Goal: Task Accomplishment & Management: Use online tool/utility

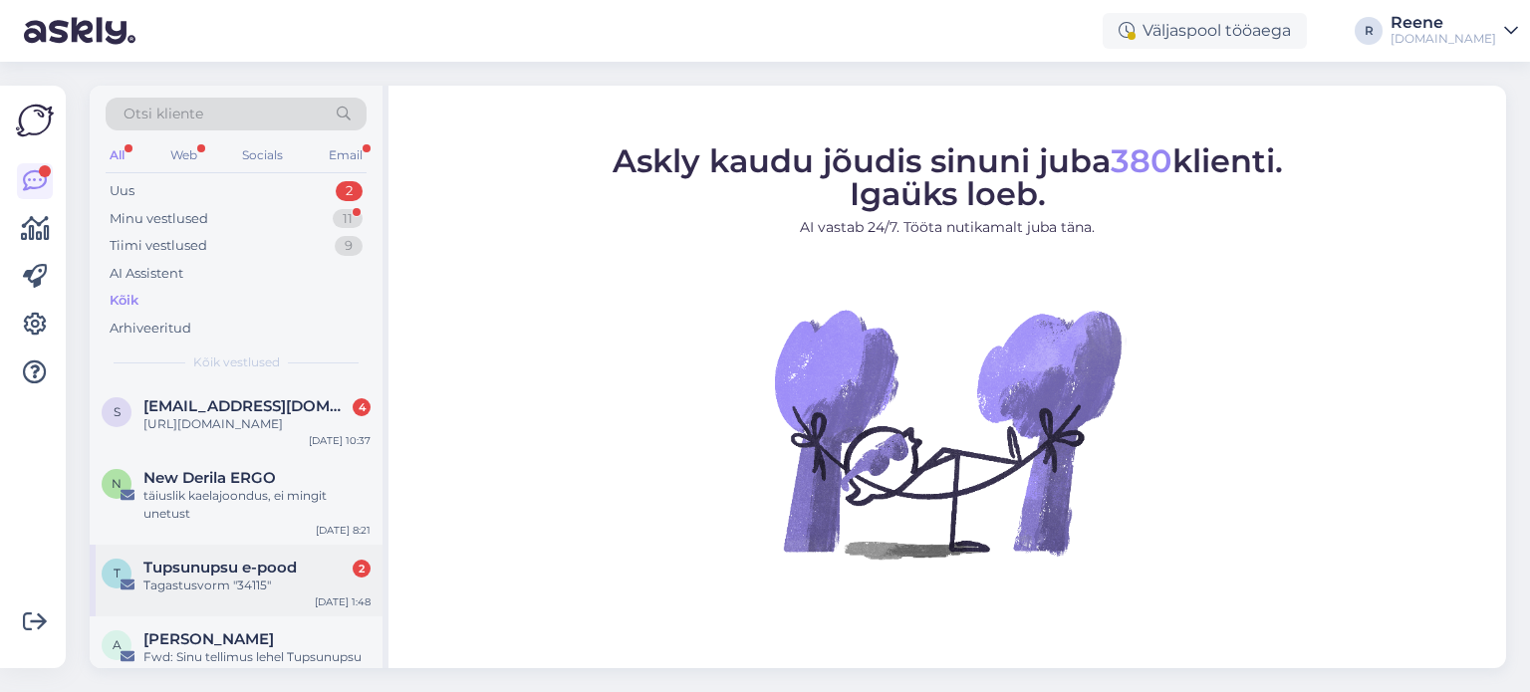
click at [199, 595] on div "Tagastusvorm "34115"" at bounding box center [256, 586] width 227 height 18
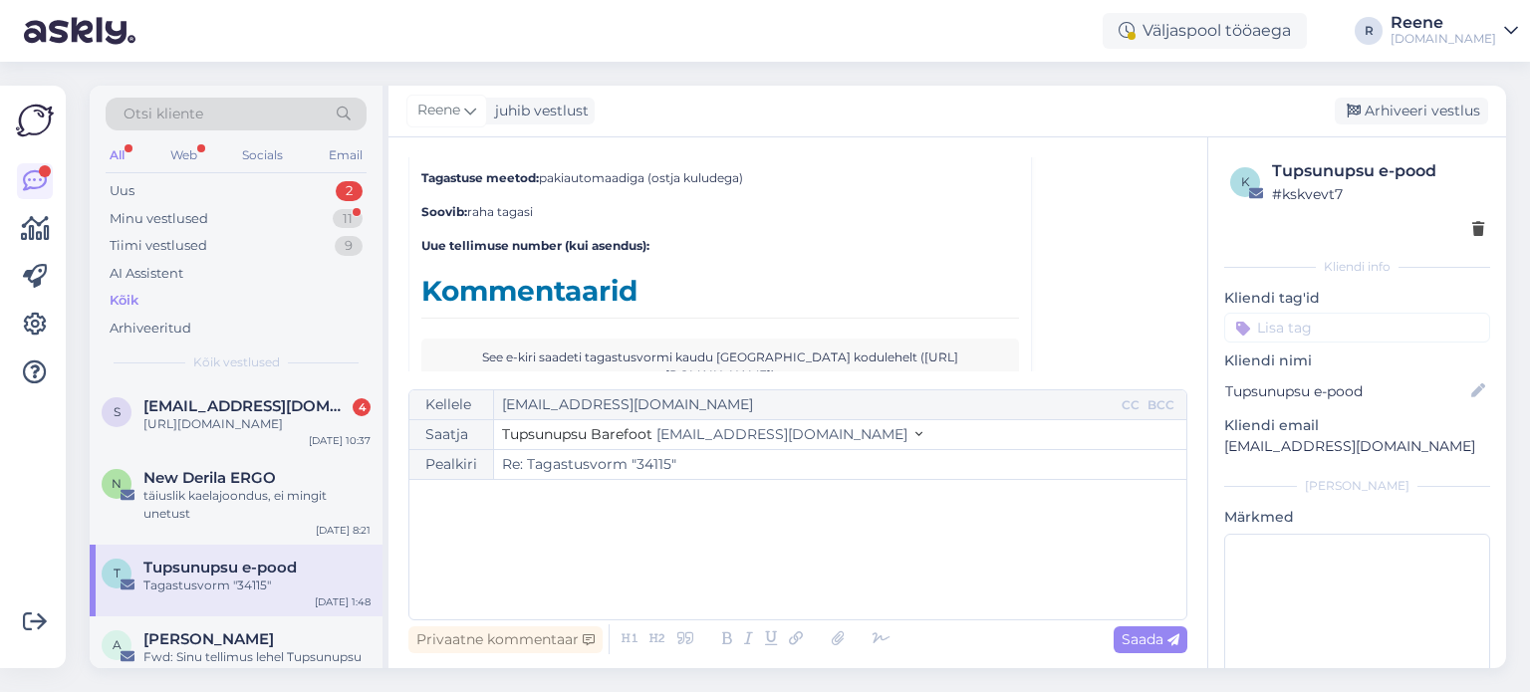
scroll to position [6355, 0]
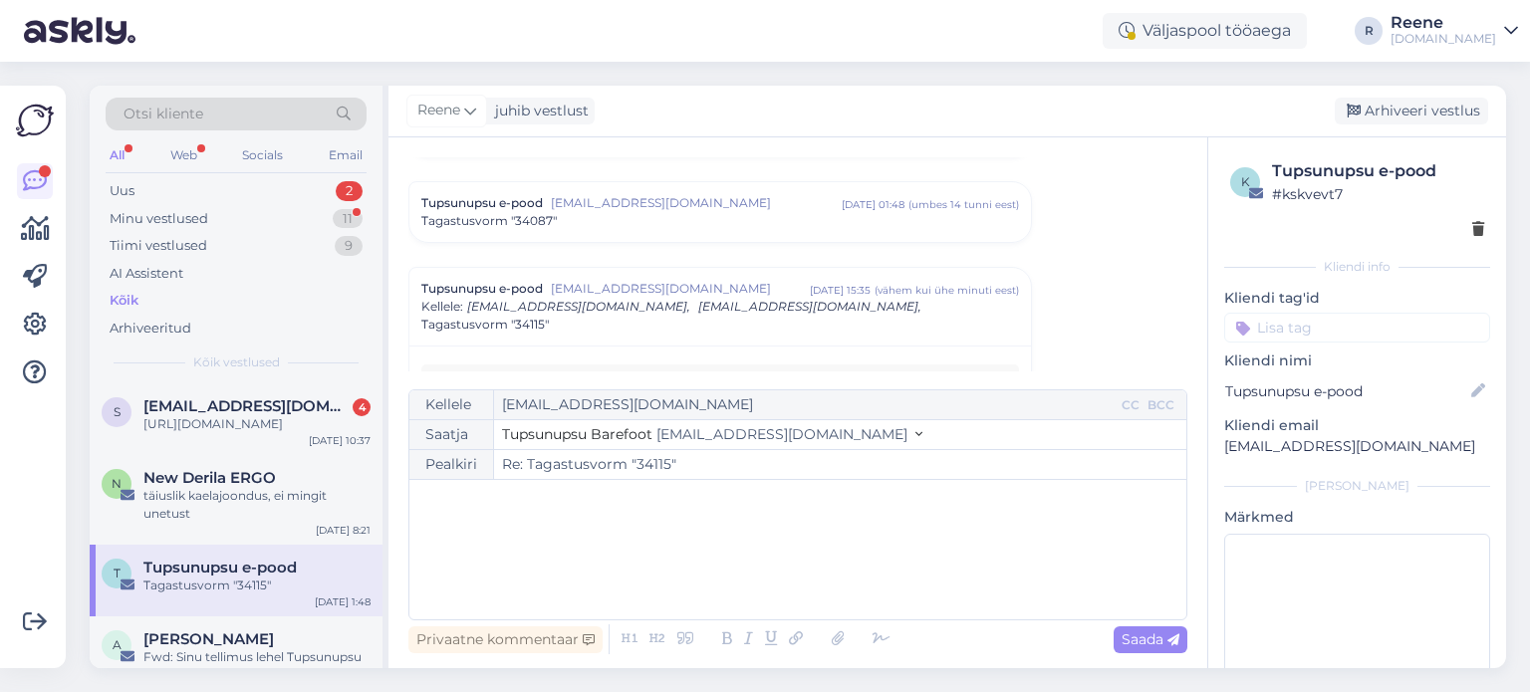
click at [803, 280] on div "Tupsunupsu e-pood [EMAIL_ADDRESS][DOMAIN_NAME] [DATE] 15:35 ( vähem [PERSON_NAM…" at bounding box center [720, 307] width 598 height 54
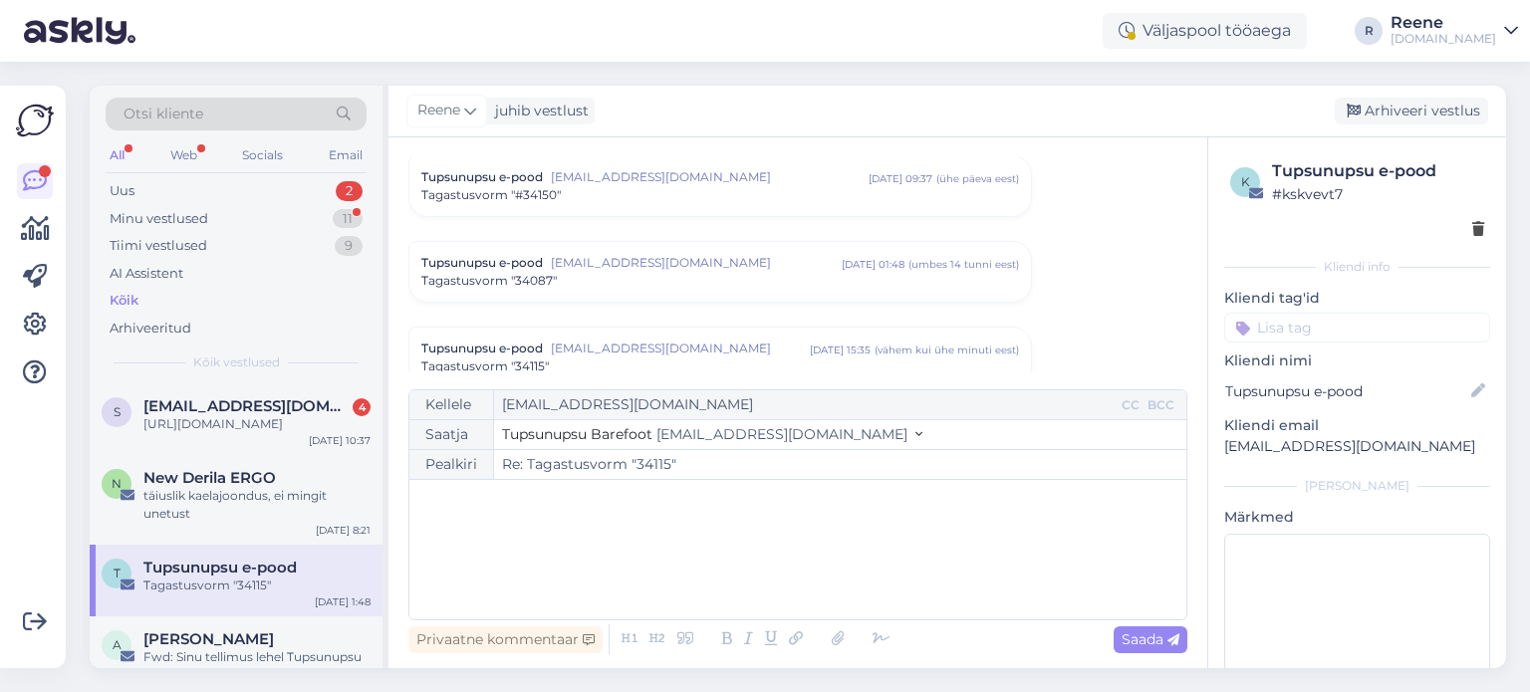
scroll to position [5796, 0]
click at [739, 275] on div "Tupsunupsu e-pood [EMAIL_ADDRESS][DOMAIN_NAME] [DATE] 01:48 ( umbes 14 tunni ee…" at bounding box center [721, 273] width 624 height 62
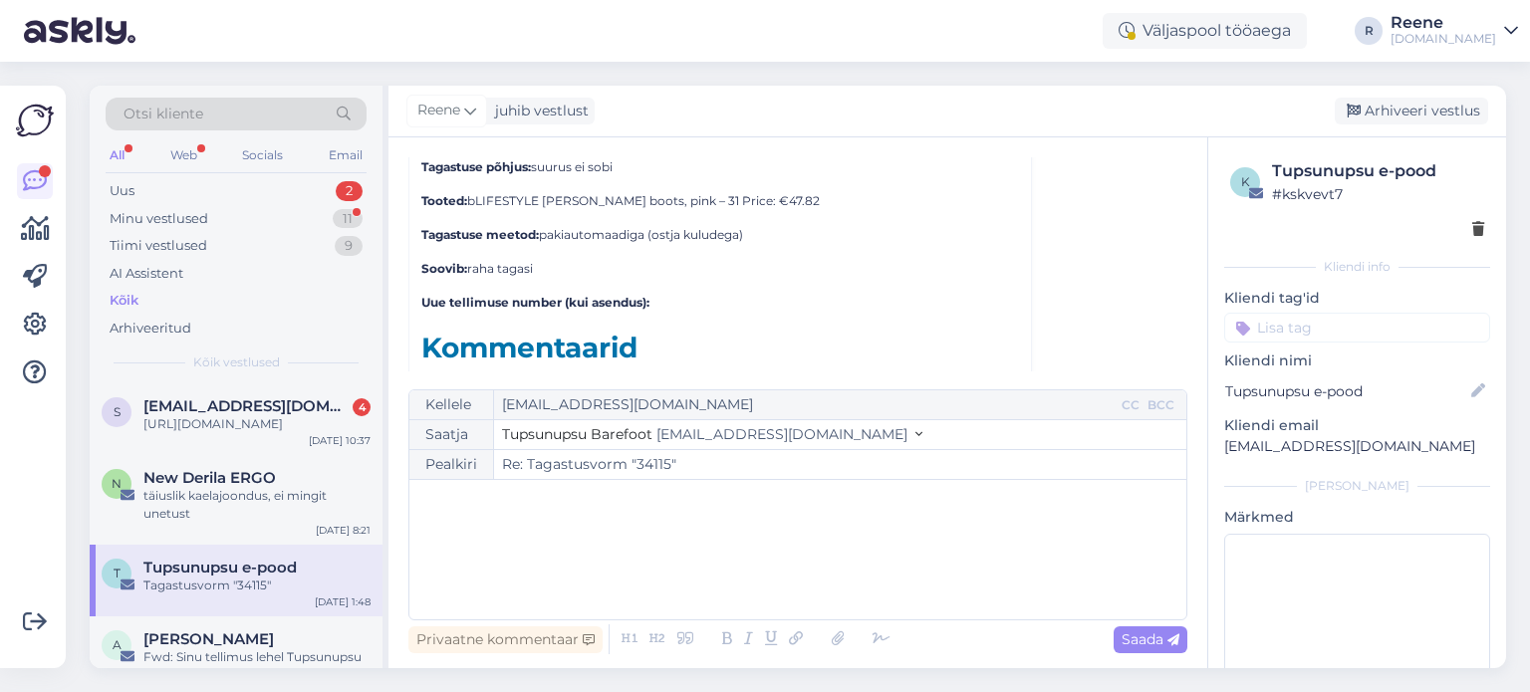
scroll to position [6436, 0]
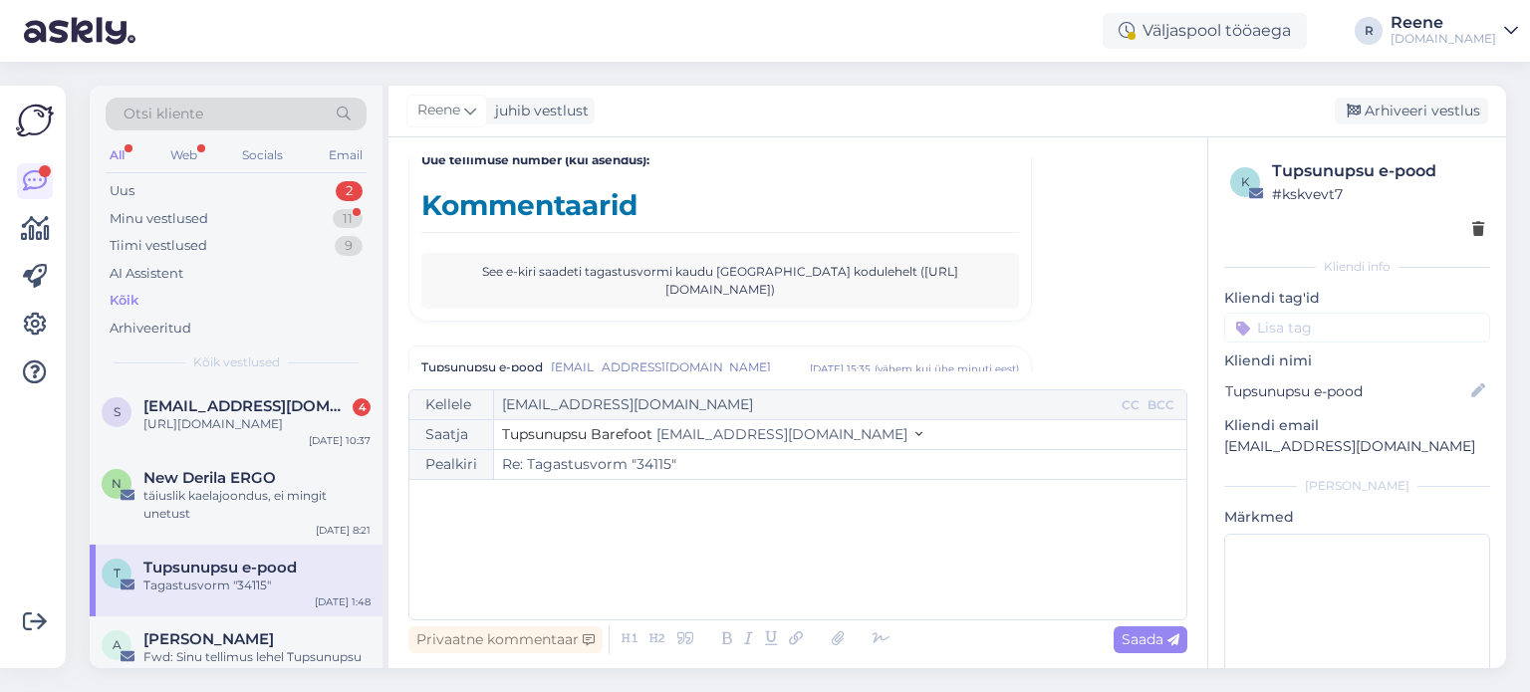
click at [119, 154] on div "All" at bounding box center [117, 155] width 23 height 26
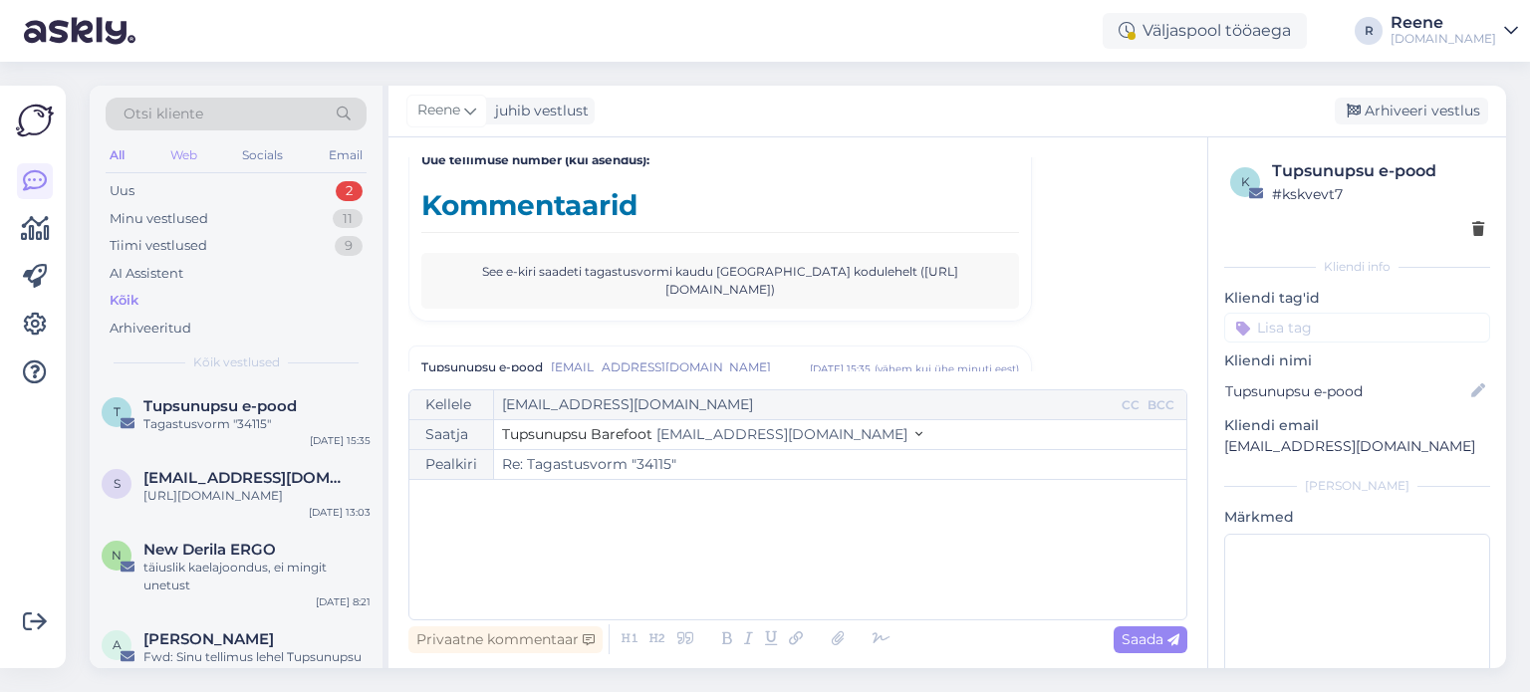
click at [166, 151] on div "Web" at bounding box center [183, 155] width 35 height 26
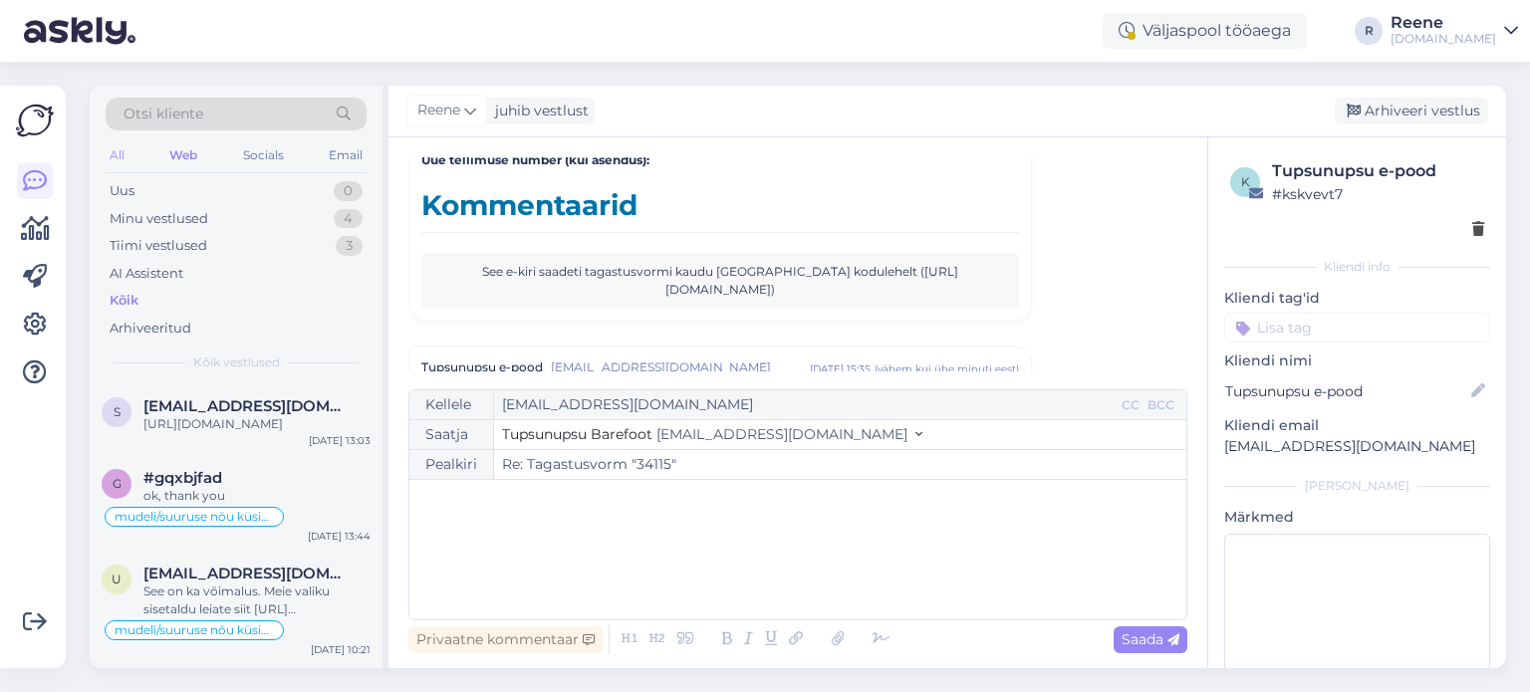
click at [120, 147] on div "All" at bounding box center [117, 155] width 23 height 26
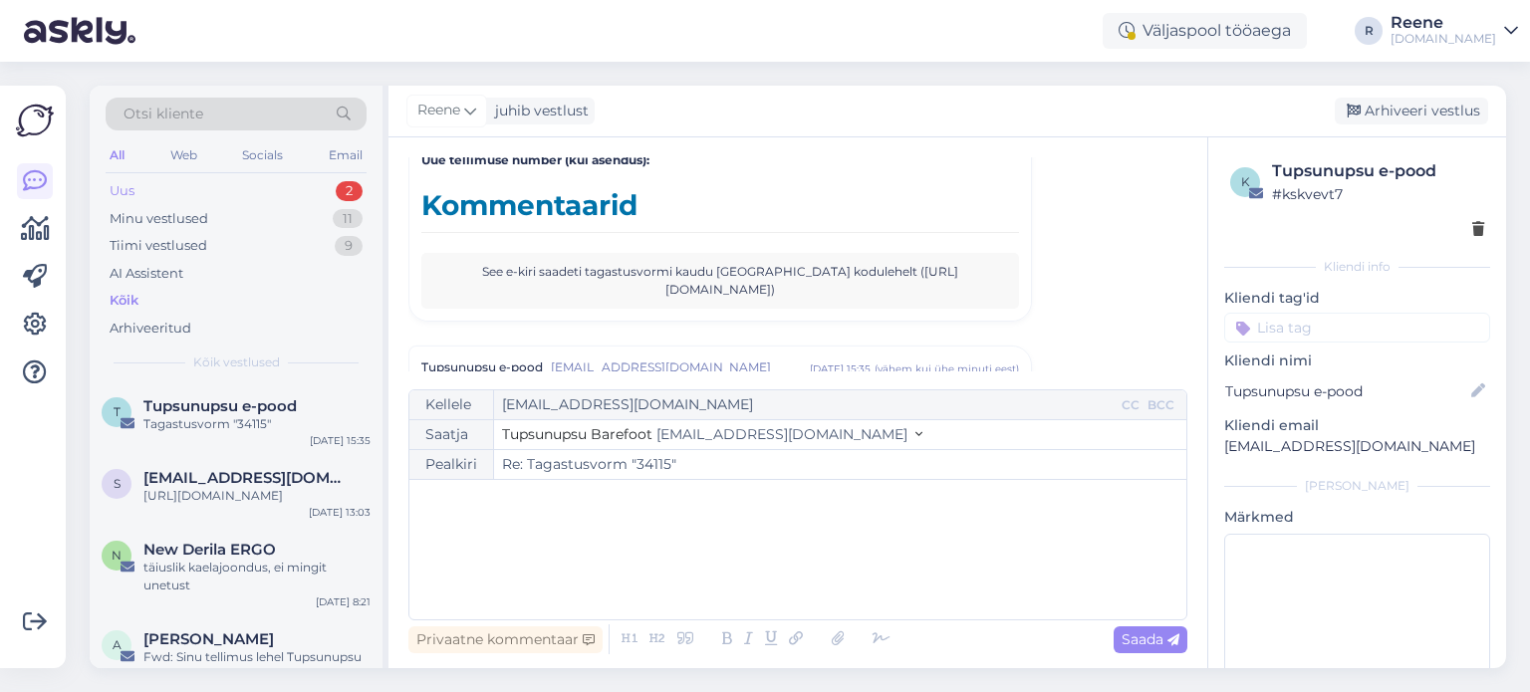
click at [113, 195] on div "Uus" at bounding box center [122, 191] width 25 height 20
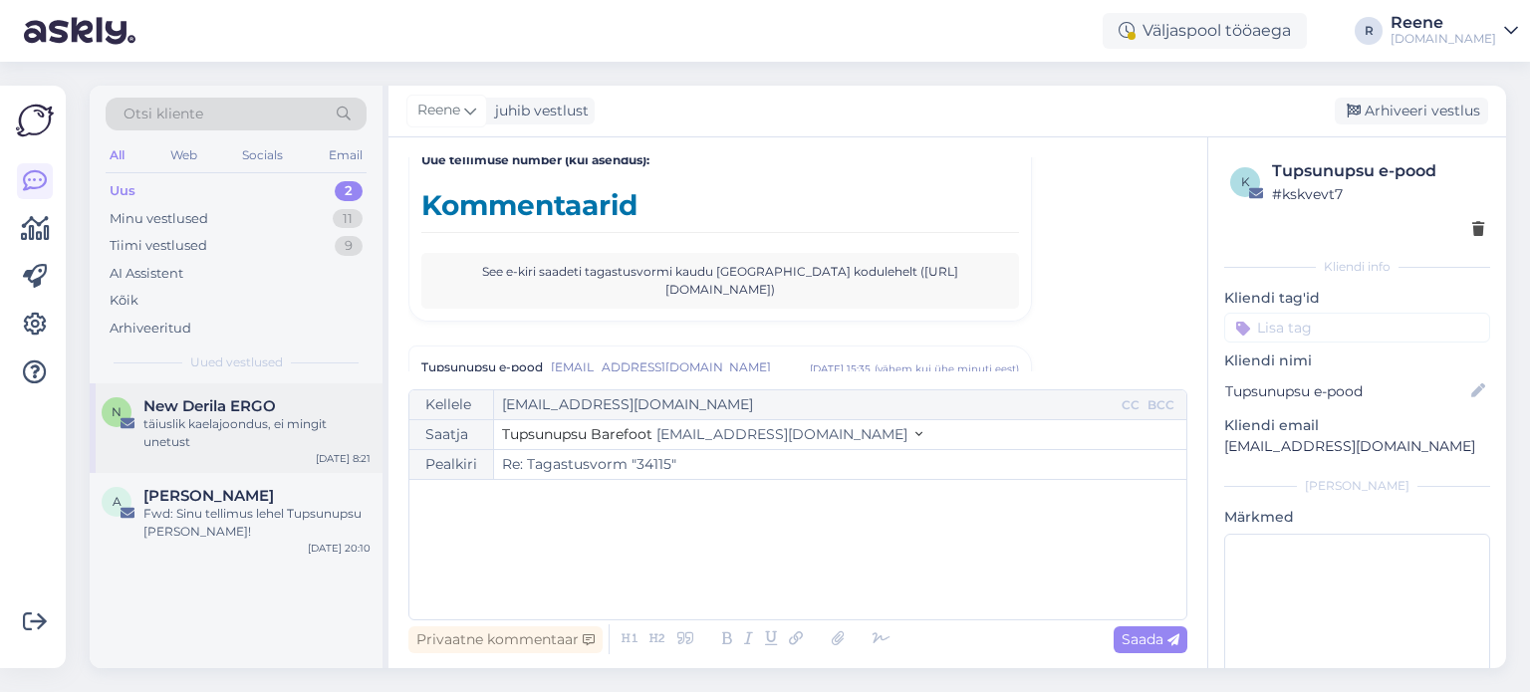
click at [249, 446] on div "täiuslik kaelajoondus, ei mingit unetust" at bounding box center [256, 433] width 227 height 36
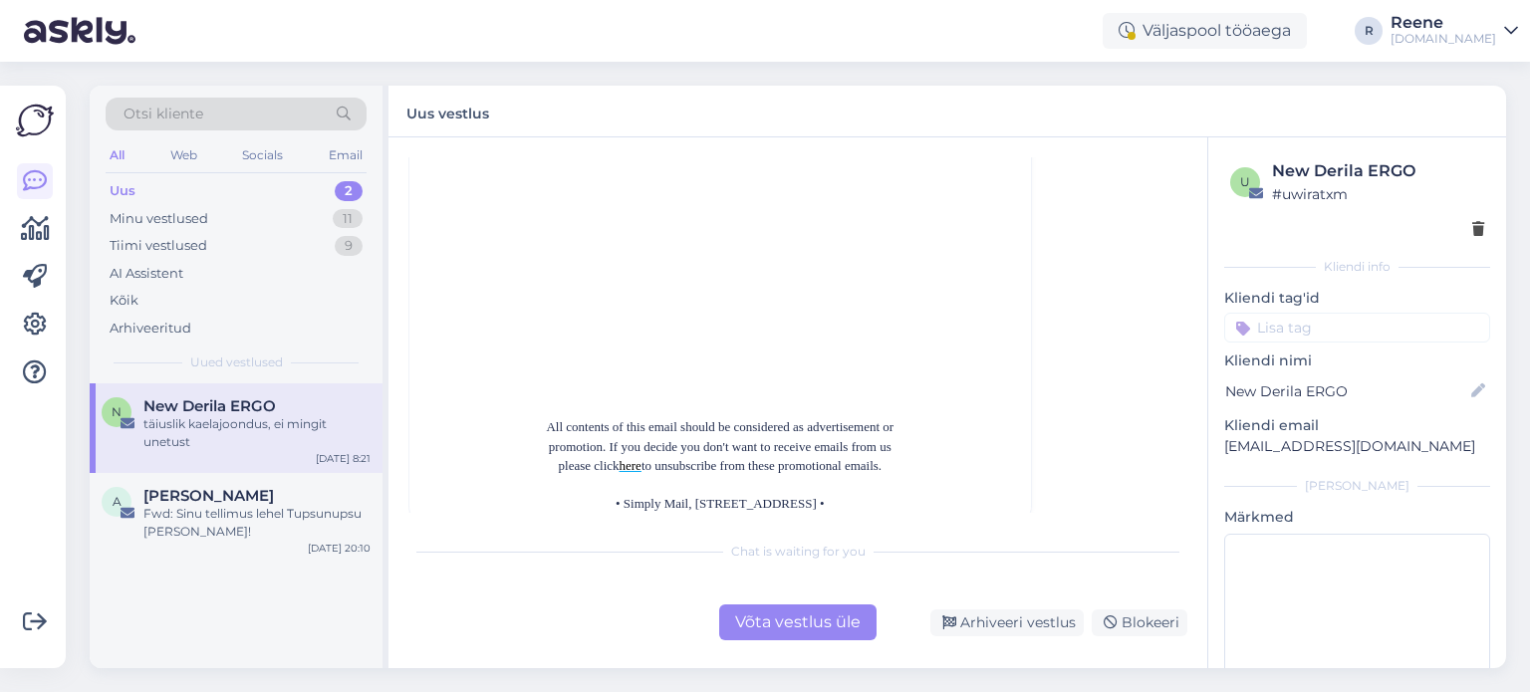
scroll to position [2258, 0]
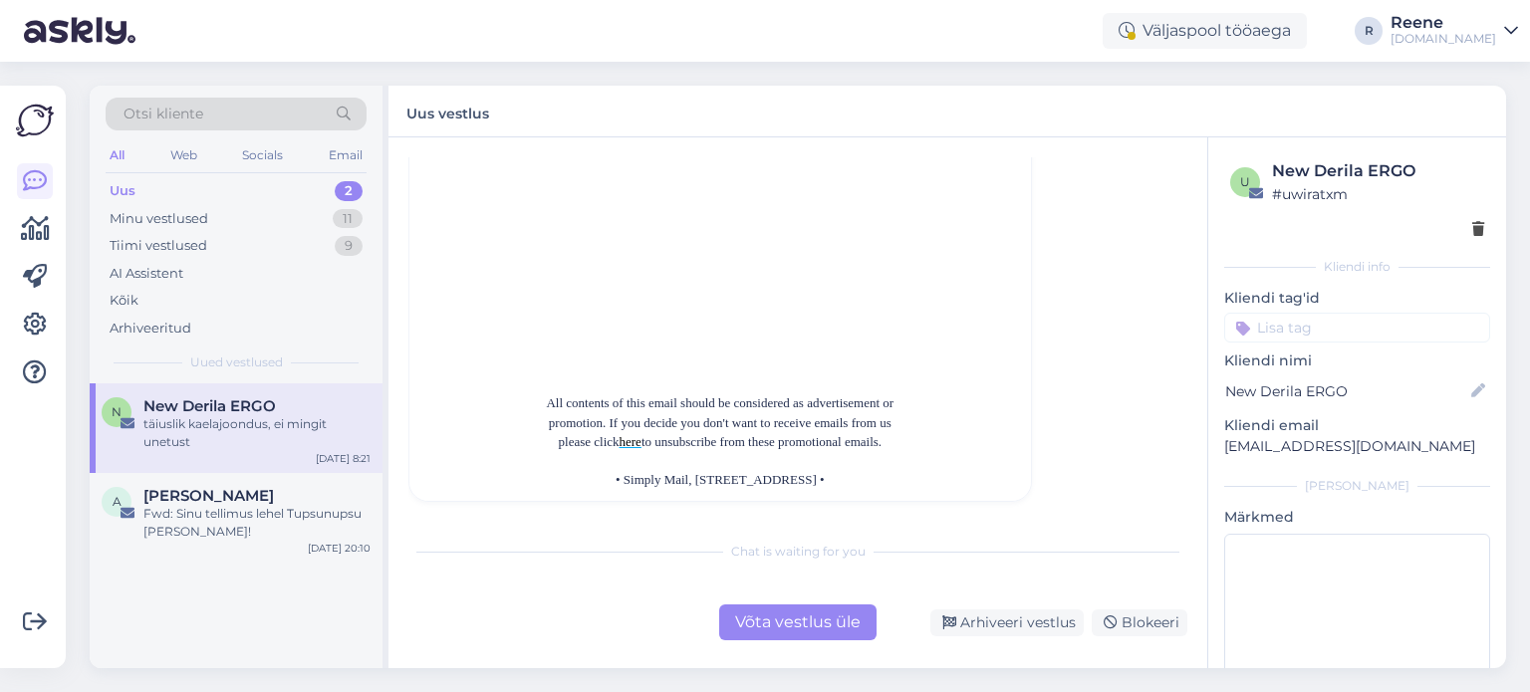
click at [621, 442] on font "here" at bounding box center [631, 441] width 22 height 15
click at [1473, 224] on icon at bounding box center [1479, 230] width 12 height 14
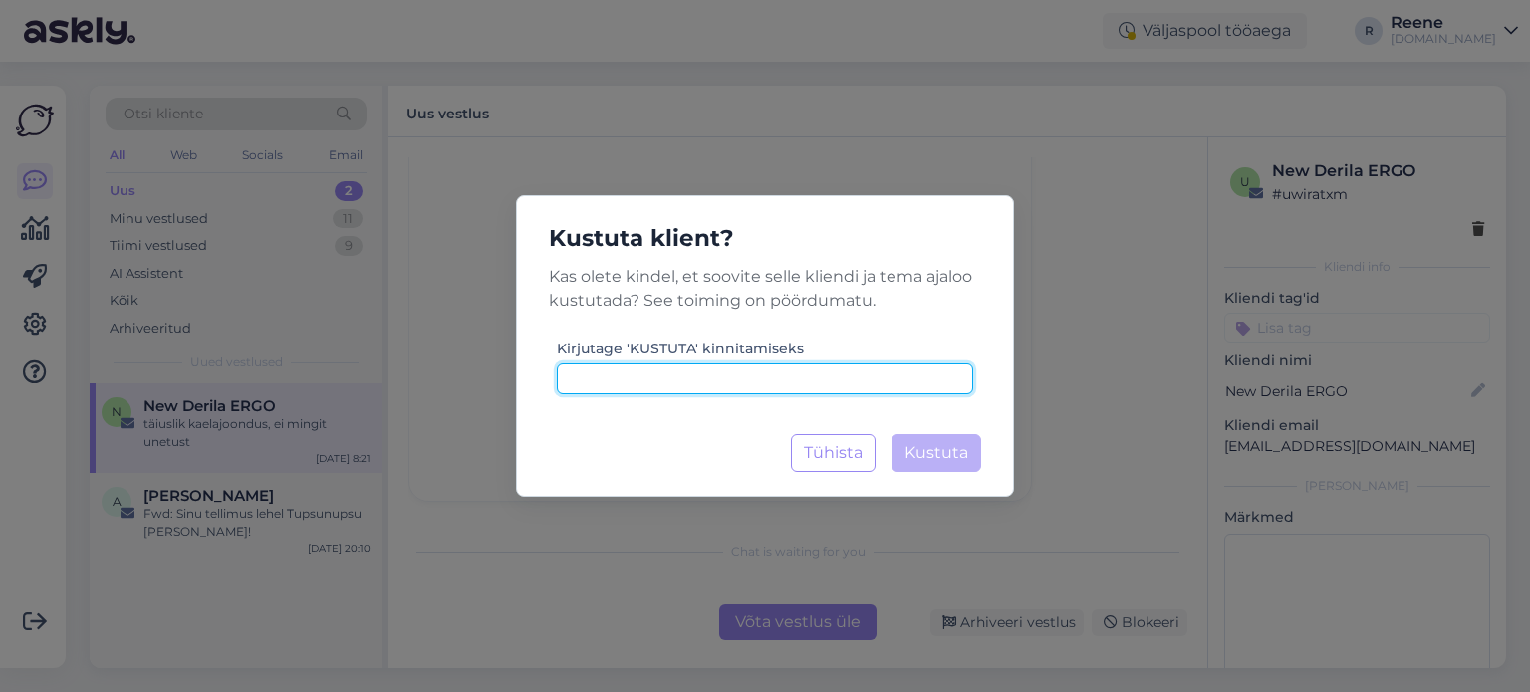
click at [708, 388] on input at bounding box center [765, 379] width 416 height 31
type input "kustuta"
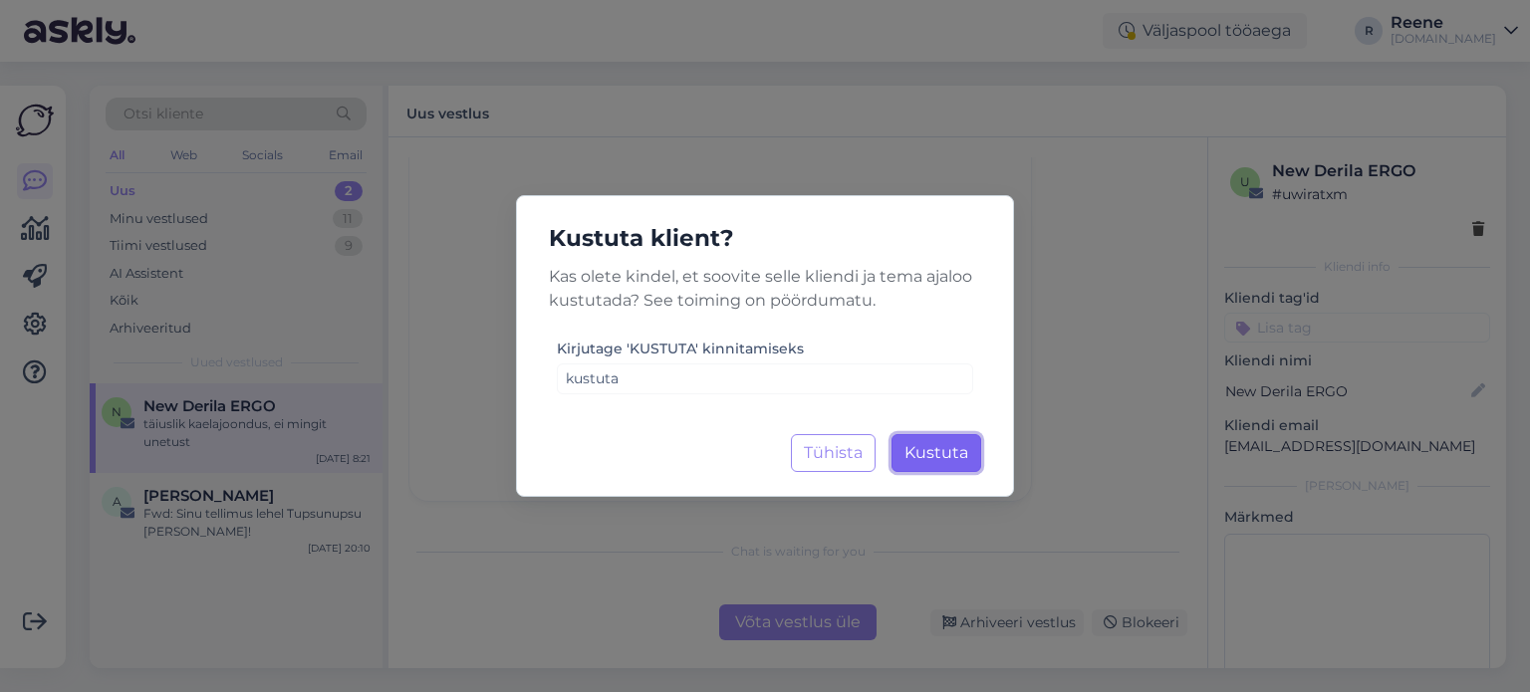
click at [949, 446] on span "Kustuta" at bounding box center [937, 452] width 64 height 19
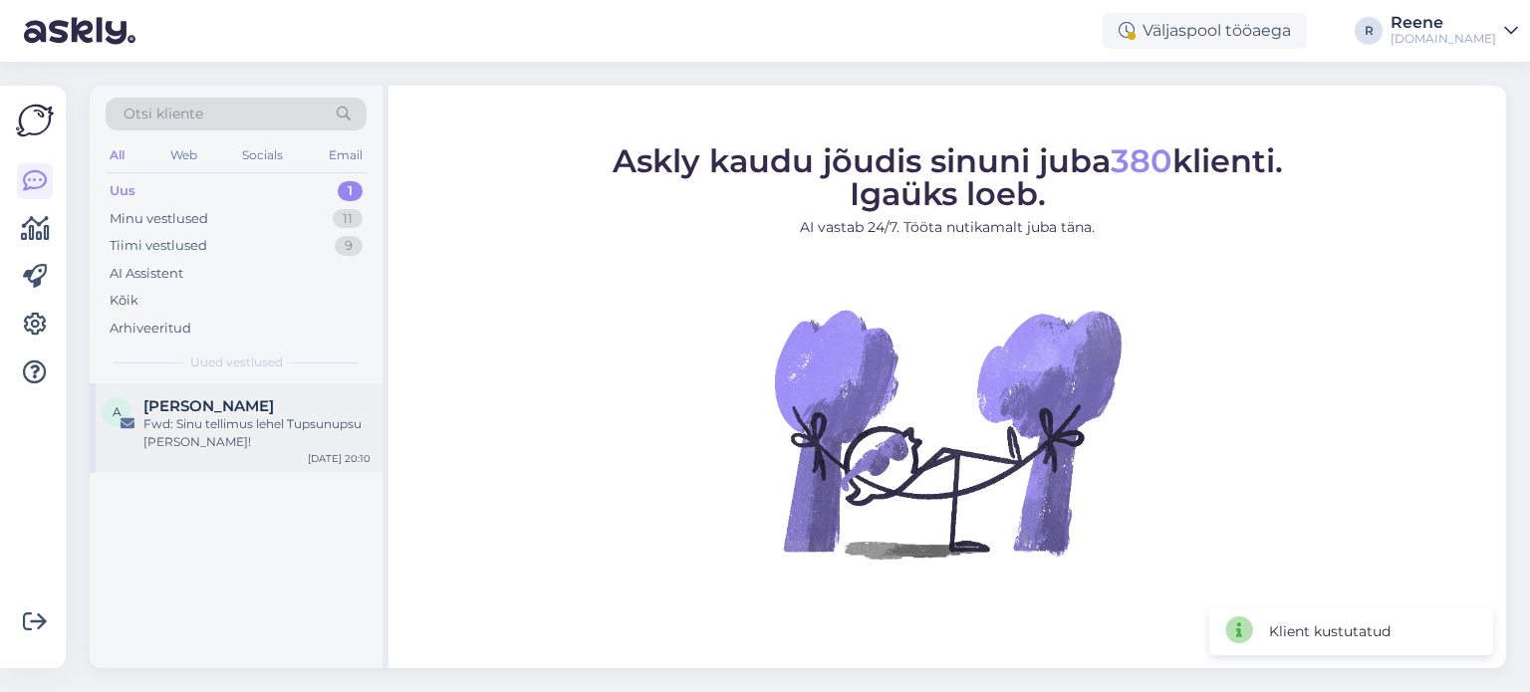
click at [201, 430] on div "Fwd: Sinu tellimus lehel Tupsunupsu [PERSON_NAME]!" at bounding box center [256, 433] width 227 height 36
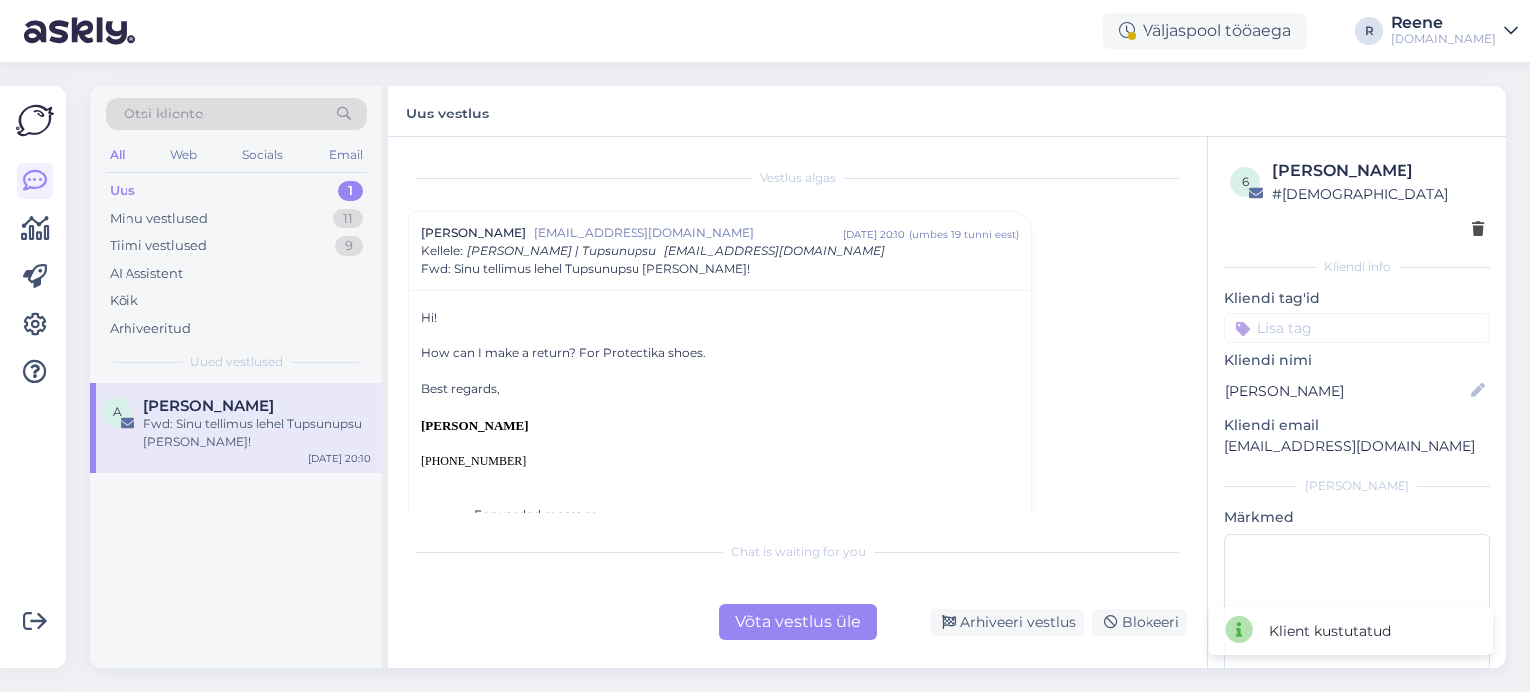
click at [747, 629] on div "Võta vestlus üle" at bounding box center [797, 623] width 157 height 36
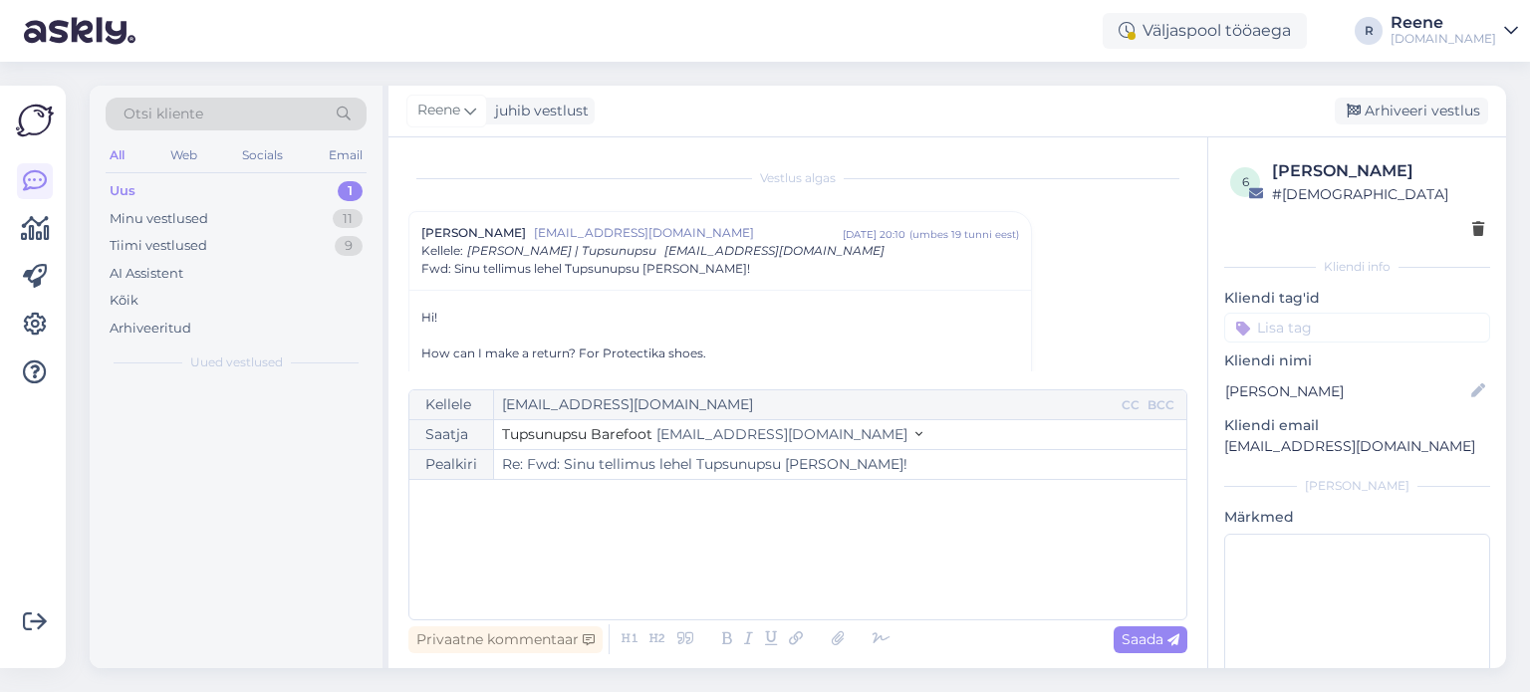
scroll to position [54, 0]
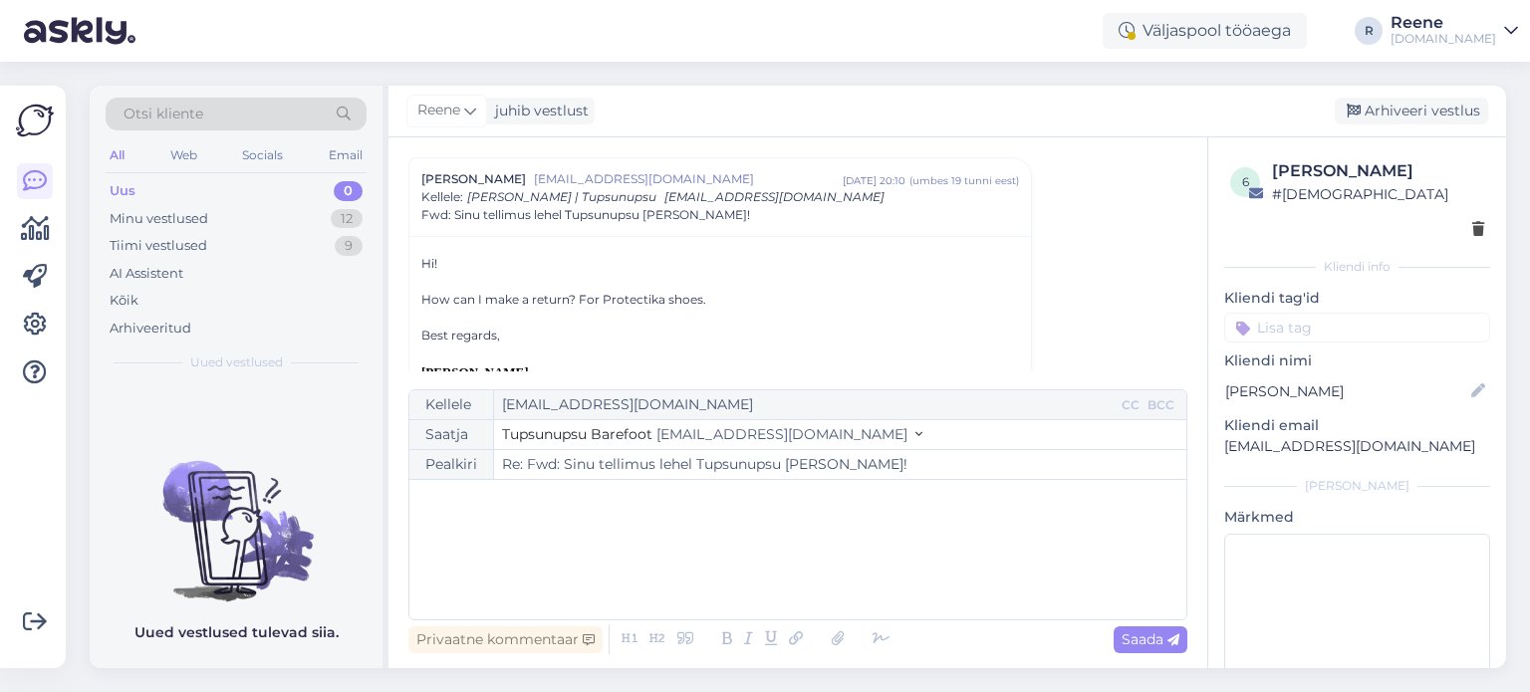
click at [584, 530] on div "﻿" at bounding box center [797, 550] width 757 height 120
click at [877, 642] on icon at bounding box center [882, 640] width 30 height 28
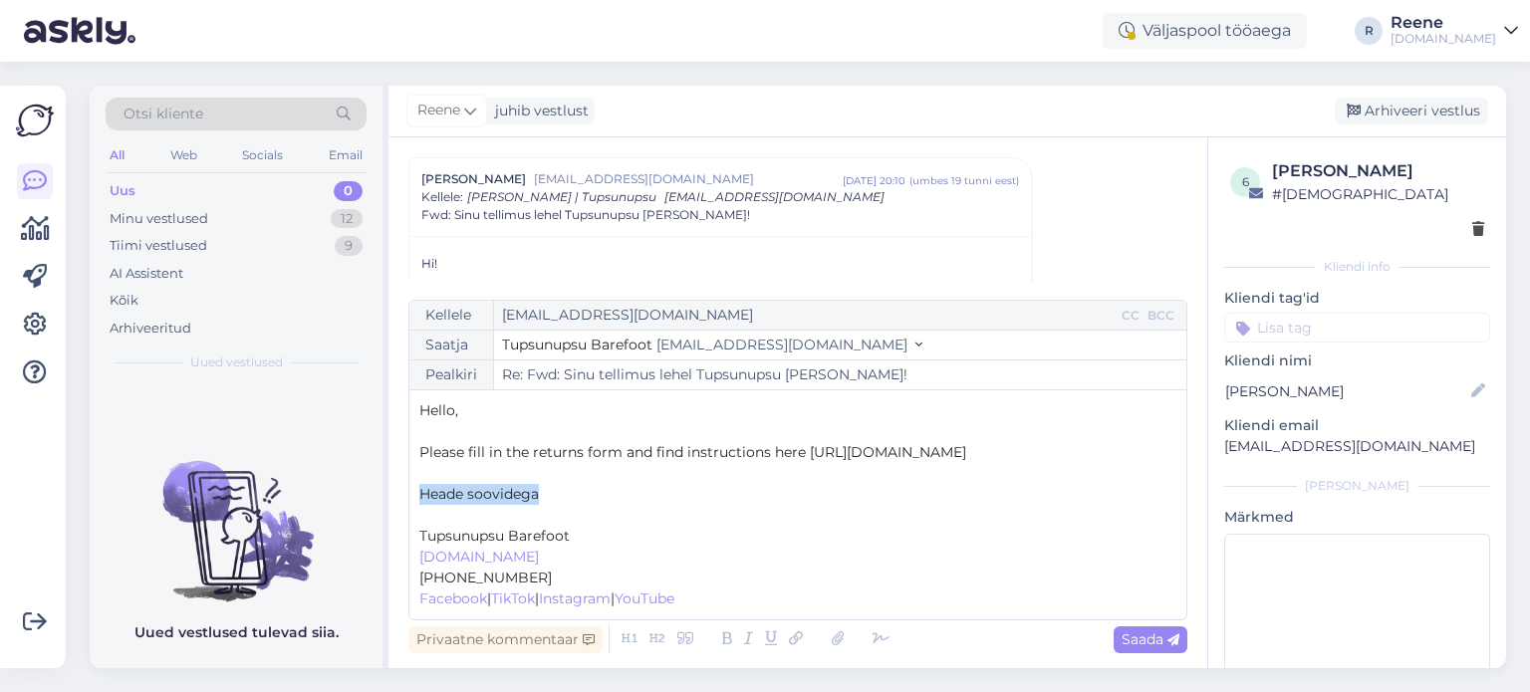
drag, startPoint x: 546, startPoint y: 504, endPoint x: 424, endPoint y: 505, distance: 121.6
click at [424, 505] on p "Heade soovidega" at bounding box center [797, 494] width 757 height 21
click at [1363, 325] on input at bounding box center [1358, 328] width 266 height 30
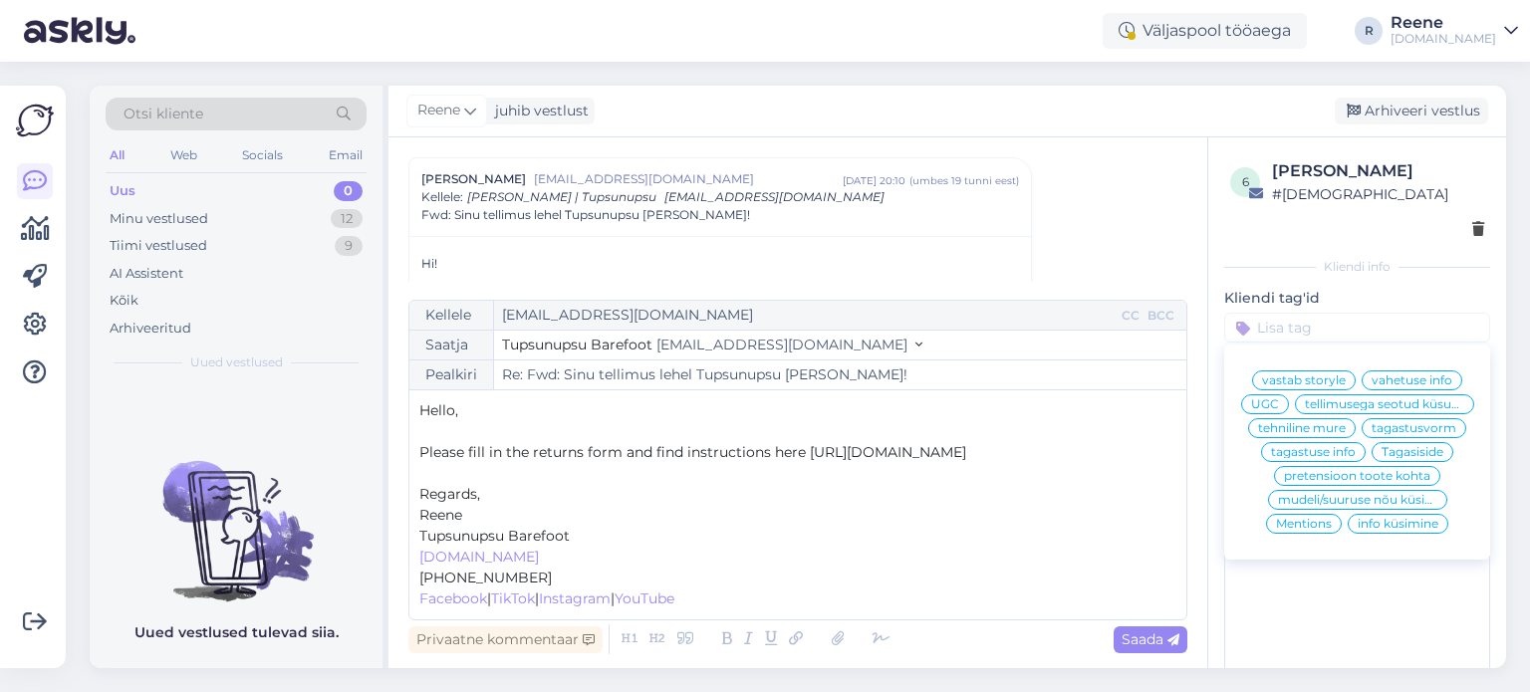
click at [1304, 458] on span "tagastuse info" at bounding box center [1313, 452] width 85 height 12
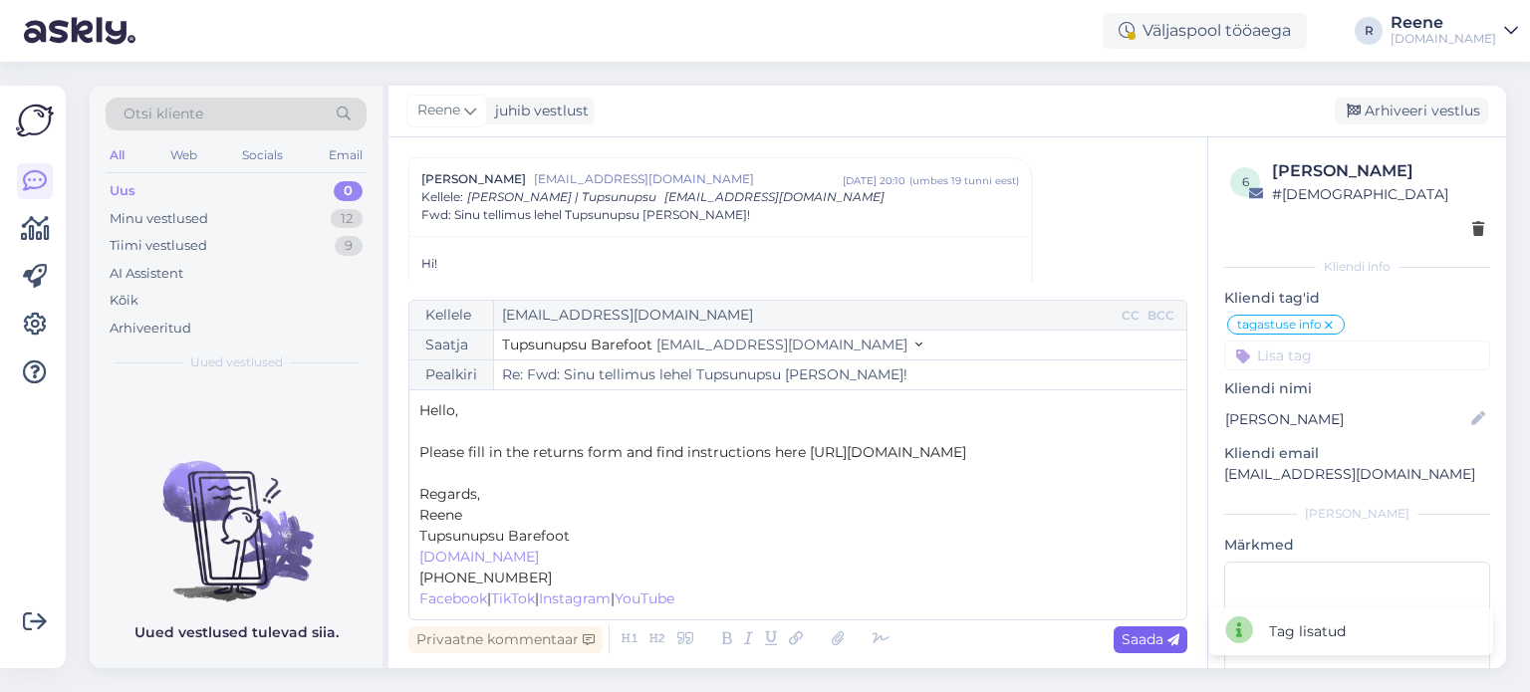
click at [1160, 640] on span "Saada" at bounding box center [1151, 640] width 58 height 18
type input "Re: Re: Fwd: Sinu tellimus lehel Tupsunupsu saadi kätte!"
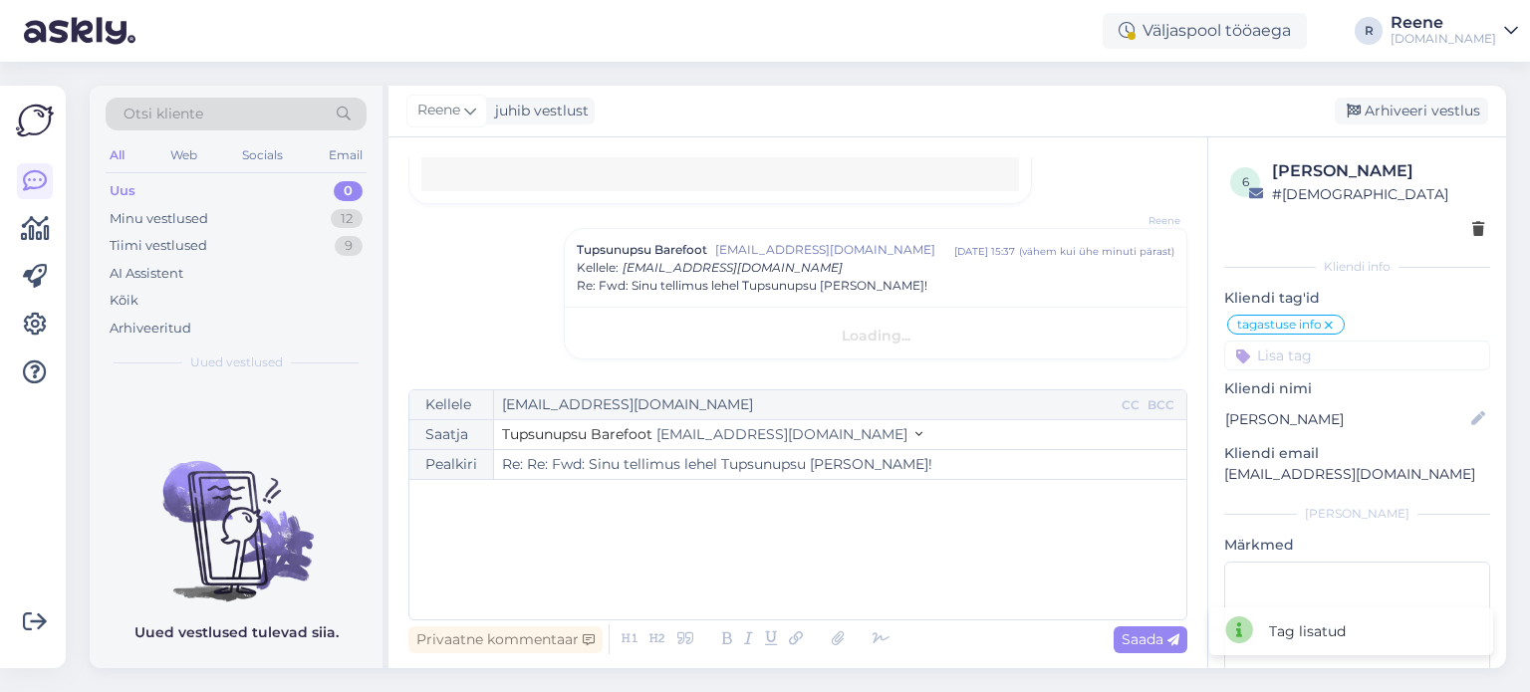
scroll to position [2090, 0]
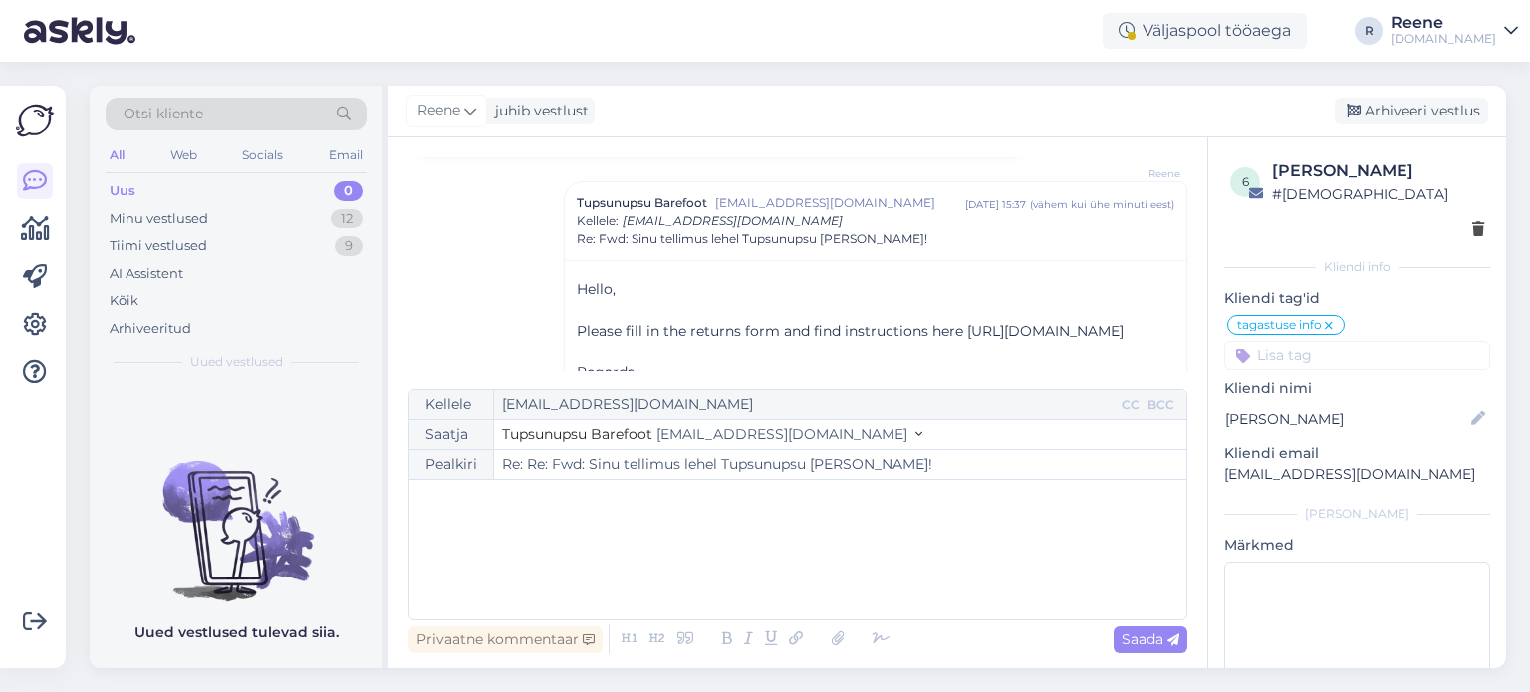
click at [120, 155] on div "All" at bounding box center [117, 155] width 23 height 26
click at [130, 299] on div "Kõik" at bounding box center [124, 301] width 29 height 20
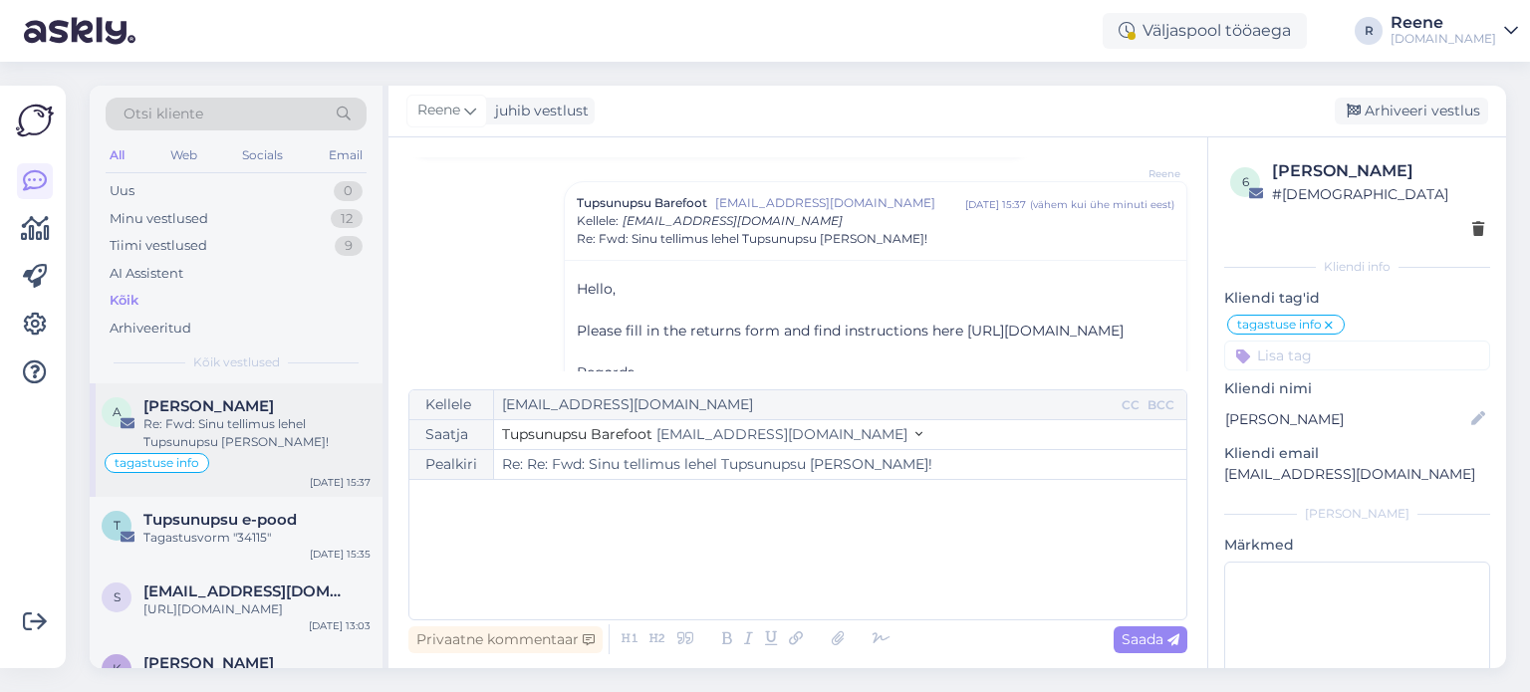
scroll to position [100, 0]
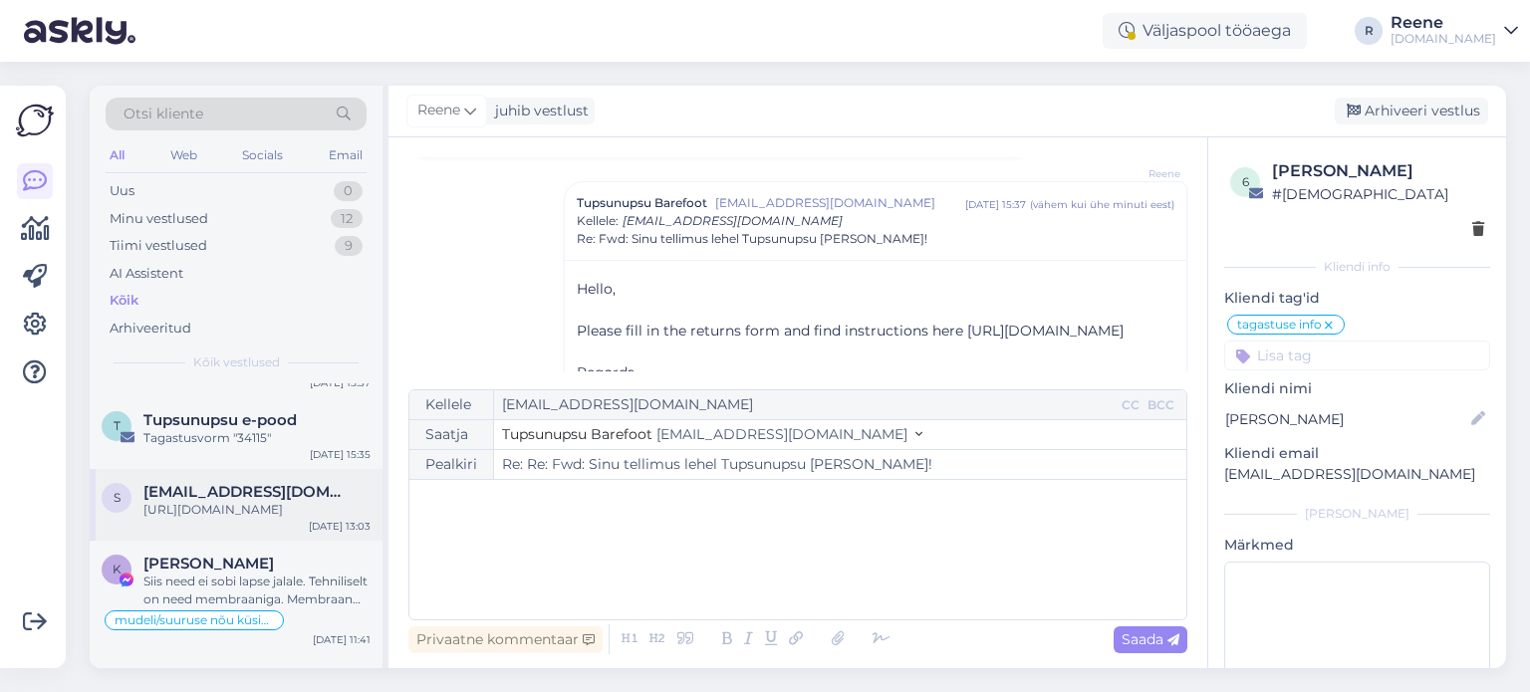
click at [214, 484] on span "sandrajessipova@gmail.com" at bounding box center [246, 492] width 207 height 18
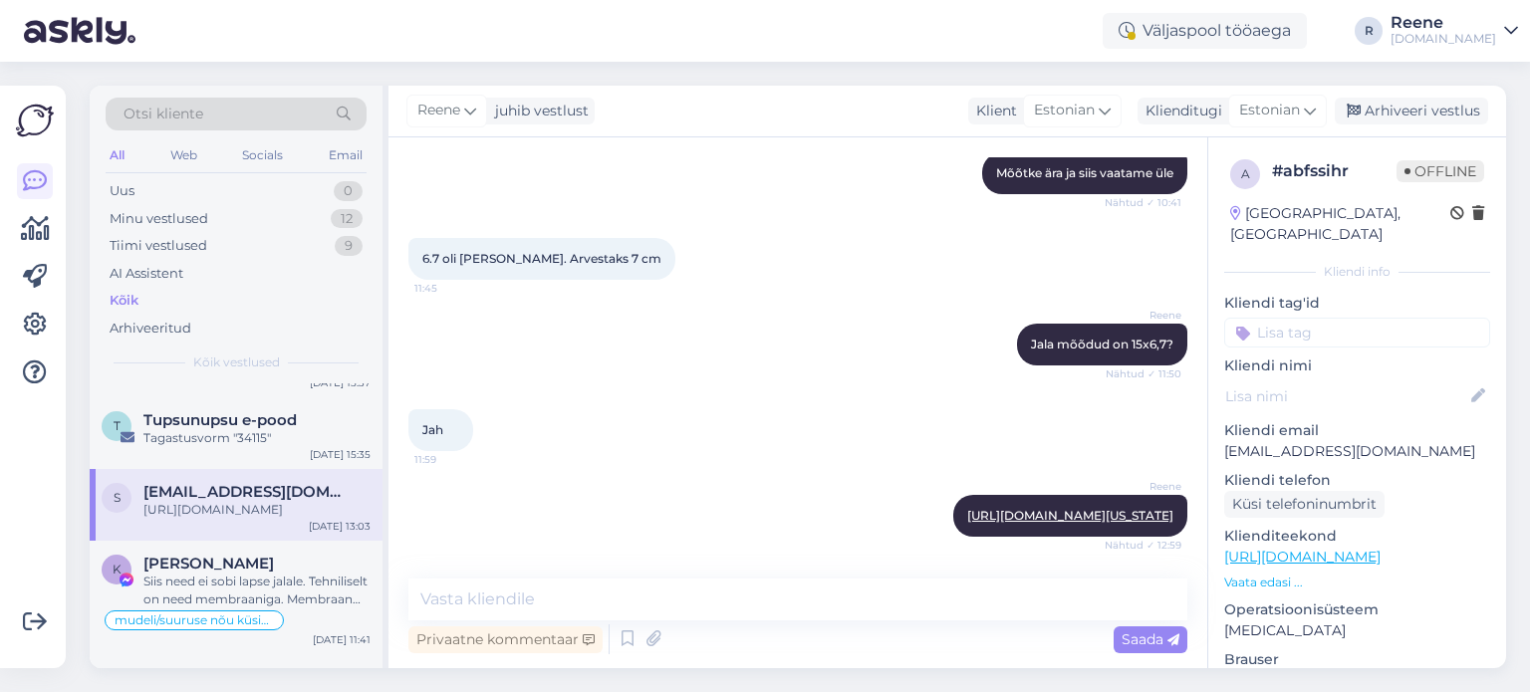
scroll to position [745, 0]
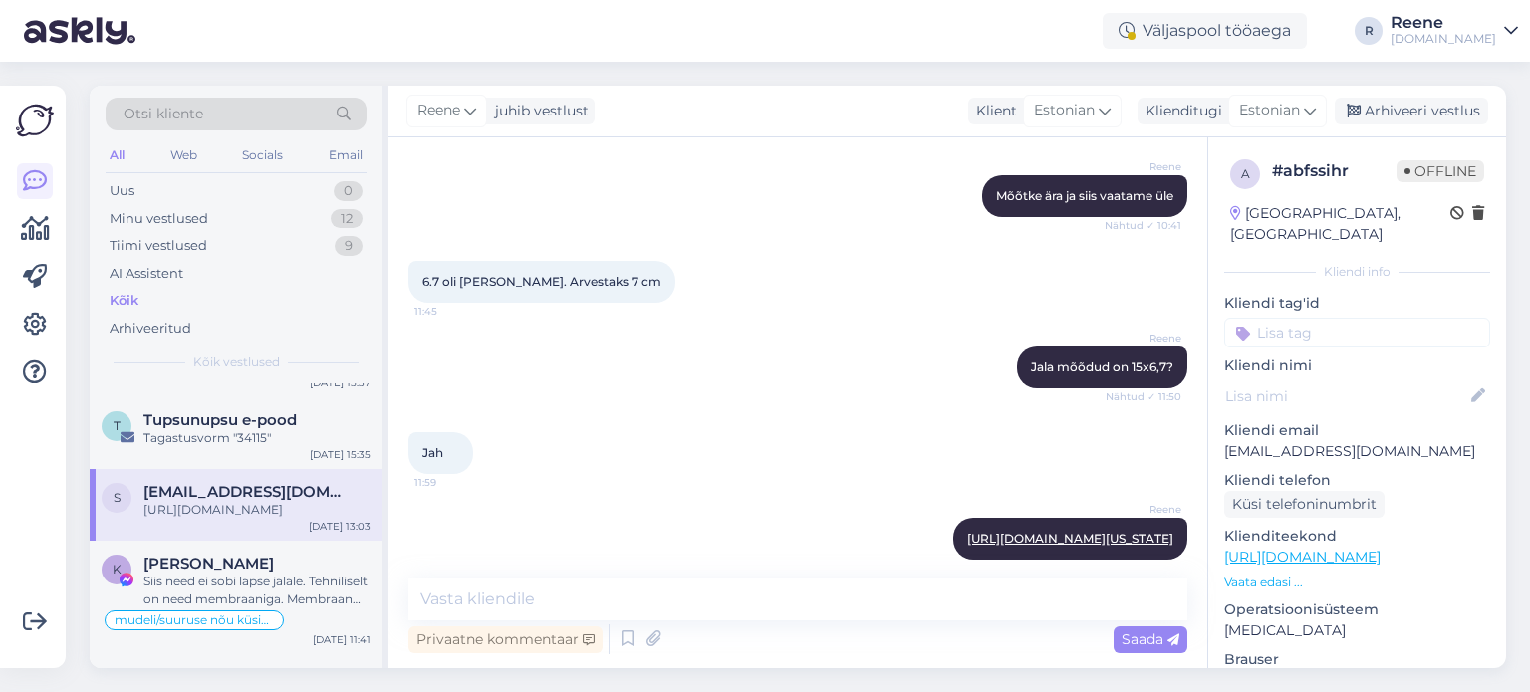
click at [1343, 318] on input at bounding box center [1358, 333] width 266 height 30
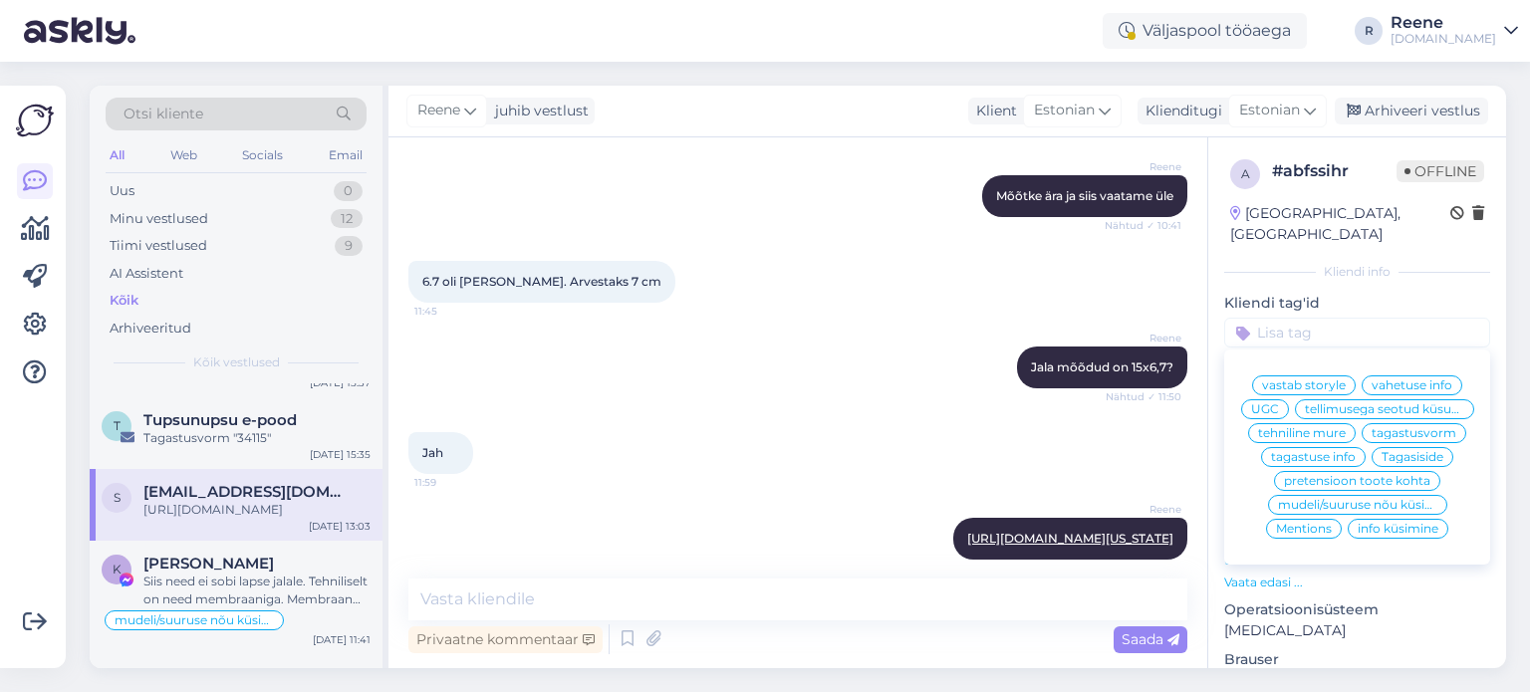
click at [1359, 504] on span "mudeli/suuruse nõu küsimine" at bounding box center [1357, 505] width 159 height 12
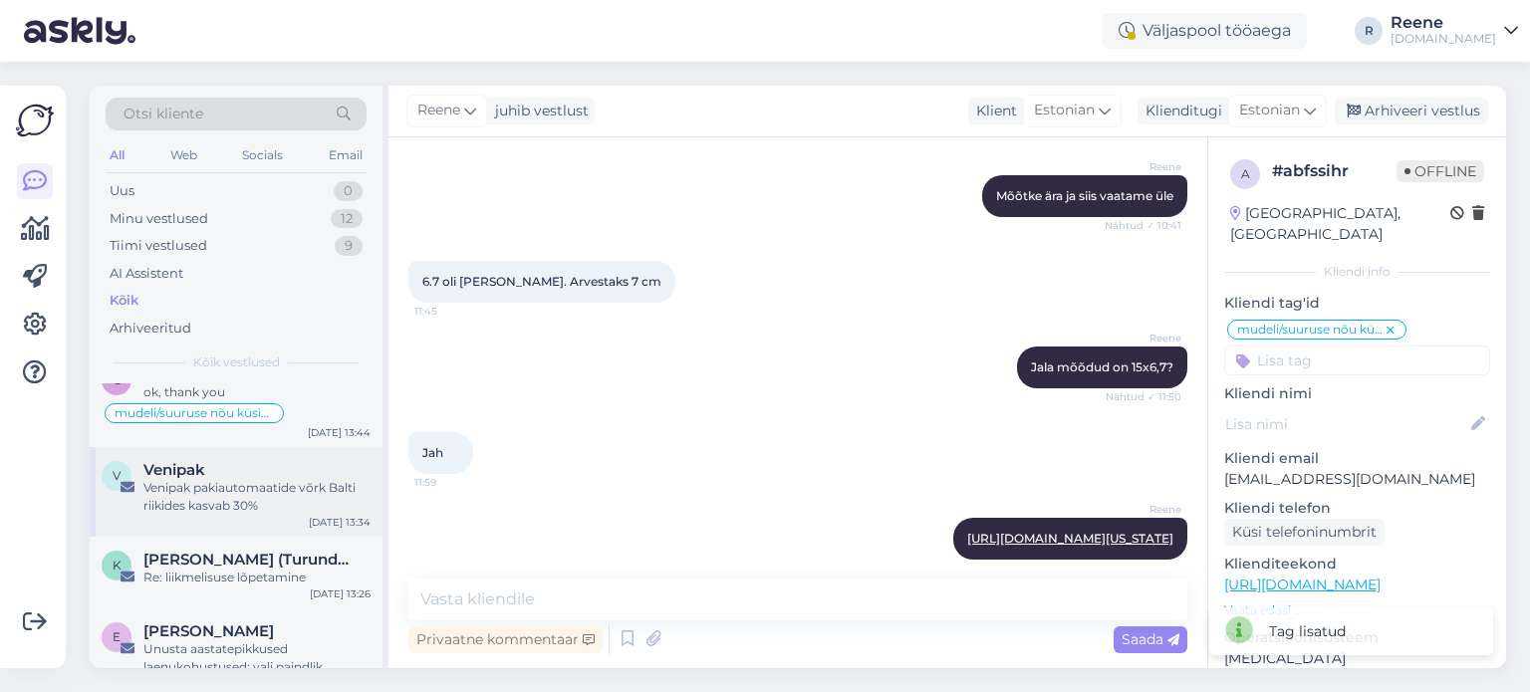
scroll to position [0, 0]
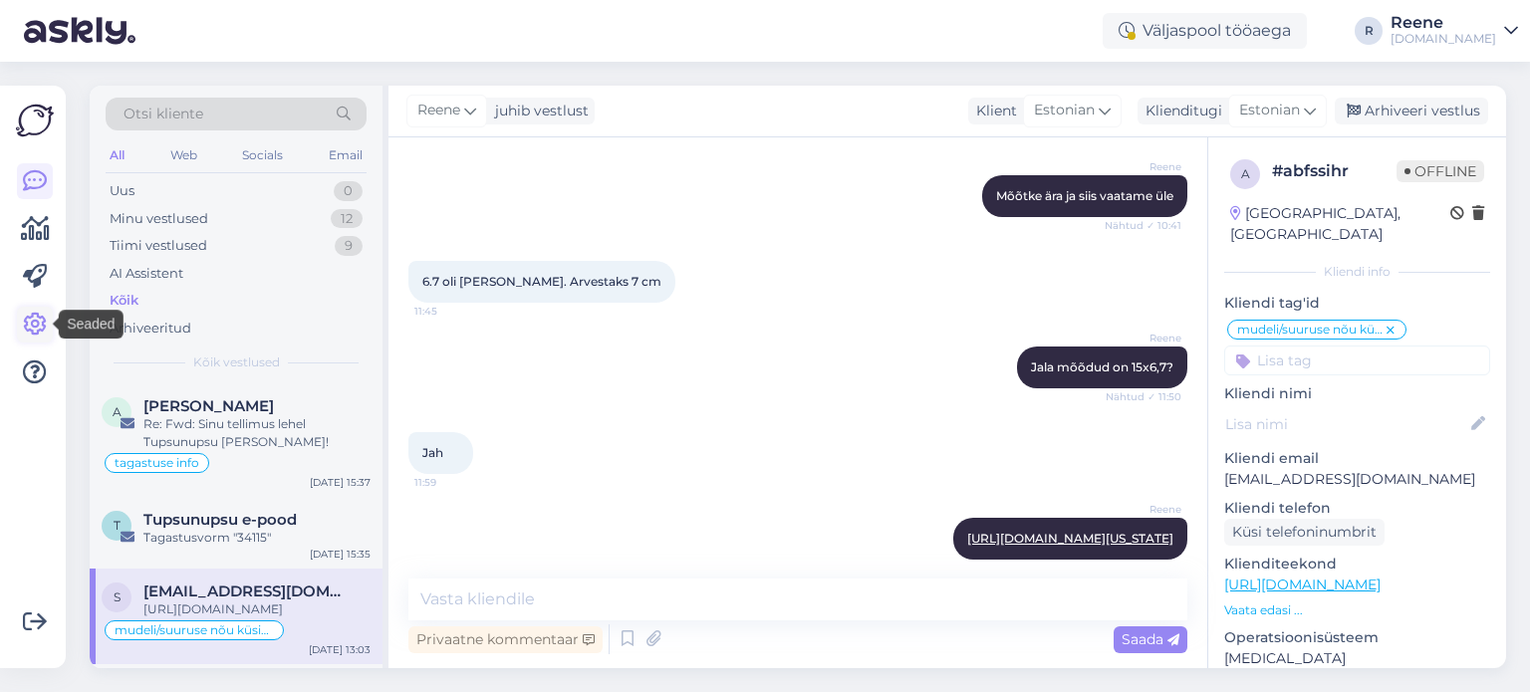
click at [26, 318] on icon at bounding box center [35, 325] width 24 height 24
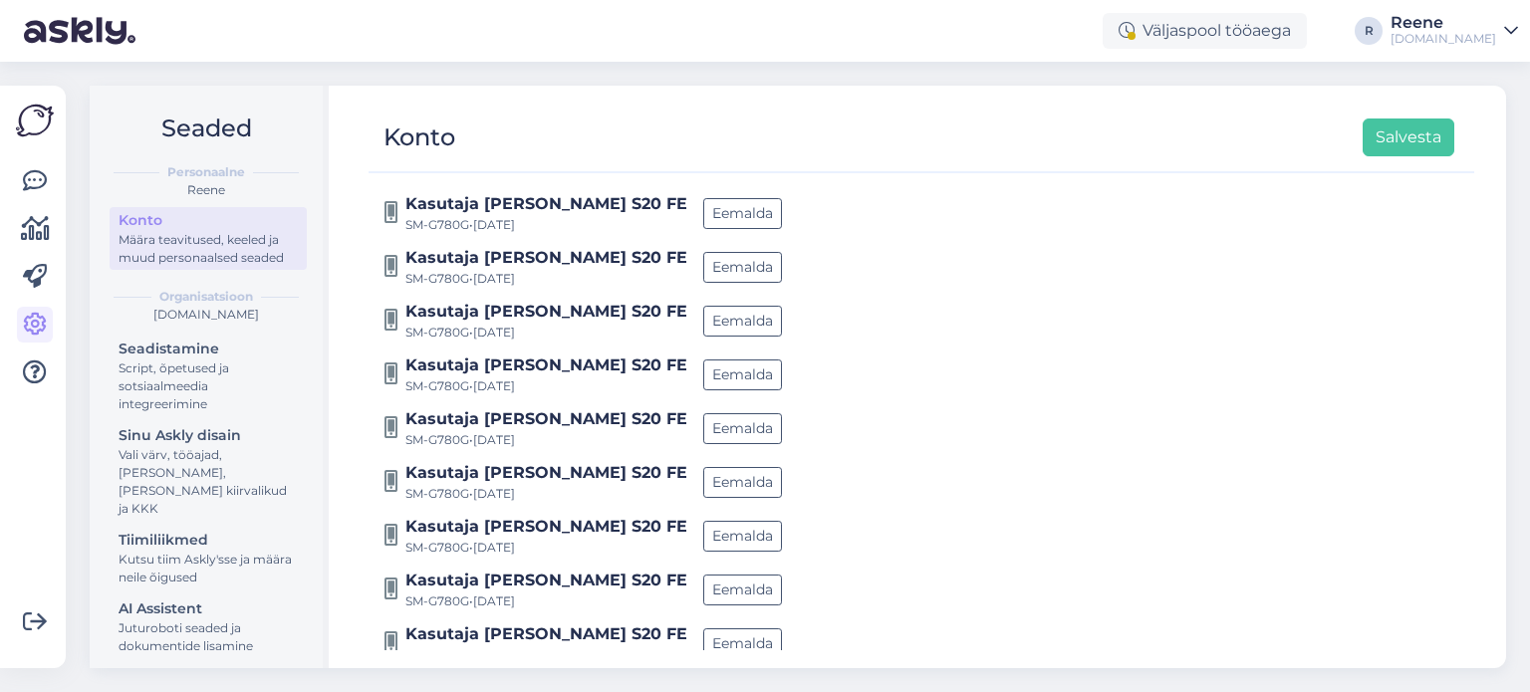
scroll to position [734, 0]
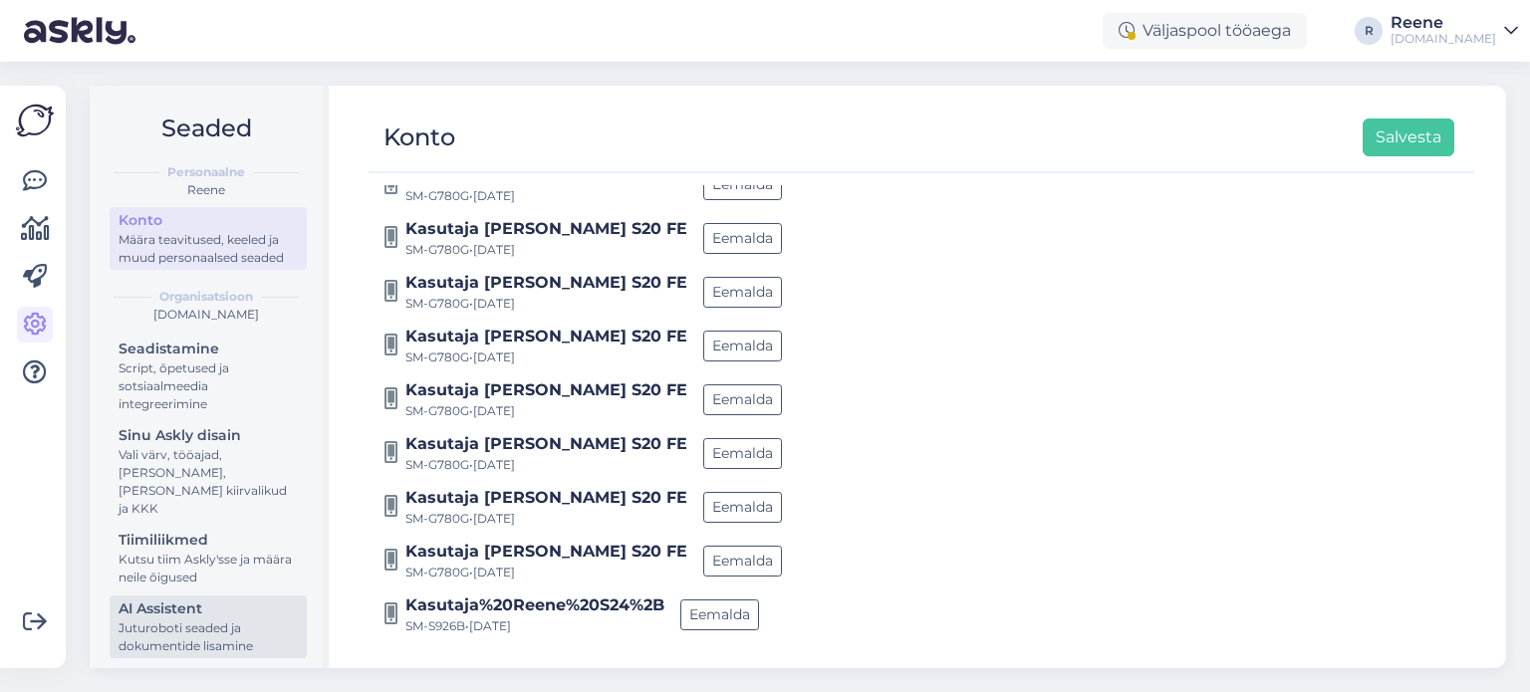
click at [166, 617] on div "AI Assistent" at bounding box center [208, 609] width 179 height 21
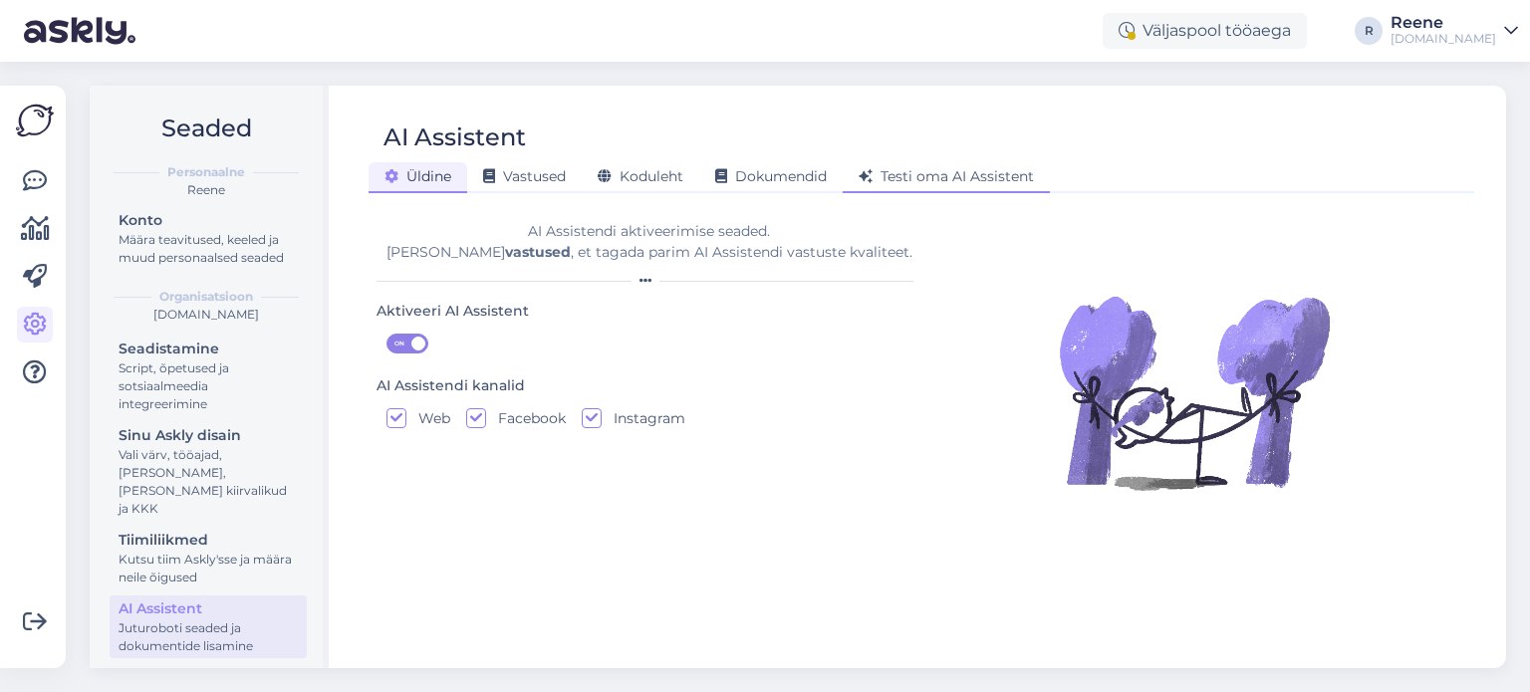
click at [907, 174] on span "Testi oma AI Assistent" at bounding box center [946, 176] width 175 height 18
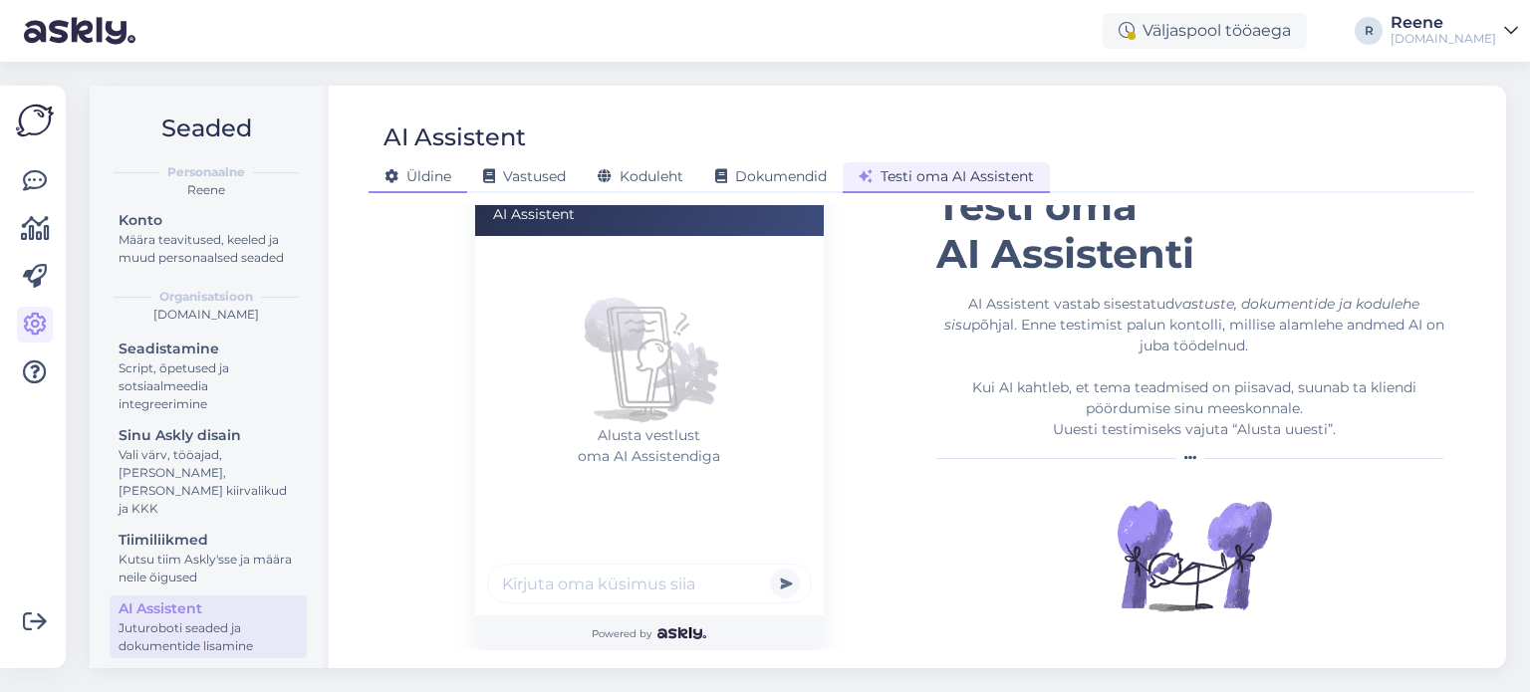
click at [395, 171] on icon at bounding box center [392, 177] width 14 height 14
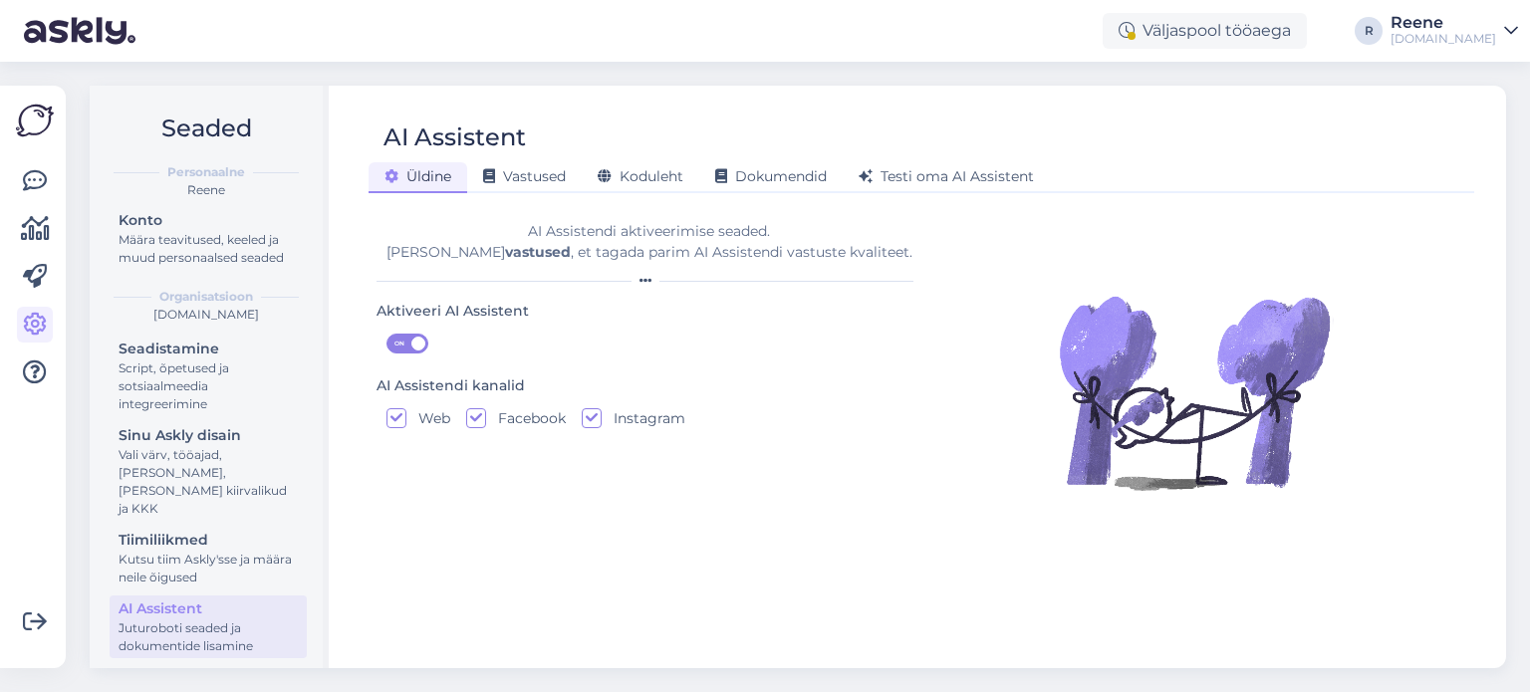
scroll to position [0, 0]
drag, startPoint x: 536, startPoint y: 151, endPoint x: 534, endPoint y: 167, distance: 16.1
click at [536, 153] on div "AI Assistent" at bounding box center [912, 138] width 1086 height 38
click at [531, 174] on span "Vastused" at bounding box center [524, 176] width 83 height 18
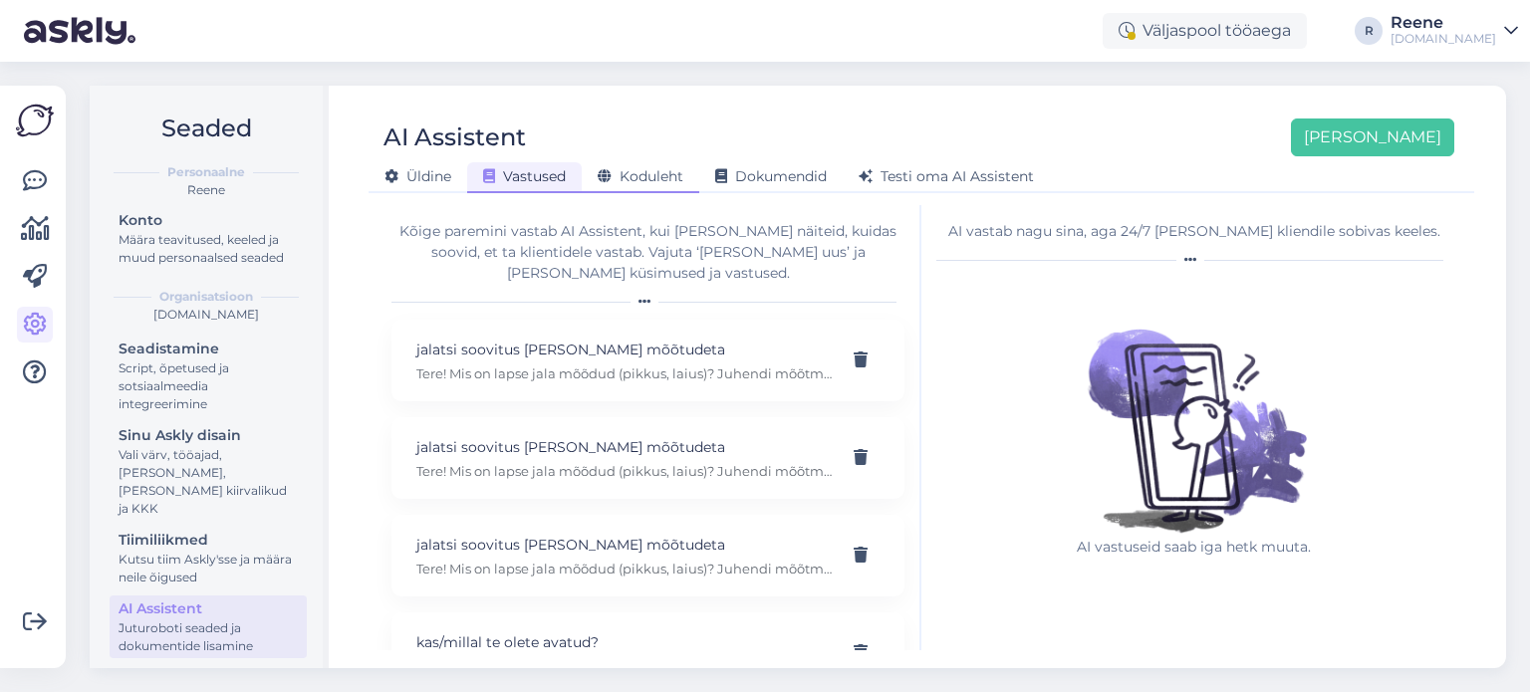
click at [646, 172] on span "Koduleht" at bounding box center [641, 176] width 86 height 18
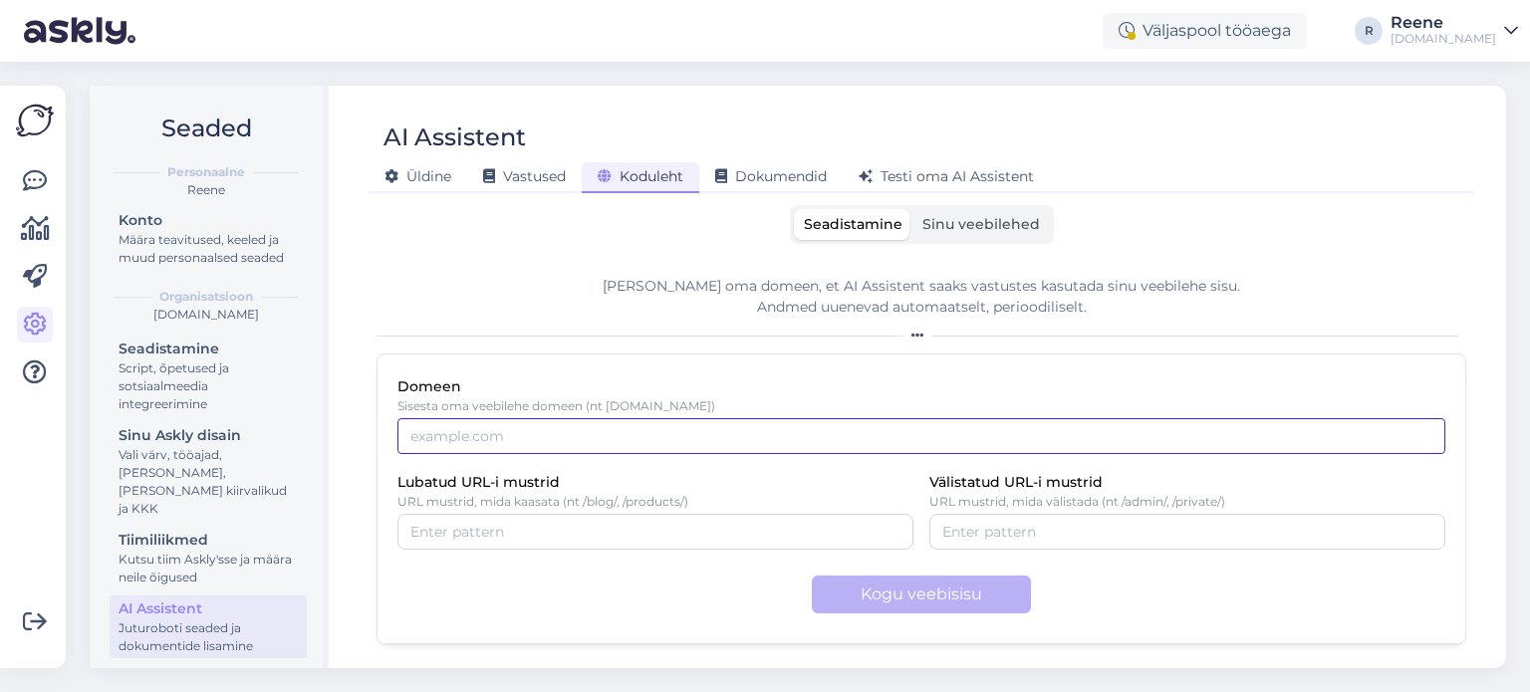
click at [537, 439] on input "Domeen" at bounding box center [922, 436] width 1048 height 36
drag, startPoint x: 620, startPoint y: 433, endPoint x: 331, endPoint y: 441, distance: 289.1
click at [331, 441] on div "Seaded Personaalne Reene Konto Määra teavitused, keeled ja muud personaalsed se…" at bounding box center [798, 377] width 1417 height 583
type input "www.tupsunupsu.ee"
click at [510, 532] on input "Lubatud URL-i mustrid" at bounding box center [655, 532] width 490 height 22
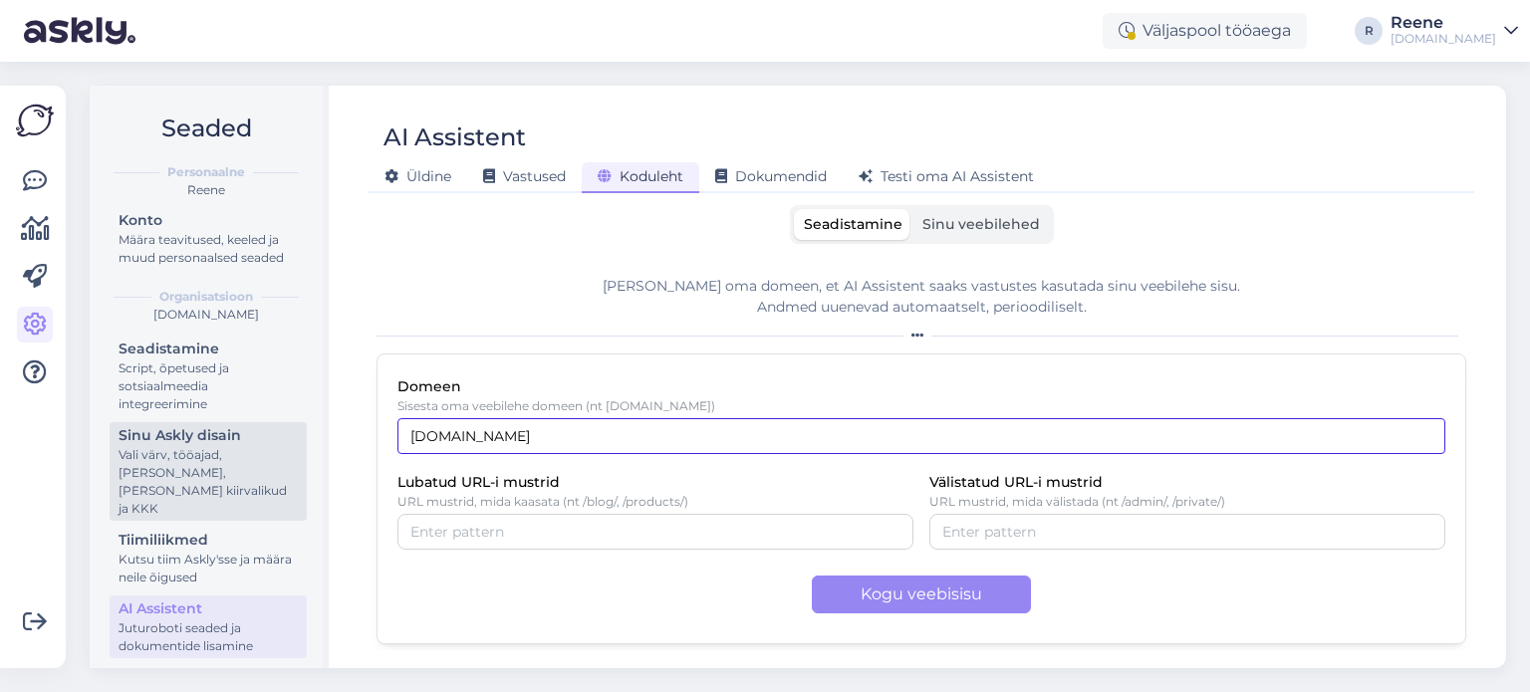
drag, startPoint x: 645, startPoint y: 438, endPoint x: 208, endPoint y: 450, distance: 436.6
click at [199, 439] on div "Seaded Personaalne Reene Konto Määra teavitused, keeled ja muud personaalsed se…" at bounding box center [798, 377] width 1417 height 583
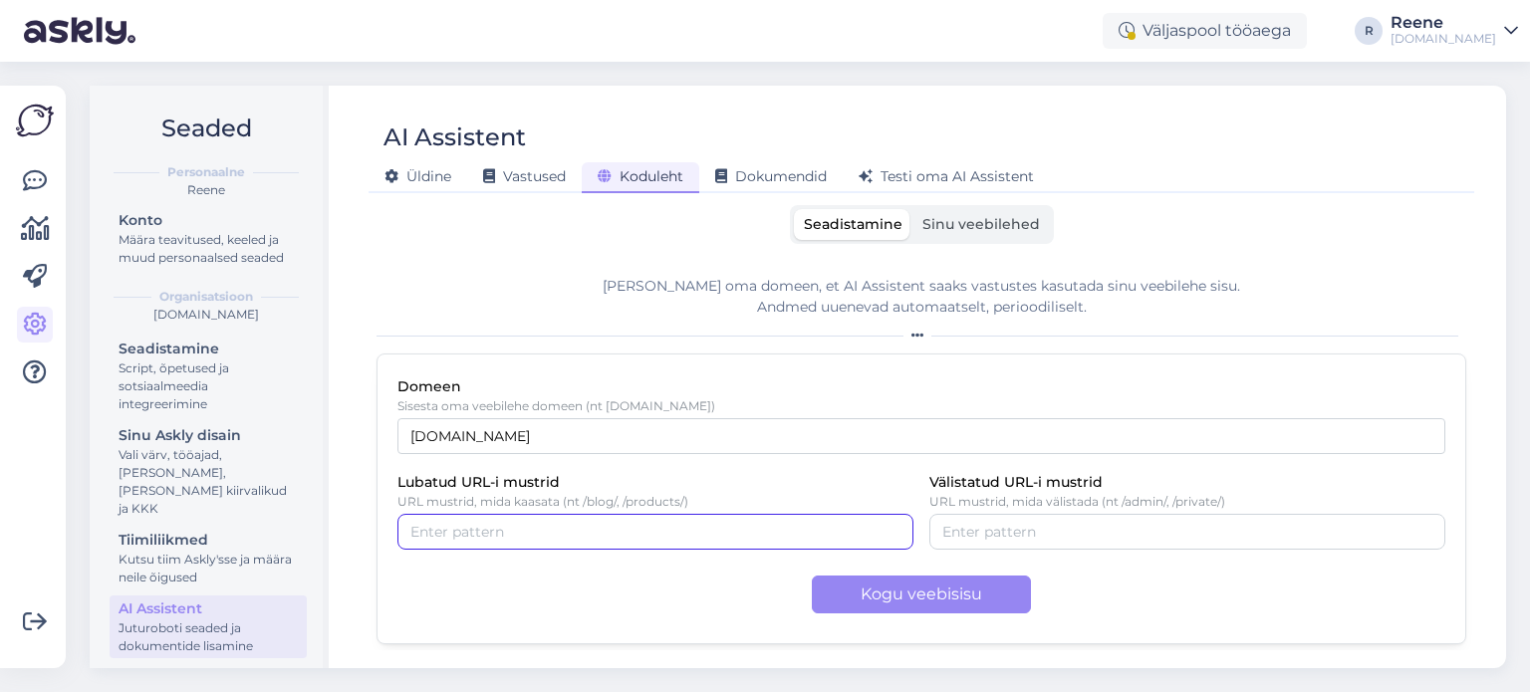
click at [514, 531] on input "Lubatud URL-i mustrid" at bounding box center [655, 532] width 490 height 22
click at [1283, 240] on div "Seadistamine Sinu veebilehed" at bounding box center [922, 224] width 1090 height 39
click at [954, 223] on span "Sinu veebilehed" at bounding box center [982, 224] width 118 height 18
click at [913, 209] on input "Sinu veebilehed" at bounding box center [913, 209] width 0 height 0
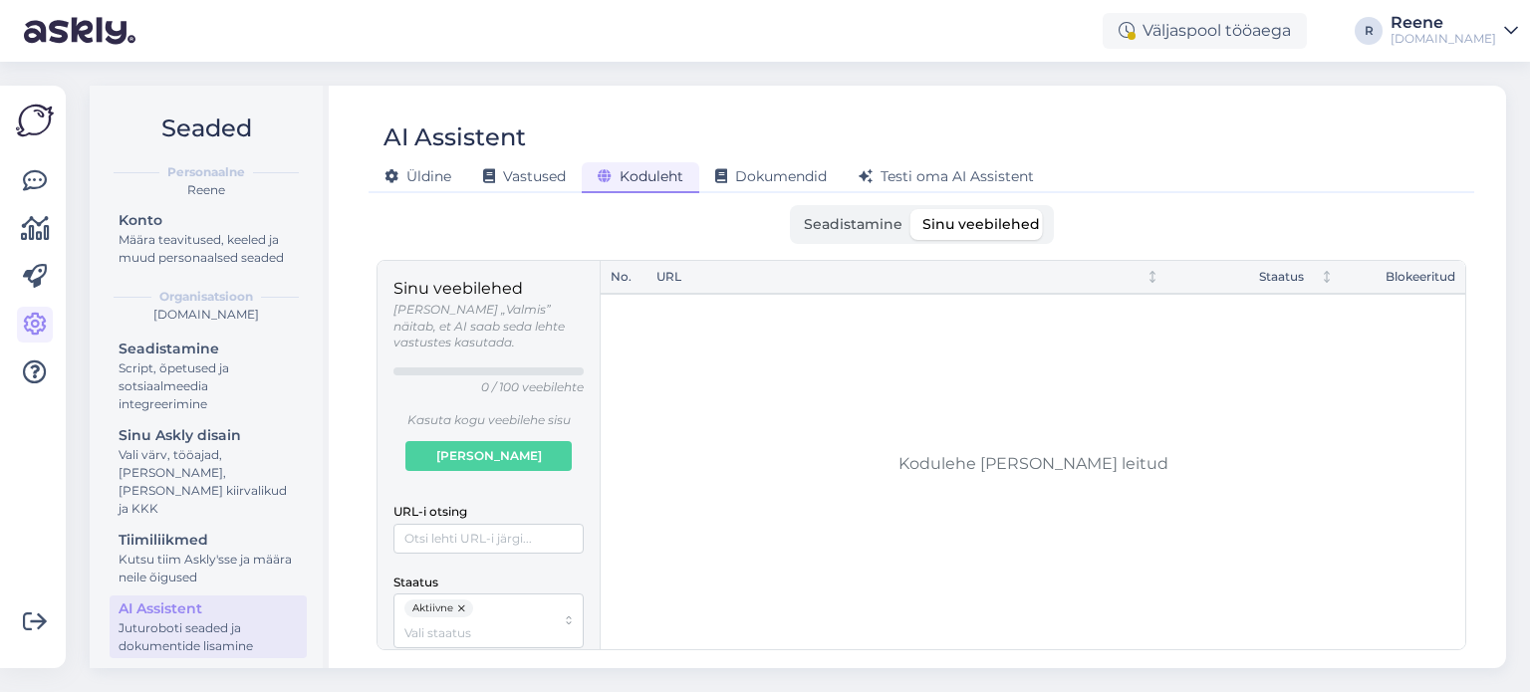
click at [855, 226] on span "Seadistamine" at bounding box center [853, 224] width 99 height 18
click at [794, 209] on input "Seadistamine" at bounding box center [794, 209] width 0 height 0
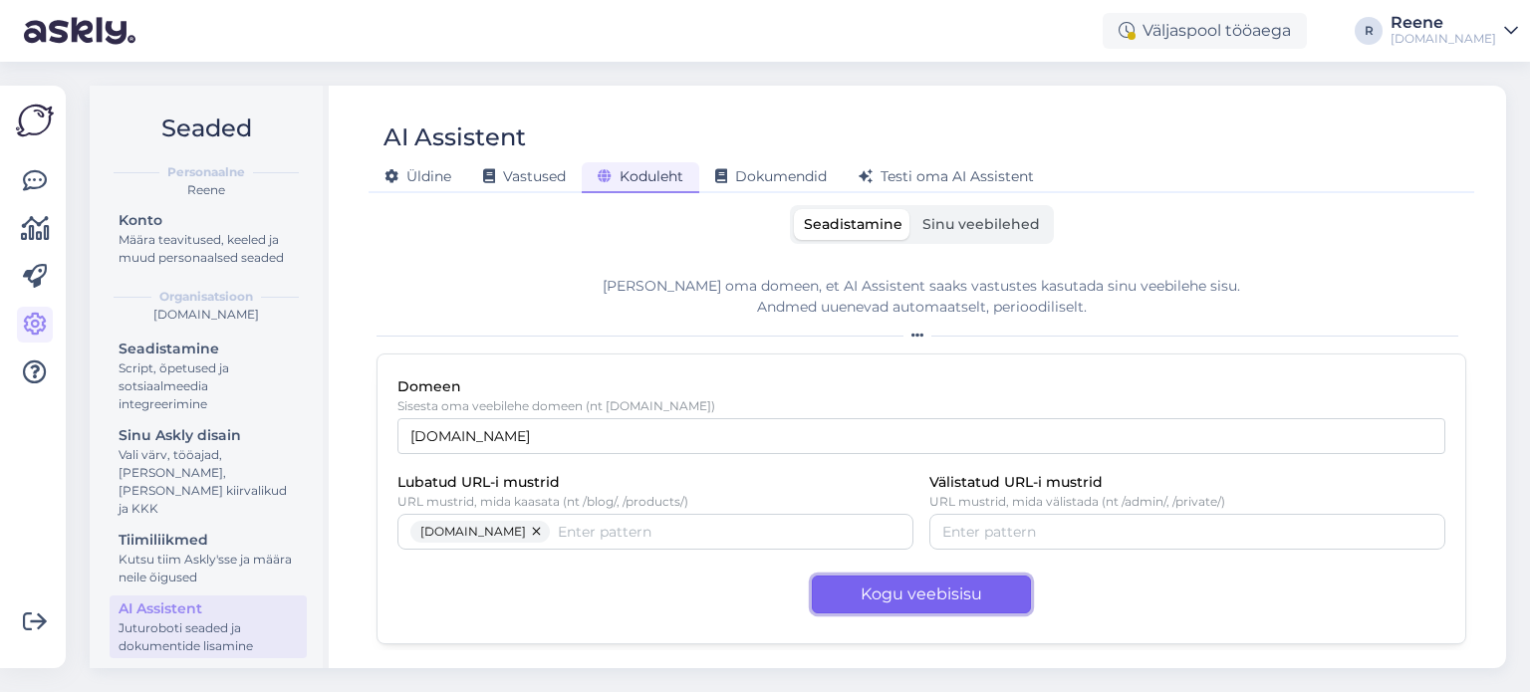
click at [924, 590] on button "Kogu veebisisu" at bounding box center [921, 595] width 219 height 38
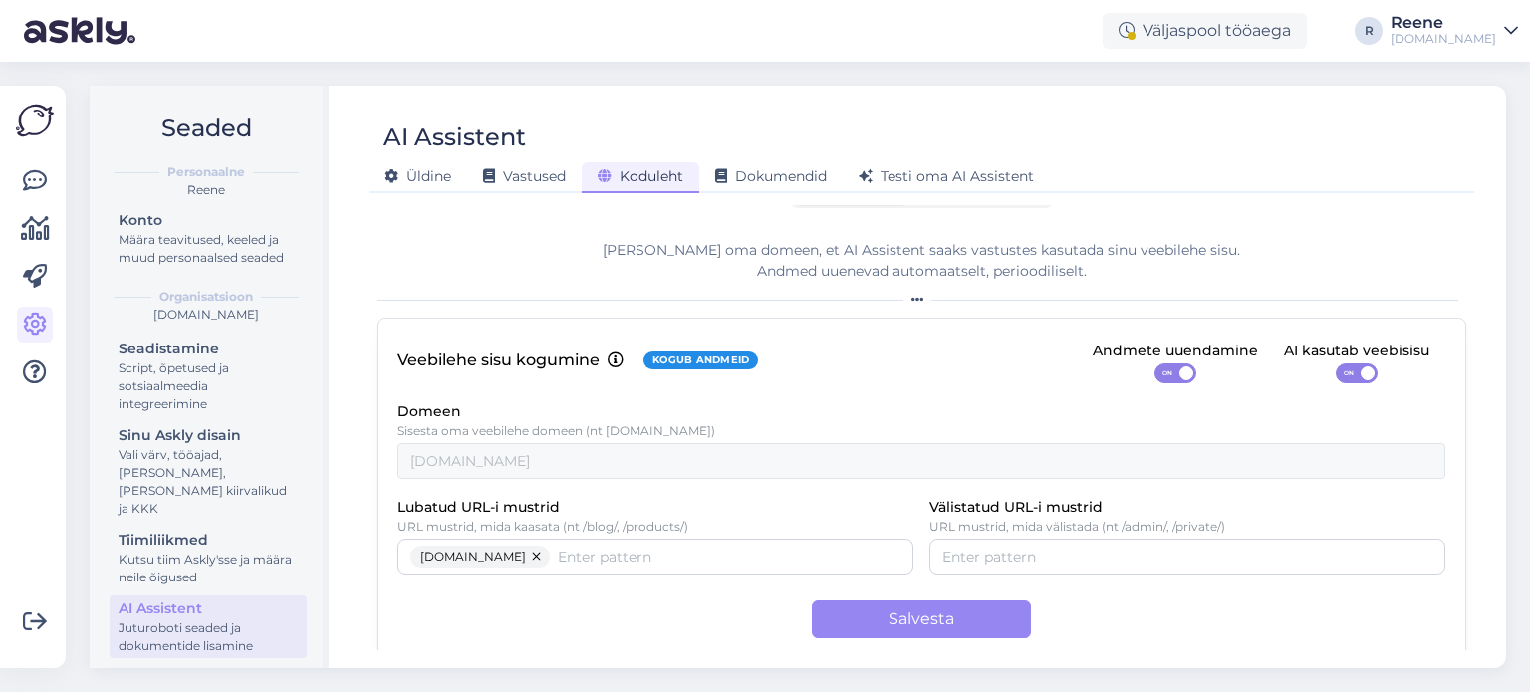
scroll to position [52, 0]
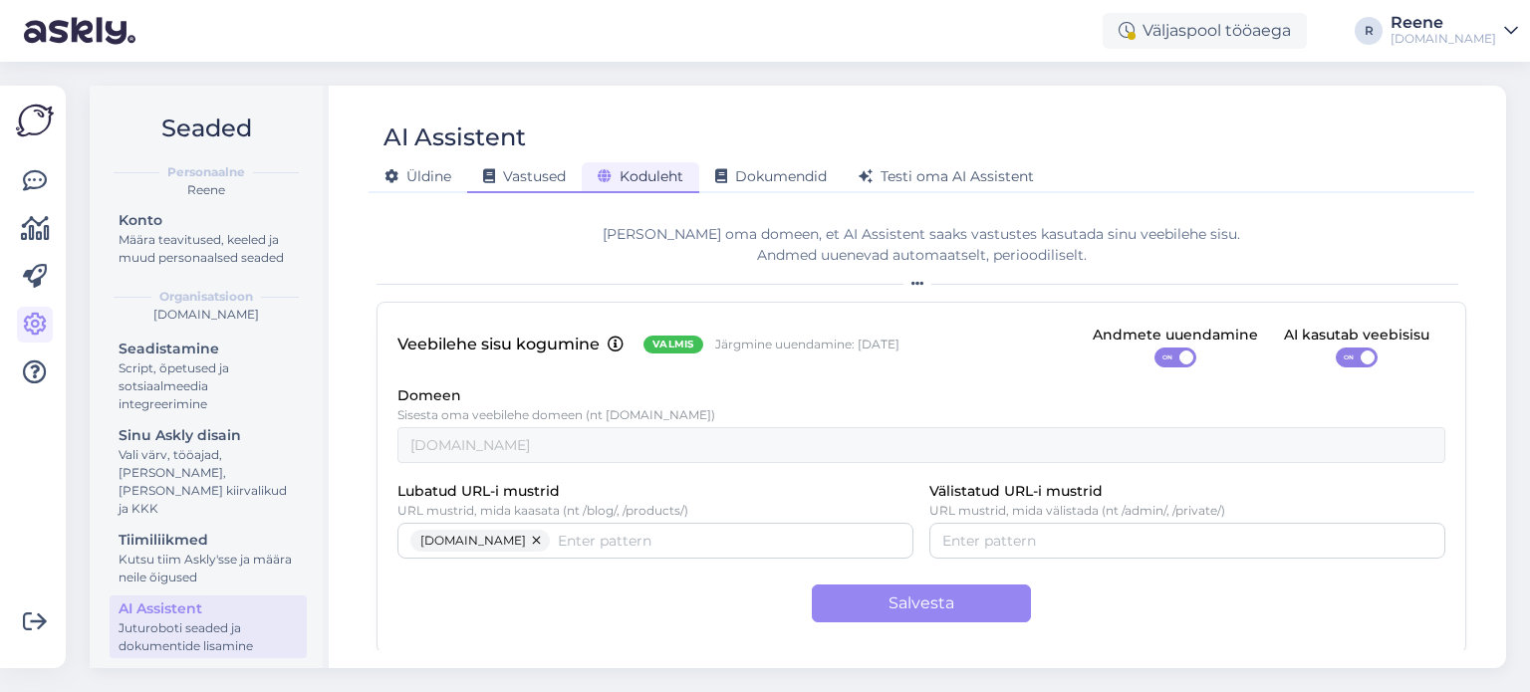
click at [528, 182] on span "Vastused" at bounding box center [524, 176] width 83 height 18
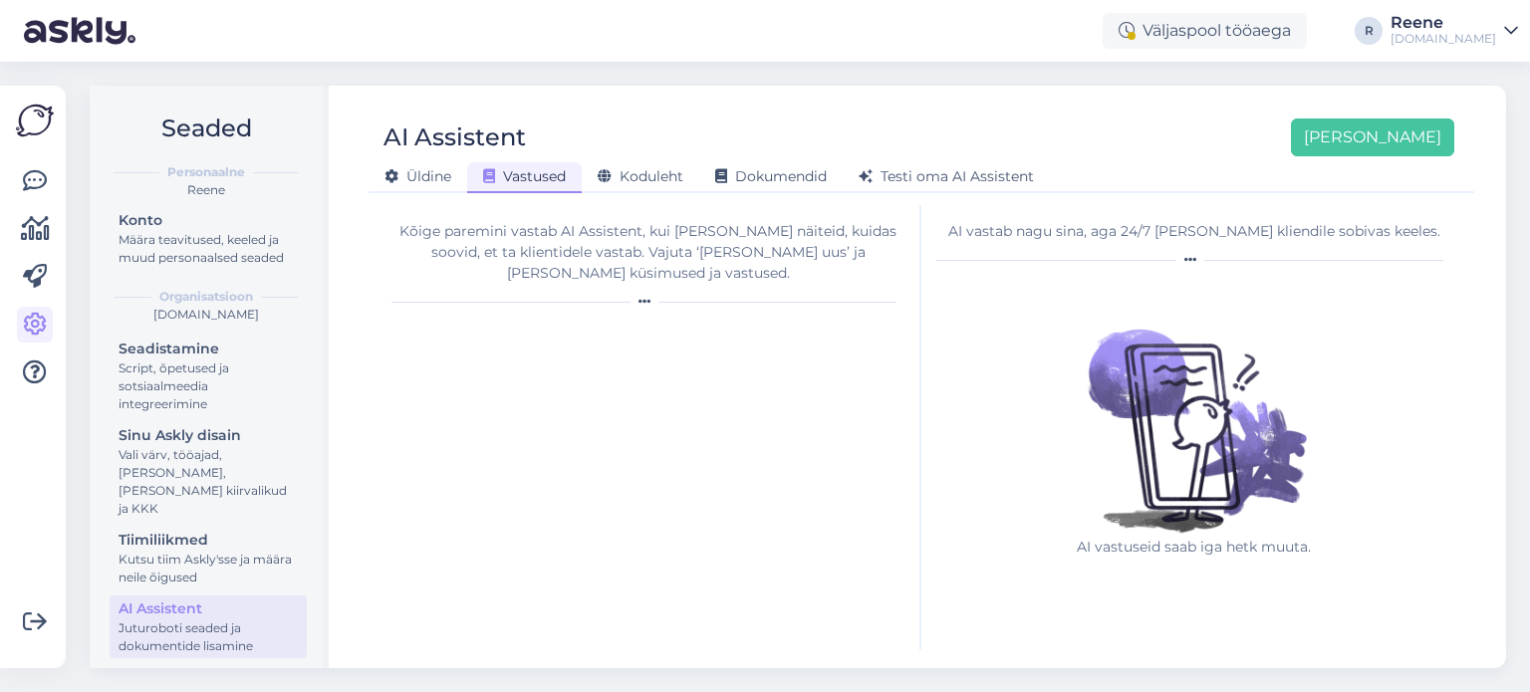
scroll to position [0, 0]
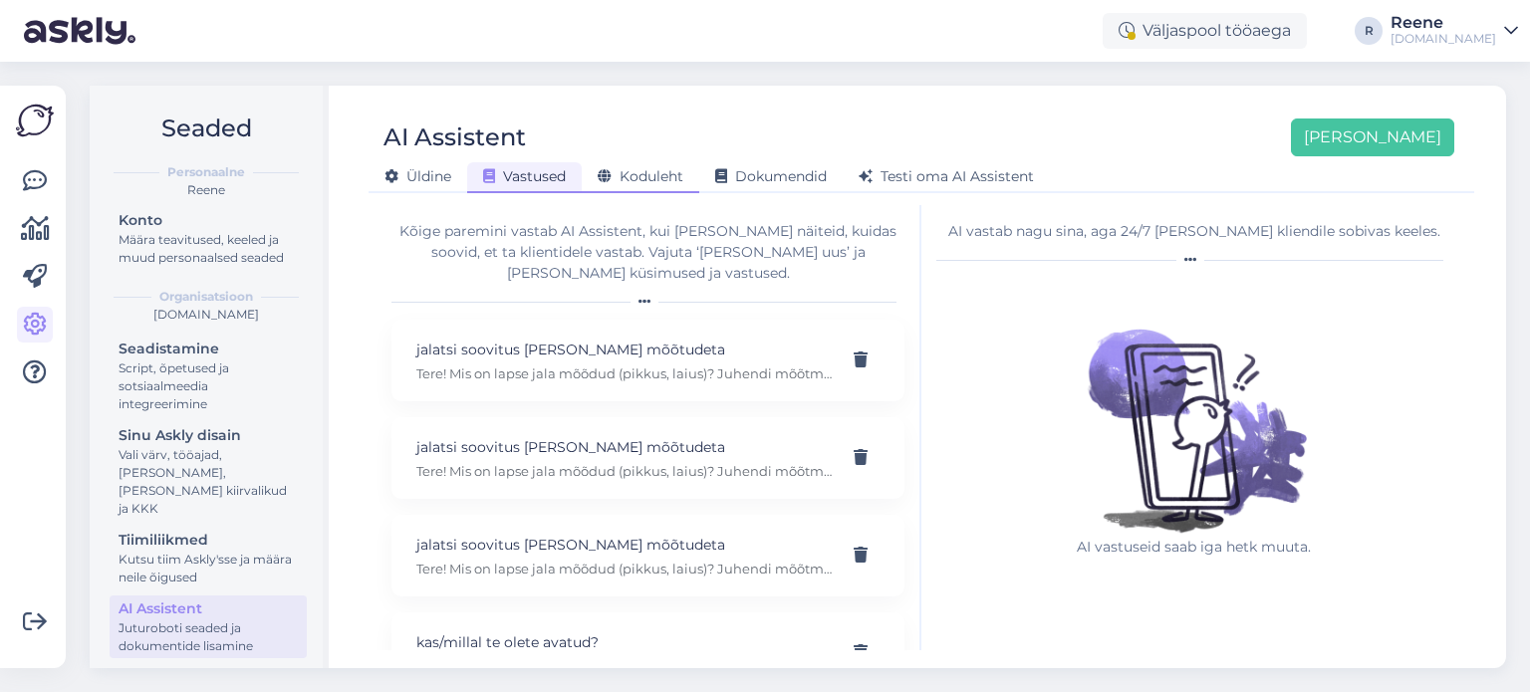
click at [641, 170] on span "Koduleht" at bounding box center [641, 176] width 86 height 18
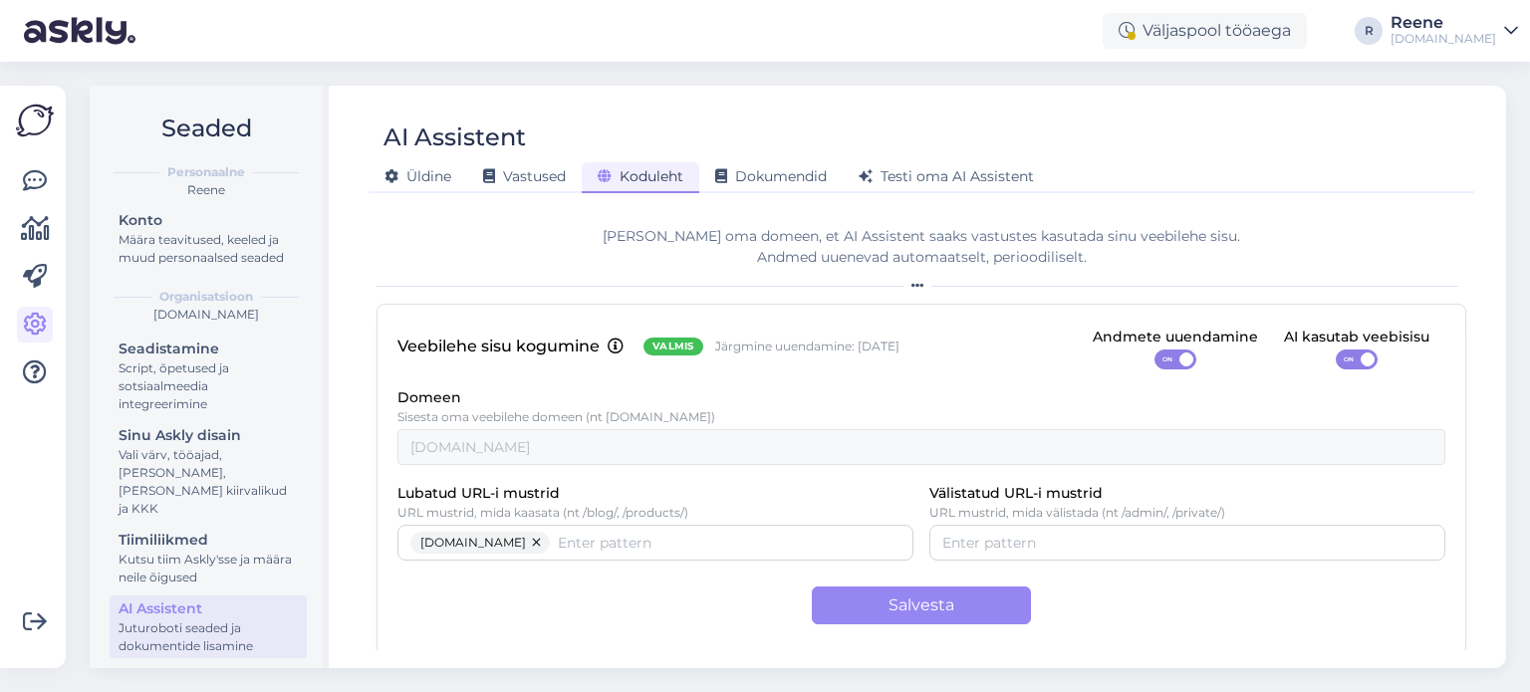
scroll to position [52, 0]
click at [788, 177] on span "Dokumendid" at bounding box center [771, 176] width 112 height 18
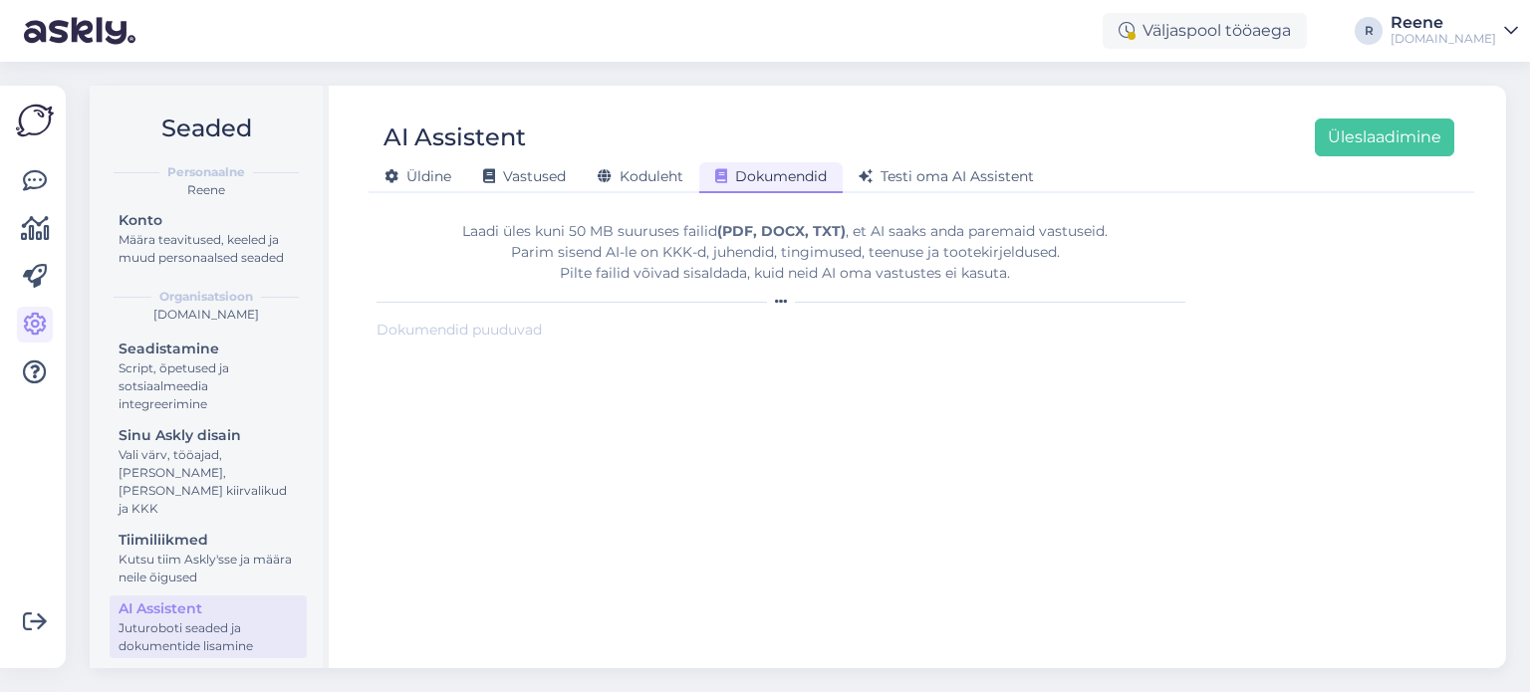
scroll to position [0, 0]
click at [925, 170] on span "Testi oma AI Assistent" at bounding box center [946, 176] width 175 height 18
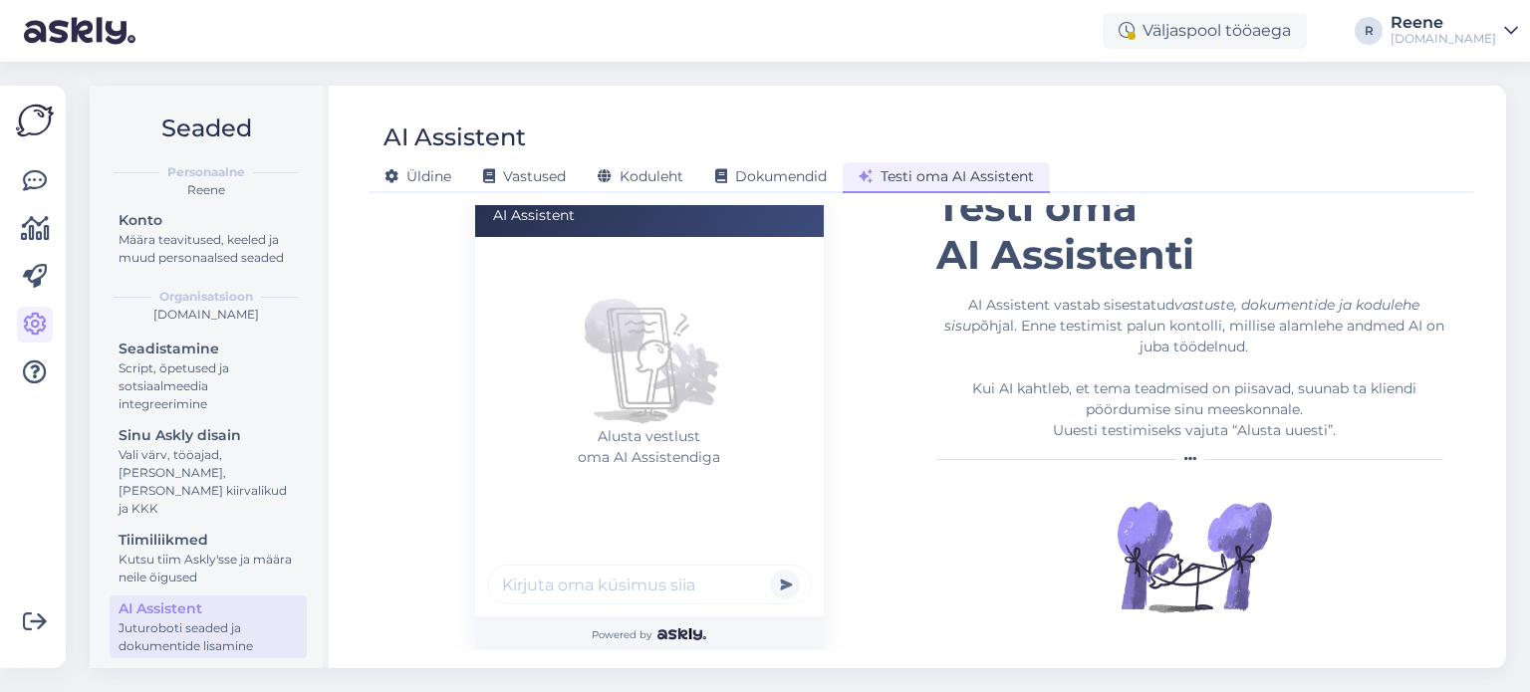
scroll to position [126, 0]
click at [559, 589] on input "text" at bounding box center [649, 584] width 325 height 40
type input "kas reima valoa sandaale on saada 23 suurust?"
click at [770, 569] on button "submit" at bounding box center [785, 584] width 30 height 30
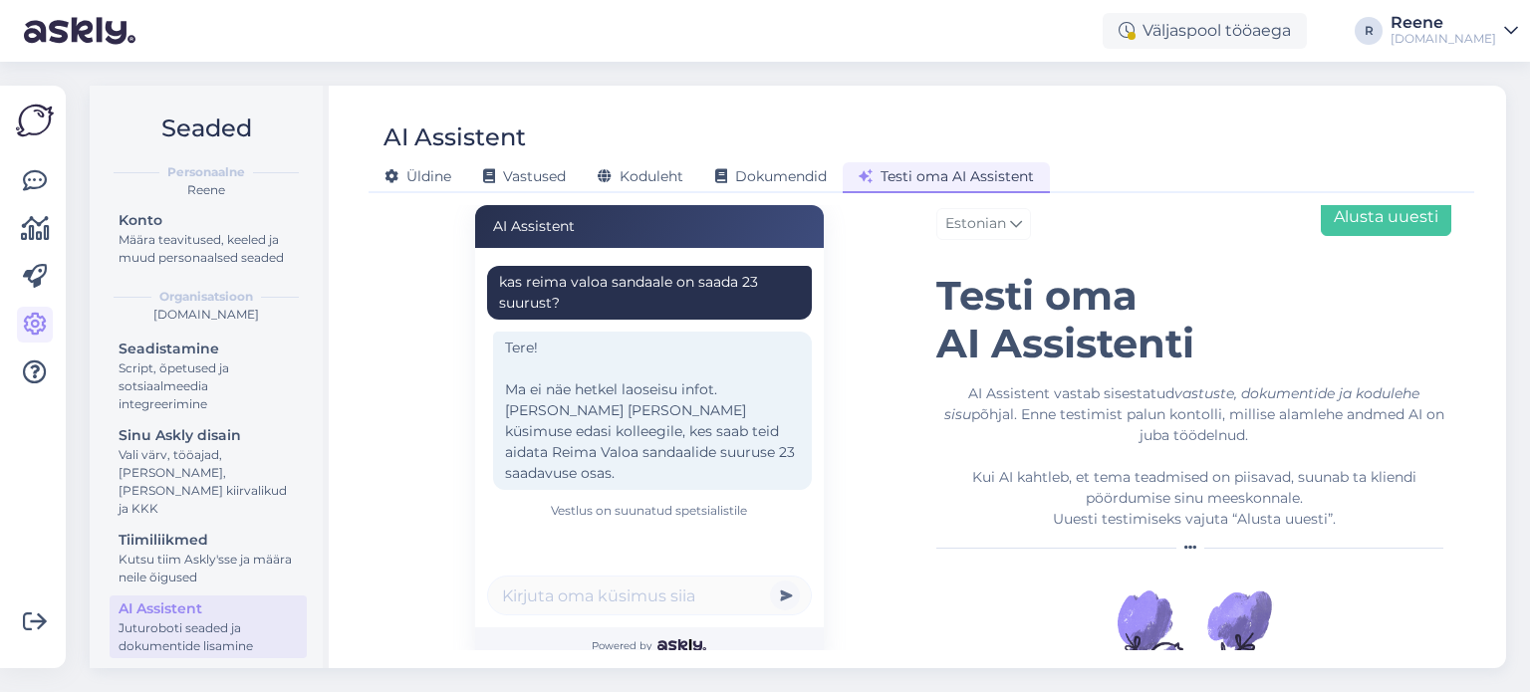
scroll to position [126, 0]
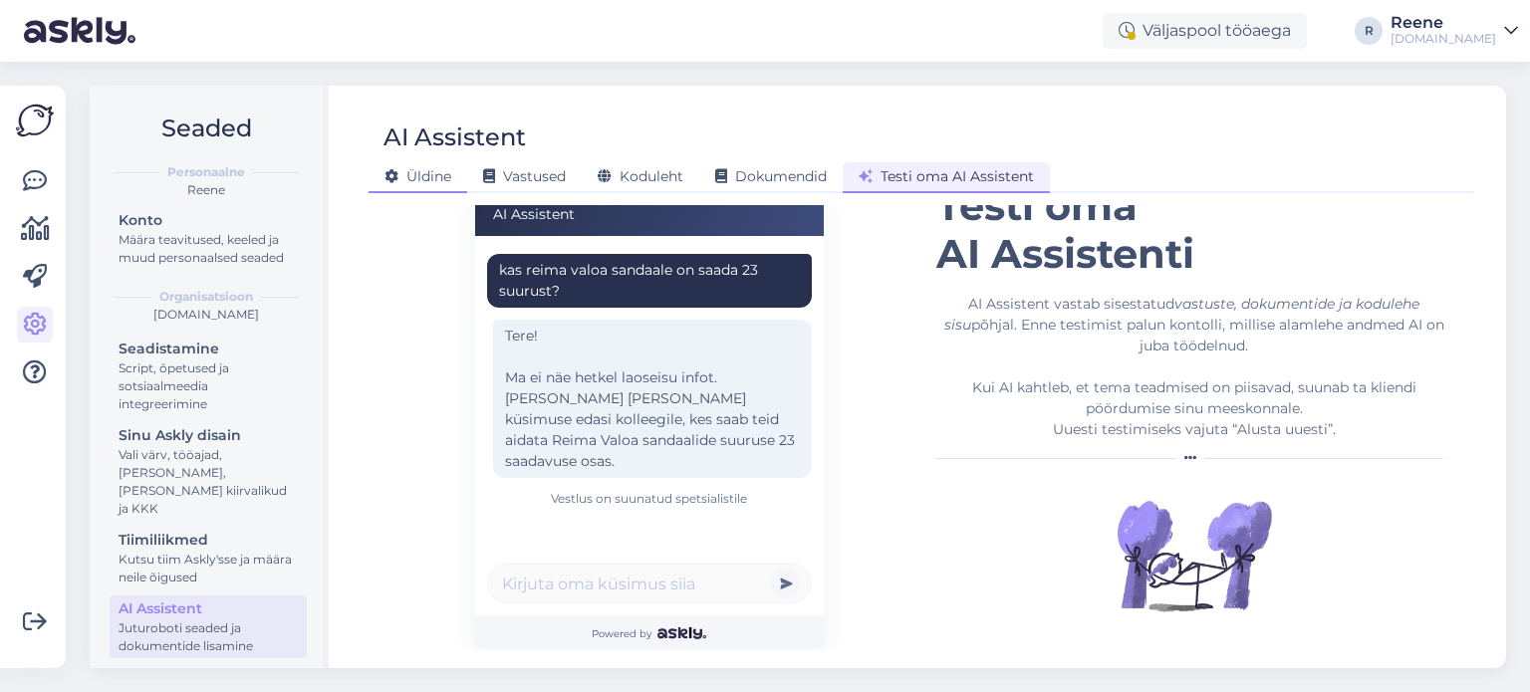
click at [440, 178] on span "Üldine" at bounding box center [418, 176] width 67 height 18
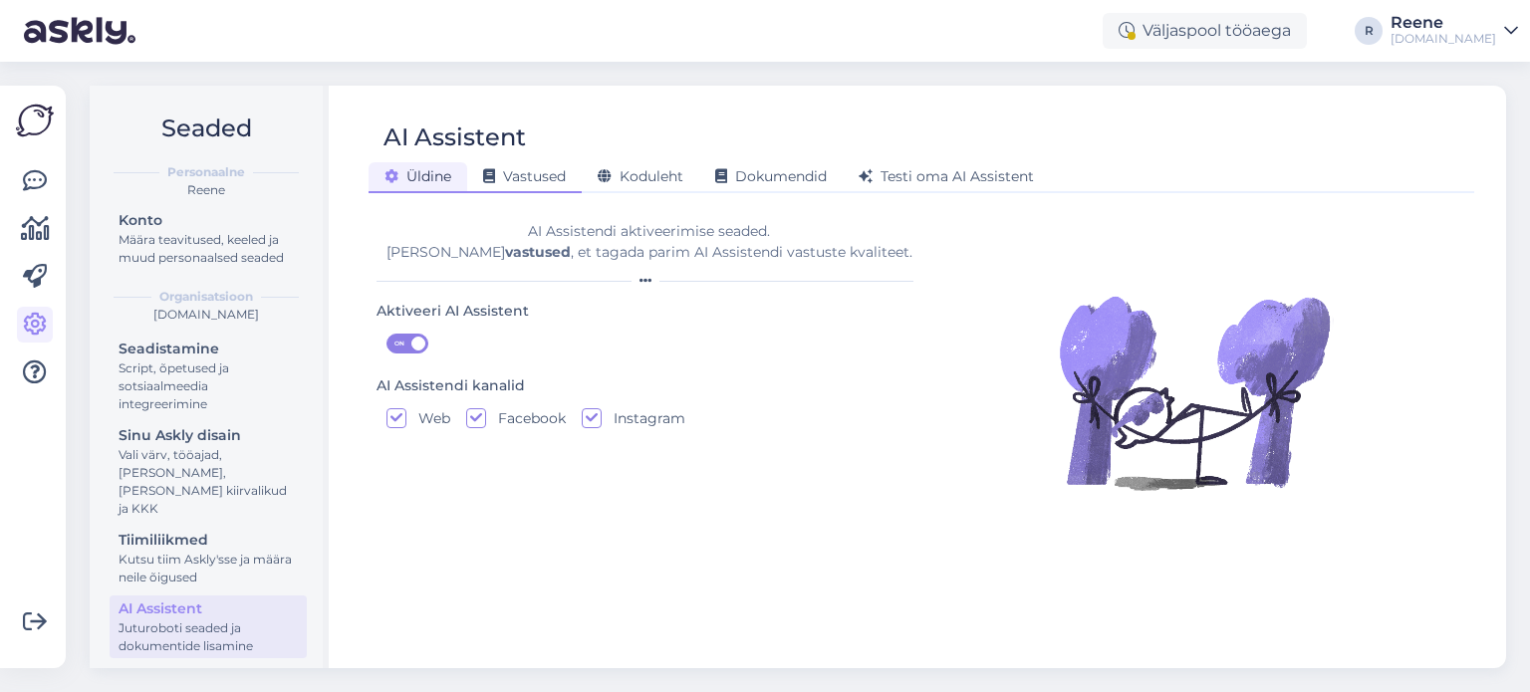
click at [511, 169] on span "Vastused" at bounding box center [524, 176] width 83 height 18
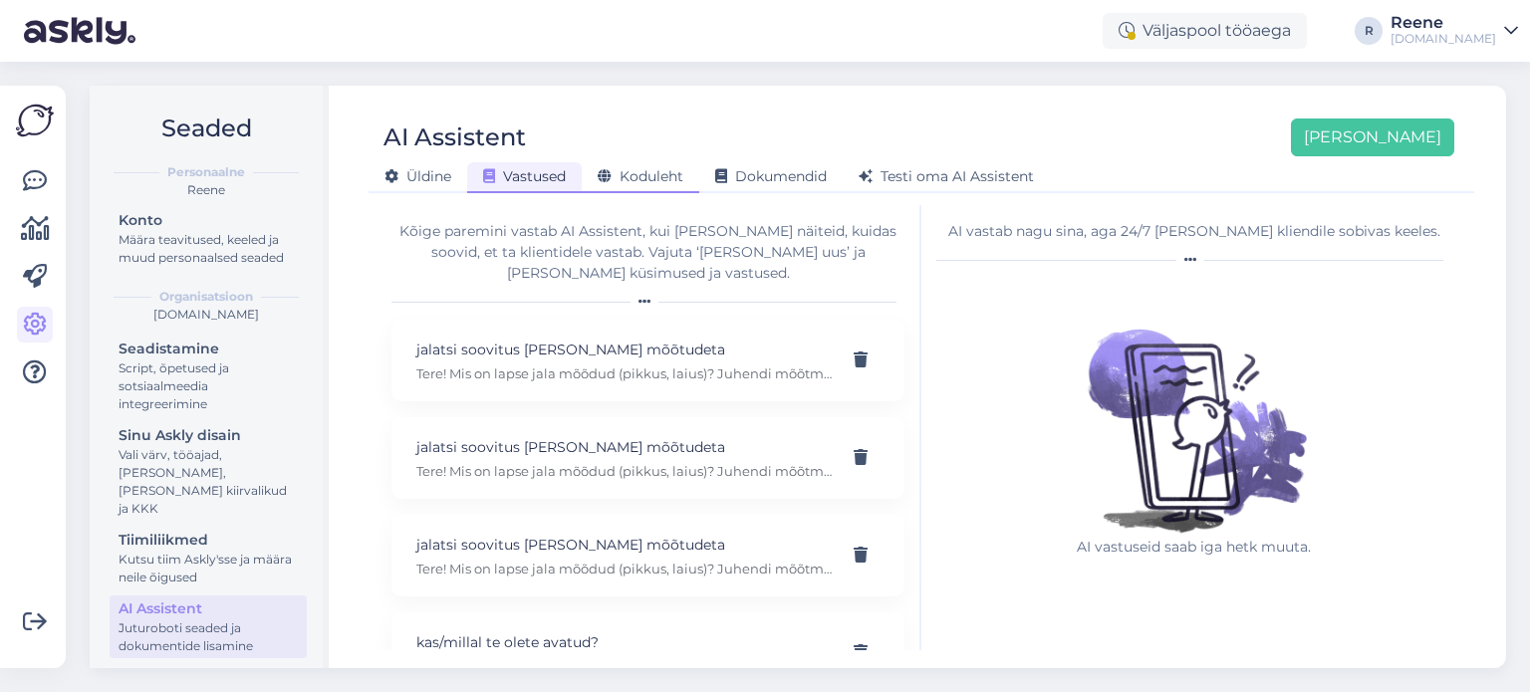
click at [610, 177] on icon at bounding box center [605, 177] width 14 height 14
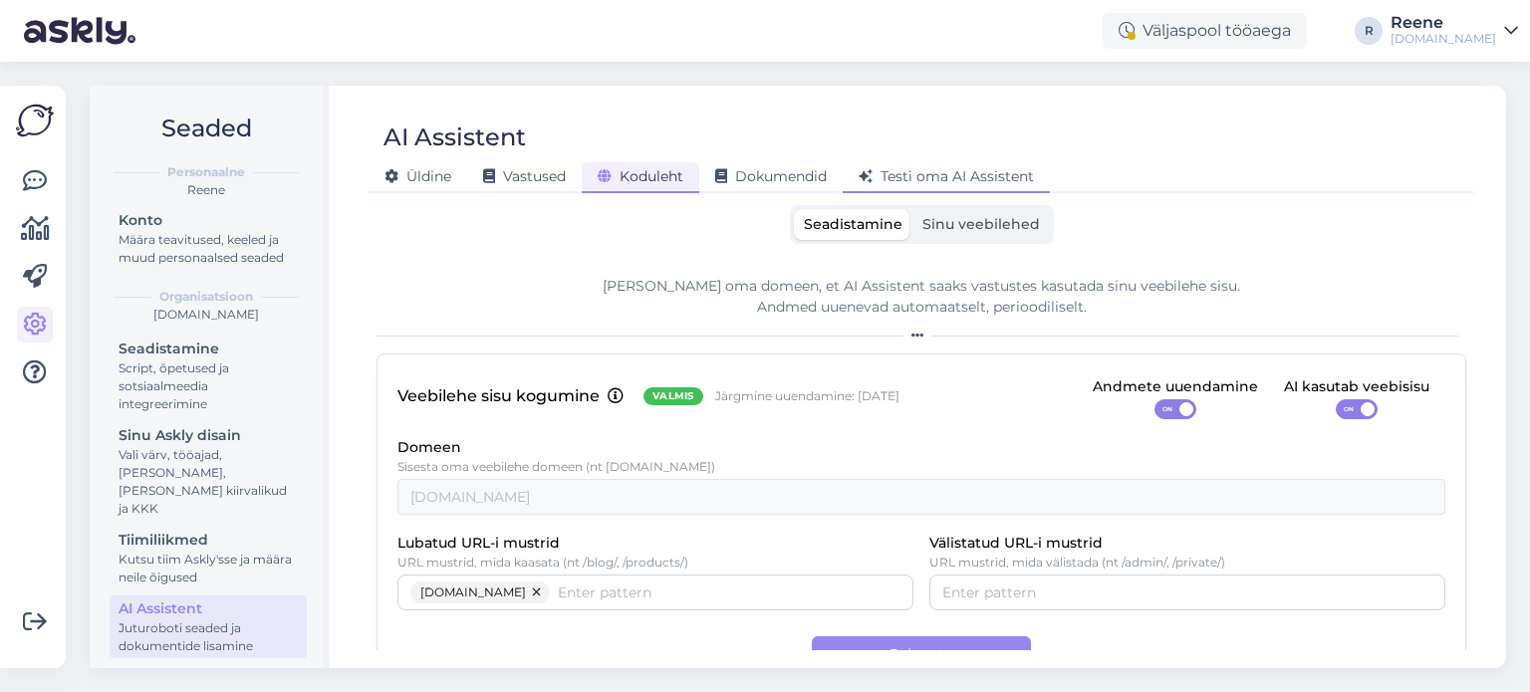
click at [945, 170] on span "Testi oma AI Assistent" at bounding box center [946, 176] width 175 height 18
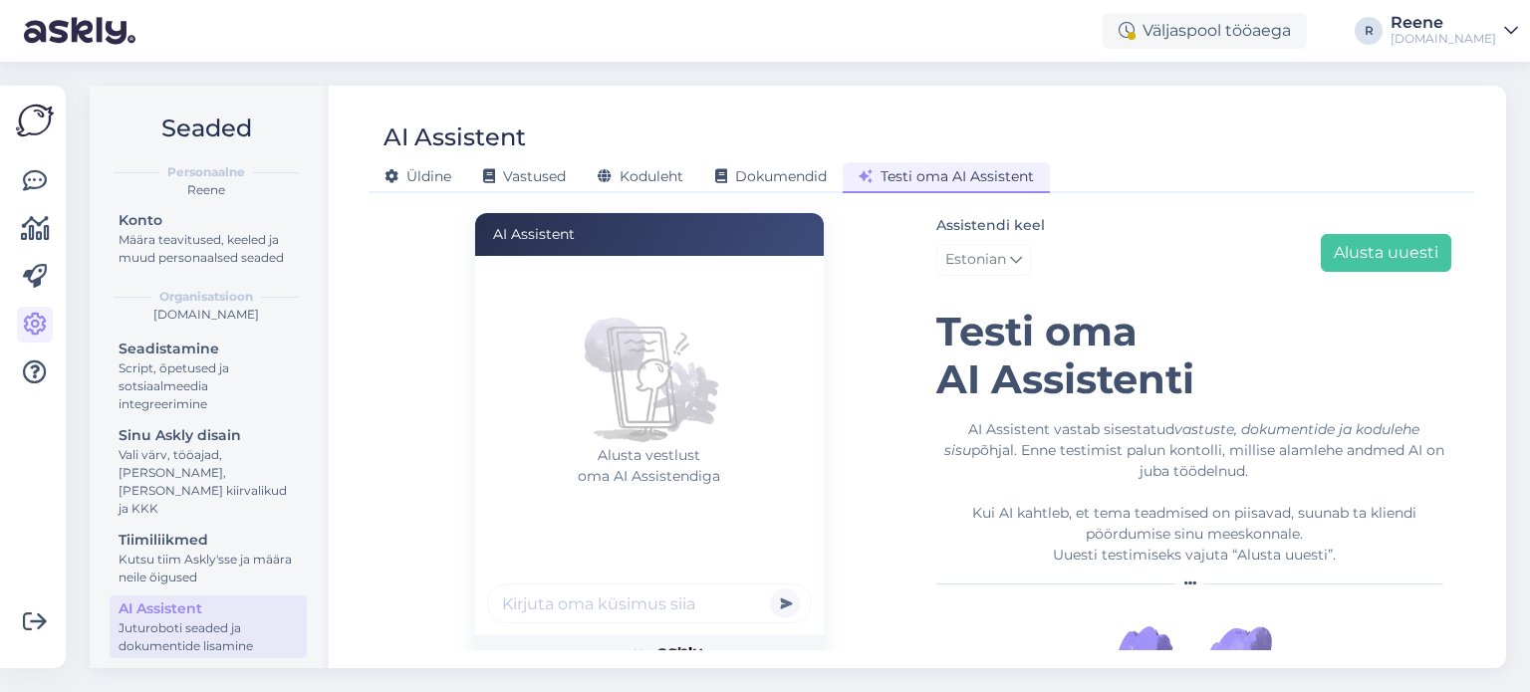
scroll to position [126, 0]
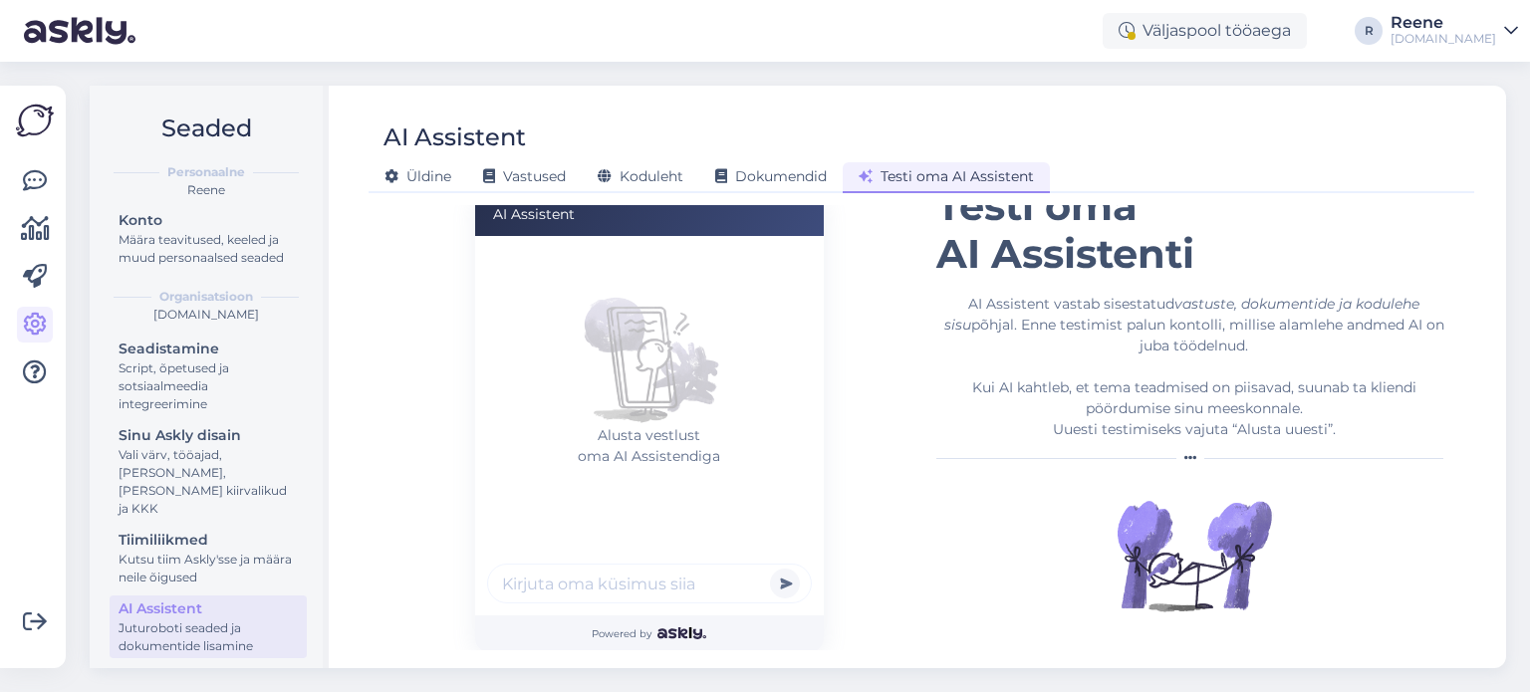
click at [595, 583] on input "text" at bounding box center [649, 584] width 325 height 40
type input "kas reima talllustelu on veekindel?"
click at [770, 569] on button "submit" at bounding box center [785, 584] width 30 height 30
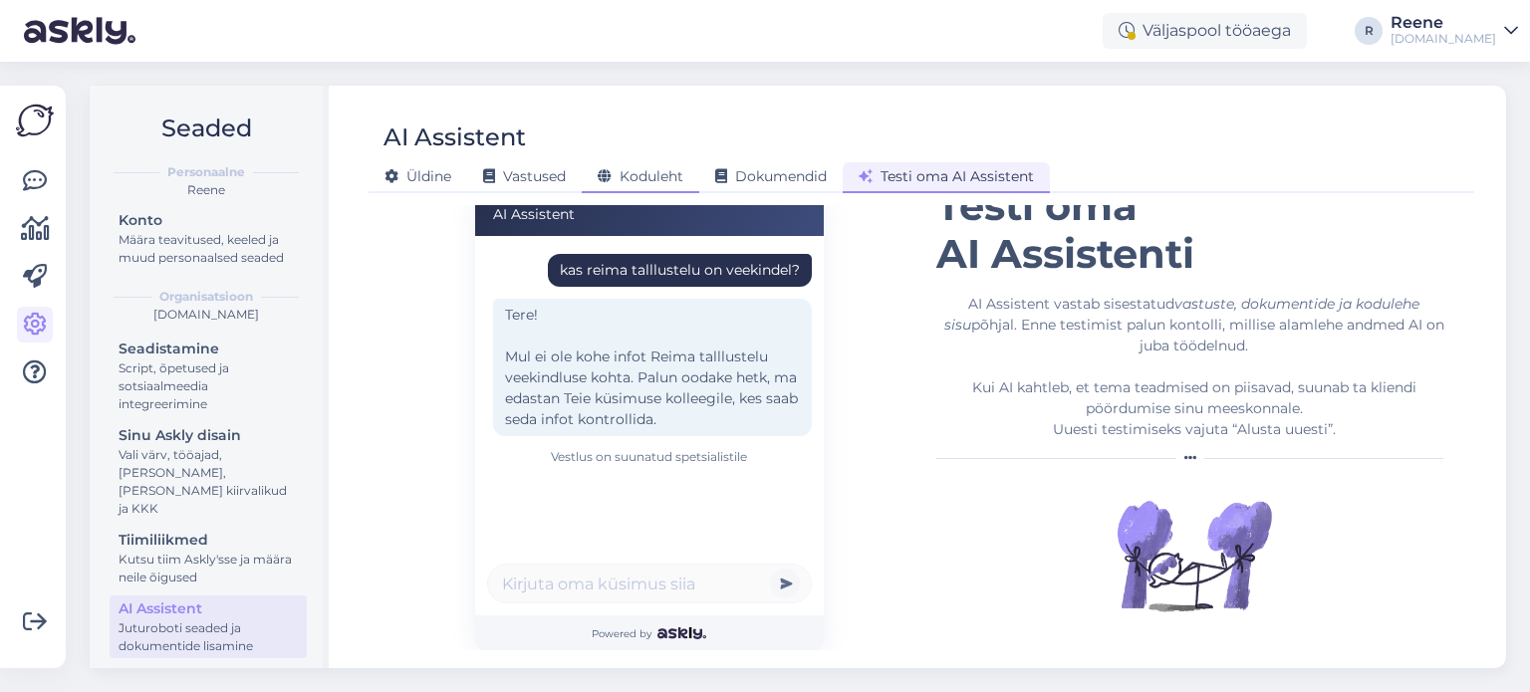
click at [659, 185] on div "Koduleht" at bounding box center [641, 177] width 118 height 31
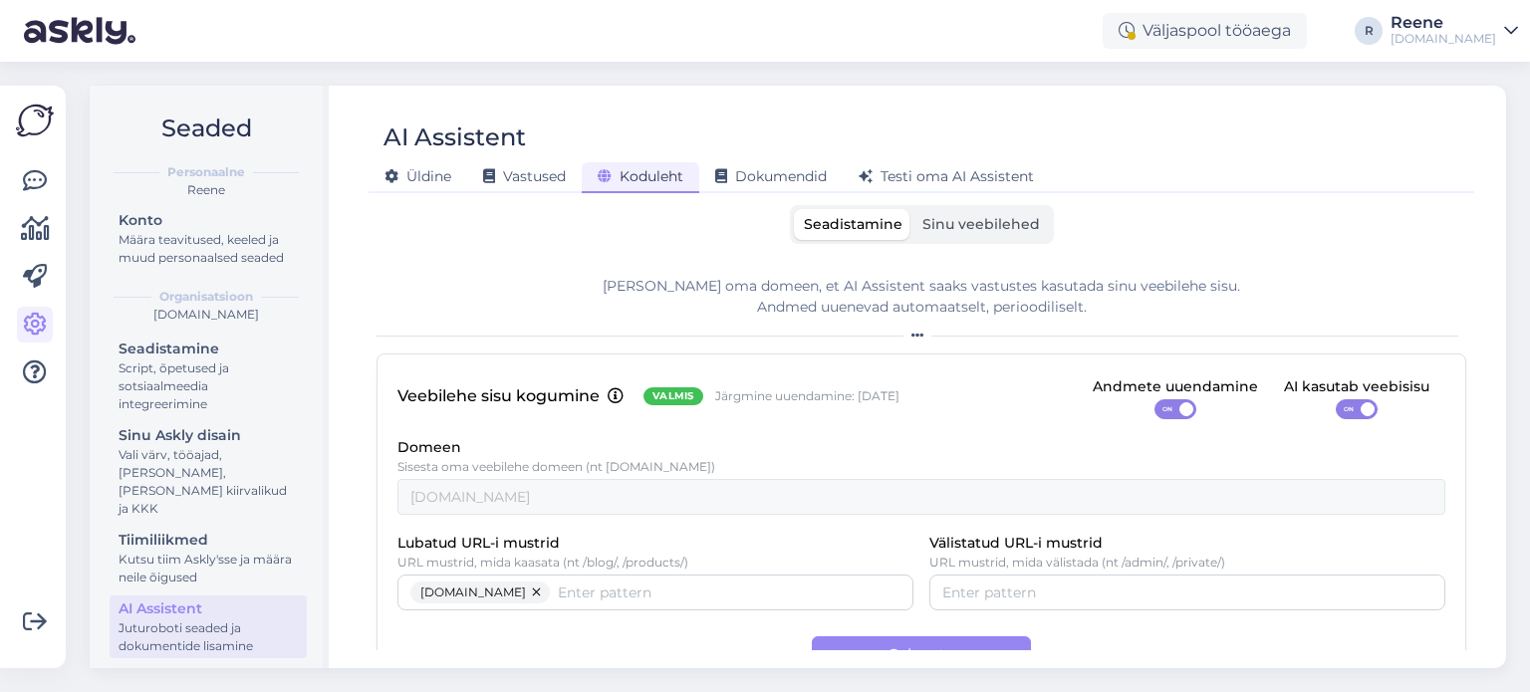
click at [976, 229] on span "Sinu veebilehed" at bounding box center [982, 224] width 118 height 18
click at [913, 209] on input "Sinu veebilehed" at bounding box center [913, 209] width 0 height 0
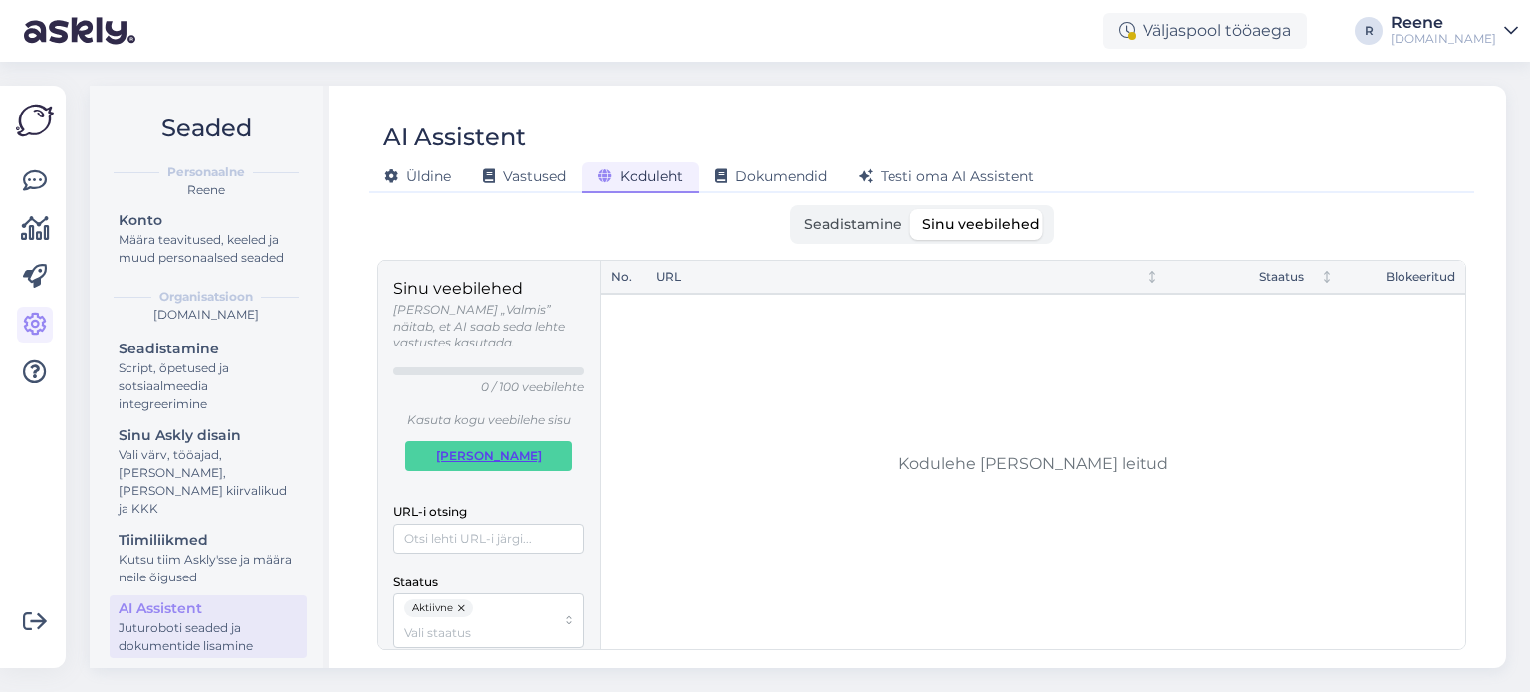
click at [485, 442] on span "[PERSON_NAME]" at bounding box center [489, 456] width 106 height 28
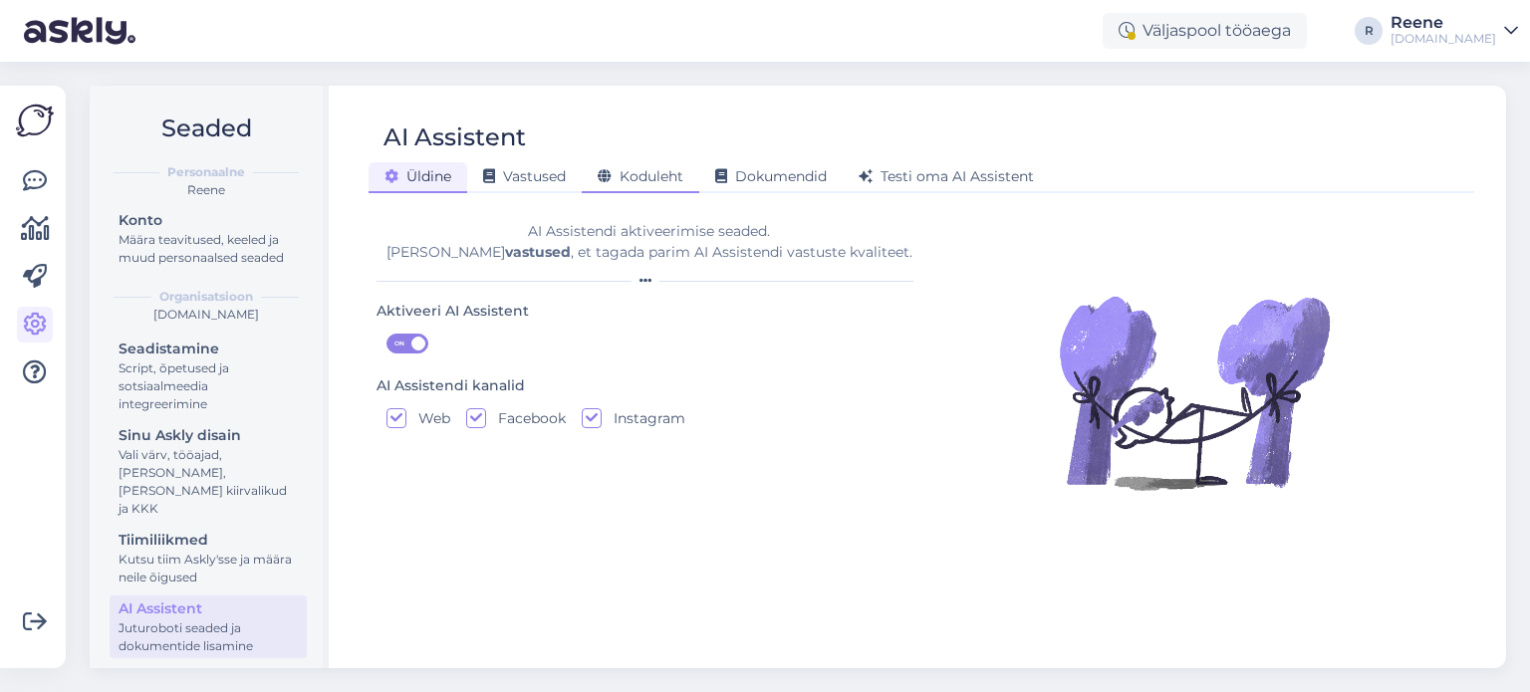
click at [647, 184] on span "Koduleht" at bounding box center [641, 176] width 86 height 18
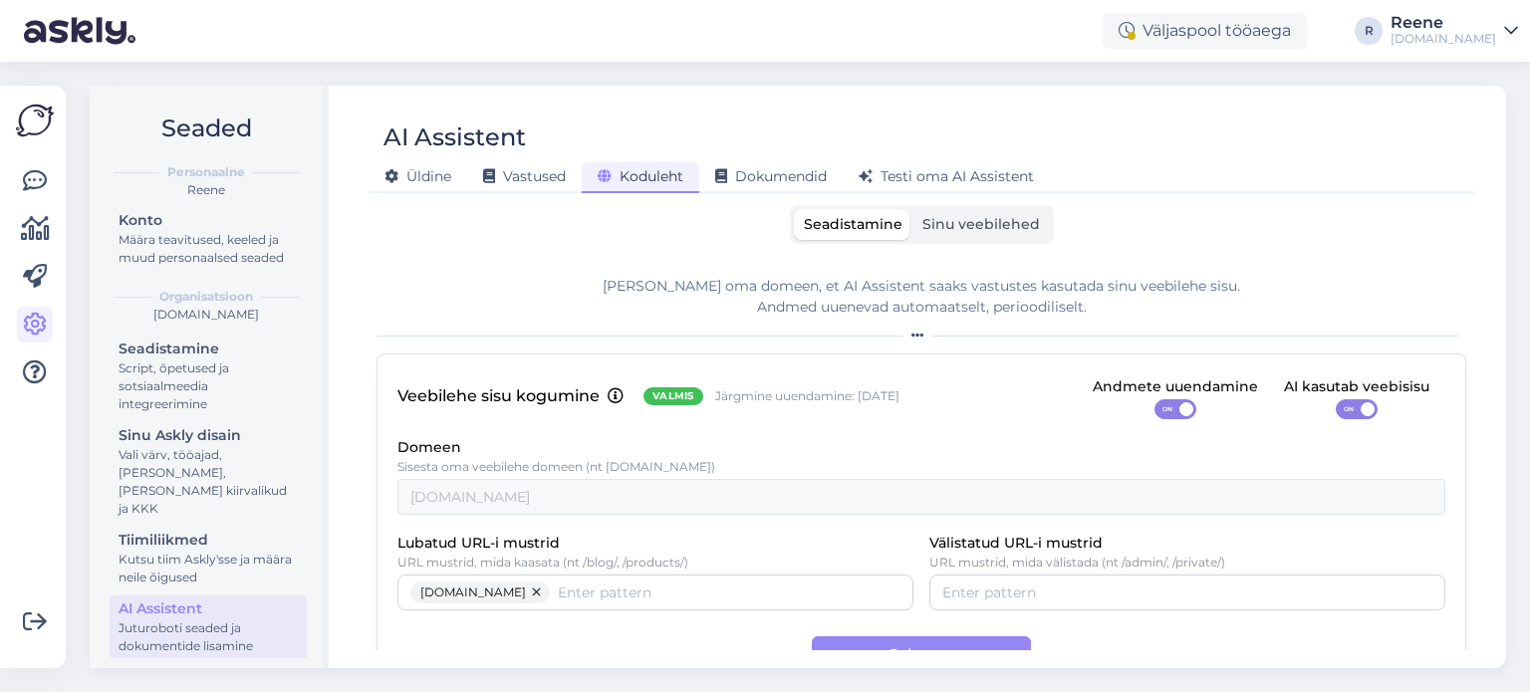
click at [976, 225] on span "Sinu veebilehed" at bounding box center [982, 224] width 118 height 18
click at [913, 209] on input "Sinu veebilehed" at bounding box center [913, 209] width 0 height 0
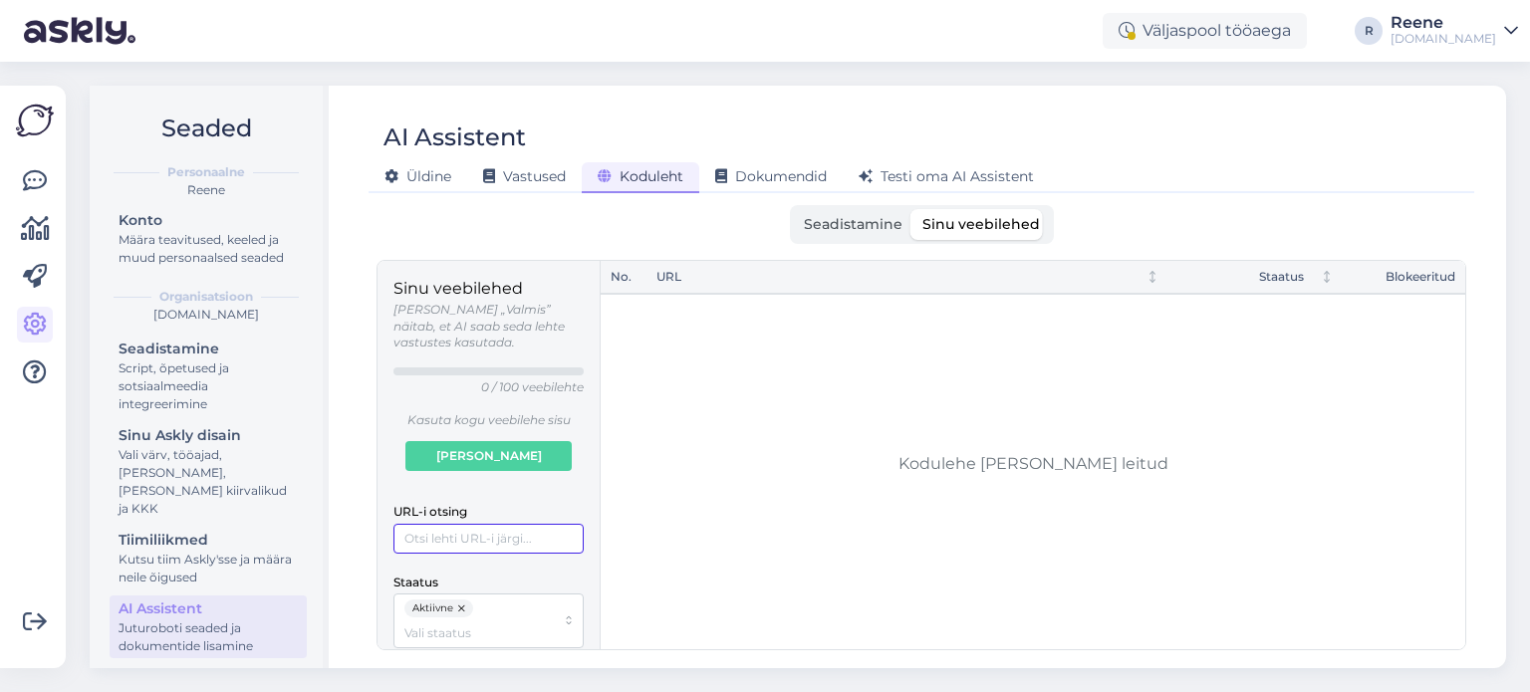
click at [458, 524] on input "URL-i otsing" at bounding box center [489, 539] width 190 height 30
click at [831, 226] on span "Seadistamine" at bounding box center [853, 224] width 99 height 18
click at [794, 209] on input "Seadistamine" at bounding box center [794, 209] width 0 height 0
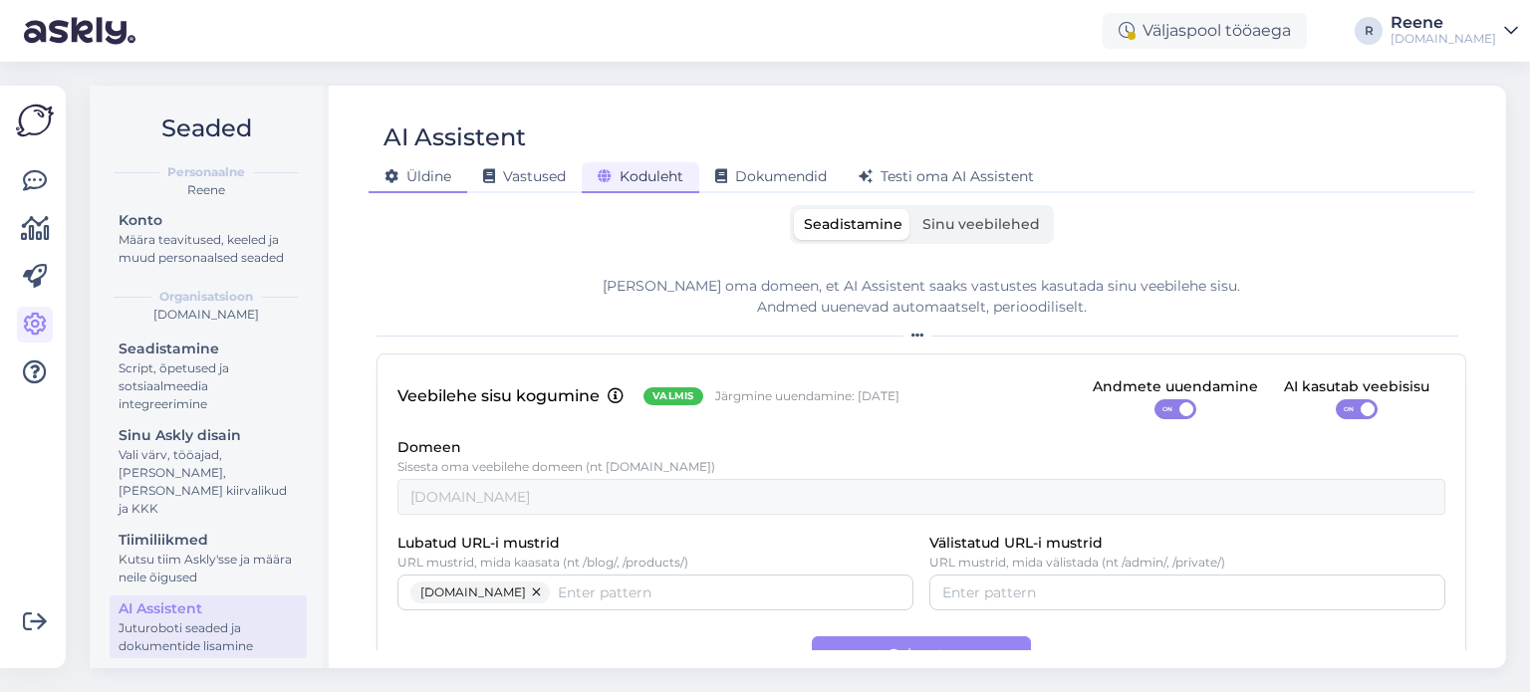
click at [444, 174] on span "Üldine" at bounding box center [418, 176] width 67 height 18
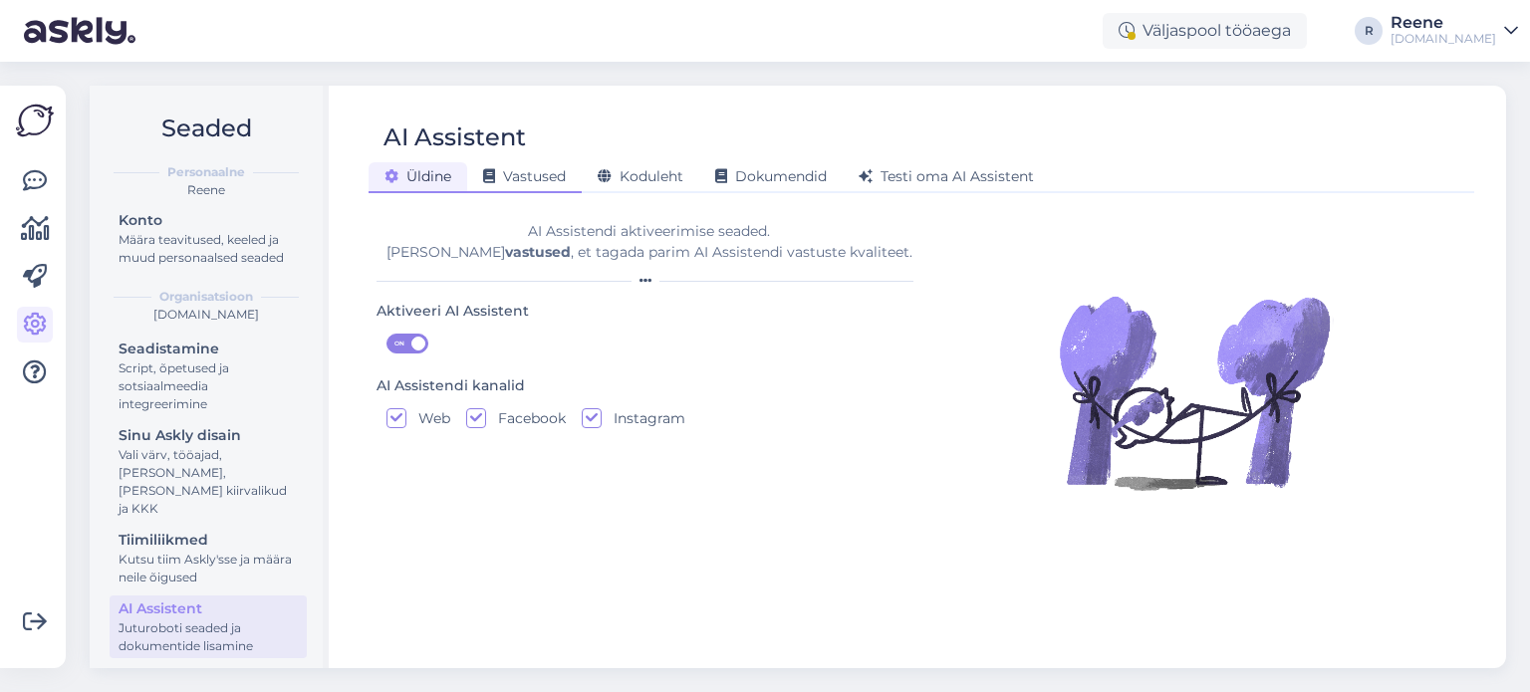
click at [541, 178] on span "Vastused" at bounding box center [524, 176] width 83 height 18
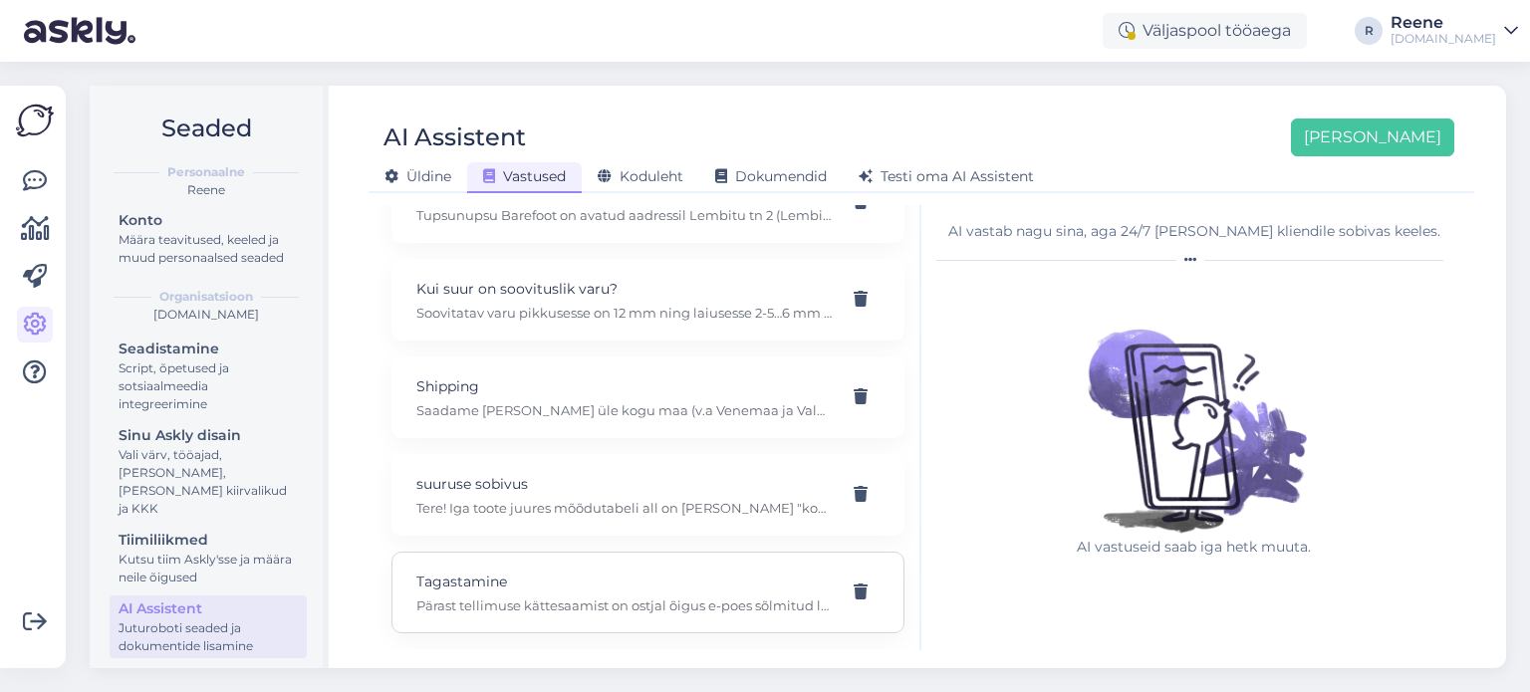
scroll to position [419, 0]
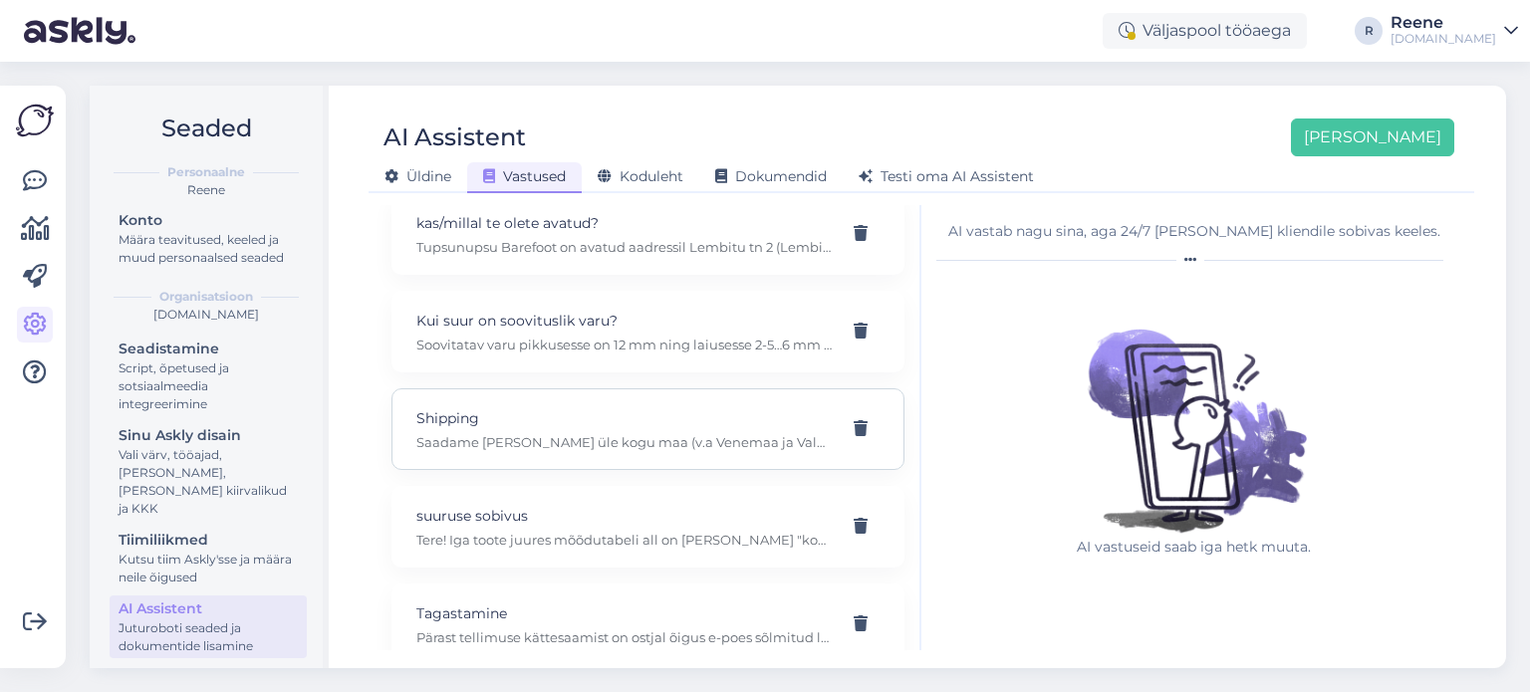
click at [606, 408] on div "Shipping Saadame kaupa üle kogu maa (v.a Venemaa ja Valgevene). Tarne hind on n…" at bounding box center [623, 430] width 415 height 44
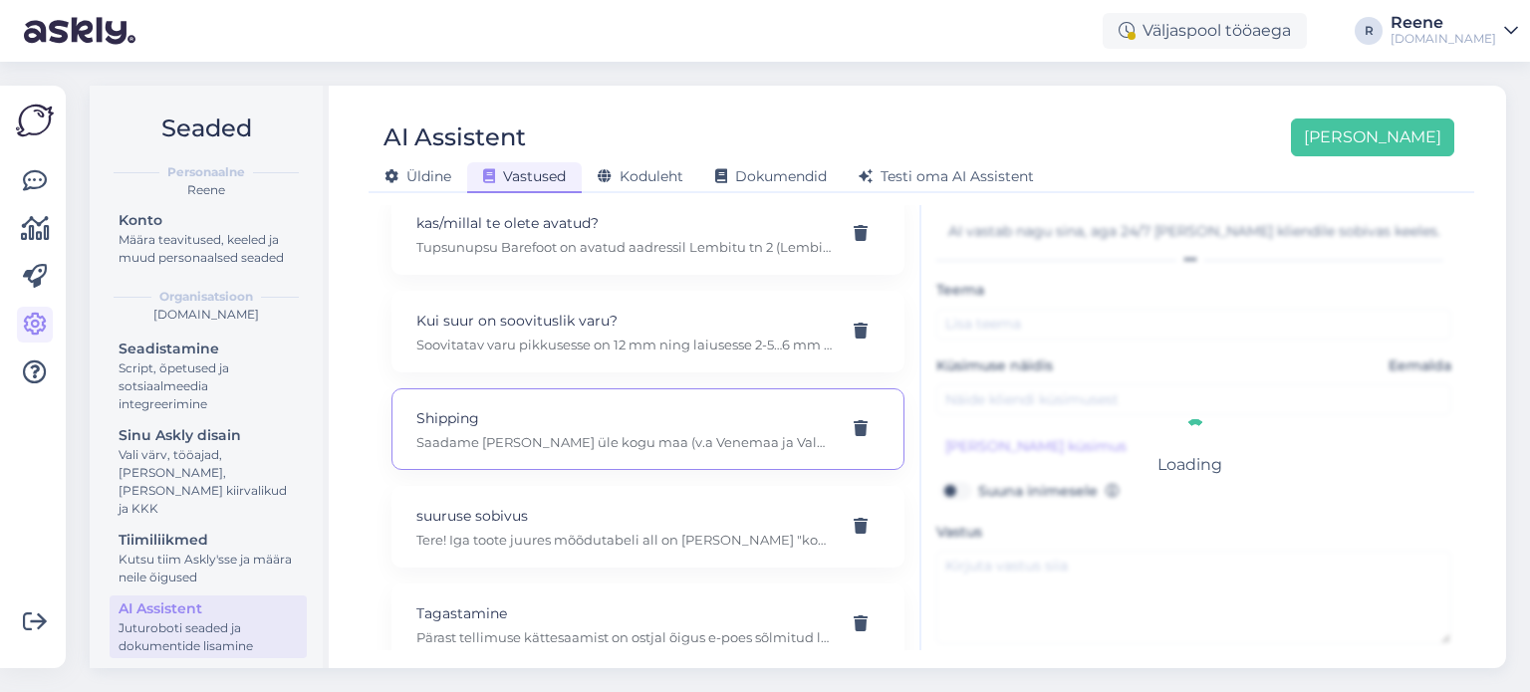
type input "Shipping"
type input "Kas te saadate kaupa sellesse riiki, kus ma elan?"
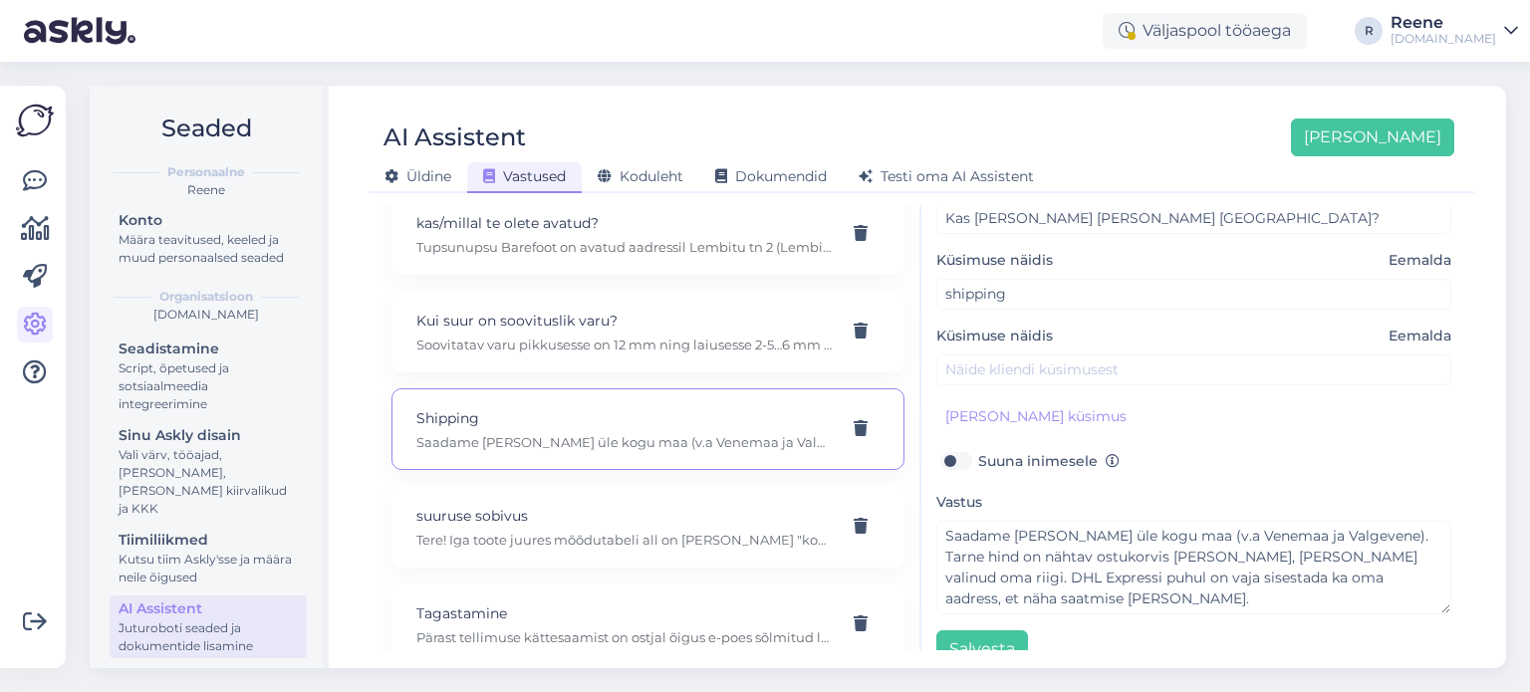
scroll to position [287, 0]
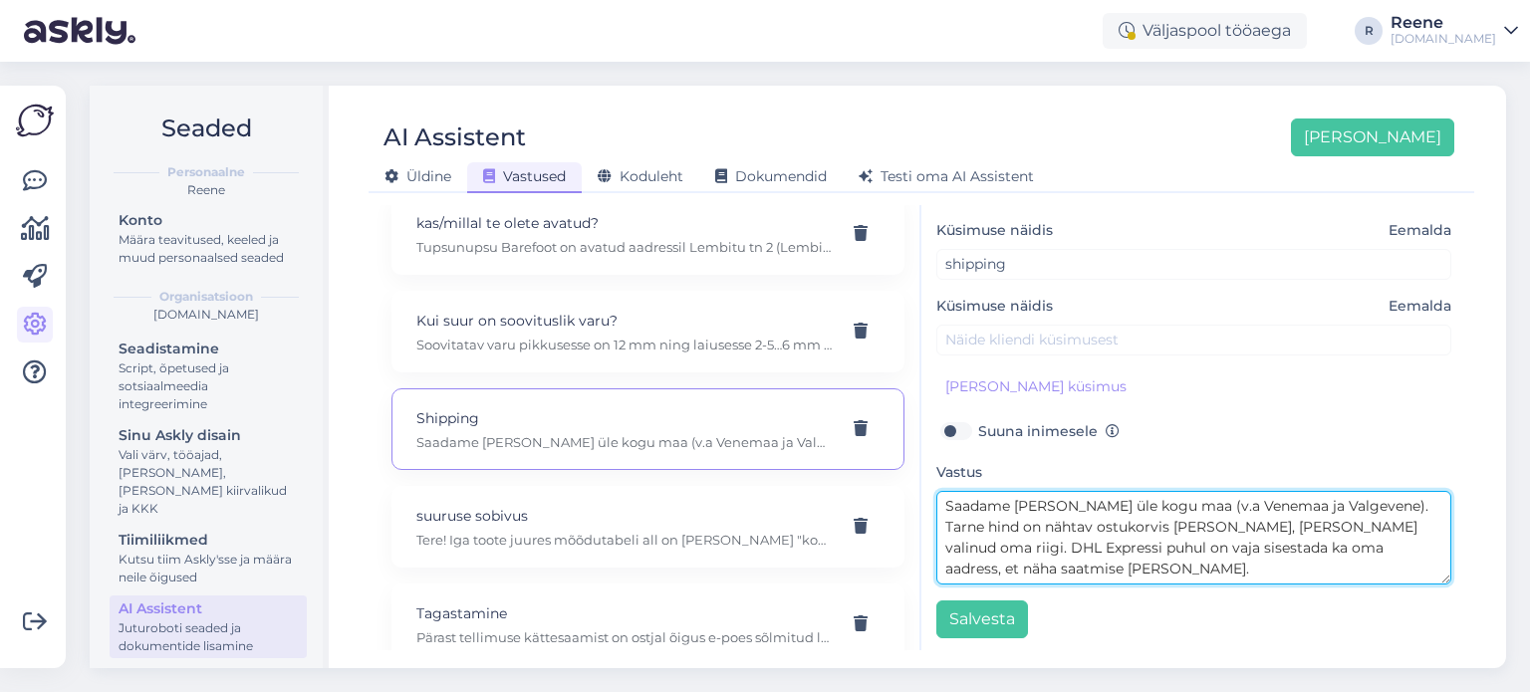
click at [1134, 559] on textarea "Saadame [PERSON_NAME] üle kogu maa (v.a Venemaa ja Valgevene). Tarne hind on nä…" at bounding box center [1194, 538] width 515 height 94
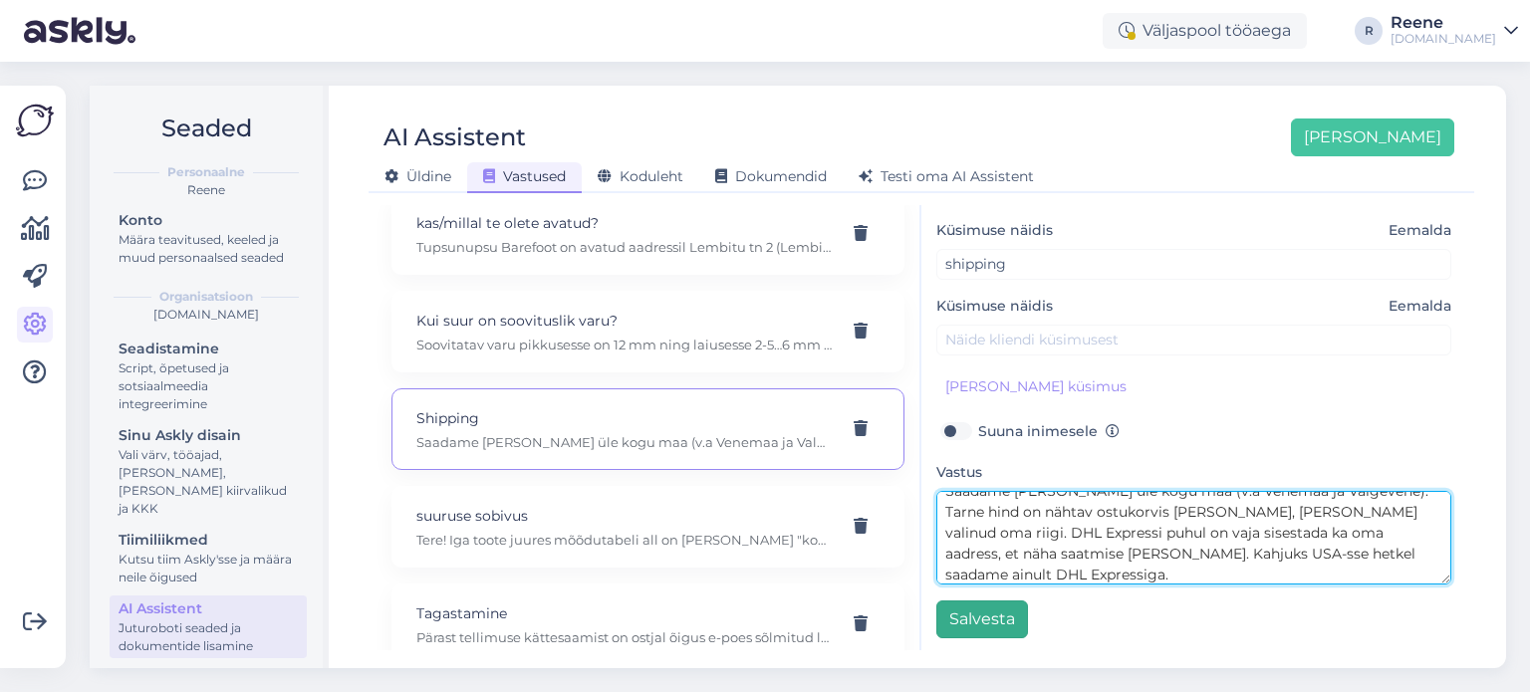
type textarea "Saadame kaupa üle kogu maa (v.a Venemaa ja Valgevene). Tarne hind on nähtav ost…"
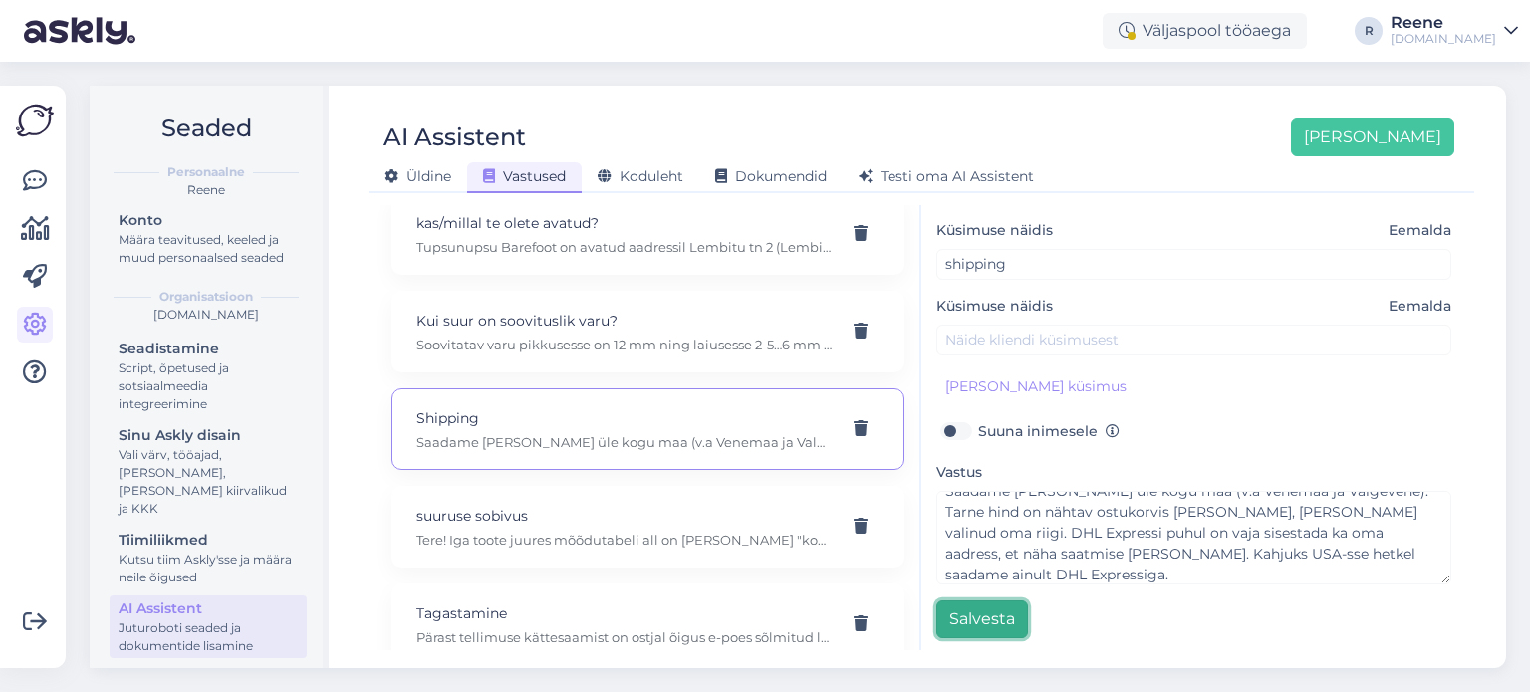
click at [976, 617] on button "Salvesta" at bounding box center [983, 620] width 92 height 38
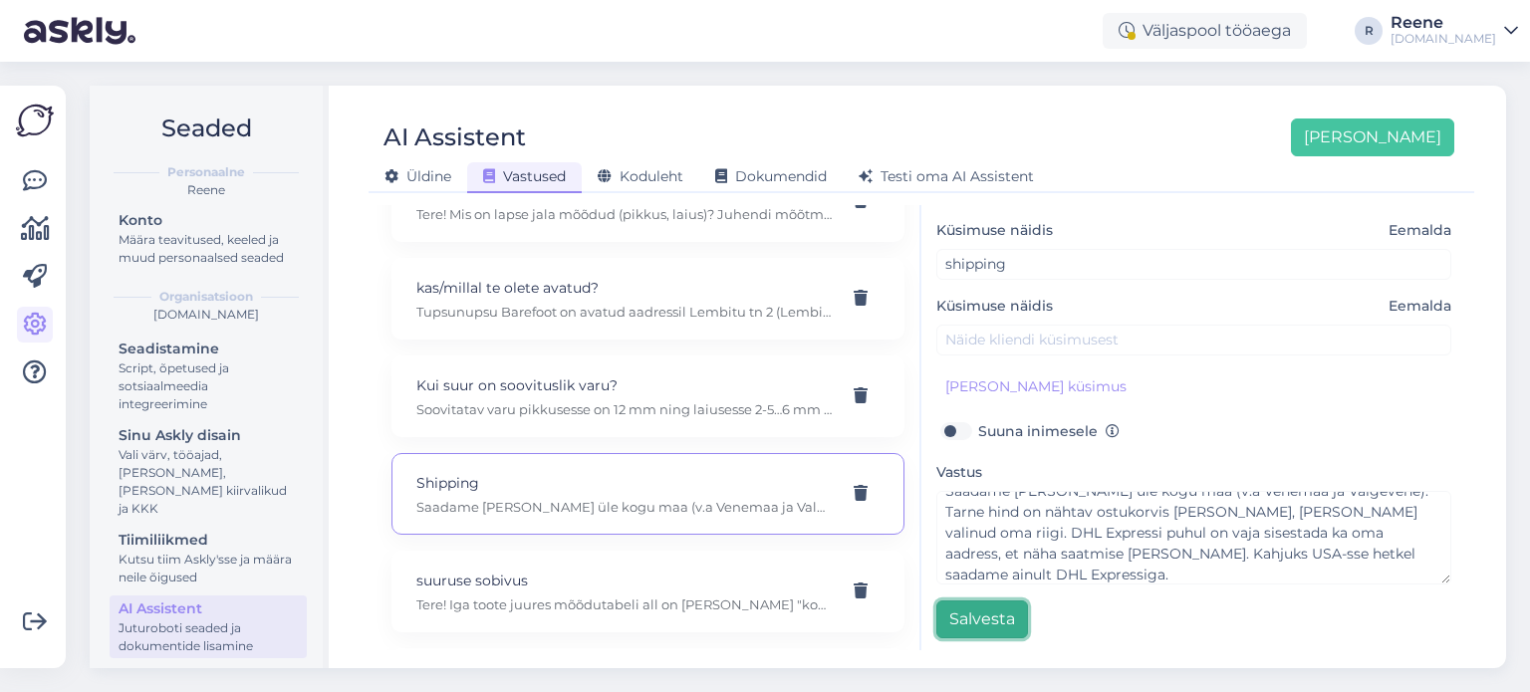
scroll to position [320, 0]
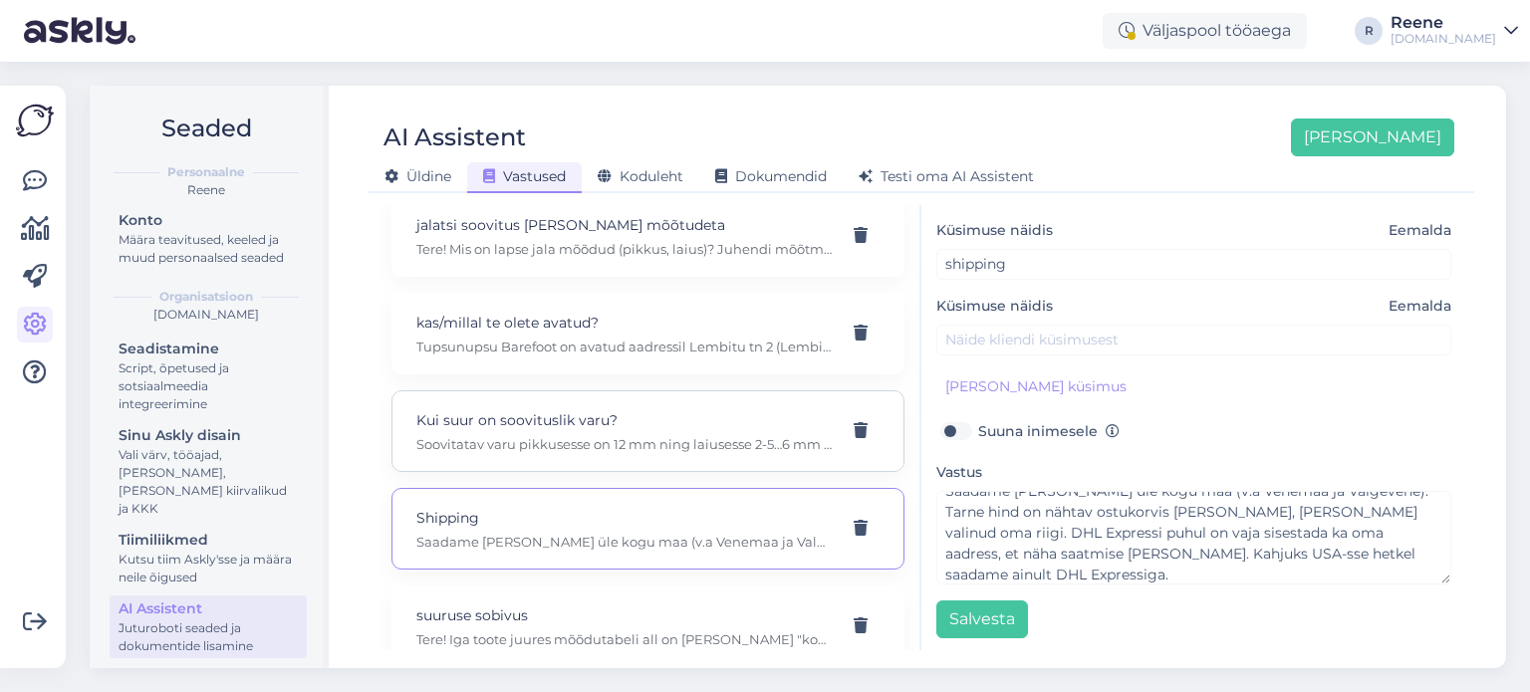
click at [616, 409] on p "Kui suur on soovituslik varu?" at bounding box center [623, 420] width 415 height 22
type input "Kui suur on soovituslik varu?"
type input "soovitage suurust"
type textarea "Soovitatav varu pikkusesse on 12 mm ning laiusesse 2-5…6 mm olenevalt jalatsist…"
type input "Kui palju varu jätta jalatsitesse?"
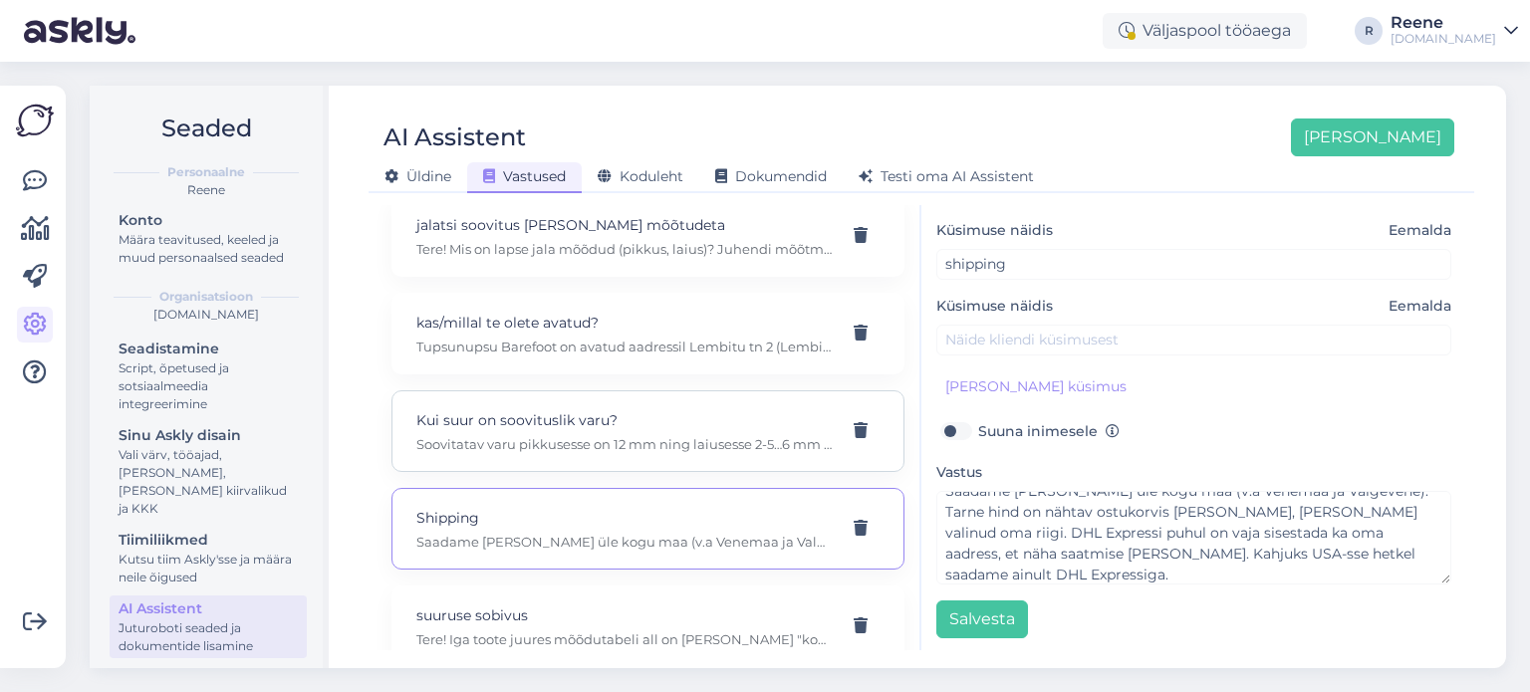
type input "mis numbri/suuruse ma peaksin tellima?"
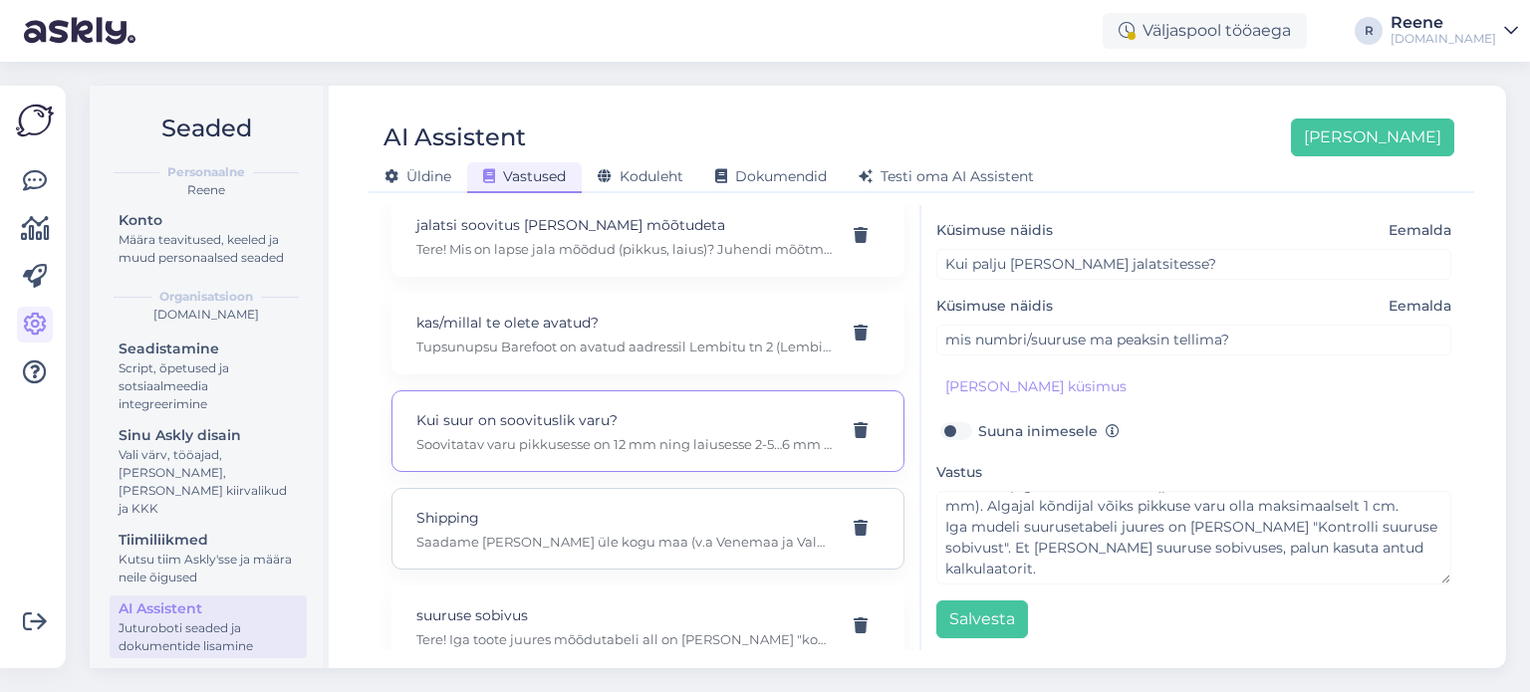
scroll to position [220, 0]
click at [602, 411] on p "kas/millal te olete avatud?" at bounding box center [623, 422] width 415 height 22
type input "kas/millal te olete avatud?"
type input "millised on teie lahtiolekuajad?"
type textarea "Tupsunupsu Barefoot on avatud aadressil Lembitu tn 2 (Lembitu Konsumis) E 10-17…"
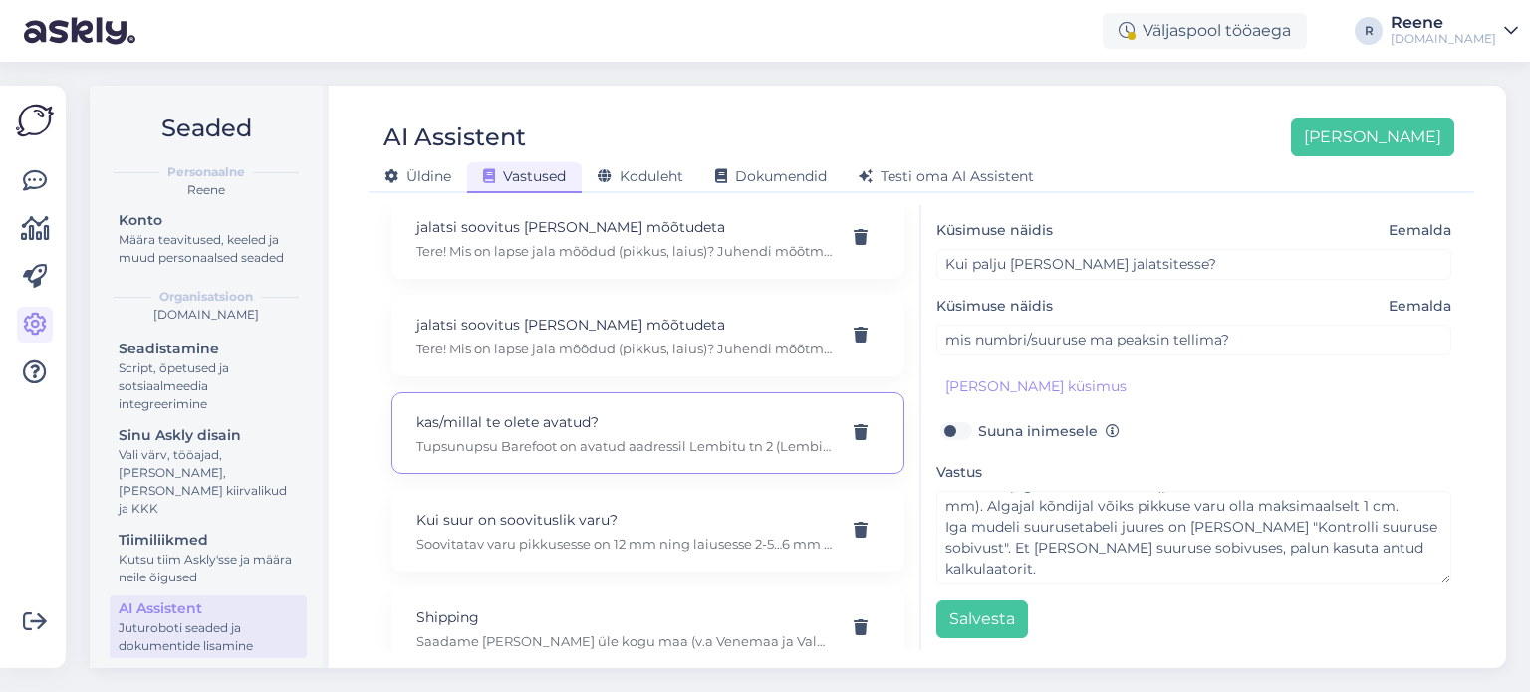
type input "kas peab tegema broneeringu?"
type input "kus teie pood asub?"
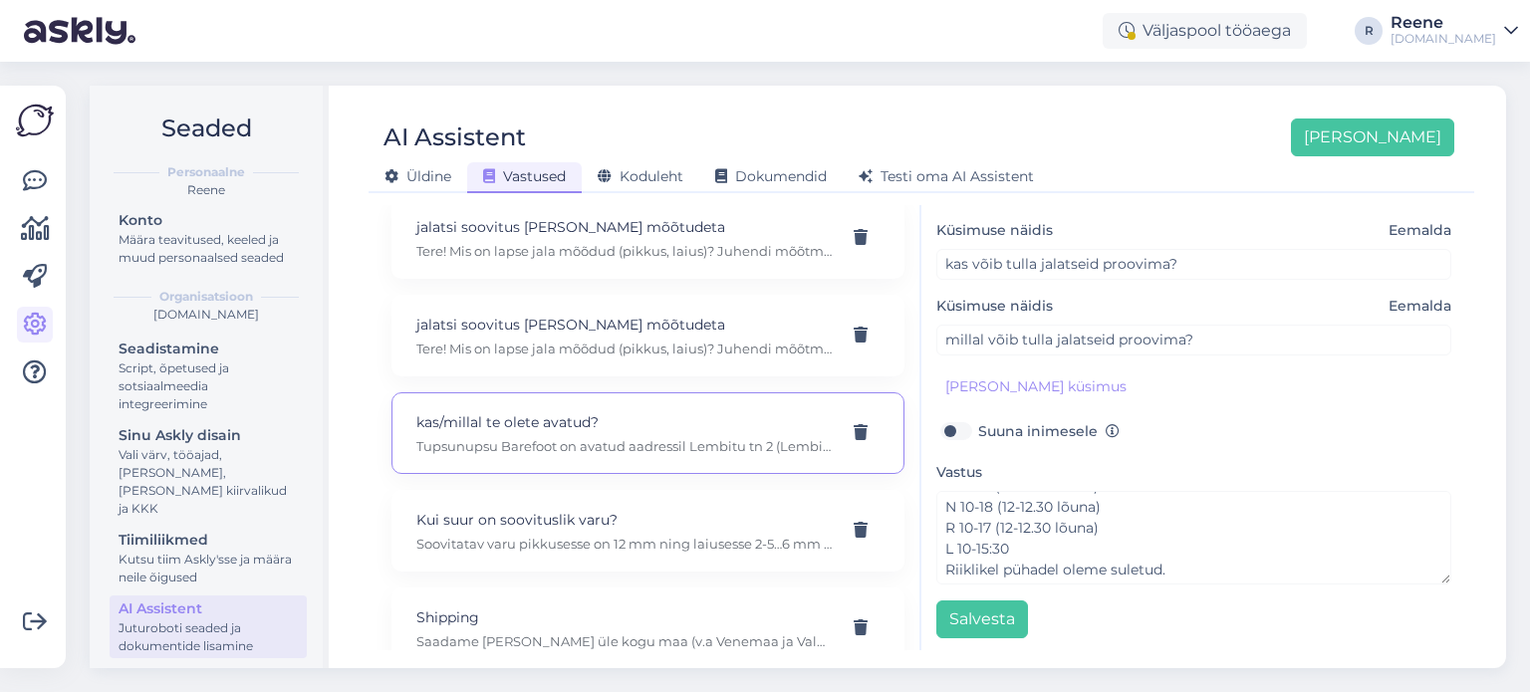
scroll to position [0, 0]
click at [584, 340] on p "Tere! Mis on lapse jala mõõdud (pikkus, laius)? Juhendi mõõtmiseks leiate [URL]…" at bounding box center [623, 349] width 415 height 18
type input "jalatsi soovitus [PERSON_NAME] mõõtudeta"
type input "millist jalatsit soovitate?"
type textarea "Tere! Mis on lapse jala mõõdud (pikkus, laius)? Juhendi mõõtmiseks leiate [URL]…"
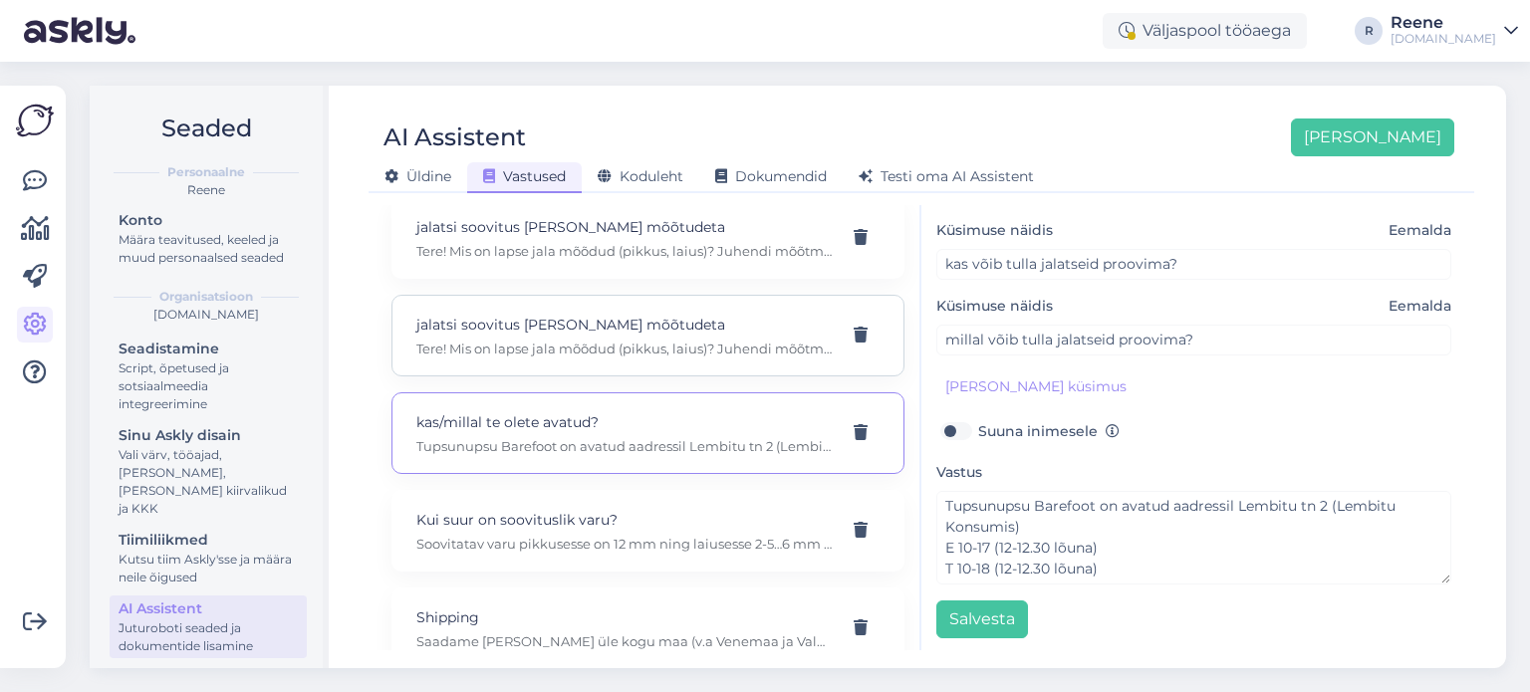
type input "milline mudel jalats valida?"
type input "millised on kõige paremad"
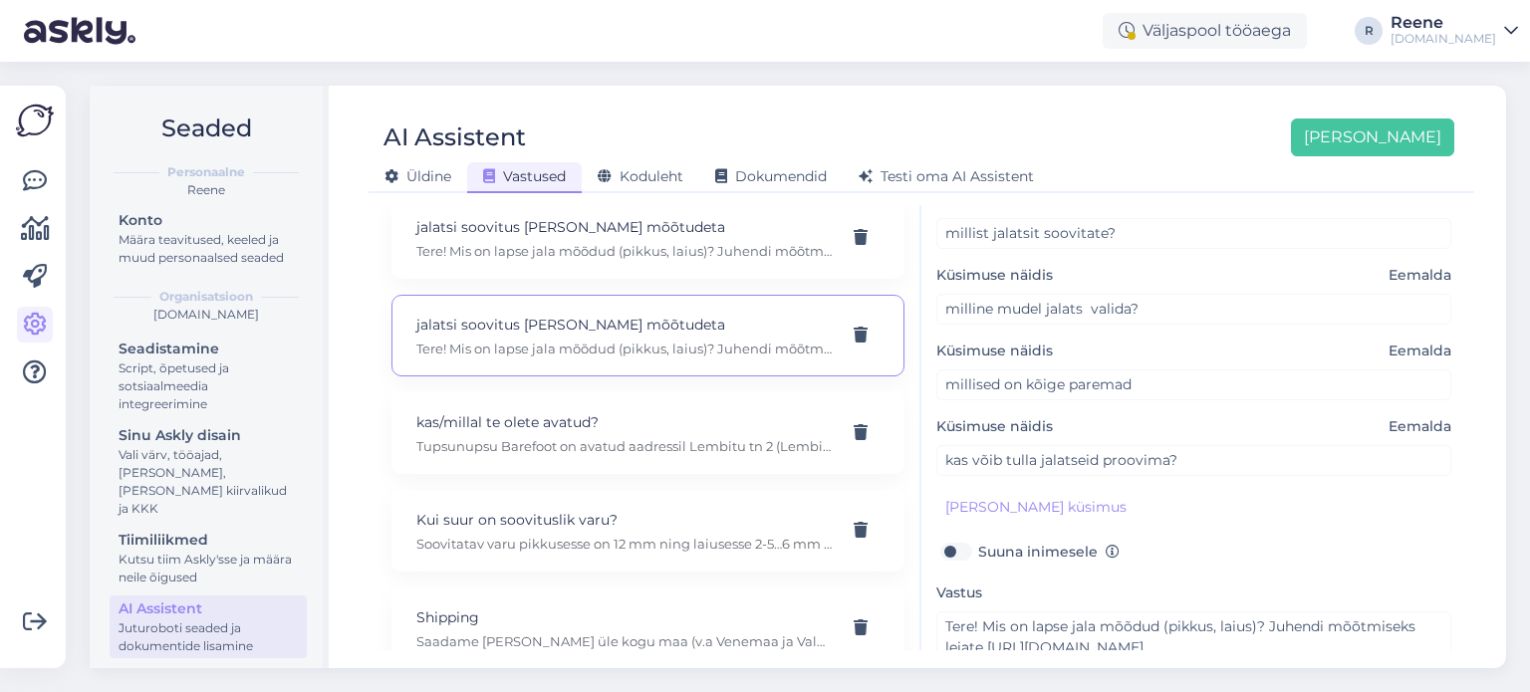
scroll to position [199, 0]
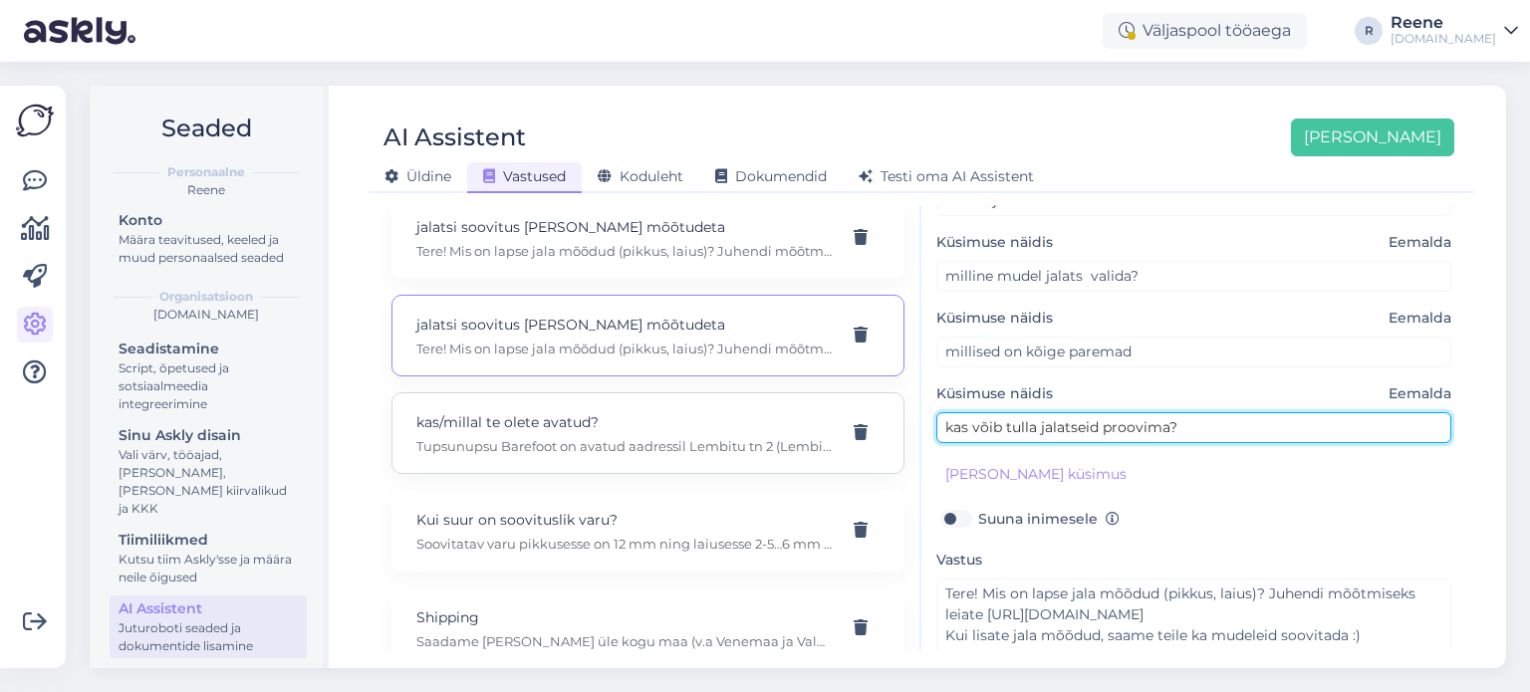
drag, startPoint x: 1237, startPoint y: 419, endPoint x: 868, endPoint y: 437, distance: 370.1
click at [865, 437] on div "Kõige paremini vastab AI Assistent, kui lisad talle näiteid, kuidas soovid, et …" at bounding box center [922, 427] width 1090 height 445
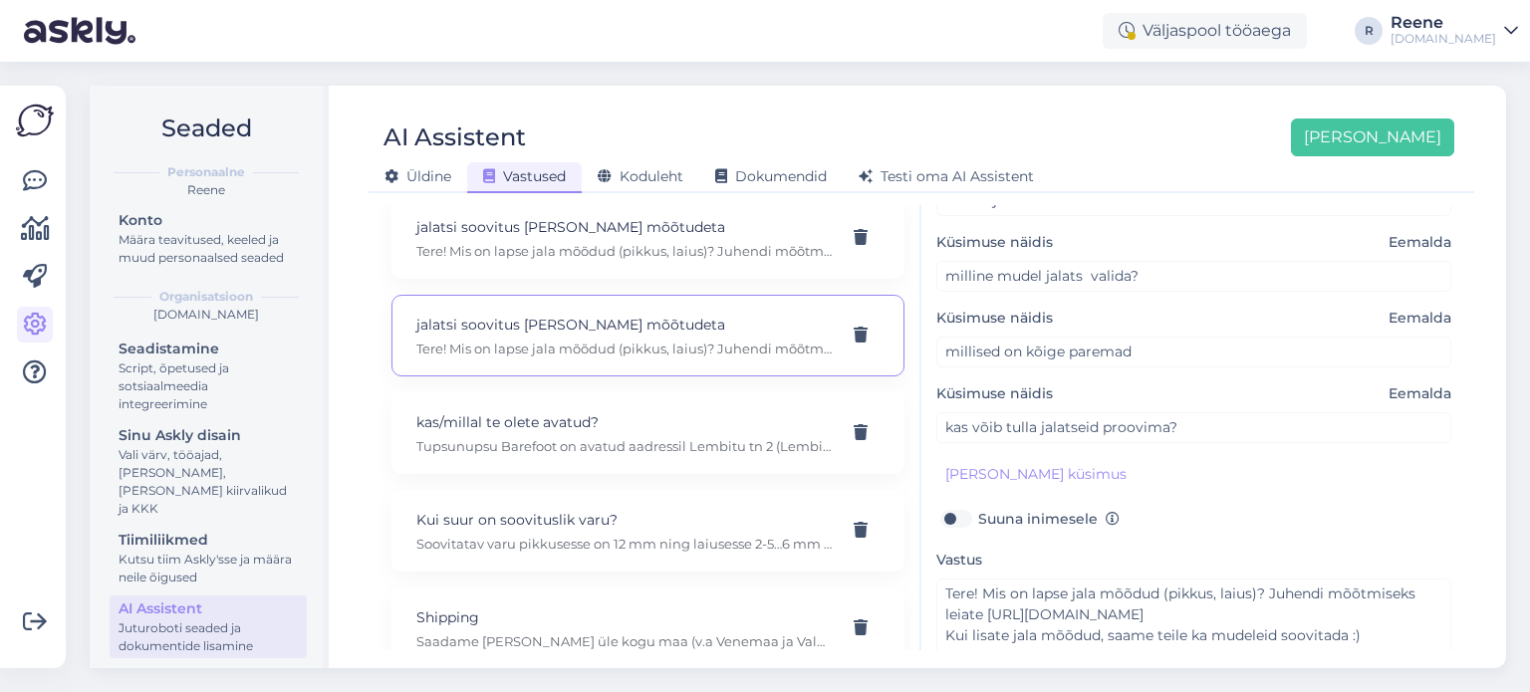
click at [1431, 388] on span "Eemalda" at bounding box center [1420, 394] width 63 height 21
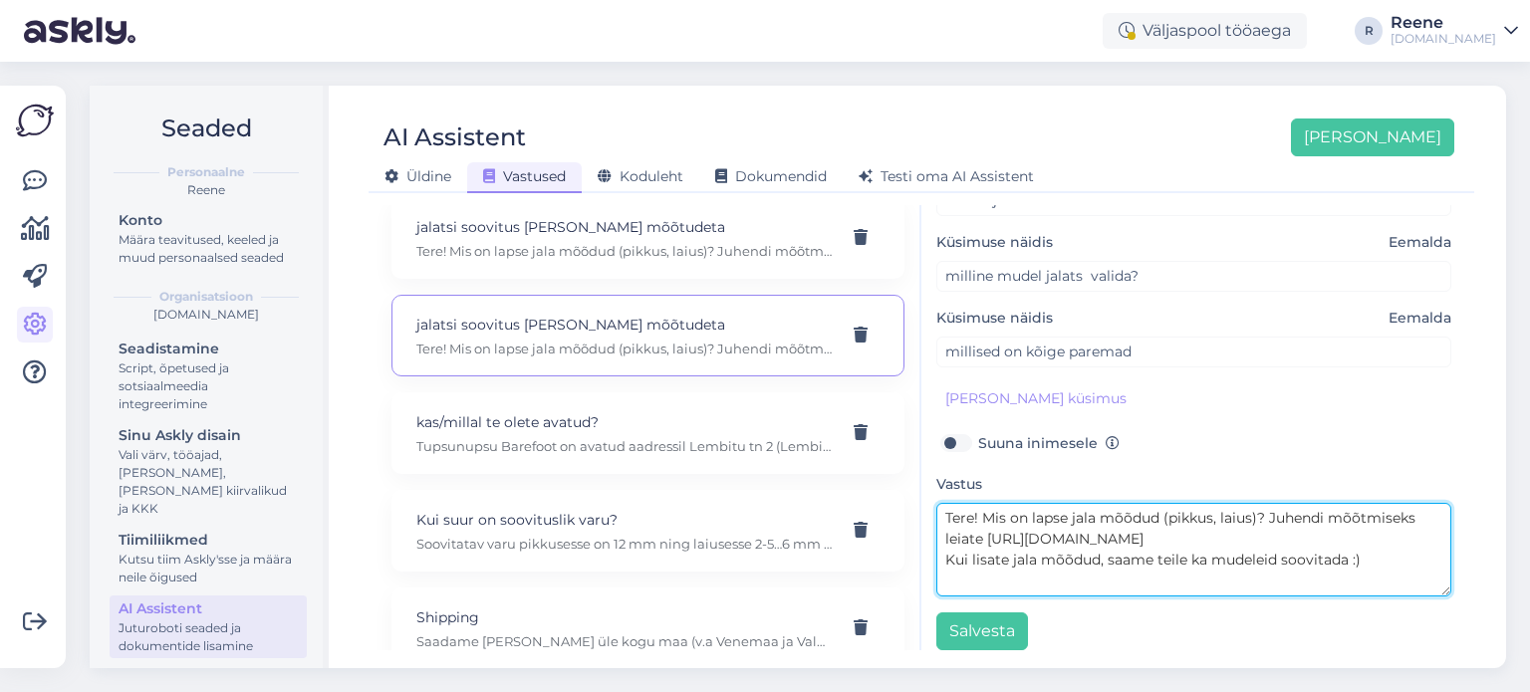
drag, startPoint x: 1099, startPoint y: 516, endPoint x: 1415, endPoint y: 587, distance: 323.7
click at [1415, 587] on textarea "Tere! Mis on lapse jala mõõdud (pikkus, laius)? Juhendi mõõtmiseks leiate [URL]…" at bounding box center [1194, 550] width 515 height 94
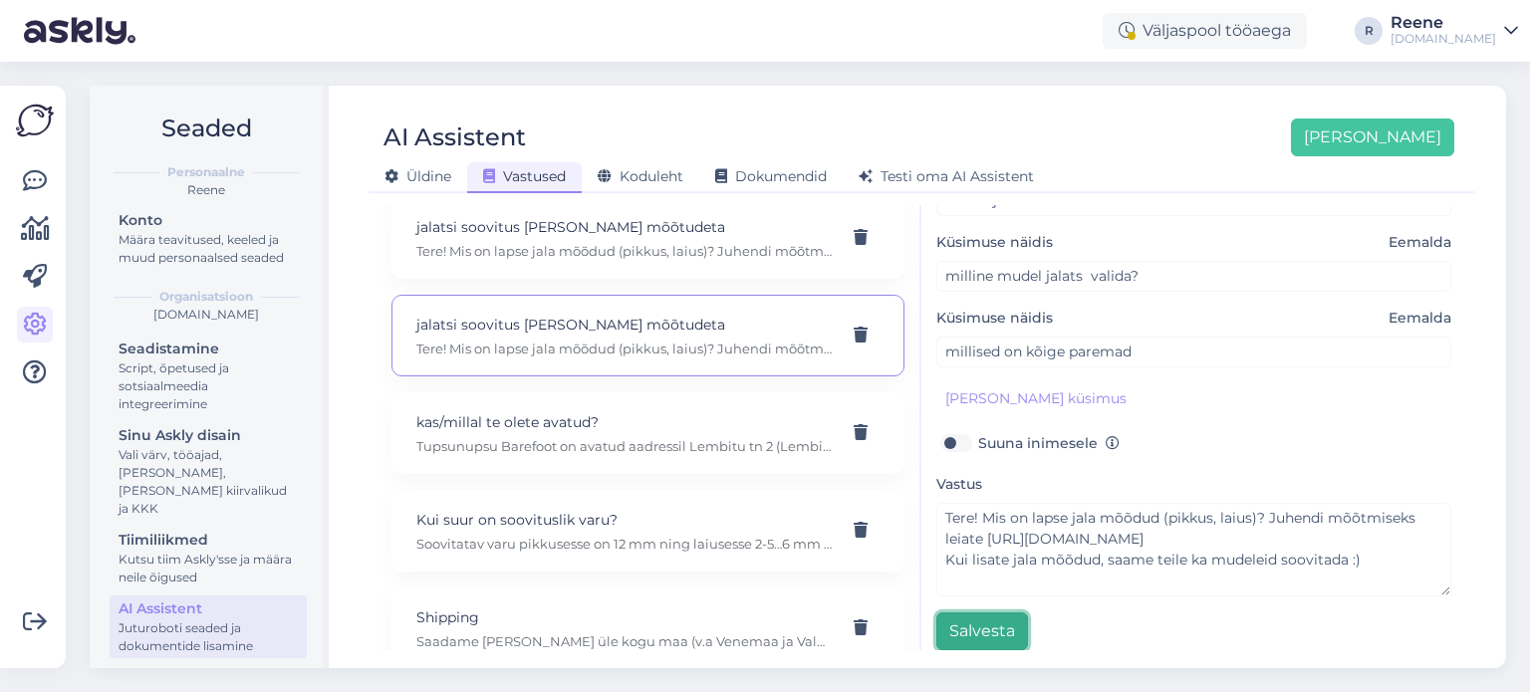
click at [999, 628] on button "Salvesta" at bounding box center [983, 632] width 92 height 38
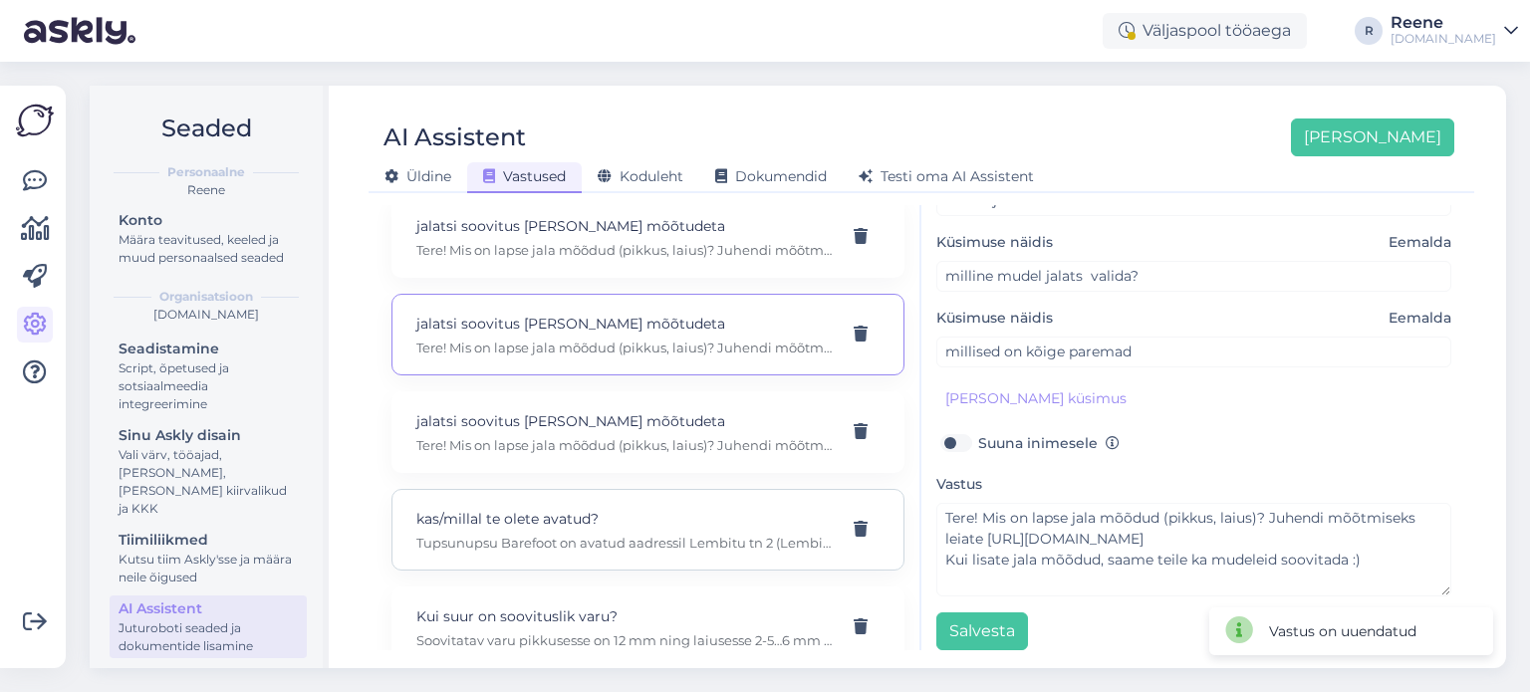
click at [683, 534] on p "Tupsunupsu Barefoot on avatud aadressil Lembitu tn 2 (Lembitu Konsumis) E 10-17…" at bounding box center [623, 543] width 415 height 18
type input "kas/millal te olete avatud?"
type input "millised on teie lahtiolekuajad?"
type textarea "Tupsunupsu Barefoot on avatud aadressil Lembitu tn 2 (Lembitu Konsumis) E 10-17…"
type input "kas peab tegema broneeringu?"
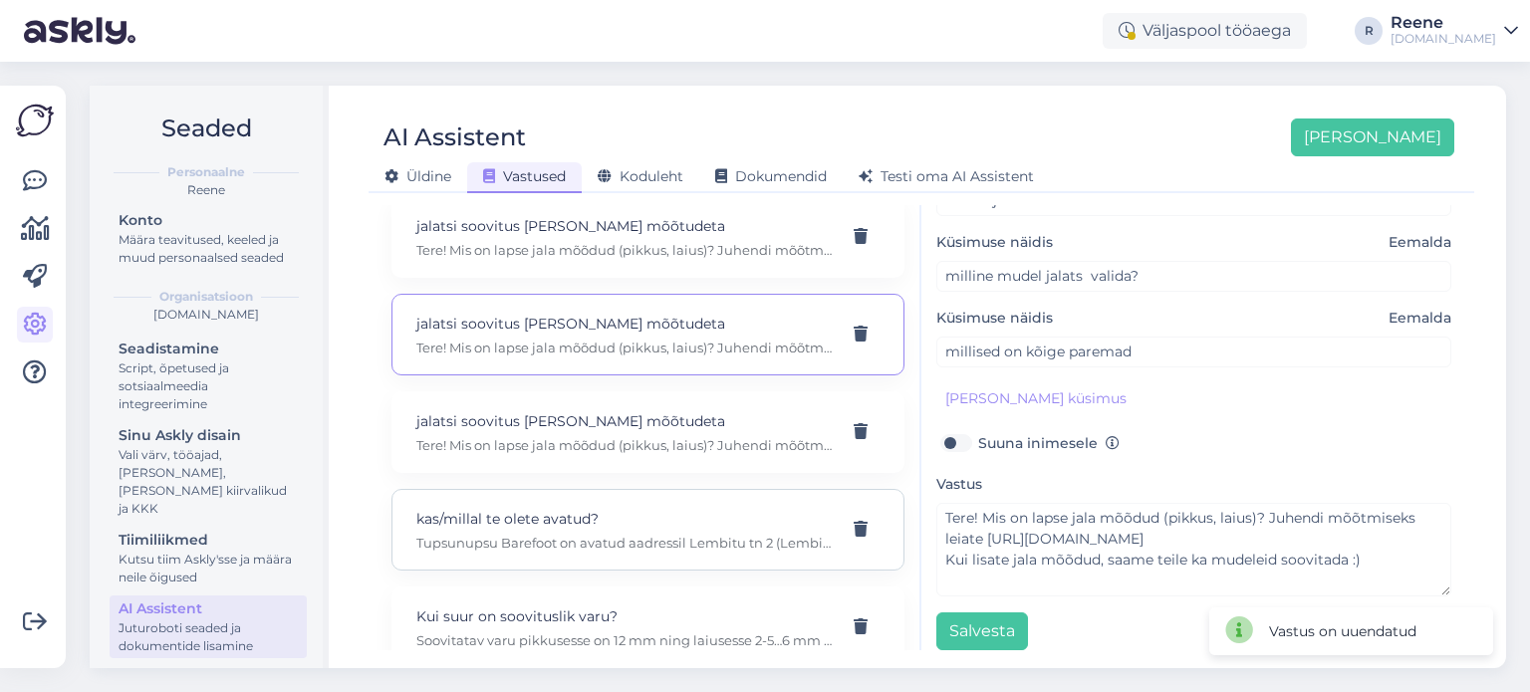
type input "kus teie pood asub?"
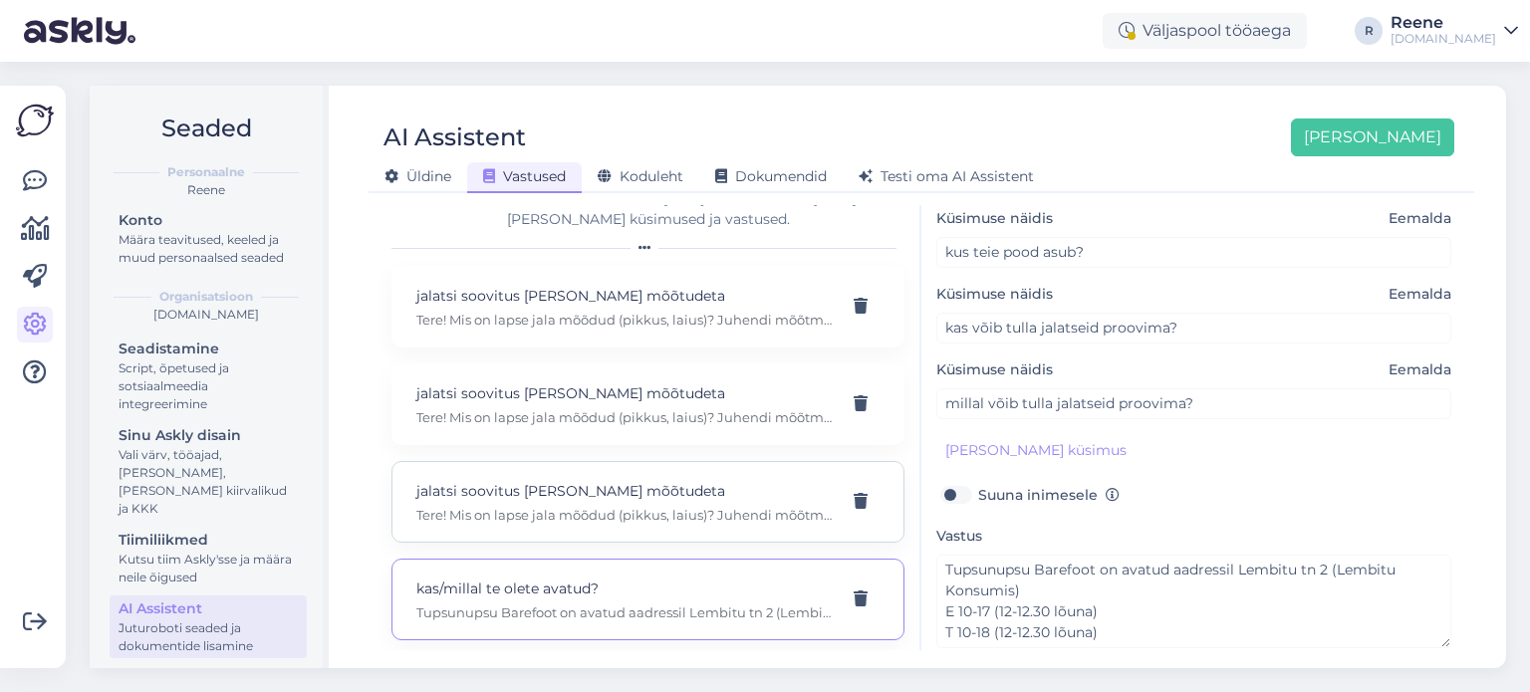
scroll to position [24, 0]
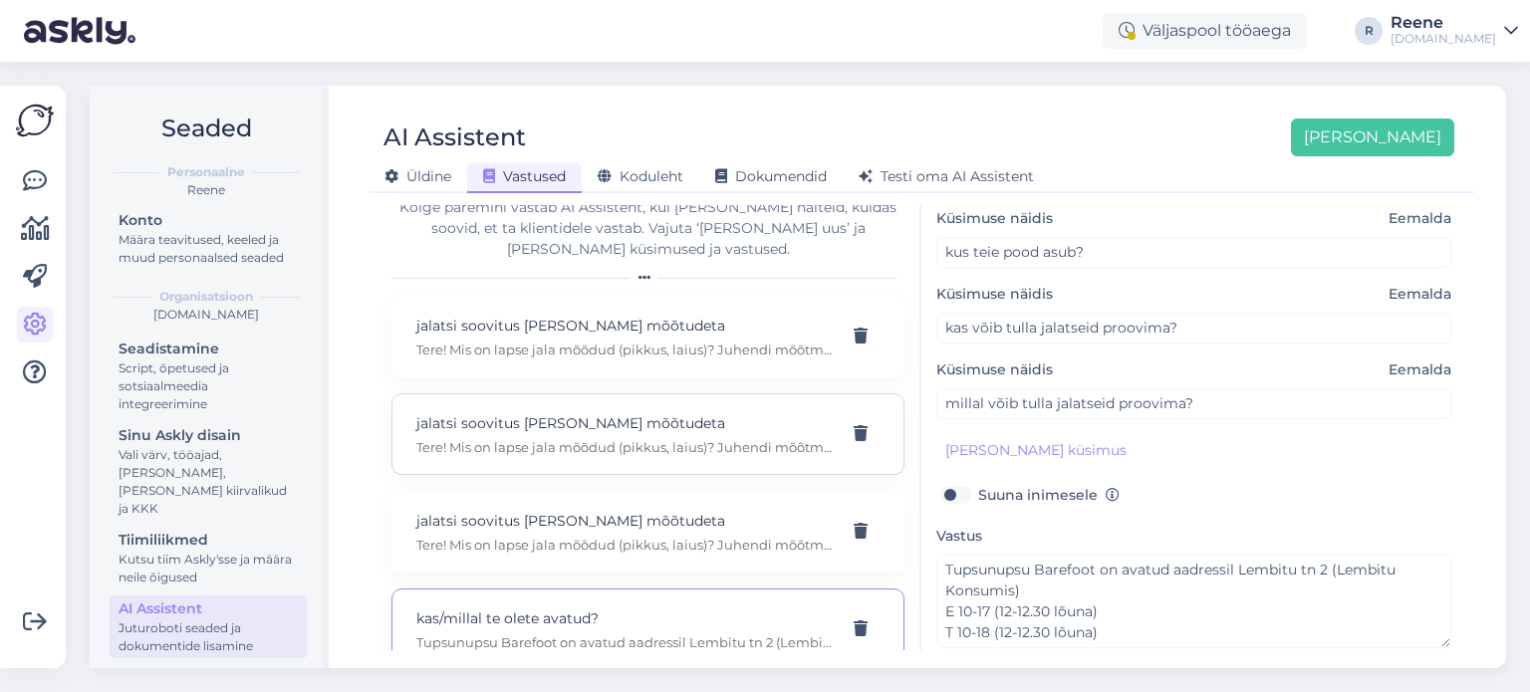
click at [613, 438] on p "Tere! Mis on lapse jala mõõdud (pikkus, laius)? Juhendi mõõtmiseks leiate https…" at bounding box center [623, 447] width 415 height 18
type input "jalatsi soovitus ilma mõõtudeta"
type input "millist jalatsit soovitate?"
type textarea "Tere! Mis on lapse jala mõõdud (pikkus, laius)? Juhendi mõõtmiseks leiate https…"
type input "milline mudel jalats valida?"
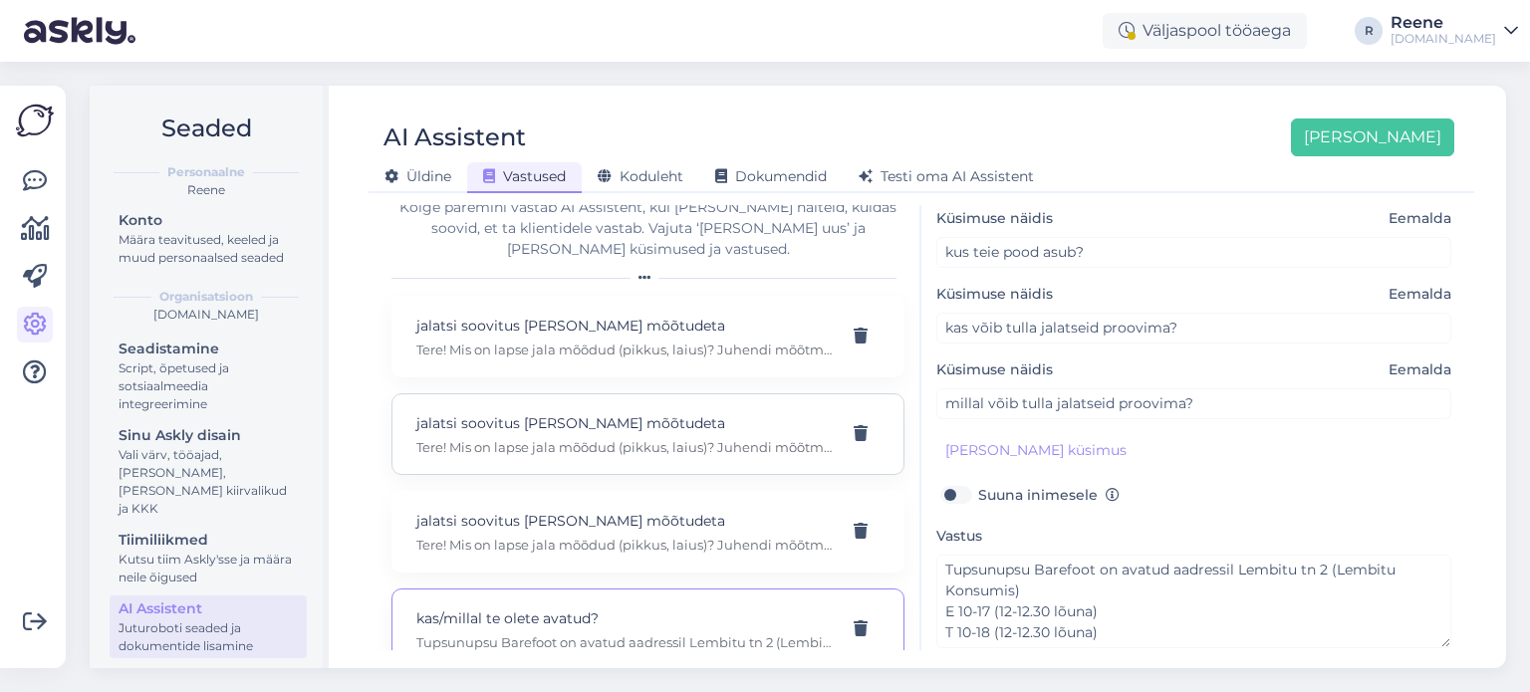
type input "millised on kõige paremad"
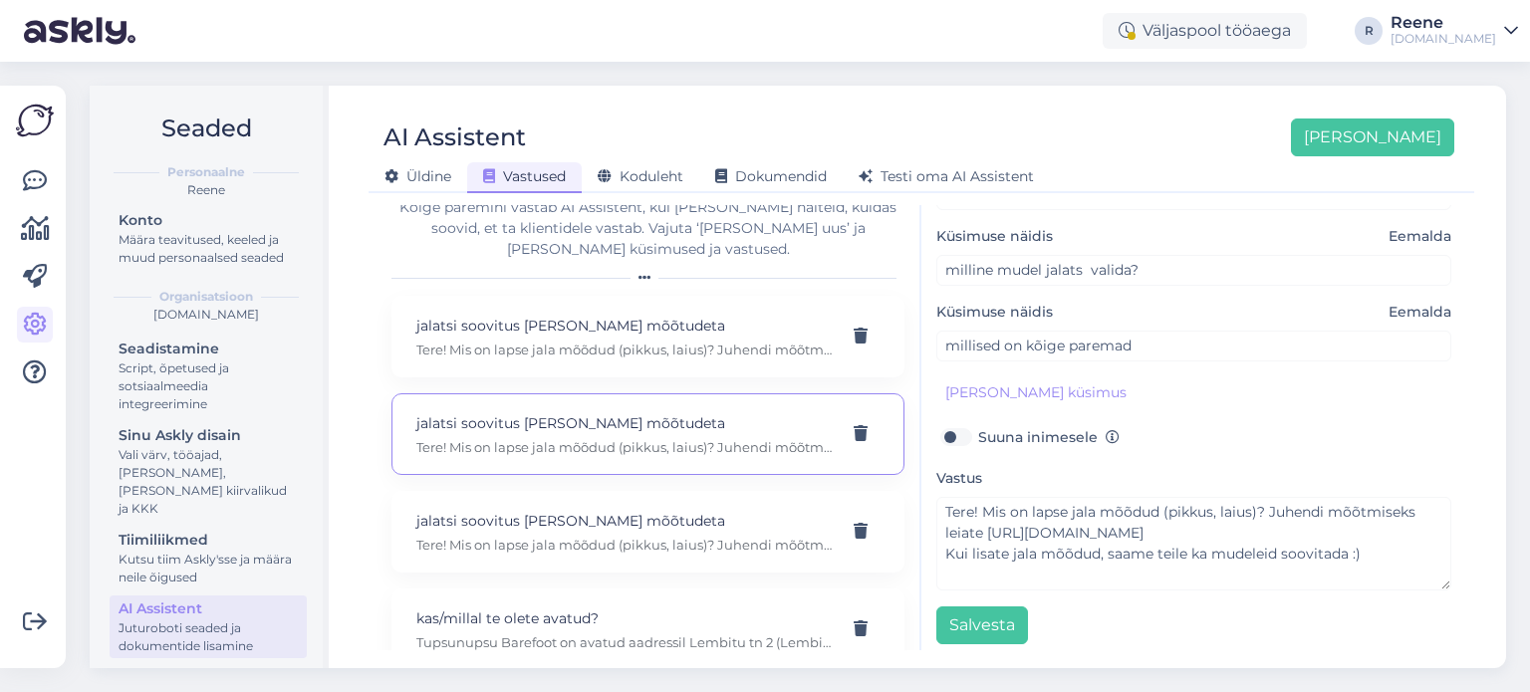
scroll to position [211, 0]
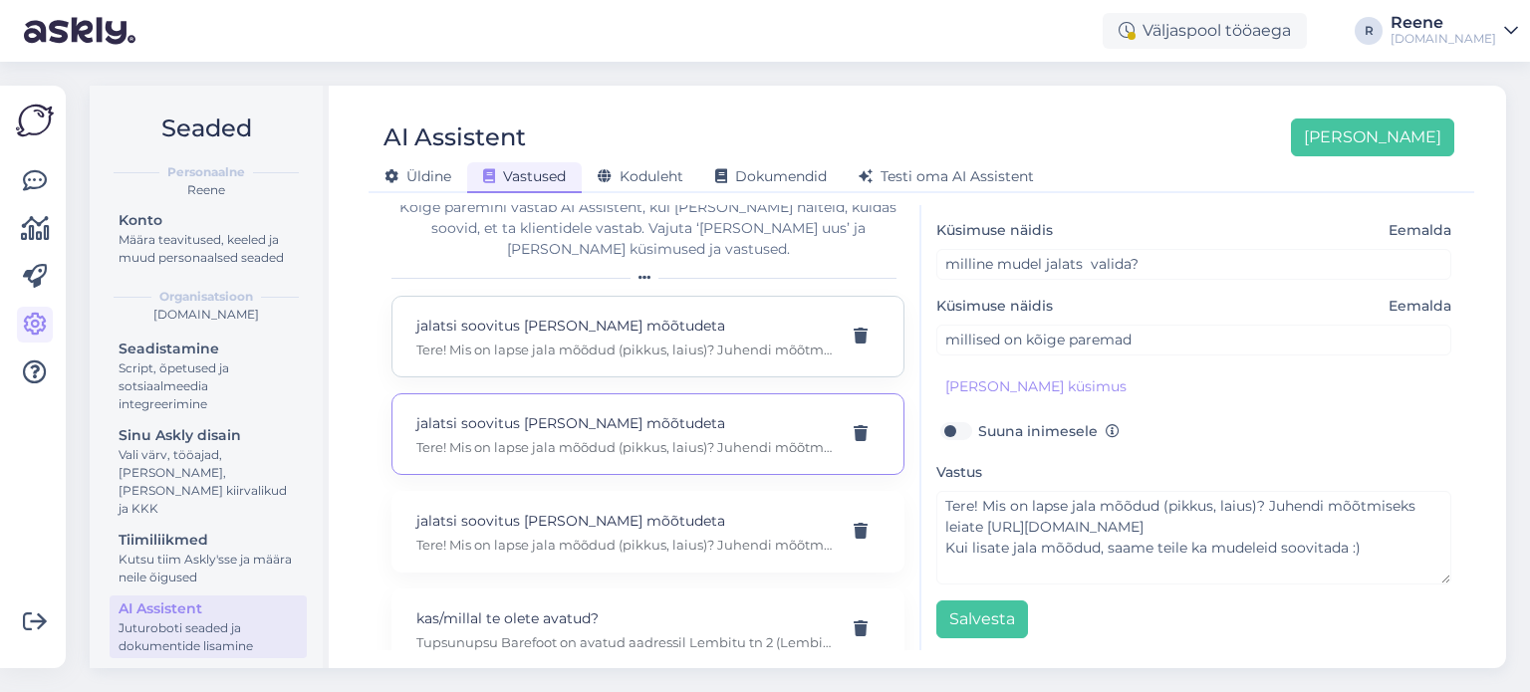
click at [635, 317] on div "jalatsi soovitus ilma mõõtudeta Tere! Mis on lapse jala mõõdud (pikkus, laius)?…" at bounding box center [623, 337] width 415 height 44
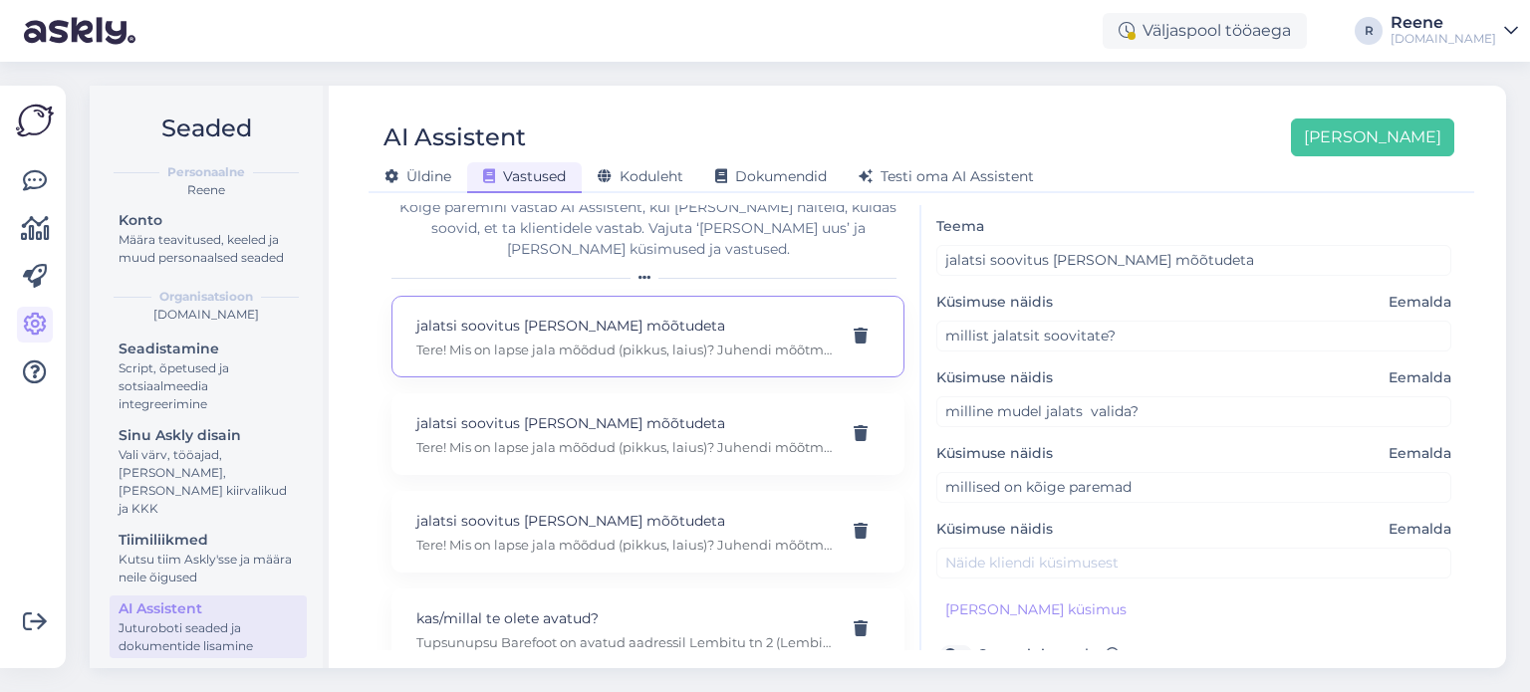
scroll to position [0, 0]
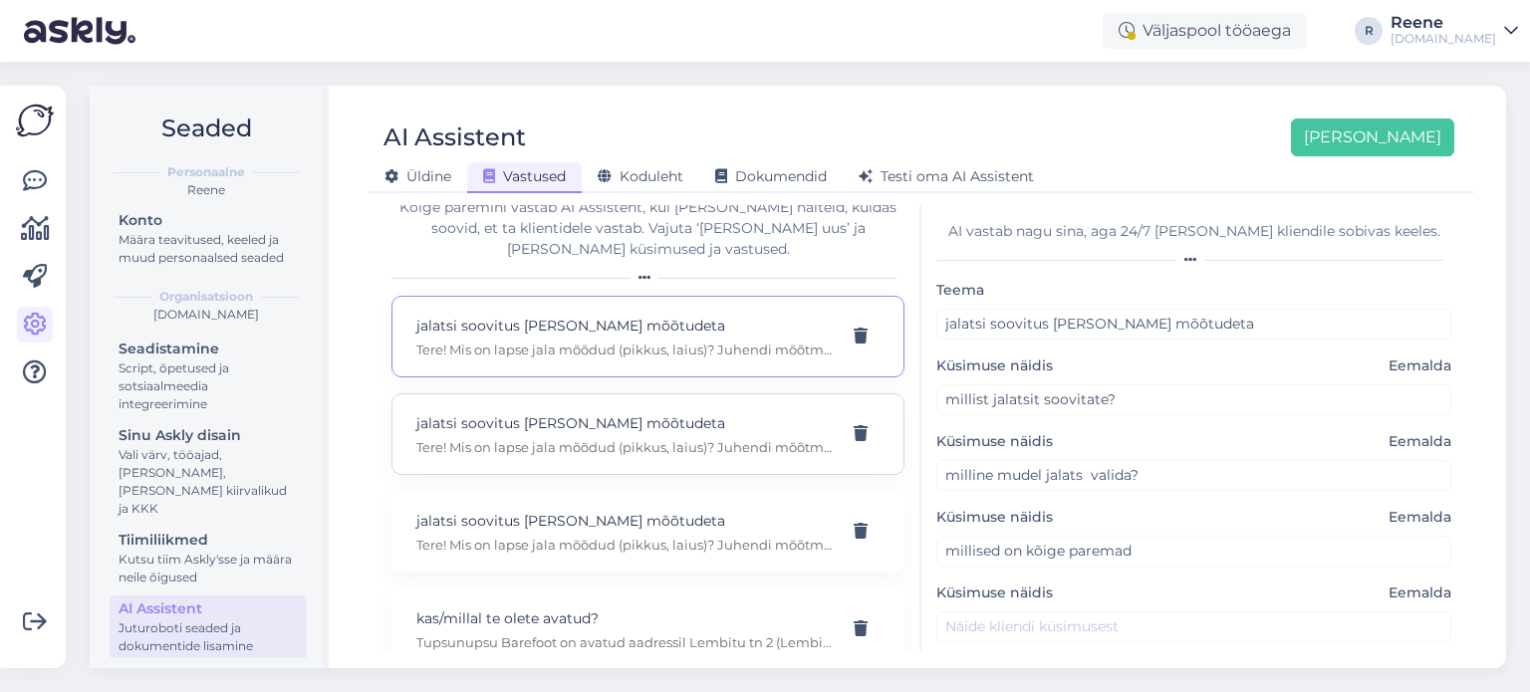
click at [623, 438] on p "Tere! Mis on lapse jala mõõdud (pikkus, laius)? Juhendi mõõtmiseks leiate https…" at bounding box center [623, 447] width 415 height 18
click at [618, 318] on div "jalatsi soovitus ilma mõõtudeta Tere! Mis on lapse jala mõõdud (pikkus, laius)?…" at bounding box center [623, 337] width 415 height 44
click at [645, 412] on p "jalatsi soovitus ilma mõõtudeta" at bounding box center [623, 423] width 415 height 22
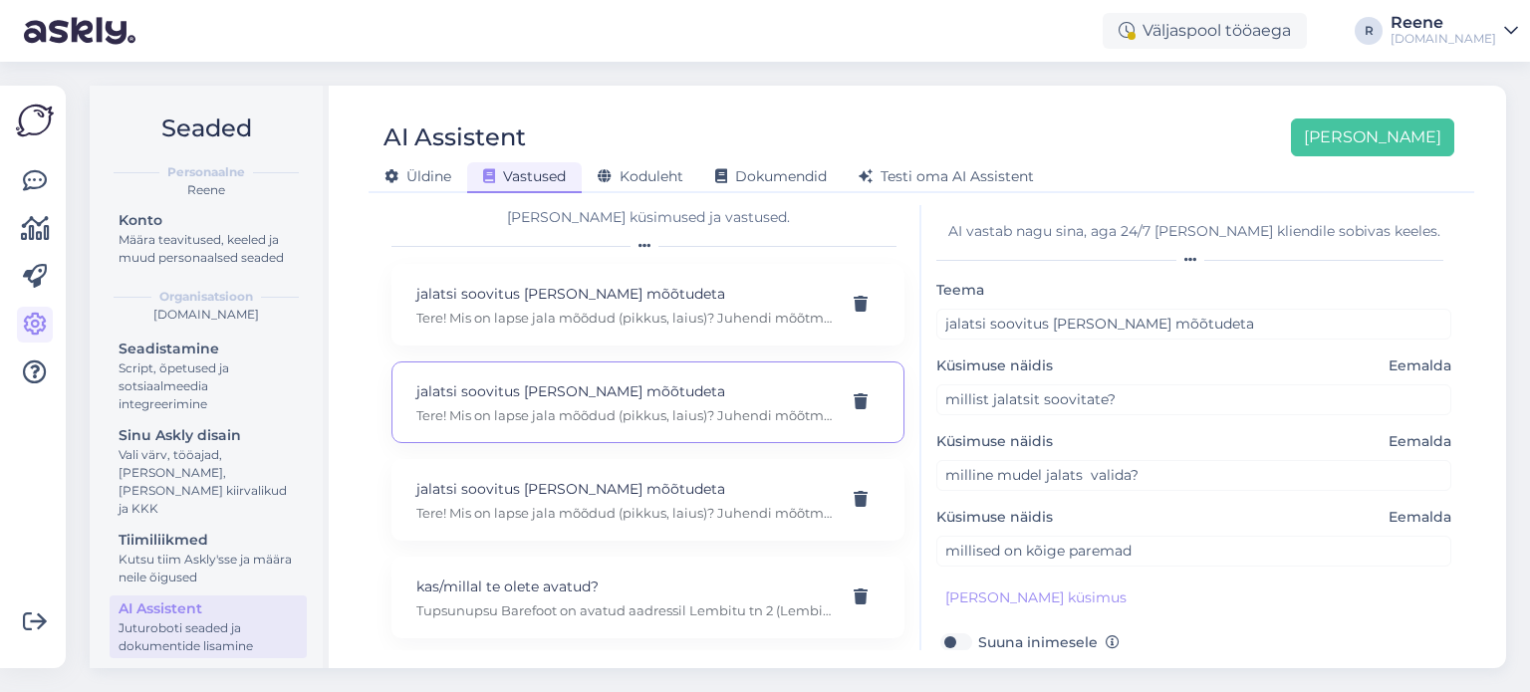
scroll to position [24, 0]
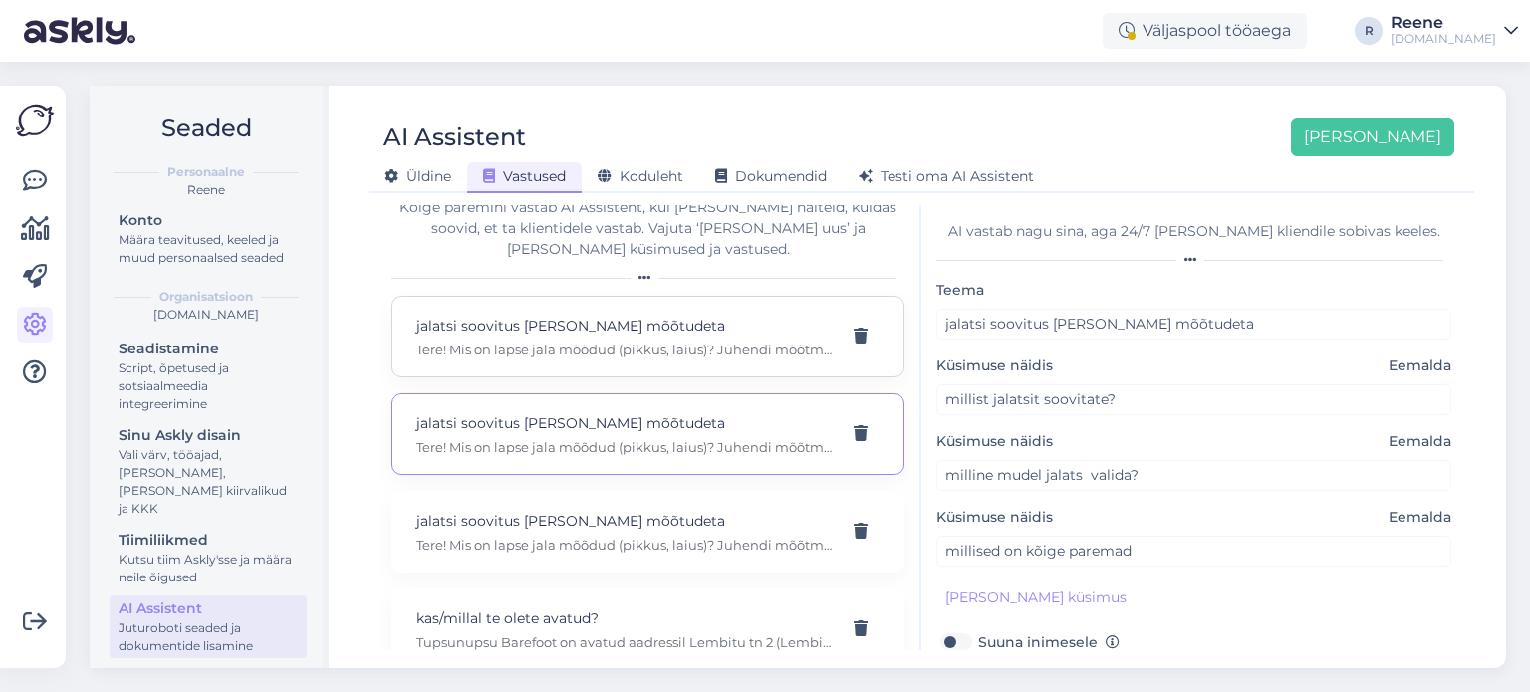
click at [637, 341] on p "Tere! Mis on lapse jala mõõdud (pikkus, laius)? Juhendi mõõtmiseks leiate https…" at bounding box center [623, 350] width 415 height 18
click at [611, 412] on p "jalatsi soovitus ilma mõõtudeta" at bounding box center [623, 423] width 415 height 22
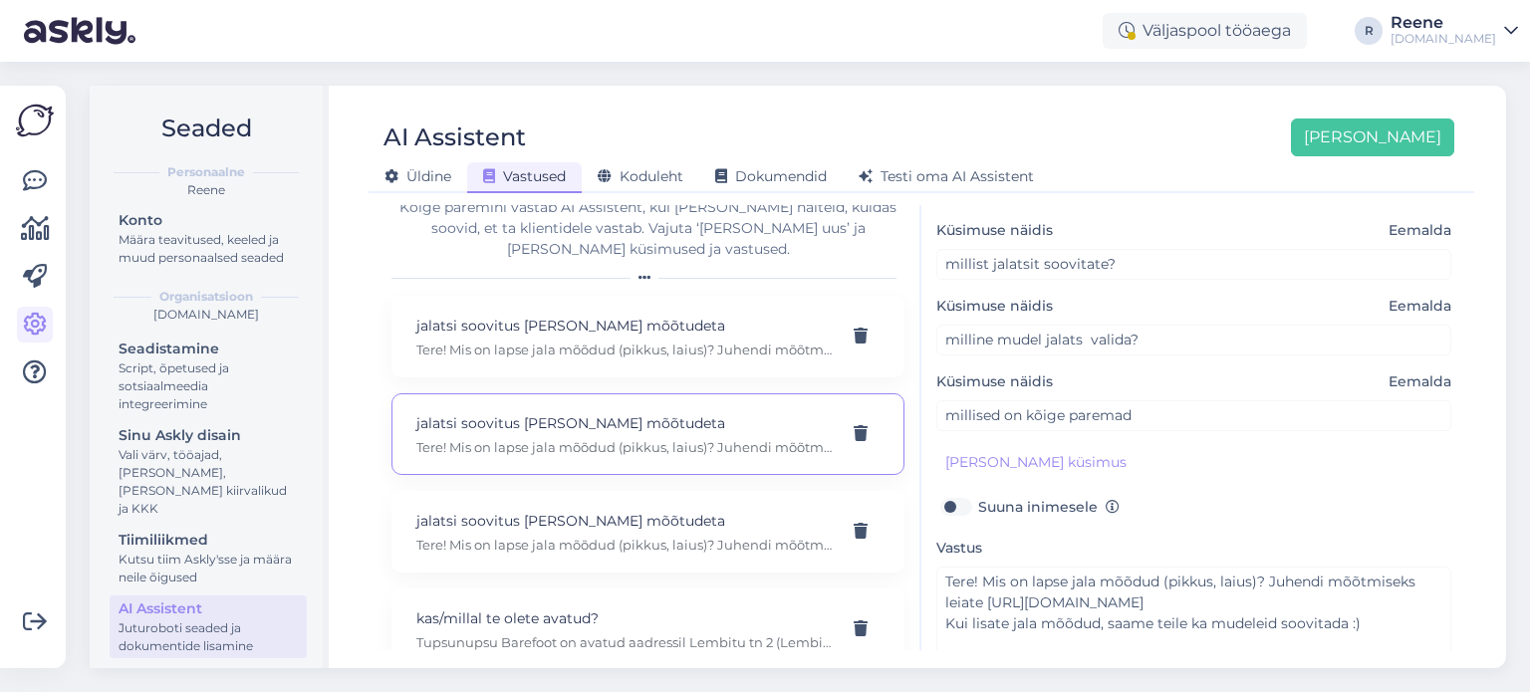
scroll to position [199, 0]
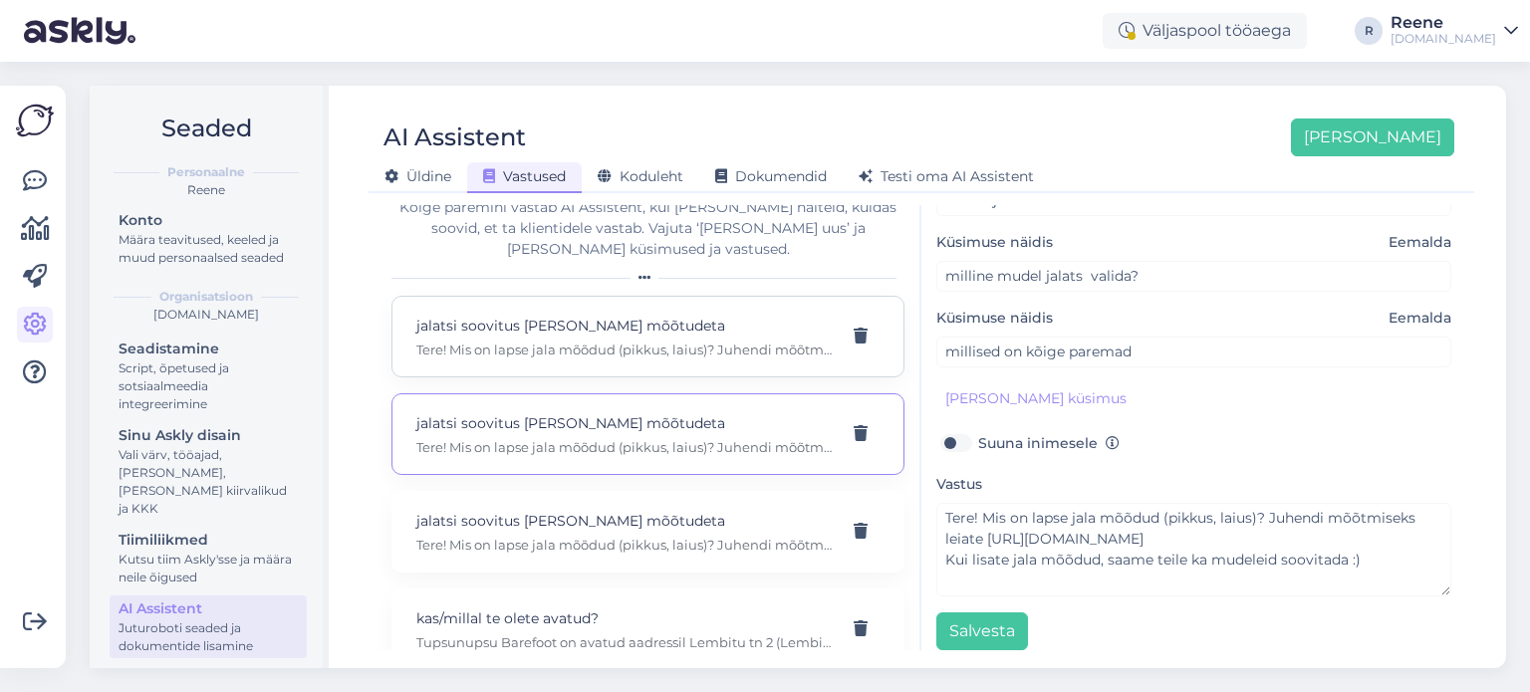
click at [611, 315] on p "jalatsi soovitus ilma mõõtudeta" at bounding box center [623, 326] width 415 height 22
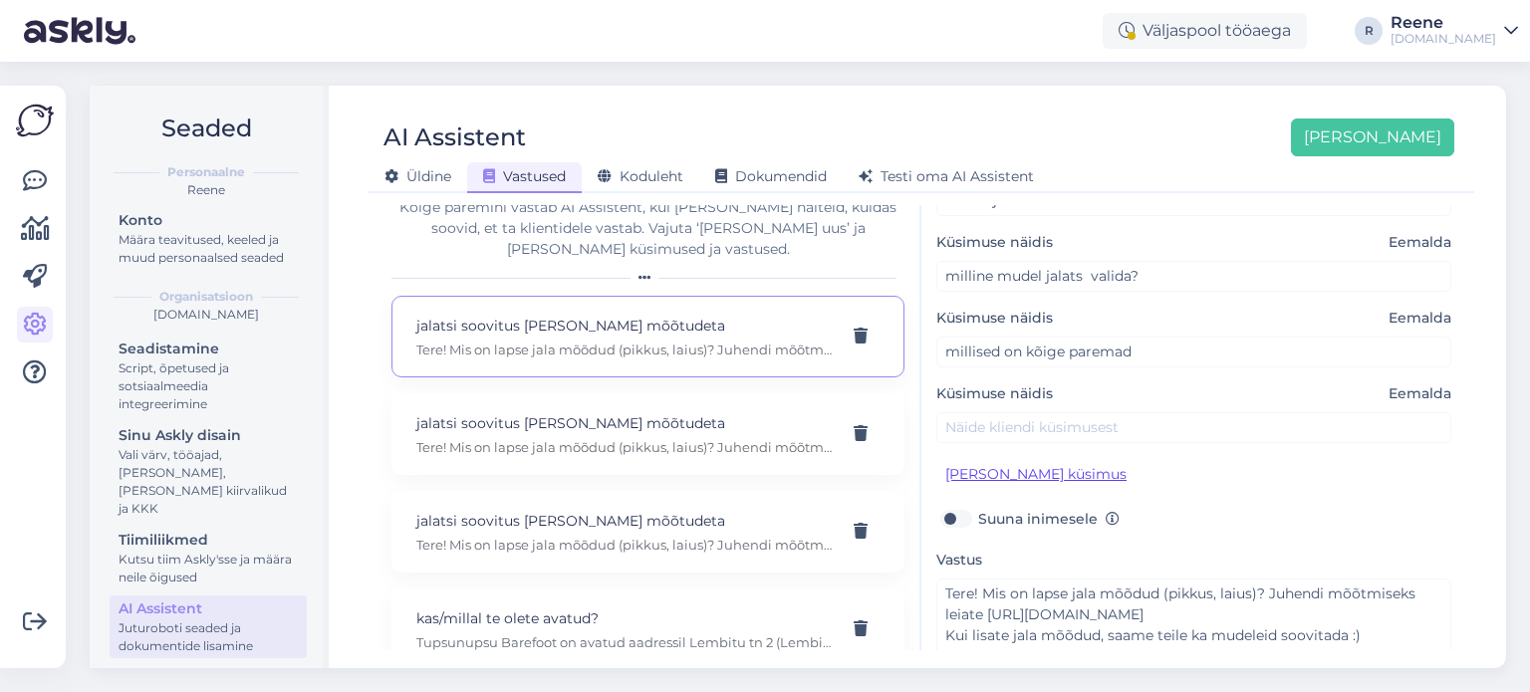
scroll to position [287, 0]
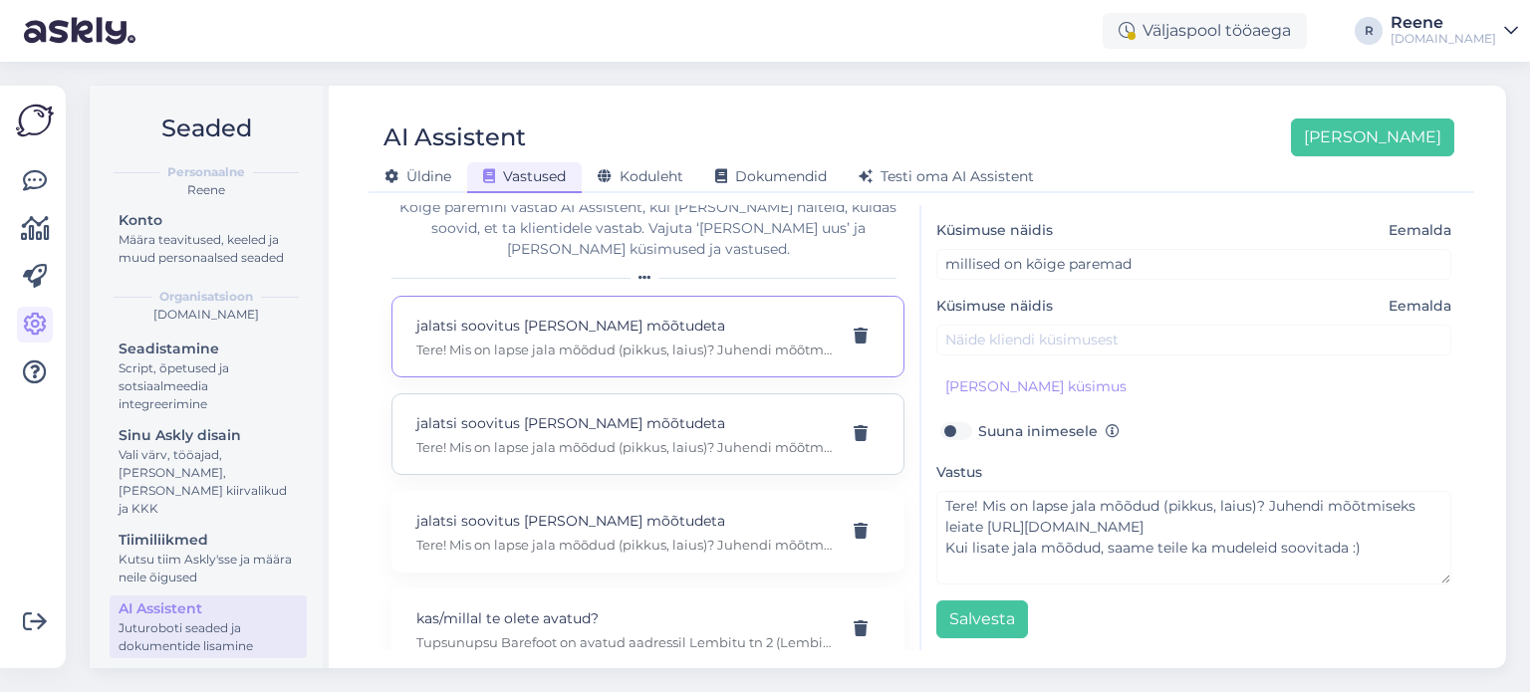
click at [650, 438] on p "Tere! Mis on lapse jala mõõdud (pikkus, laius)? Juhendi mõõtmiseks leiate https…" at bounding box center [623, 447] width 415 height 18
click at [854, 329] on icon at bounding box center [861, 337] width 14 height 16
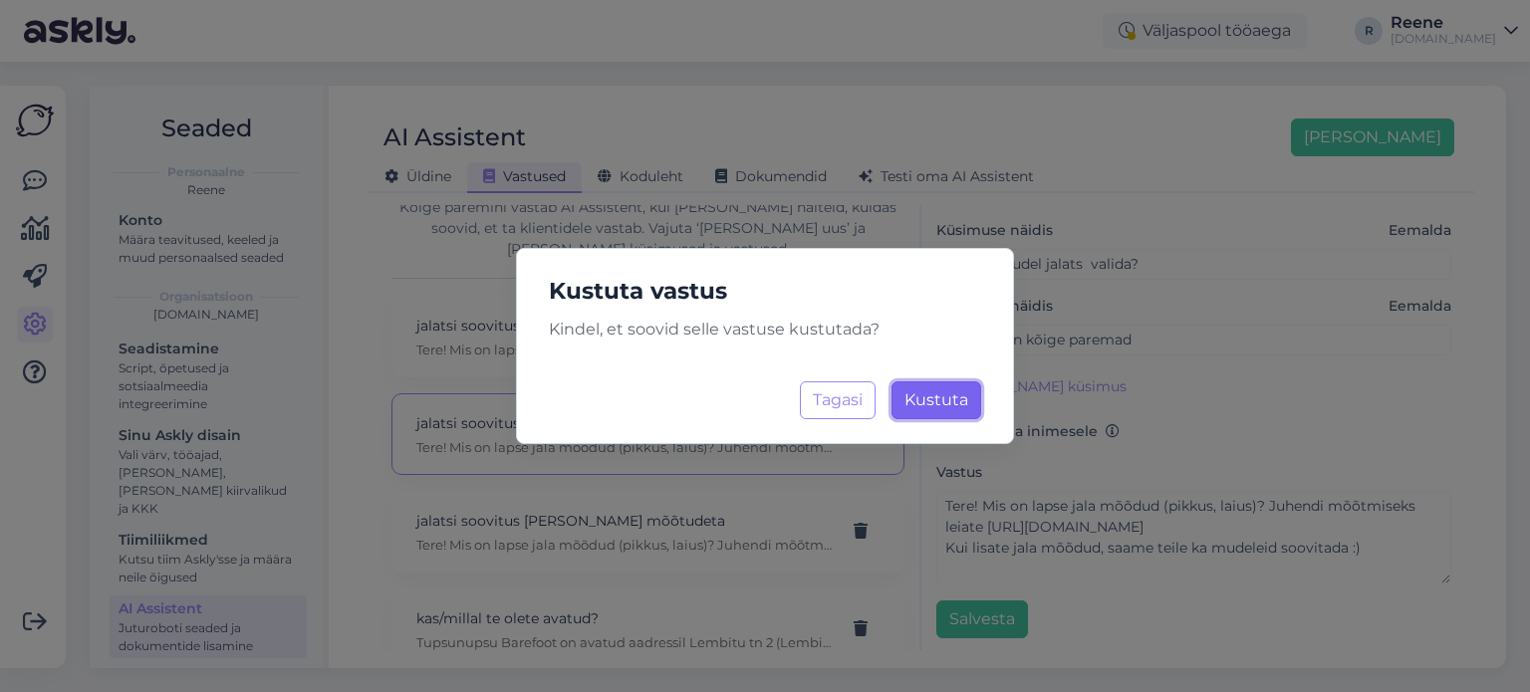
click at [948, 398] on span "Kustuta" at bounding box center [937, 400] width 64 height 19
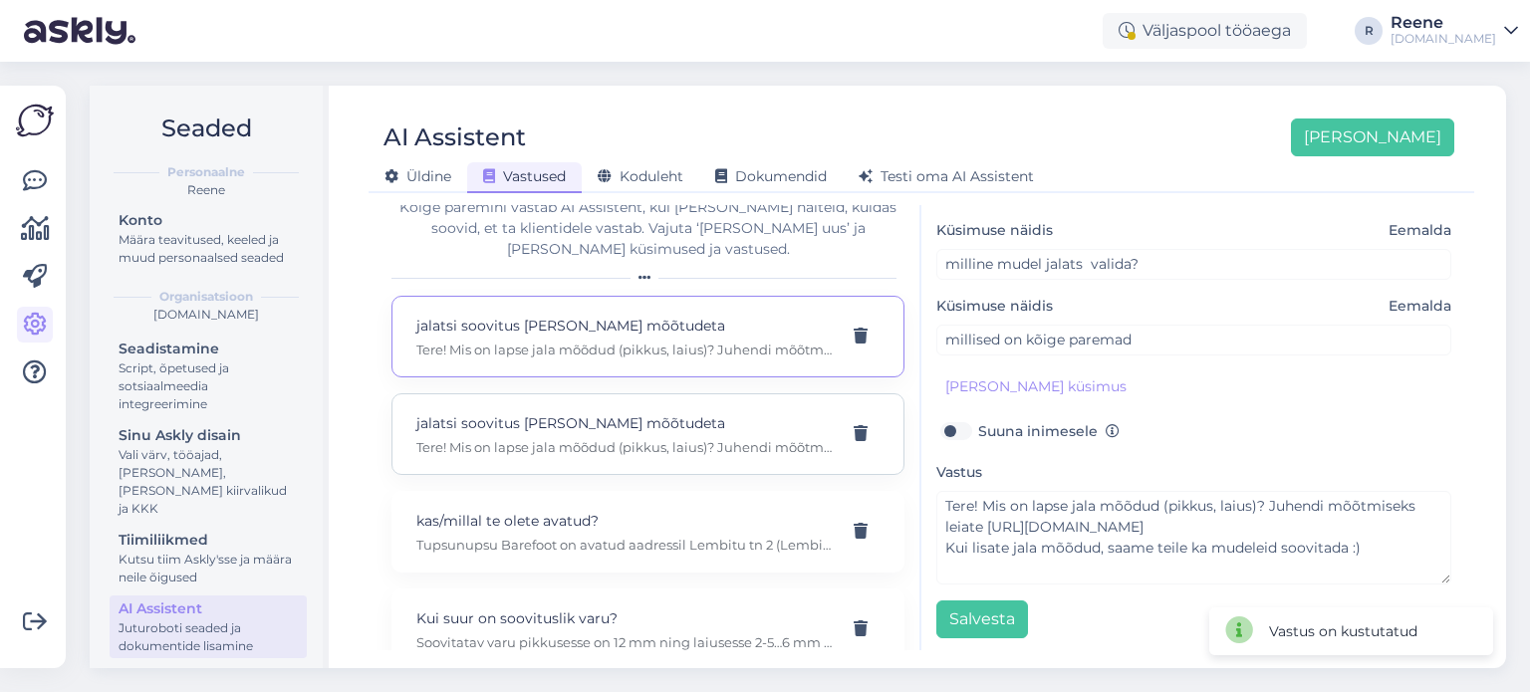
click at [646, 412] on p "jalatsi soovitus ilma mõõtudeta" at bounding box center [623, 423] width 415 height 22
click at [638, 341] on p "Tere! Mis on lapse jala mõõdud (pikkus, laius)? Juhendi mõõtmiseks leiate https…" at bounding box center [623, 350] width 415 height 18
click at [605, 394] on div "jalatsi soovitus ilma mõõtudeta Tere! Mis on lapse jala mõõdud (pikkus, laius)?…" at bounding box center [648, 435] width 513 height 82
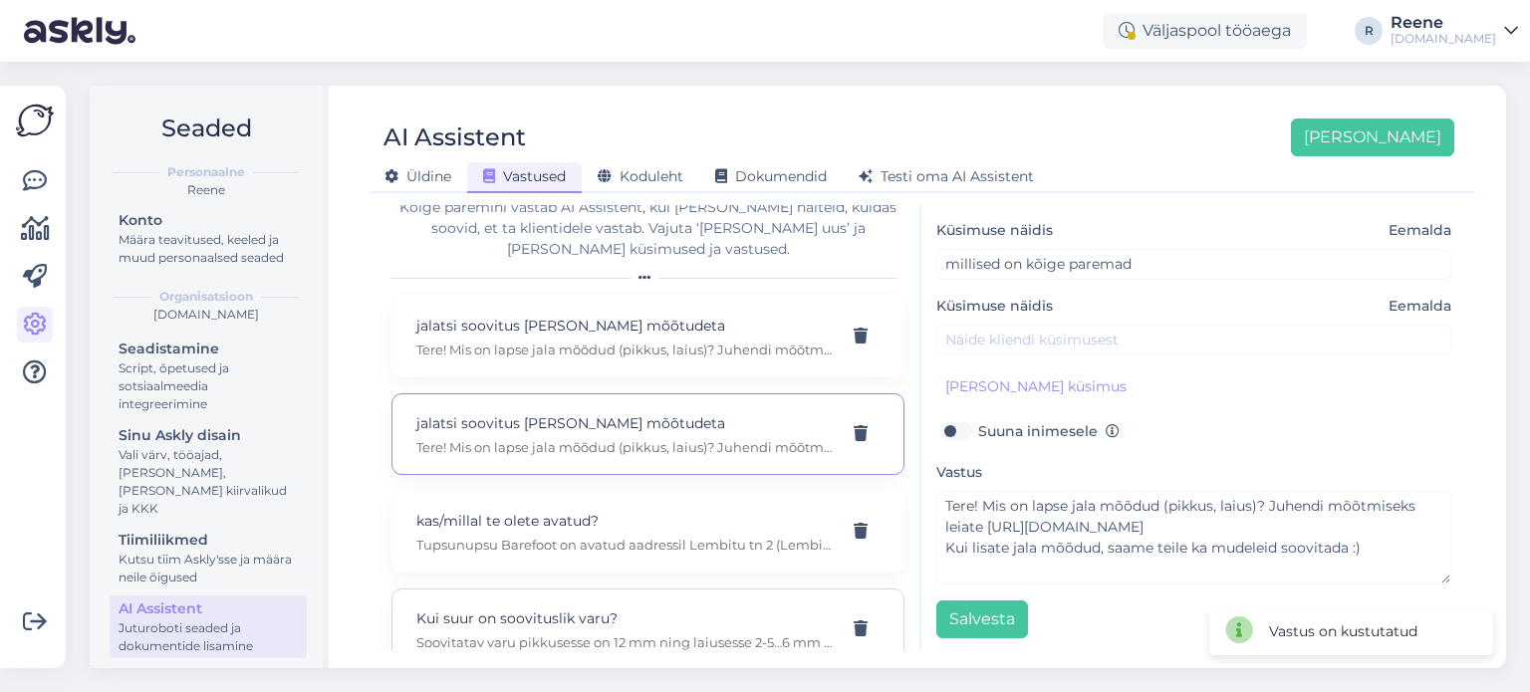
click at [554, 589] on div "Kui suur on soovituslik varu? Soovitatav varu pikkusesse on 12 mm ning laiusess…" at bounding box center [648, 630] width 513 height 82
type input "Kui suur on soovituslik varu?"
type input "soovitage suurust"
type textarea "Soovitatav varu pikkusesse on 12 mm ning laiusesse 2-5…6 mm olenevalt jalatsist…"
type input "Kui palju varu jätta jalatsitesse?"
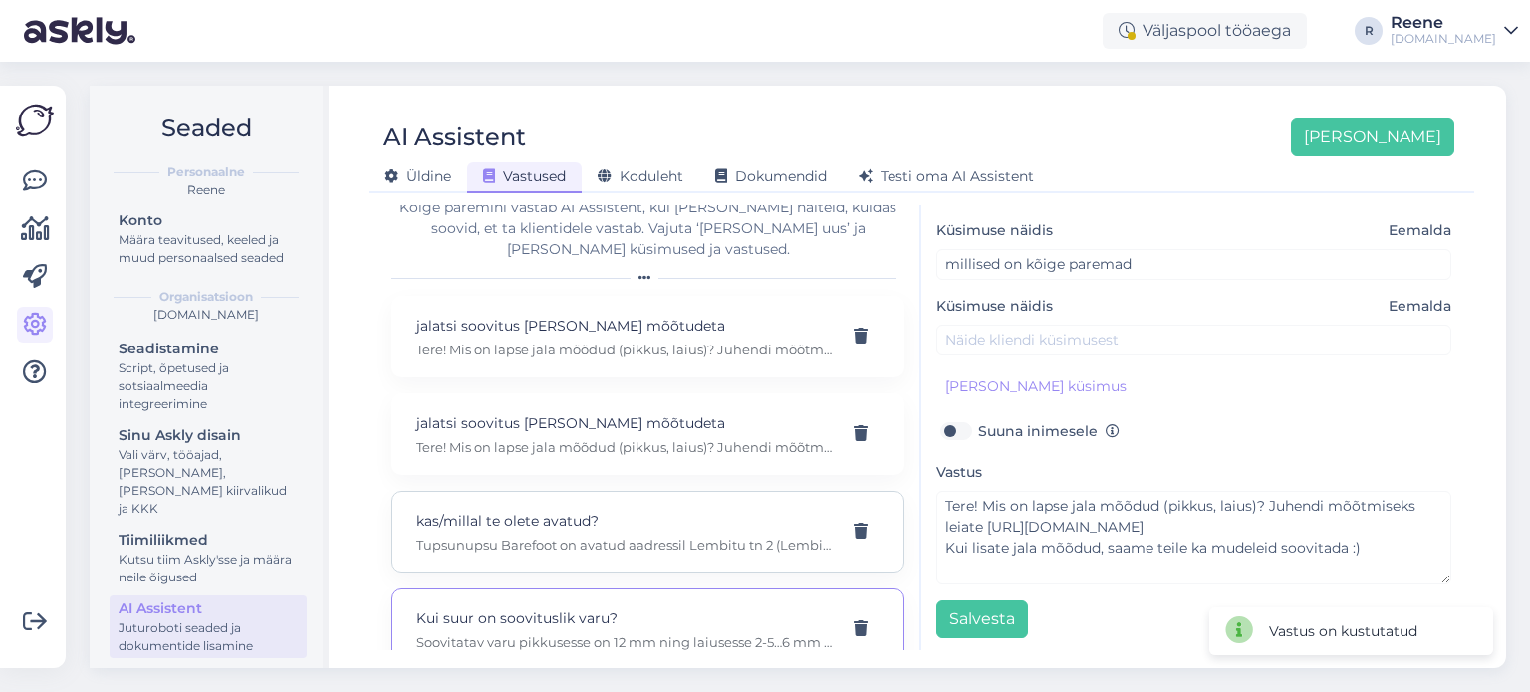
type input "mis numbri/suuruse ma peaksin tellima?"
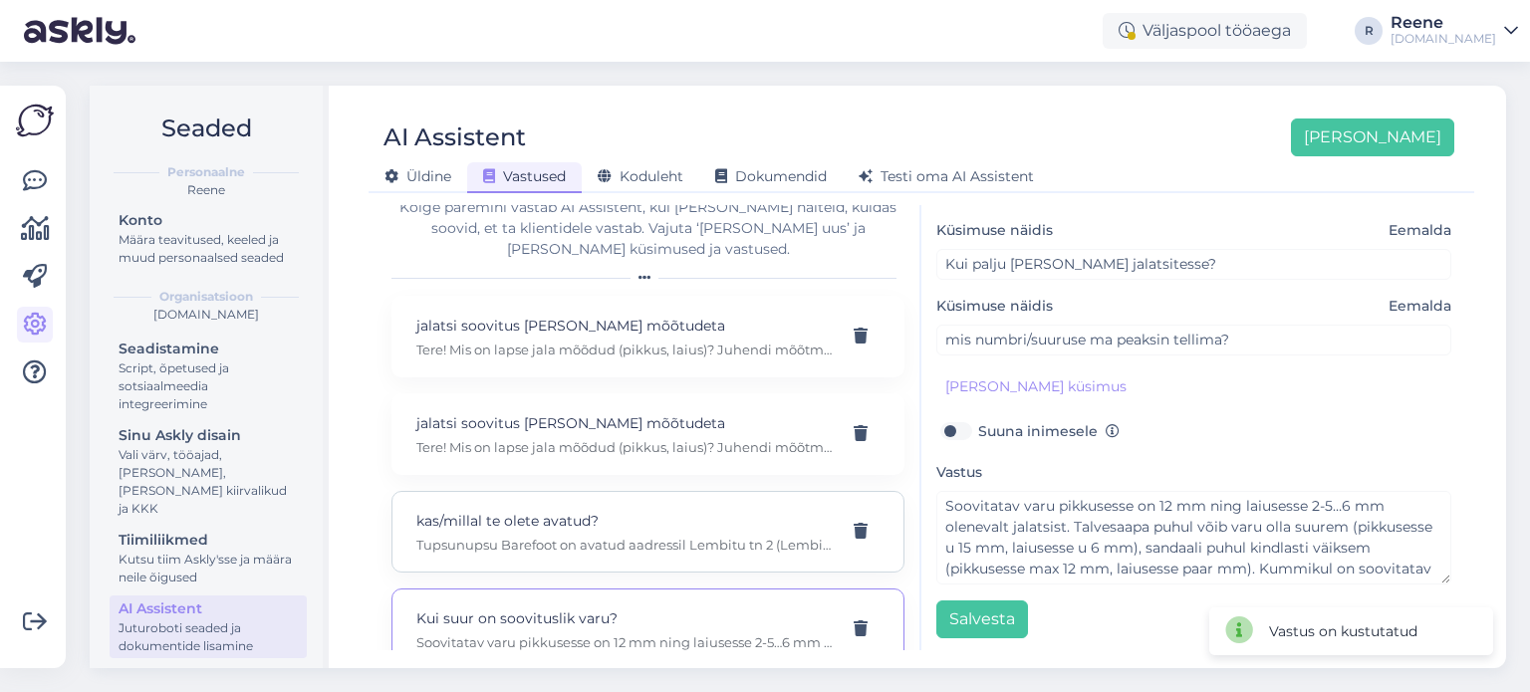
click at [572, 491] on div "kas/millal te olete avatud? Tupsunupsu Barefoot on avatud aadressil Lembitu tn …" at bounding box center [648, 532] width 513 height 82
type input "kas/millal te olete avatud?"
type input "millised on teie lahtiolekuajad?"
type textarea "Tupsunupsu Barefoot on avatud aadressil Lembitu tn 2 (Lembitu Konsumis) E 10-17…"
type input "kas peab tegema broneeringu?"
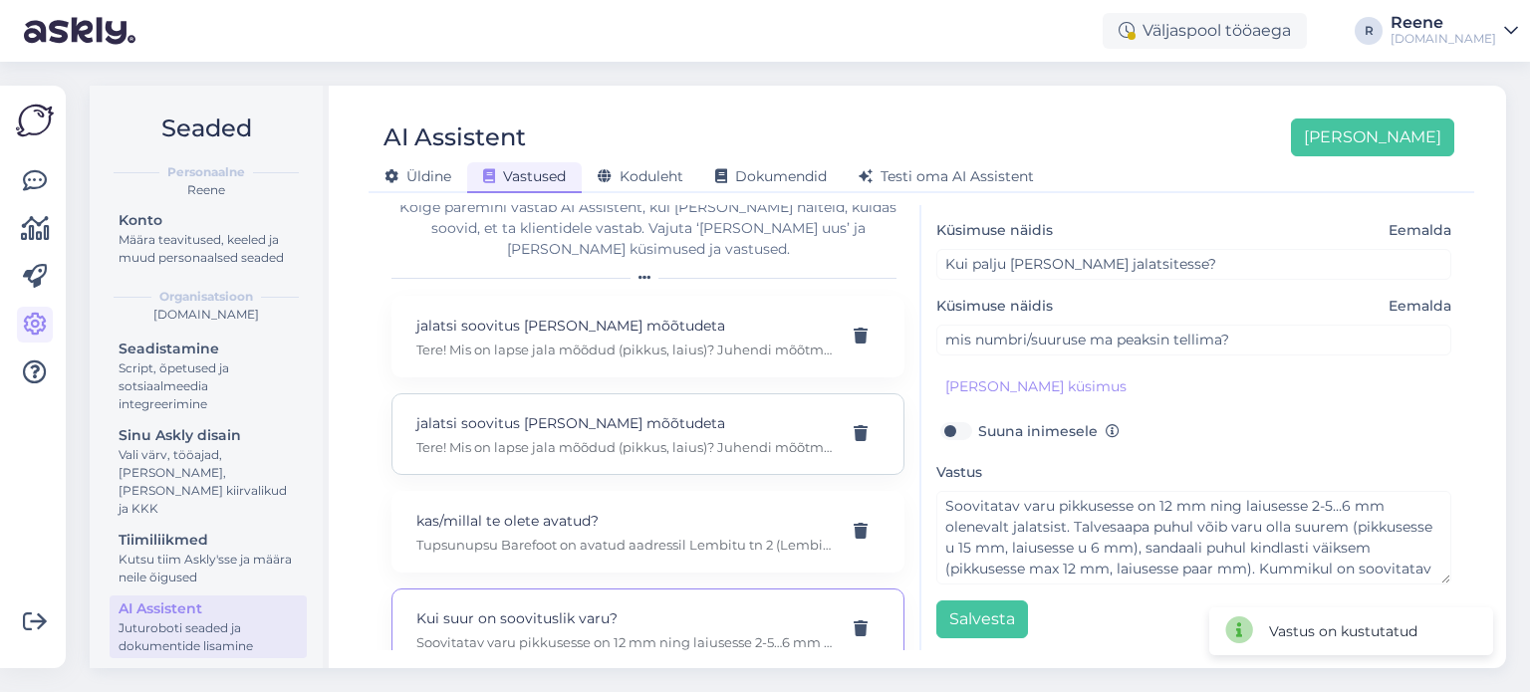
type input "kus teie pood asub?"
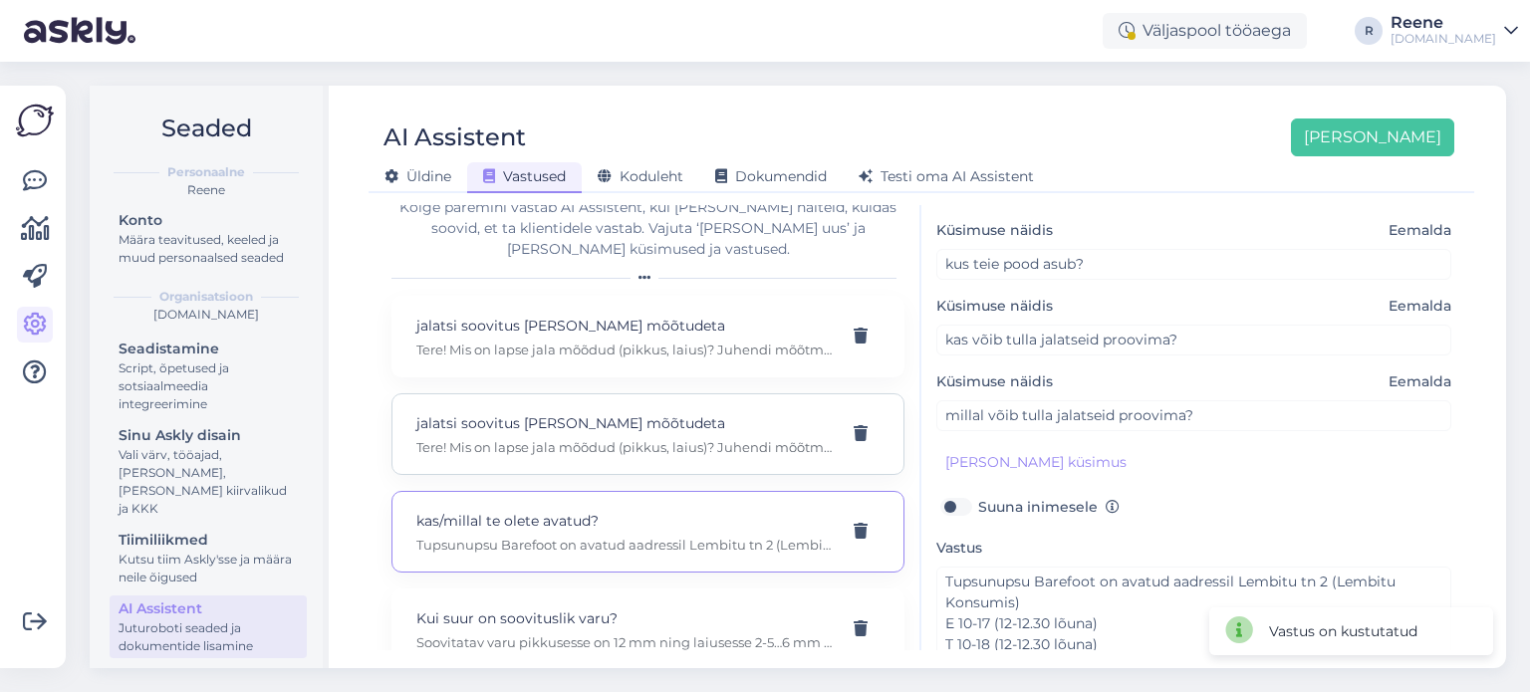
drag, startPoint x: 576, startPoint y: 411, endPoint x: 593, endPoint y: 353, distance: 61.2
click at [577, 412] on p "jalatsi soovitus ilma mõõtudeta" at bounding box center [623, 423] width 415 height 22
type input "jalatsi soovitus ilma mõõtudeta"
type input "millist jalatsit soovitate?"
type textarea "Tere! Mis on lapse jala mõõdud (pikkus, laius)? Juhendi mõõtmiseks leiate https…"
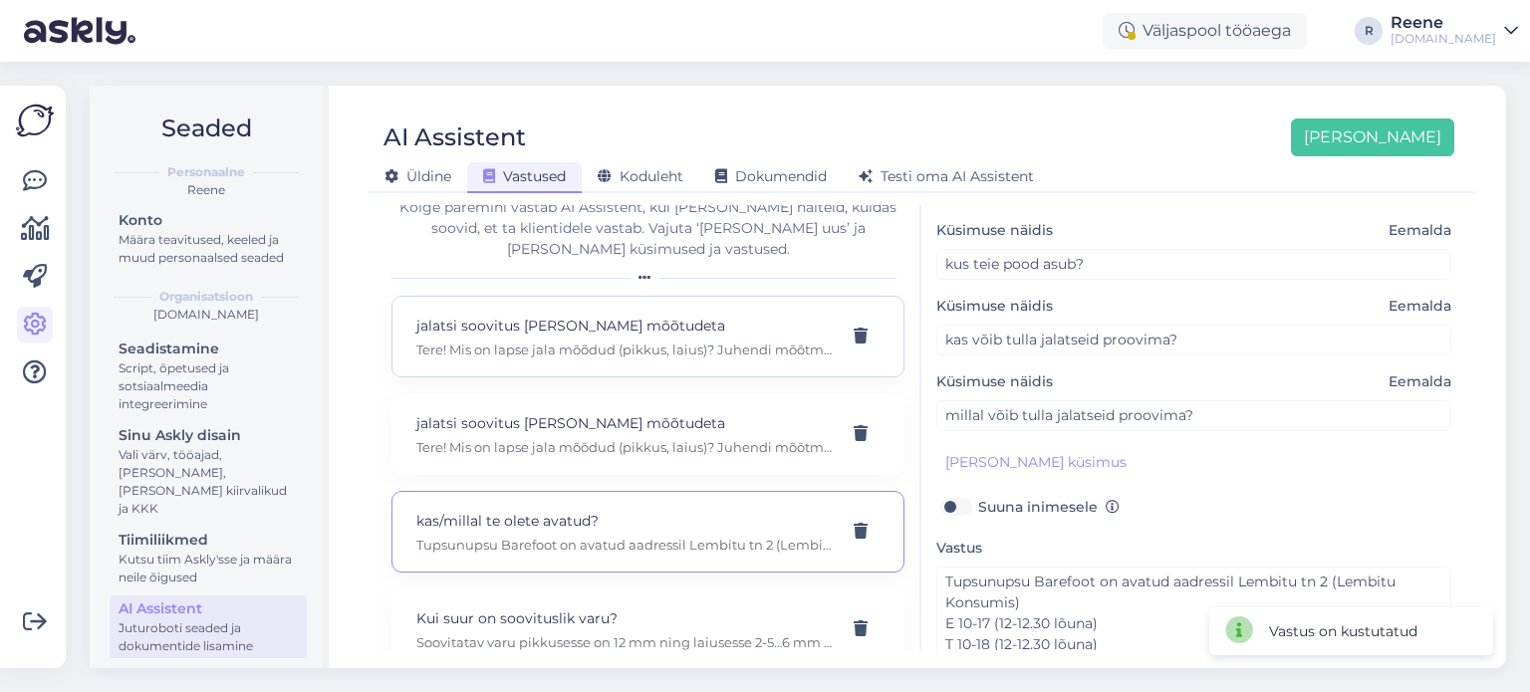
type input "milline mudel jalats valida?"
type input "millised on kõige paremad"
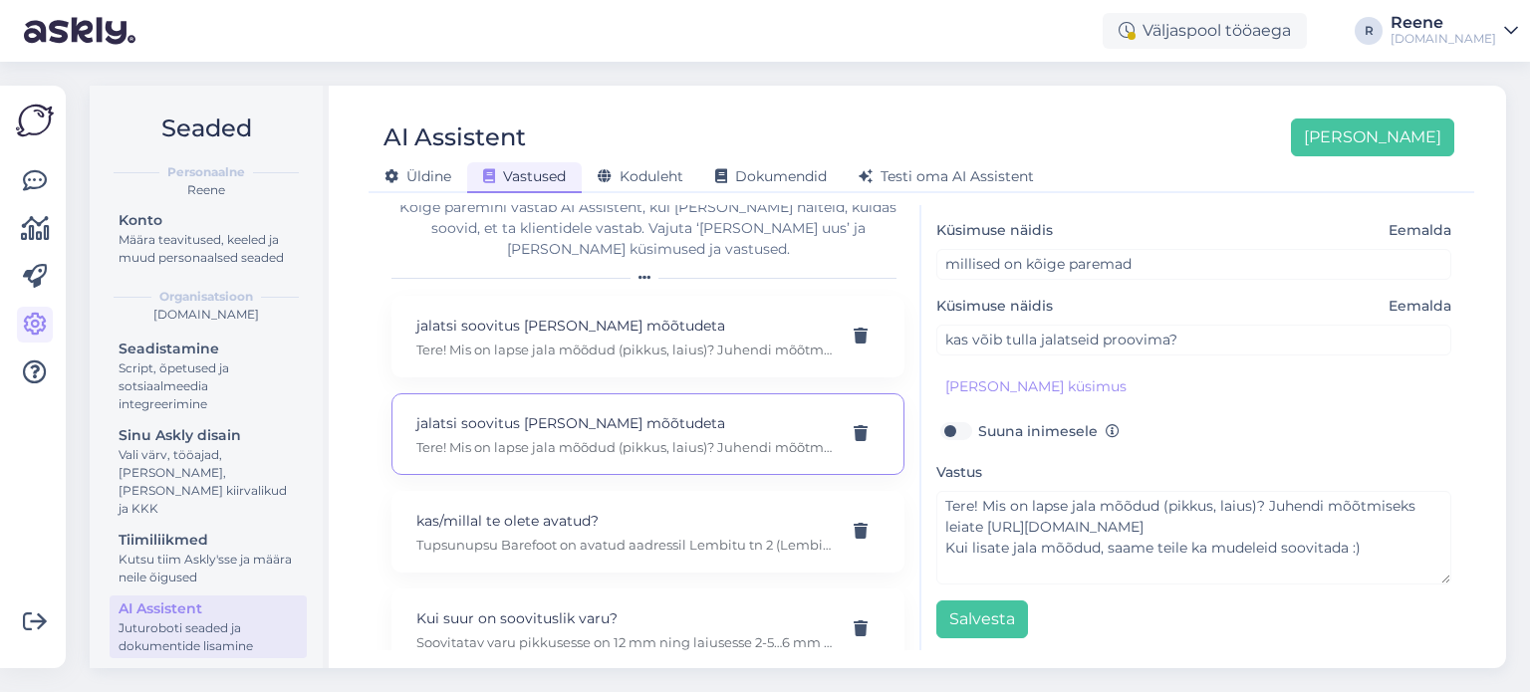
click at [434, 160] on div "Üldine Vastused Koduleht Dokumendid Testi oma AI Assistent" at bounding box center [912, 173] width 1086 height 35
click at [437, 172] on span "Üldine" at bounding box center [418, 176] width 67 height 18
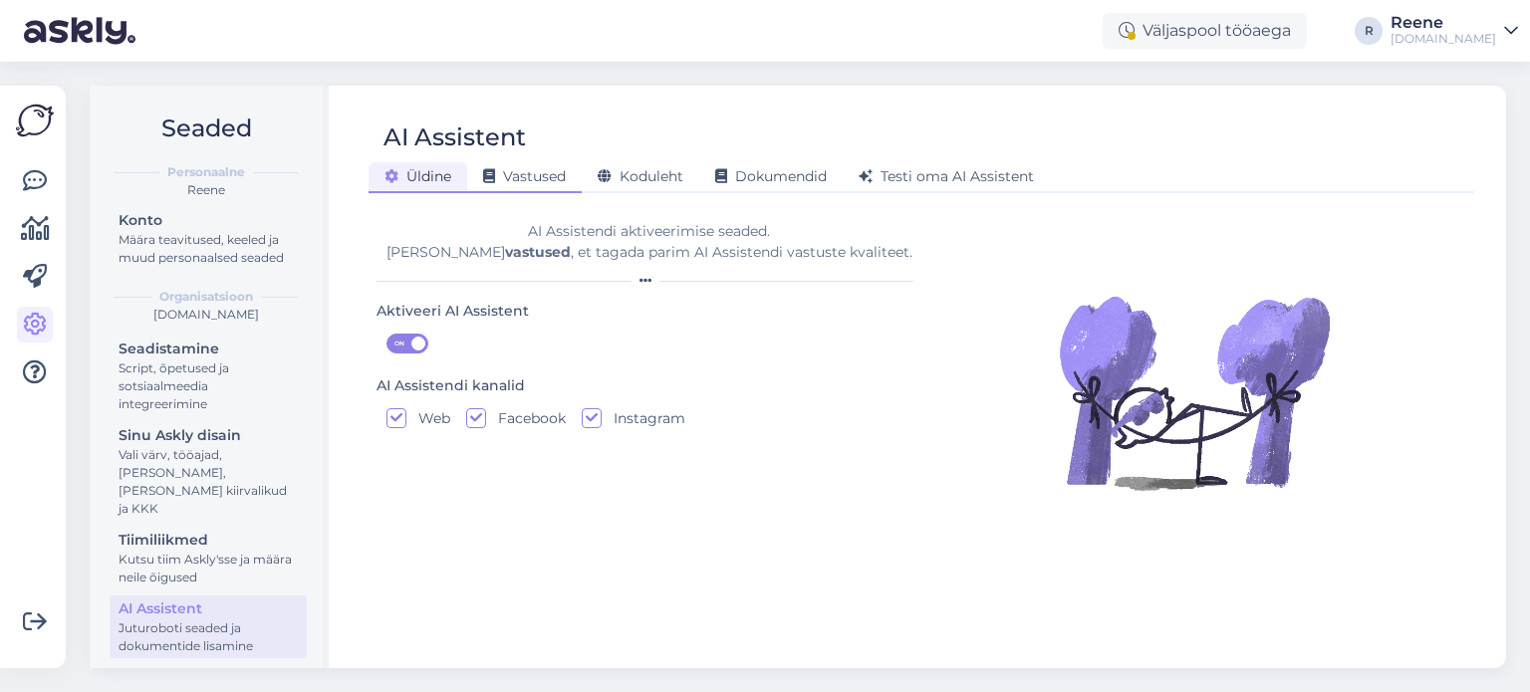
click at [532, 169] on span "Vastused" at bounding box center [524, 176] width 83 height 18
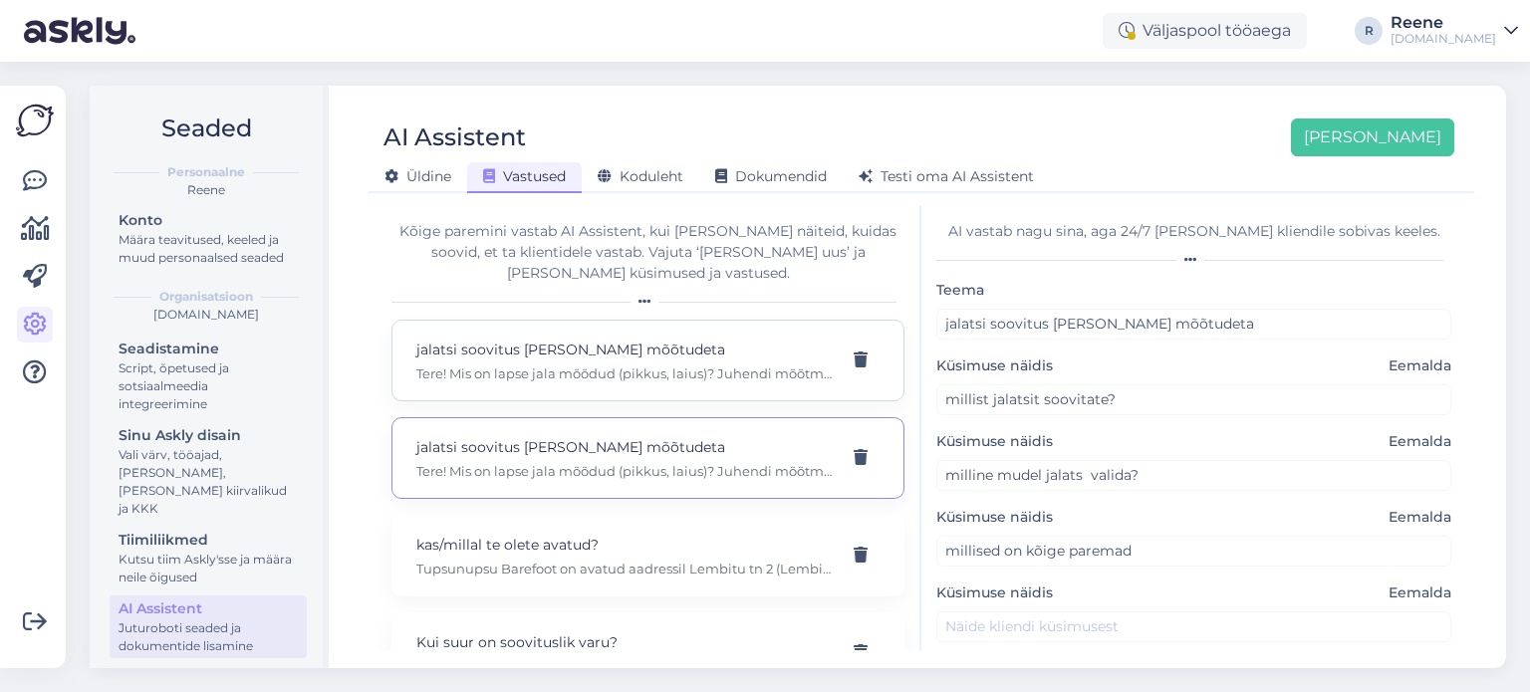
click at [658, 339] on p "jalatsi soovitus ilma mõõtudeta" at bounding box center [623, 350] width 415 height 22
click at [666, 417] on div "jalatsi soovitus ilma mõõtudeta Tere! Mis on lapse jala mõõdud (pikkus, laius)?…" at bounding box center [648, 458] width 513 height 82
click at [685, 339] on p "jalatsi soovitus ilma mõõtudeta" at bounding box center [623, 350] width 415 height 22
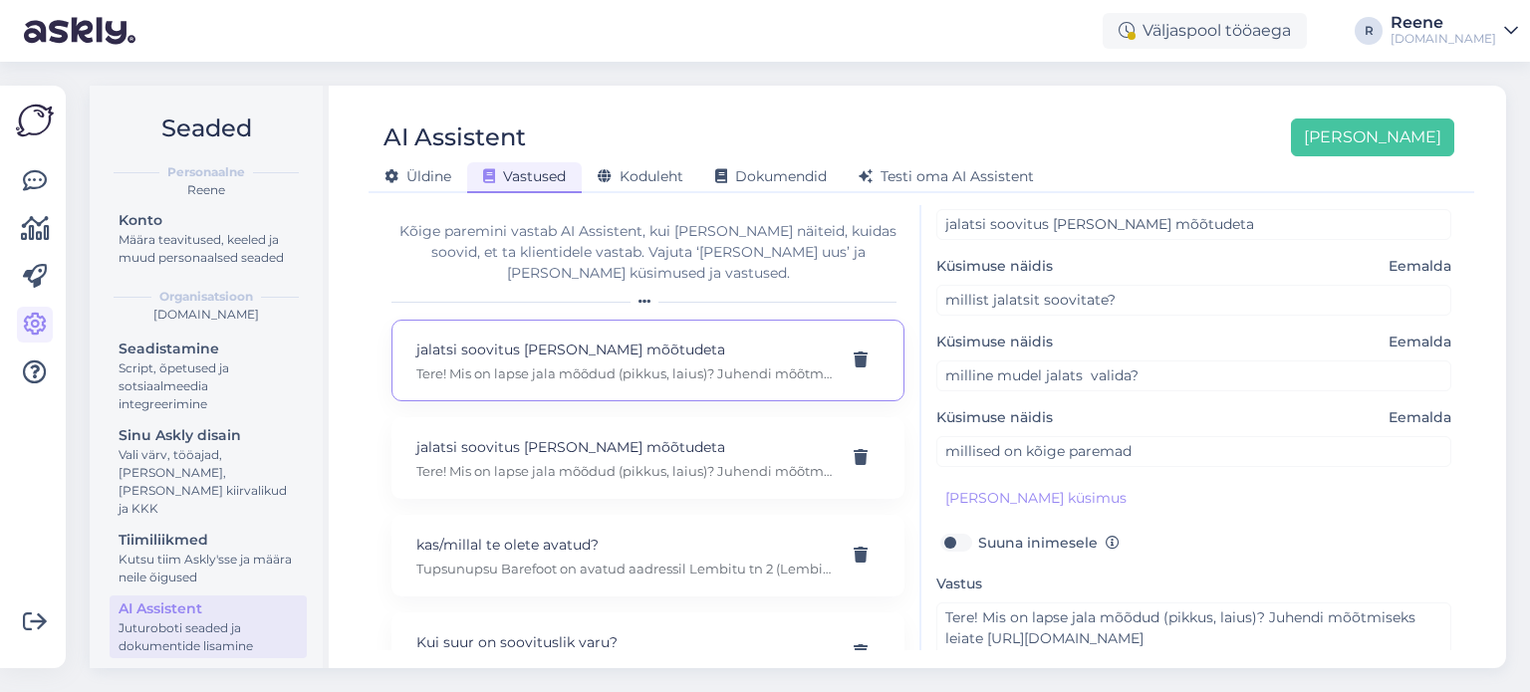
scroll to position [0, 0]
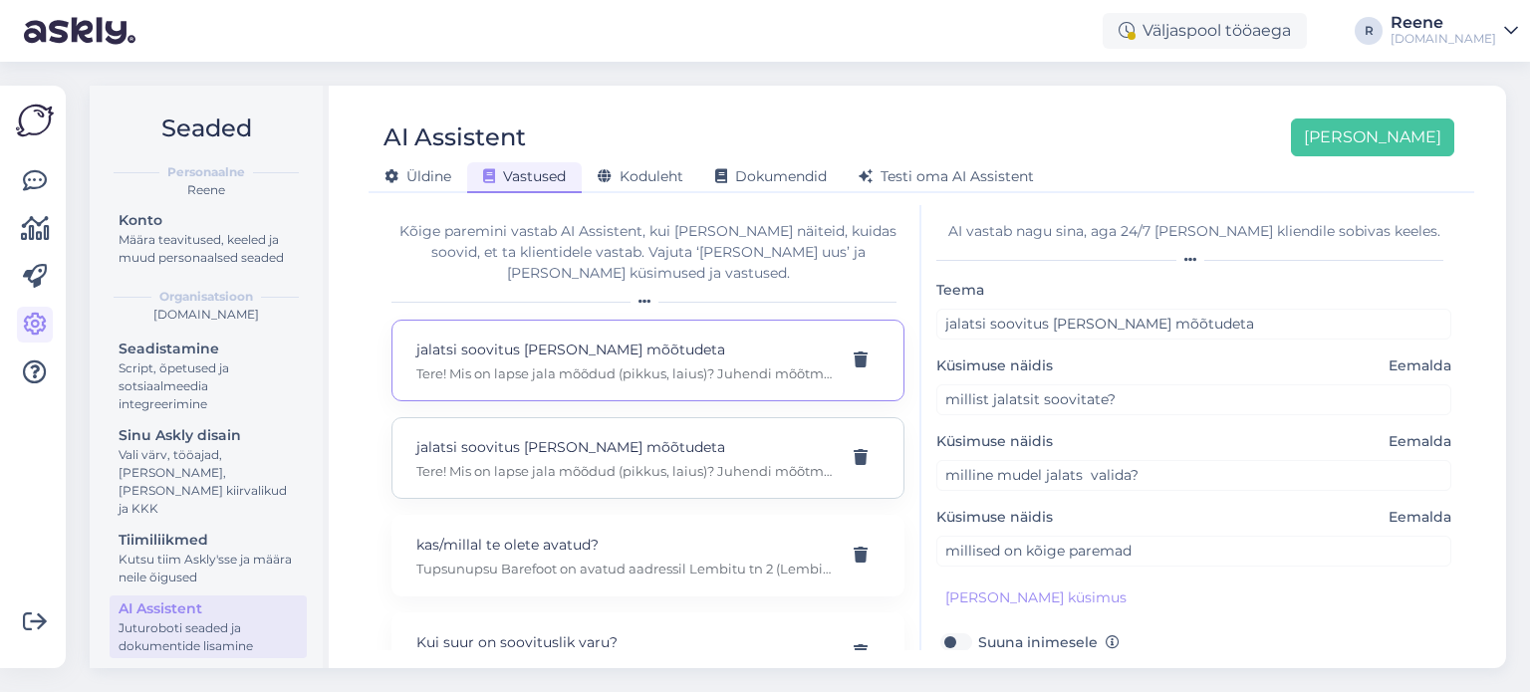
click at [635, 462] on p "Tere! Mis on lapse jala mõõdud (pikkus, laius)? Juhendi mõõtmiseks leiate https…" at bounding box center [623, 471] width 415 height 18
click at [727, 339] on p "jalatsi soovitus ilma mõõtudeta" at bounding box center [623, 350] width 415 height 22
click at [668, 417] on div "jalatsi soovitus ilma mõõtudeta Tere! Mis on lapse jala mõõdud (pikkus, laius)?…" at bounding box center [648, 458] width 513 height 82
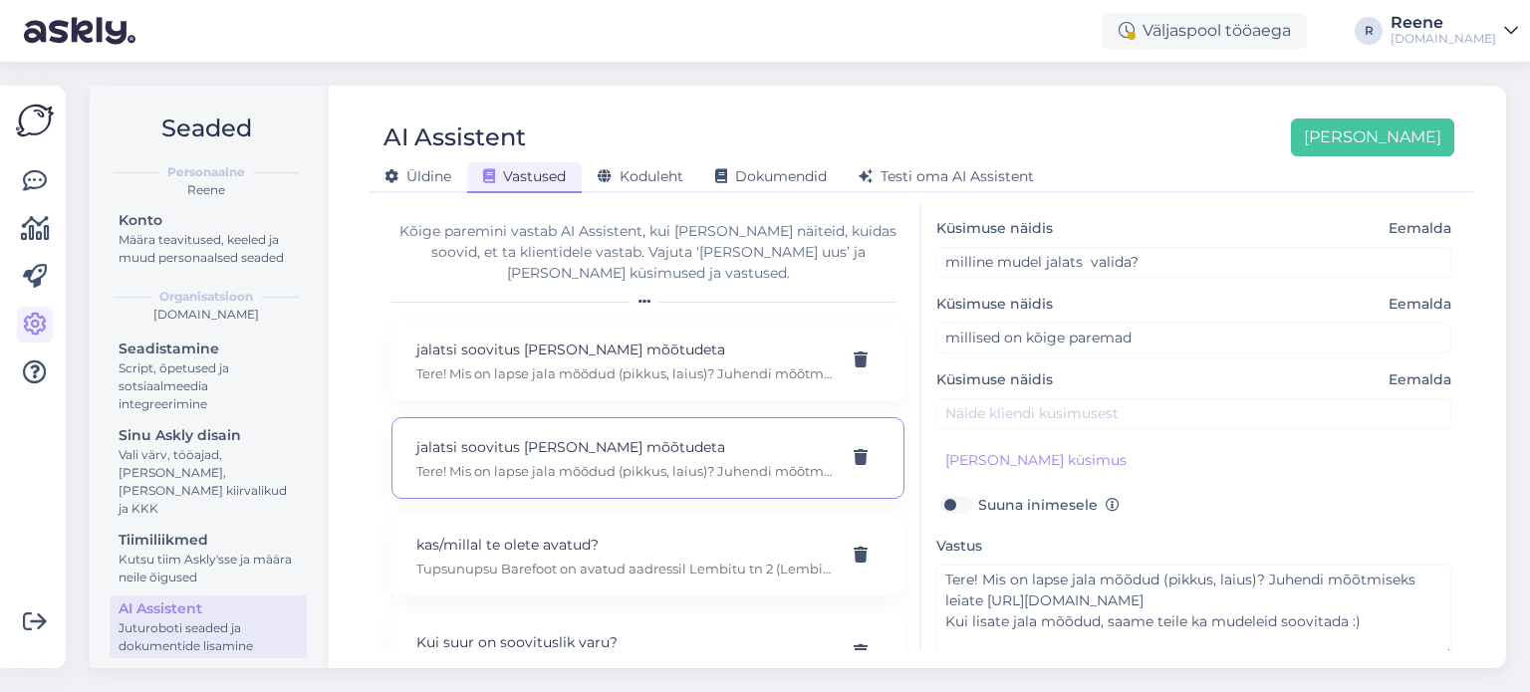
scroll to position [187, 0]
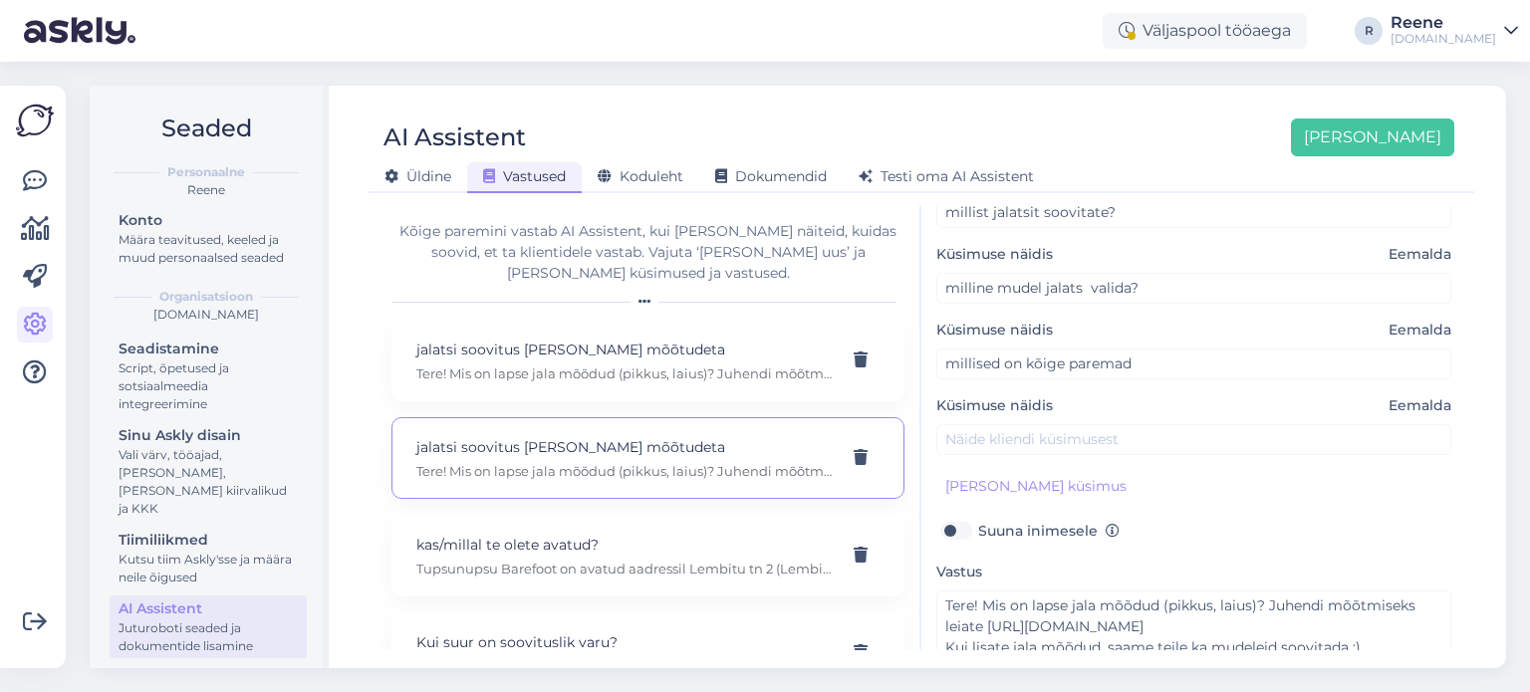
click at [1422, 403] on span "Eemalda" at bounding box center [1420, 406] width 63 height 21
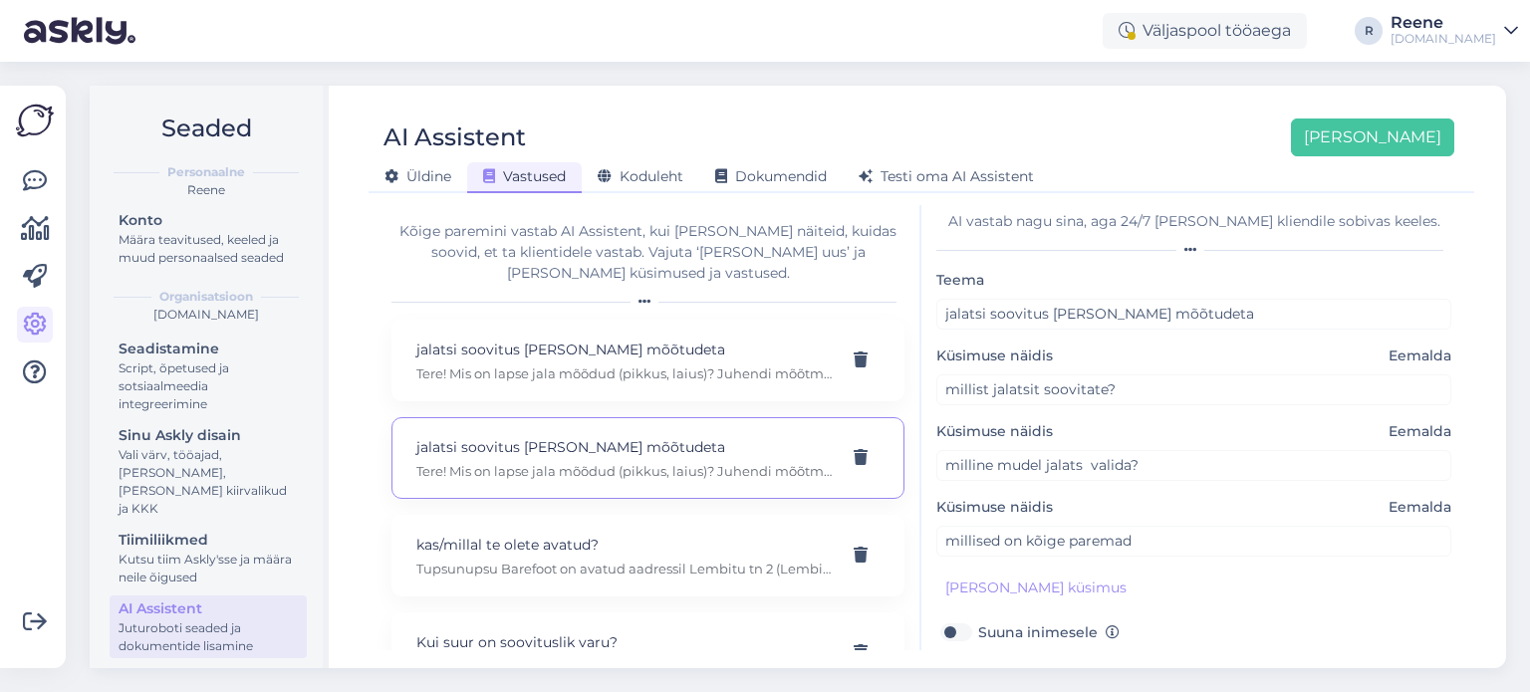
scroll to position [0, 0]
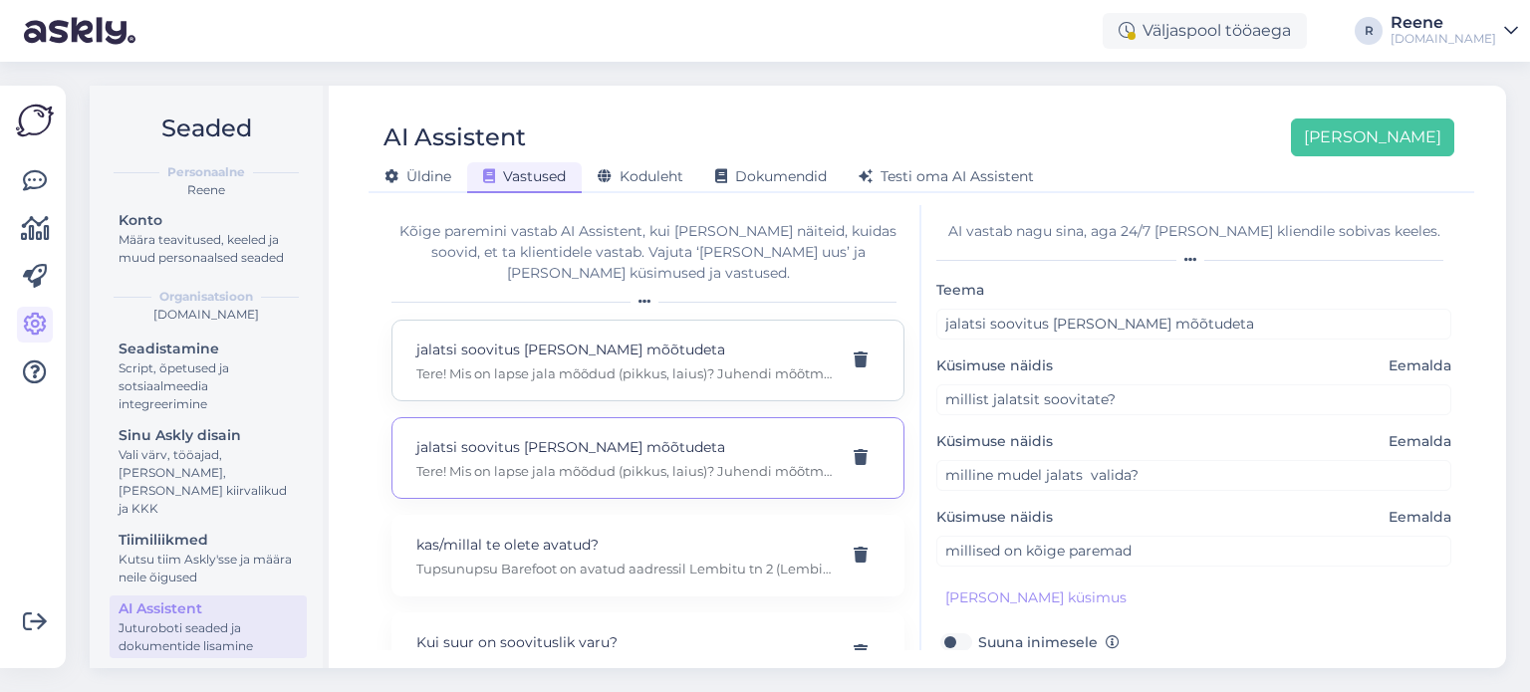
click at [691, 339] on p "jalatsi soovitus ilma mõõtudeta" at bounding box center [623, 350] width 415 height 22
click at [720, 463] on div "jalatsi soovitus ilma mõõtudeta Tere! Mis on lapse jala mõõdud (pikkus, laius)?…" at bounding box center [648, 458] width 513 height 82
click at [718, 365] on p "Tere! Mis on lapse jala mõõdud (pikkus, laius)? Juhendi mõõtmiseks leiate https…" at bounding box center [623, 374] width 415 height 18
click at [730, 462] on p "Tere! Mis on lapse jala mõõdud (pikkus, laius)? Juhendi mõõtmiseks leiate https…" at bounding box center [623, 471] width 415 height 18
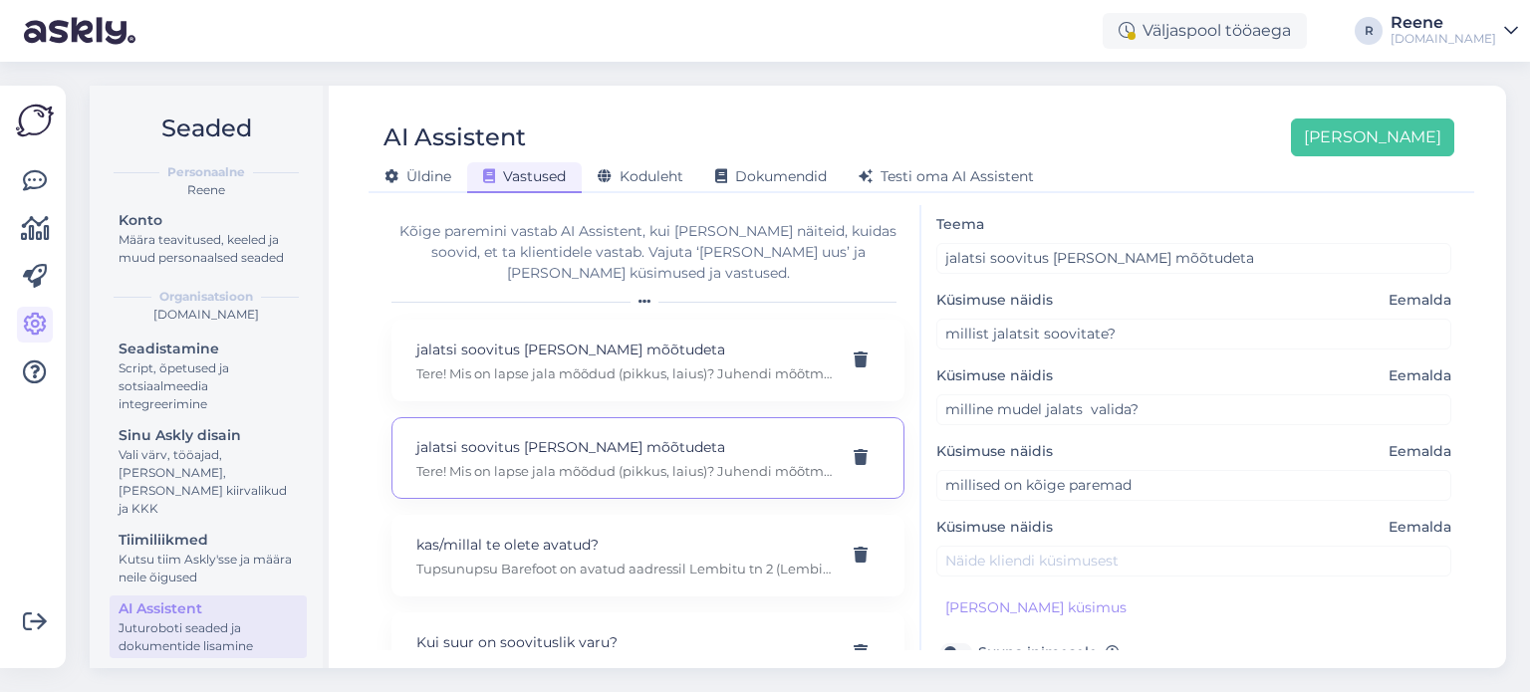
scroll to position [100, 0]
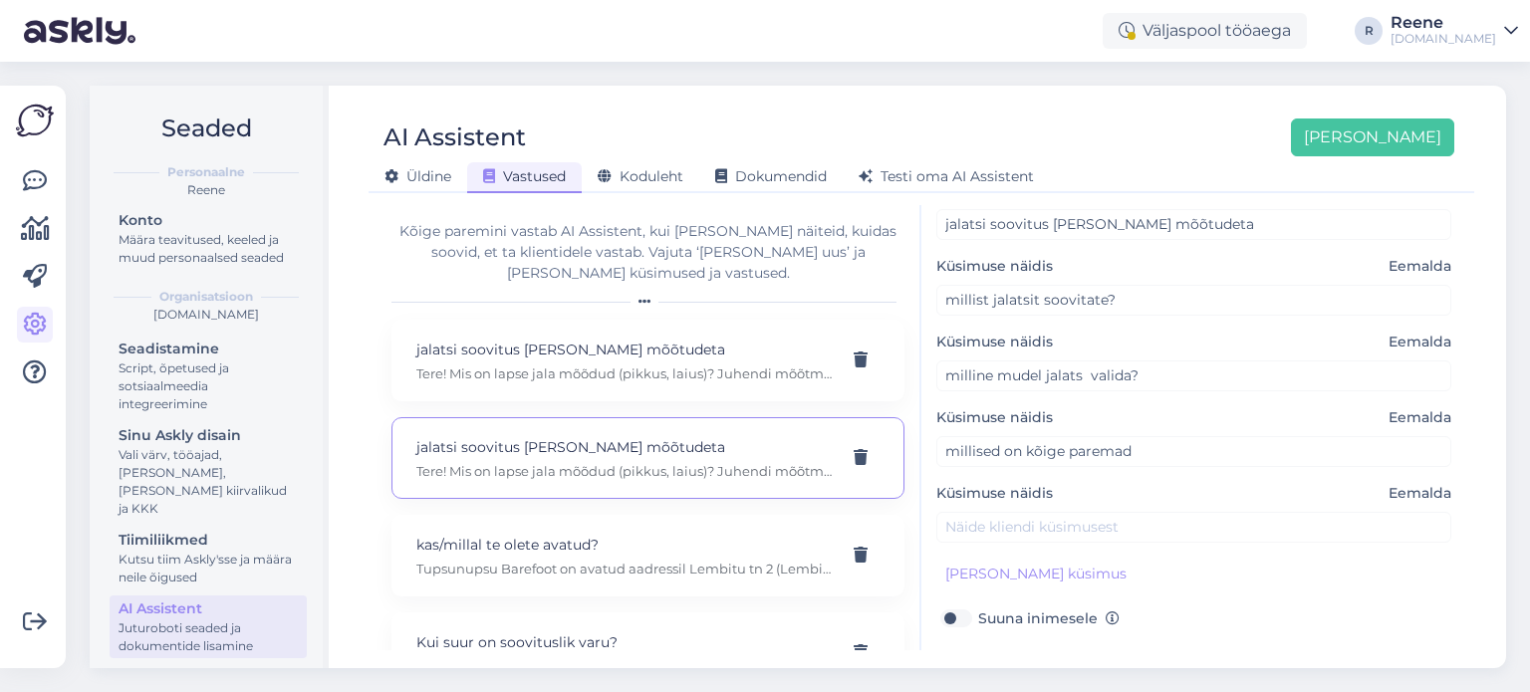
click at [1431, 494] on span "Eemalda" at bounding box center [1420, 493] width 63 height 21
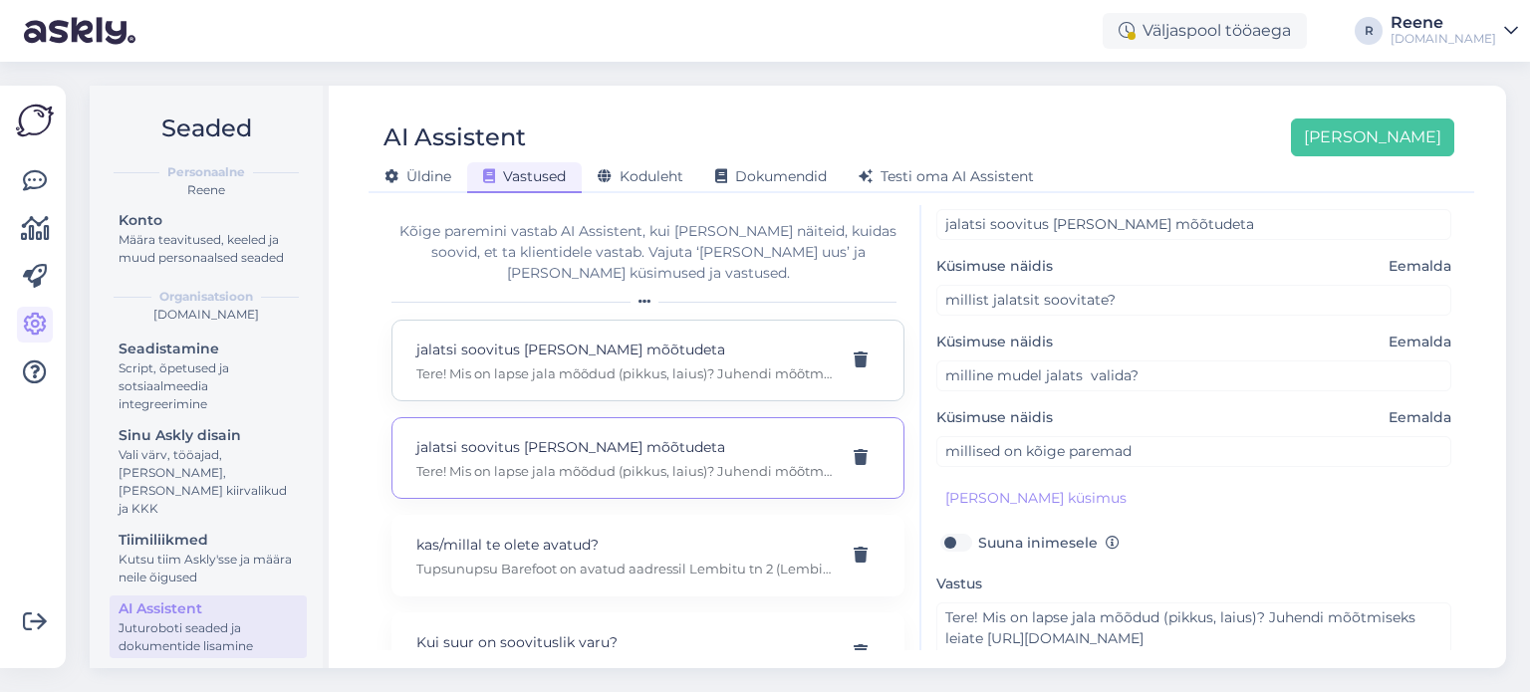
click at [717, 365] on p "Tere! Mis on lapse jala mõõdud (pikkus, laius)? Juhendi mõõtmiseks leiate https…" at bounding box center [623, 374] width 415 height 18
drag, startPoint x: 739, startPoint y: 421, endPoint x: 840, endPoint y: 438, distance: 102.0
click at [740, 436] on p "jalatsi soovitus ilma mõõtudeta" at bounding box center [623, 447] width 415 height 22
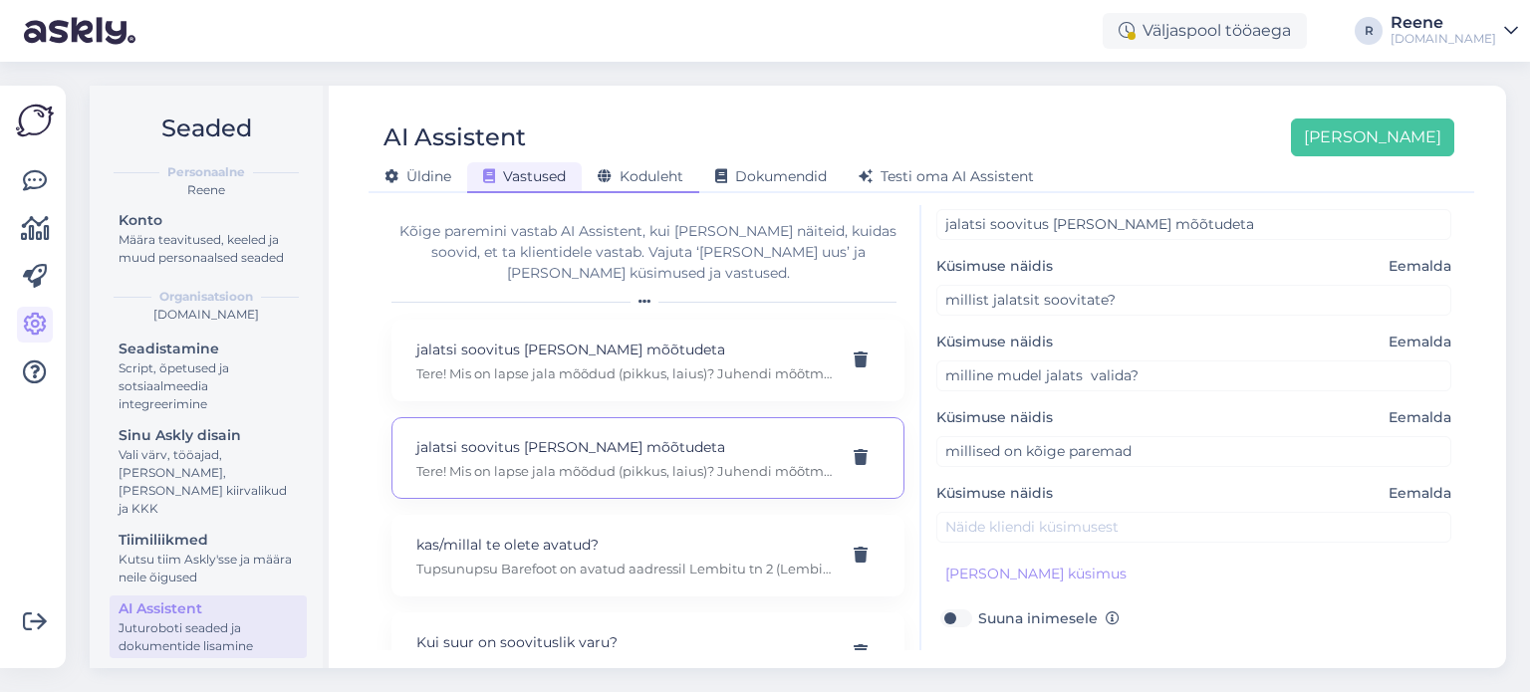
click at [634, 177] on span "Koduleht" at bounding box center [641, 176] width 86 height 18
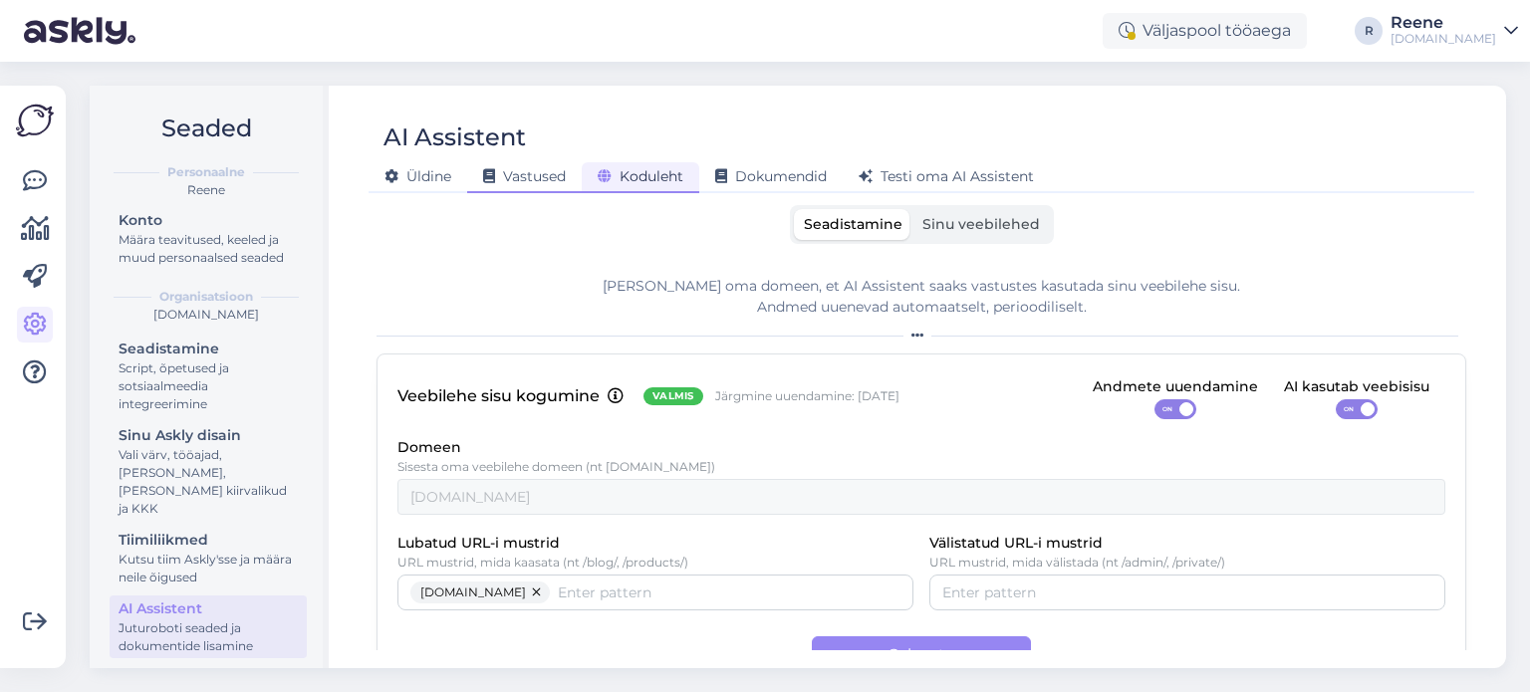
click at [556, 180] on span "Vastused" at bounding box center [524, 176] width 83 height 18
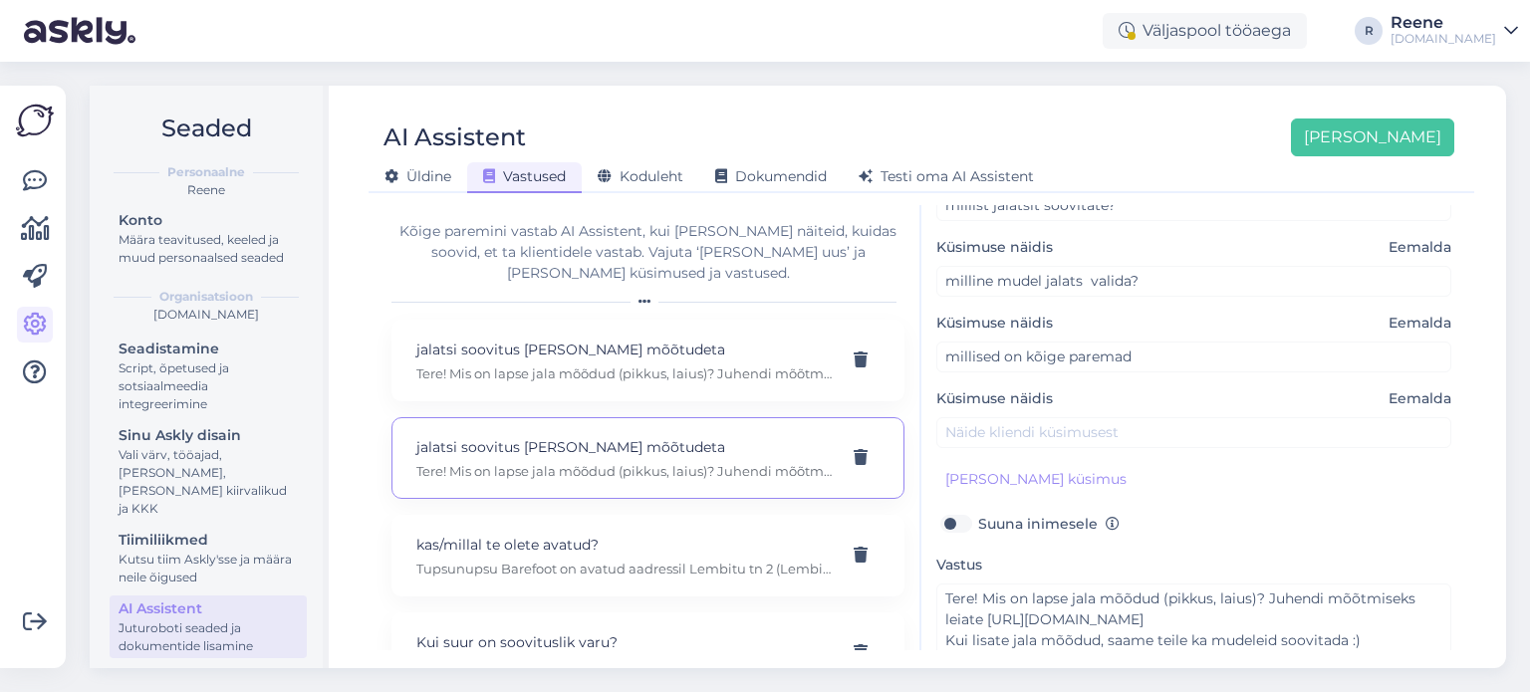
scroll to position [287, 0]
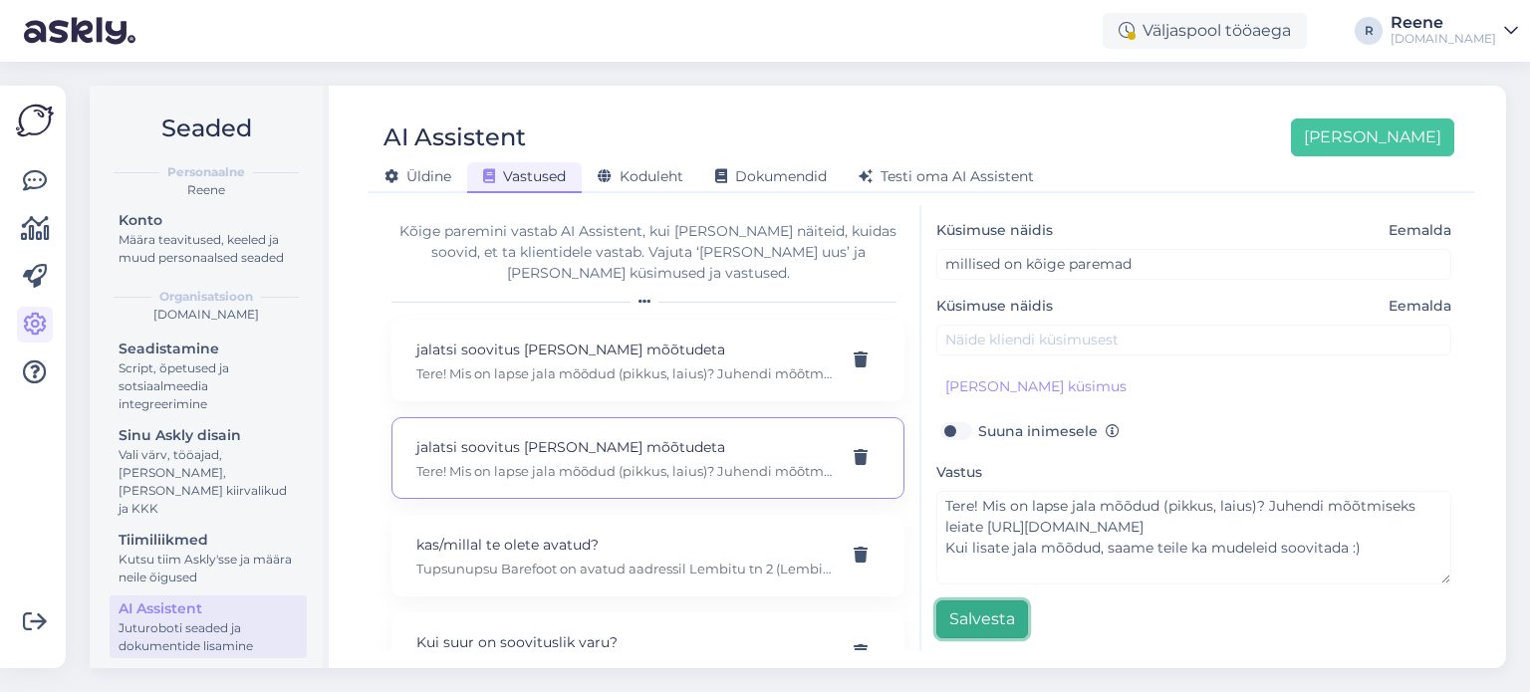
click at [981, 618] on button "Salvesta" at bounding box center [983, 620] width 92 height 38
click at [682, 365] on p "Tere! Mis on lapse jala mõõdud (pikkus, laius)? Juhendi mõõtmiseks leiate https…" at bounding box center [623, 374] width 415 height 18
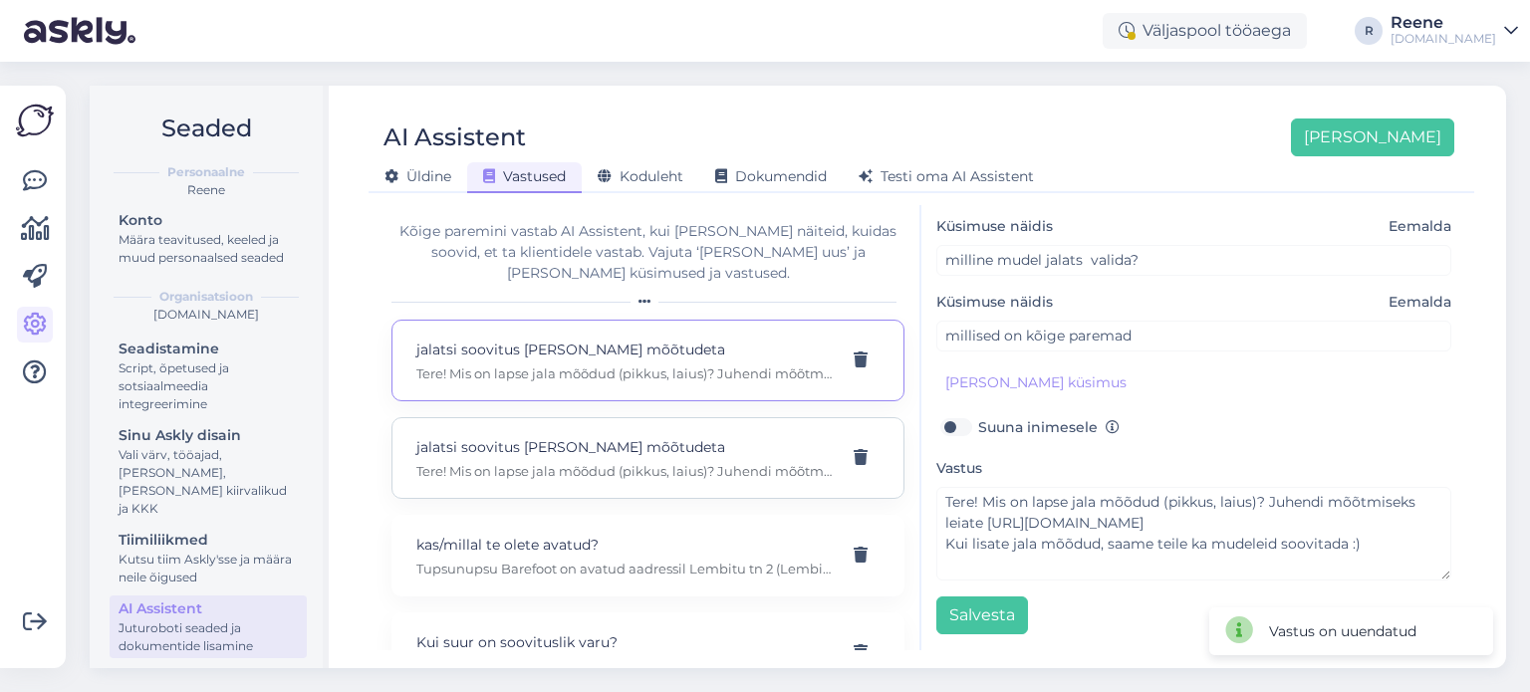
scroll to position [211, 0]
click at [995, 620] on button "Salvesta" at bounding box center [983, 620] width 92 height 38
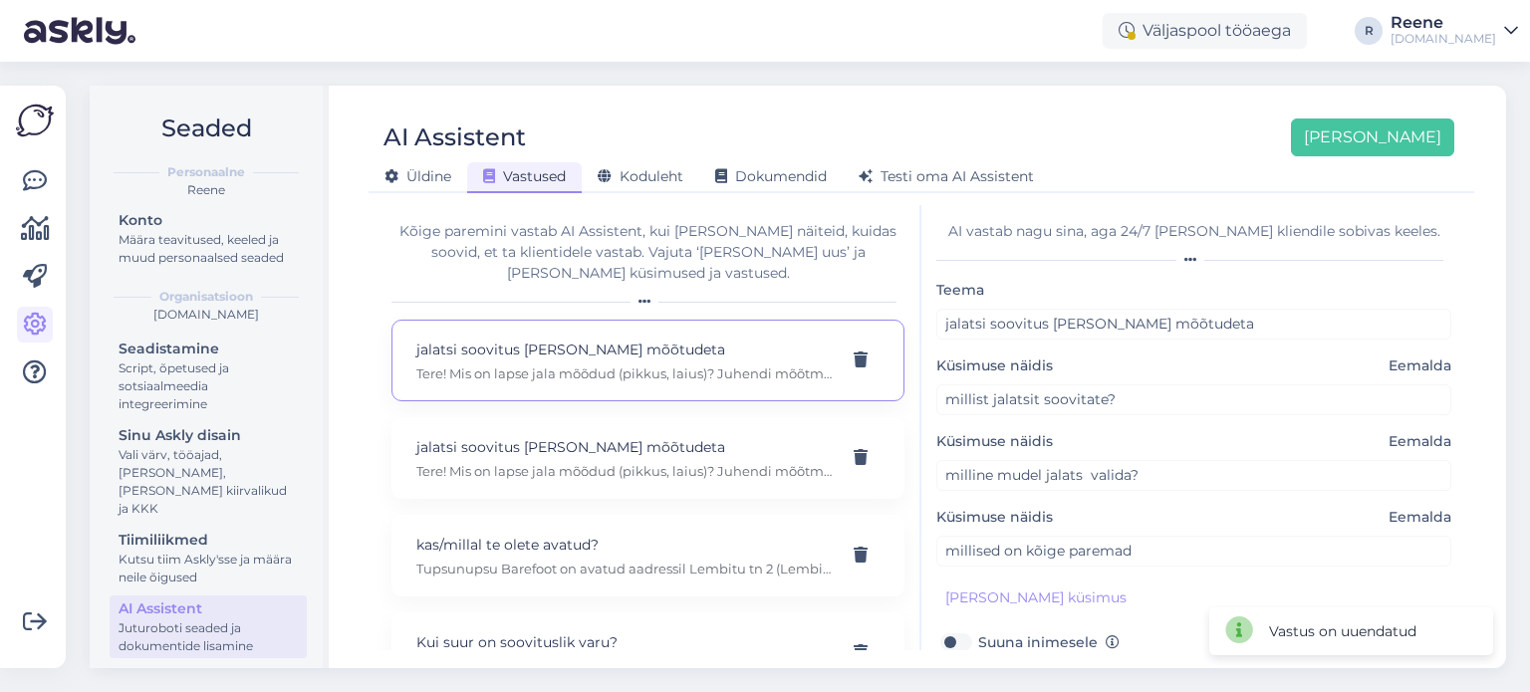
click at [1408, 362] on span "Eemalda" at bounding box center [1420, 366] width 63 height 21
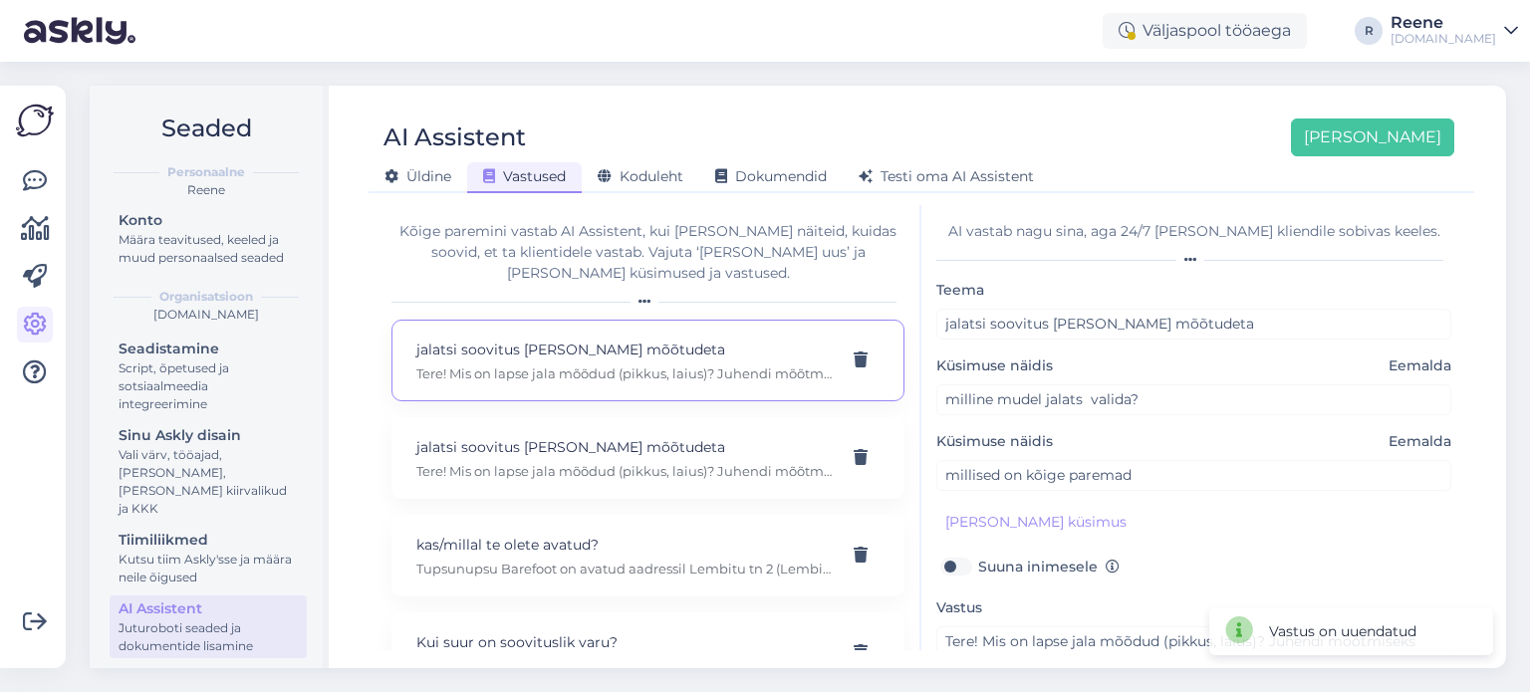
click at [1403, 364] on span "Eemalda" at bounding box center [1420, 366] width 63 height 21
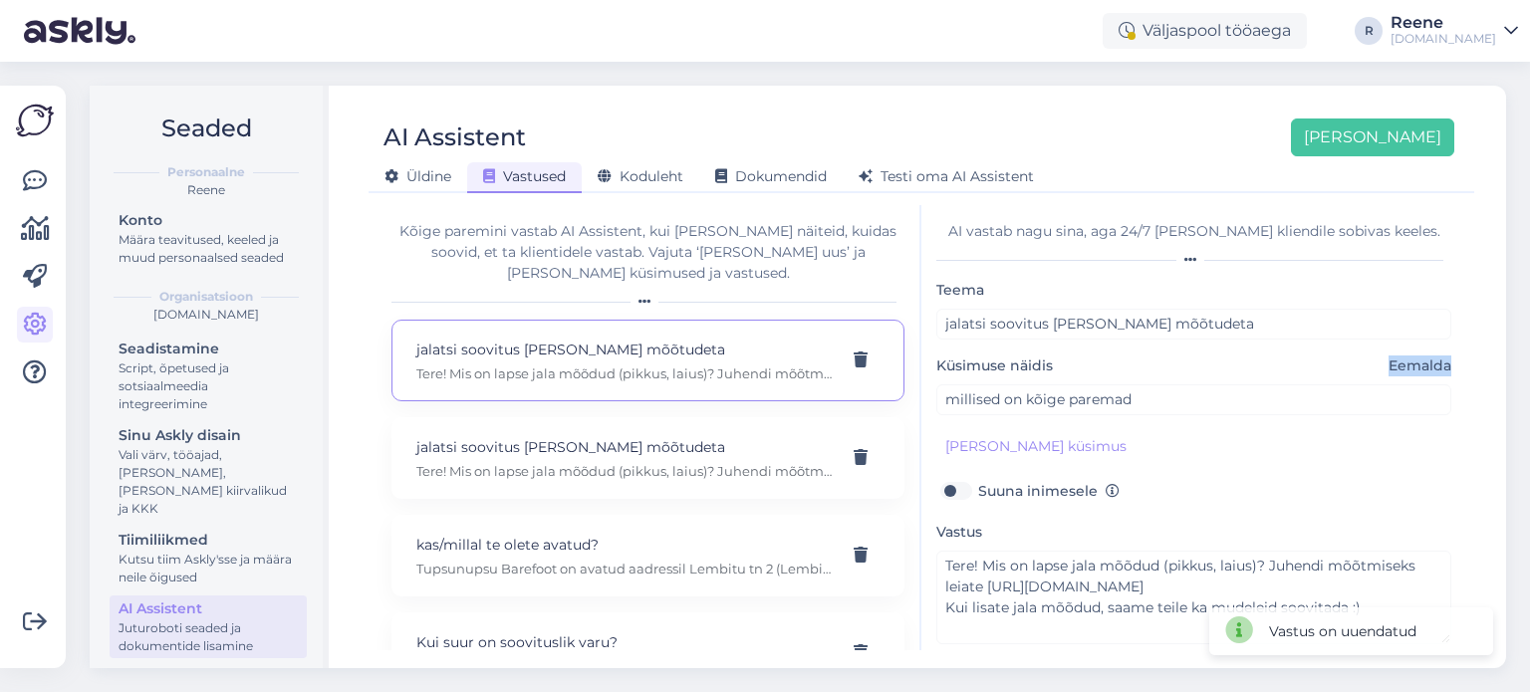
click at [1403, 364] on span "Eemalda" at bounding box center [1420, 366] width 63 height 21
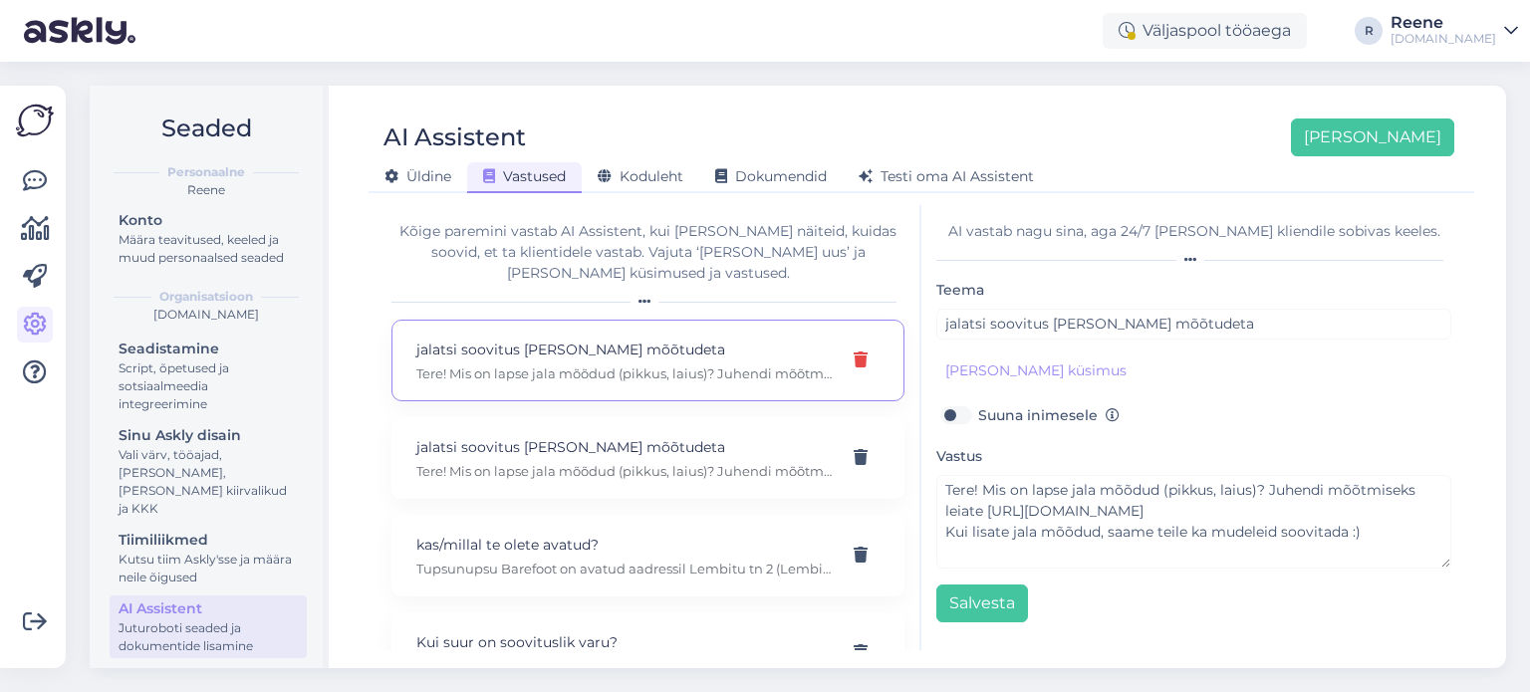
click at [854, 353] on icon at bounding box center [861, 361] width 14 height 16
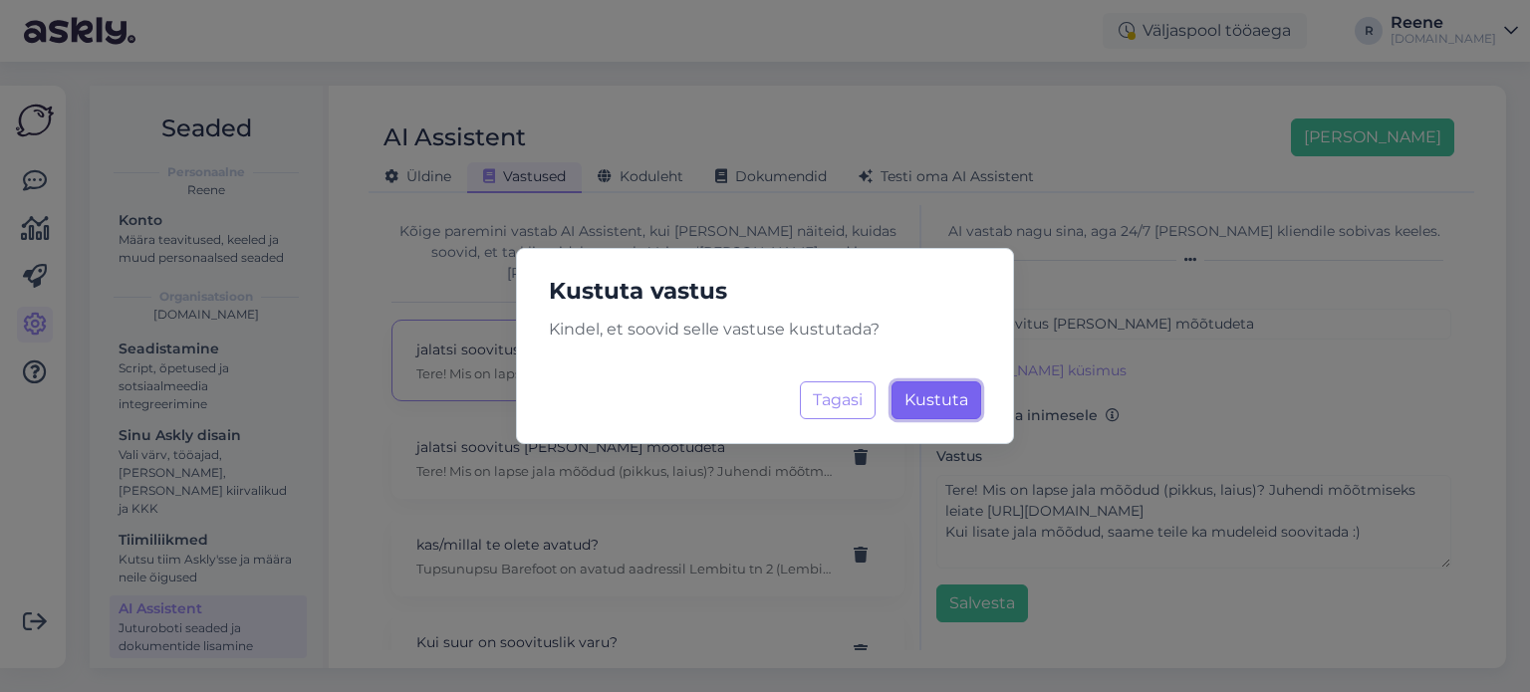
click at [943, 404] on span "Kustuta" at bounding box center [937, 400] width 64 height 19
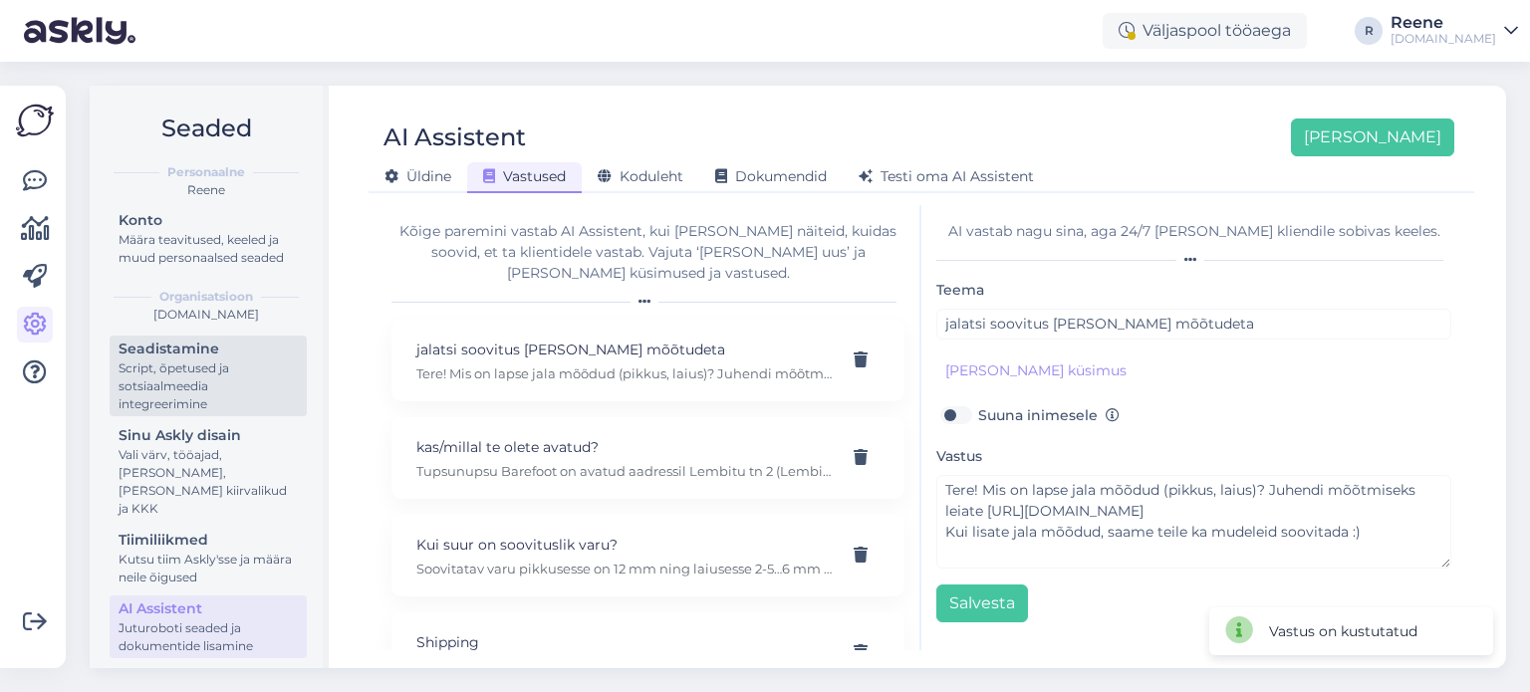
click at [199, 383] on div "Script, õpetused ja sotsiaalmeedia integreerimine" at bounding box center [208, 387] width 179 height 54
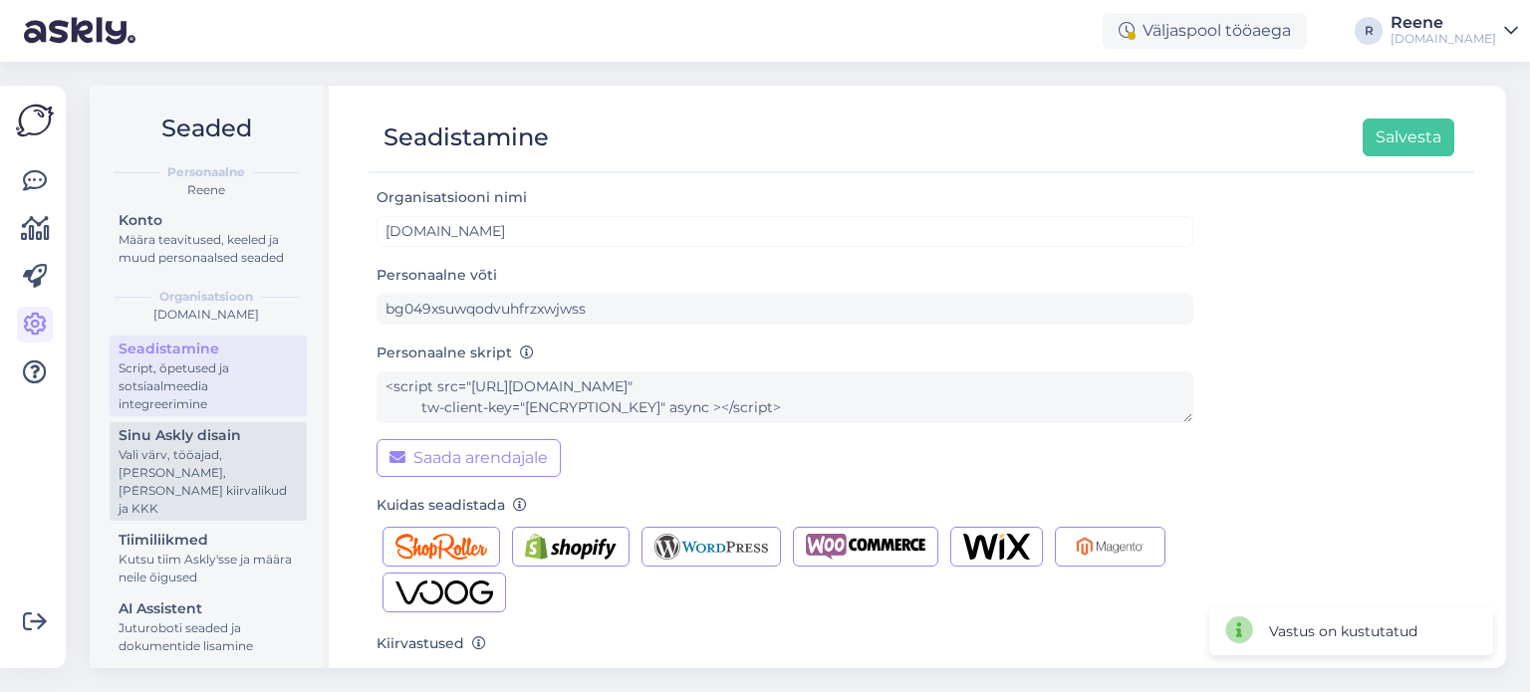
click at [195, 498] on div "Vali värv, tööajad, [PERSON_NAME], [PERSON_NAME] kiirvalikud ja KKK" at bounding box center [208, 482] width 179 height 72
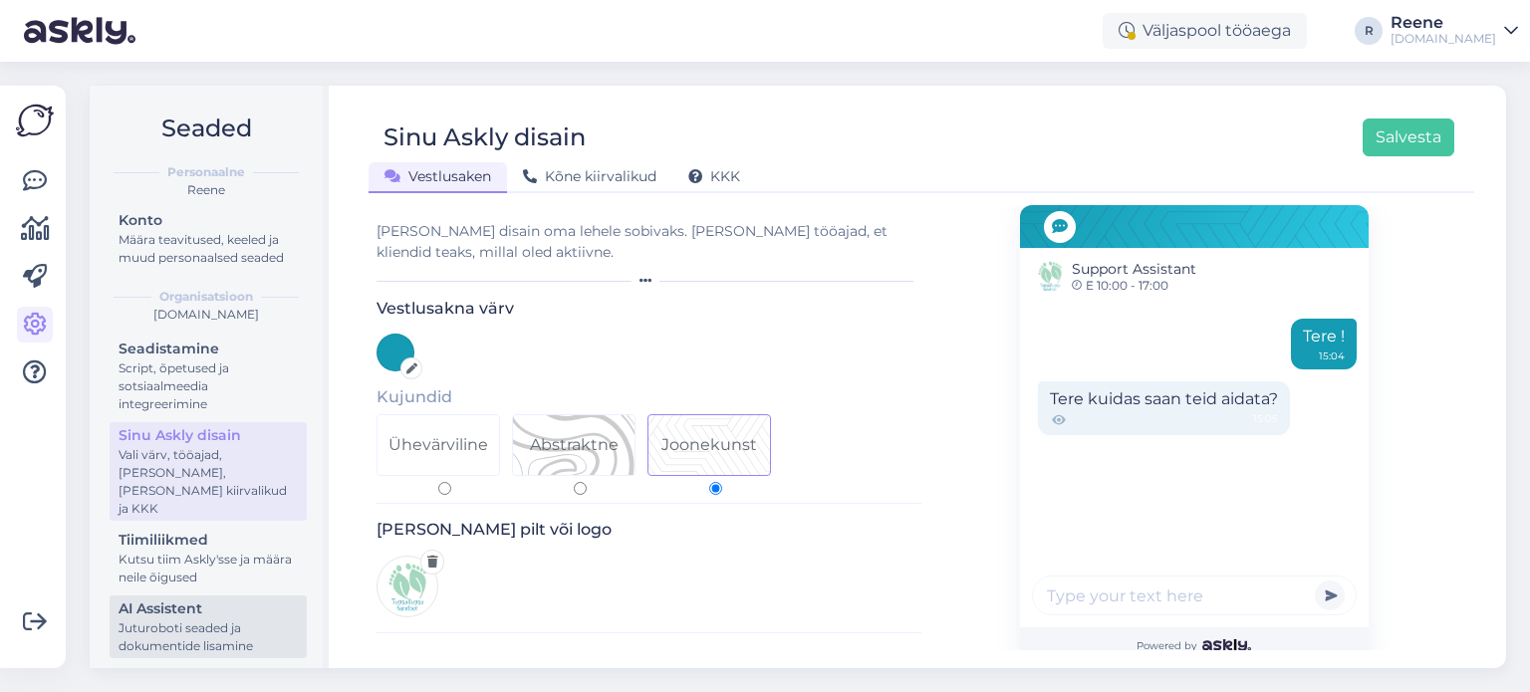
click at [209, 617] on div "AI Assistent" at bounding box center [208, 609] width 179 height 21
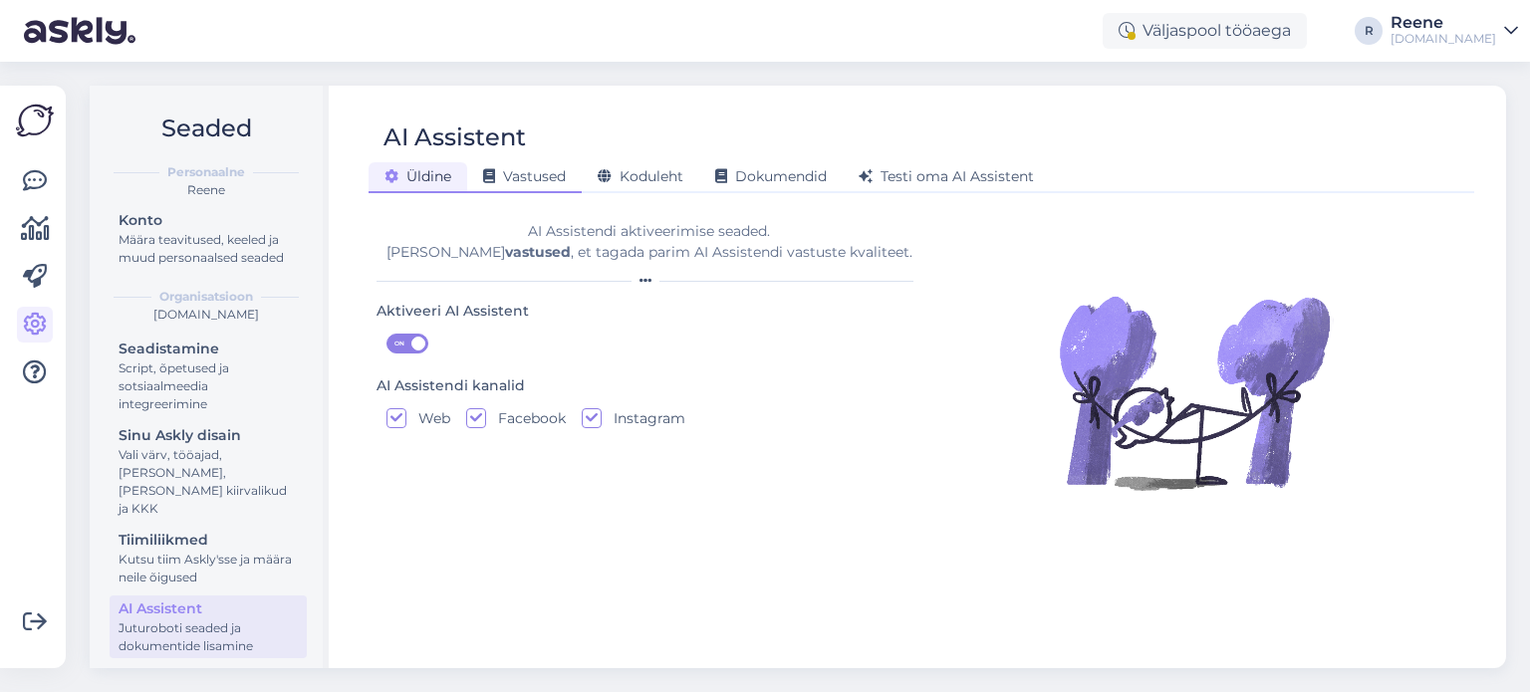
click at [522, 177] on span "Vastused" at bounding box center [524, 176] width 83 height 18
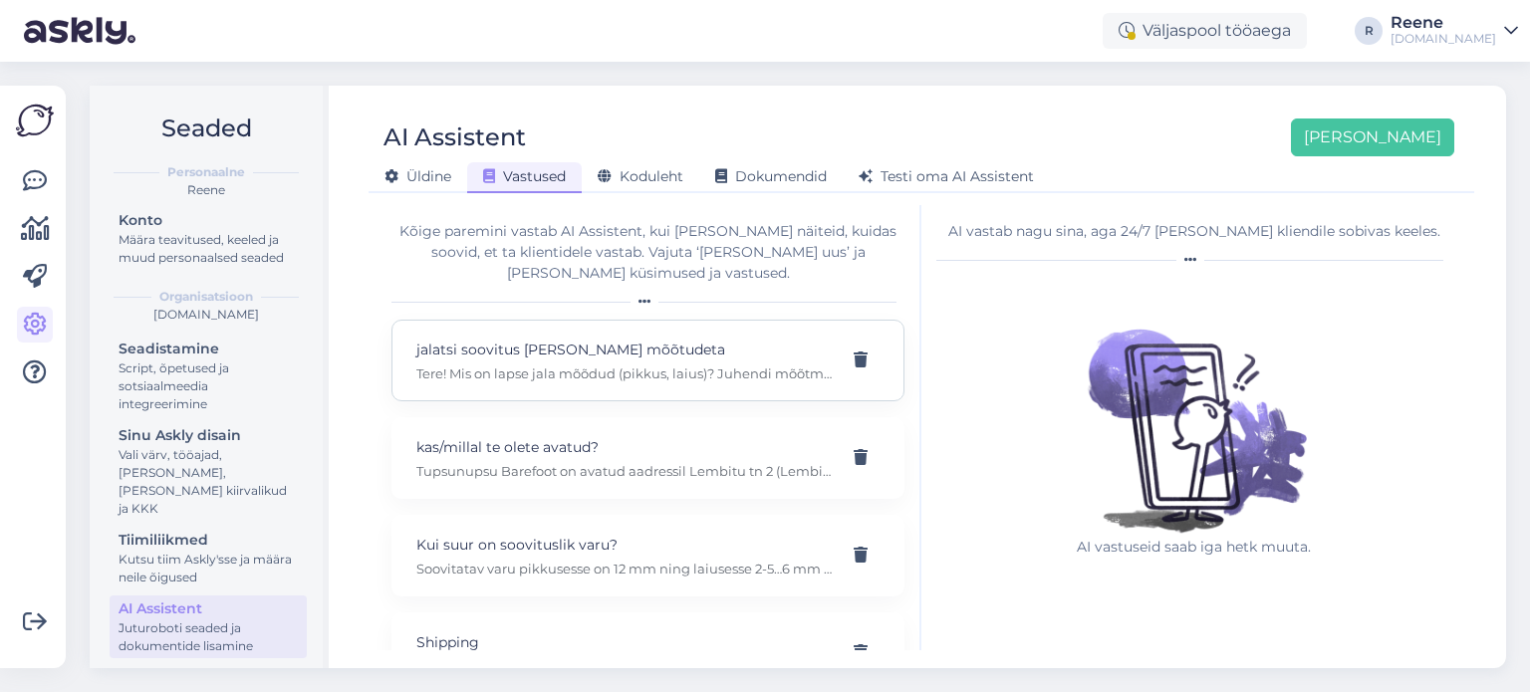
click at [639, 340] on div "jalatsi soovitus ilma mõõtudeta Tere! Mis on lapse jala mõõdud (pikkus, laius)?…" at bounding box center [623, 361] width 415 height 44
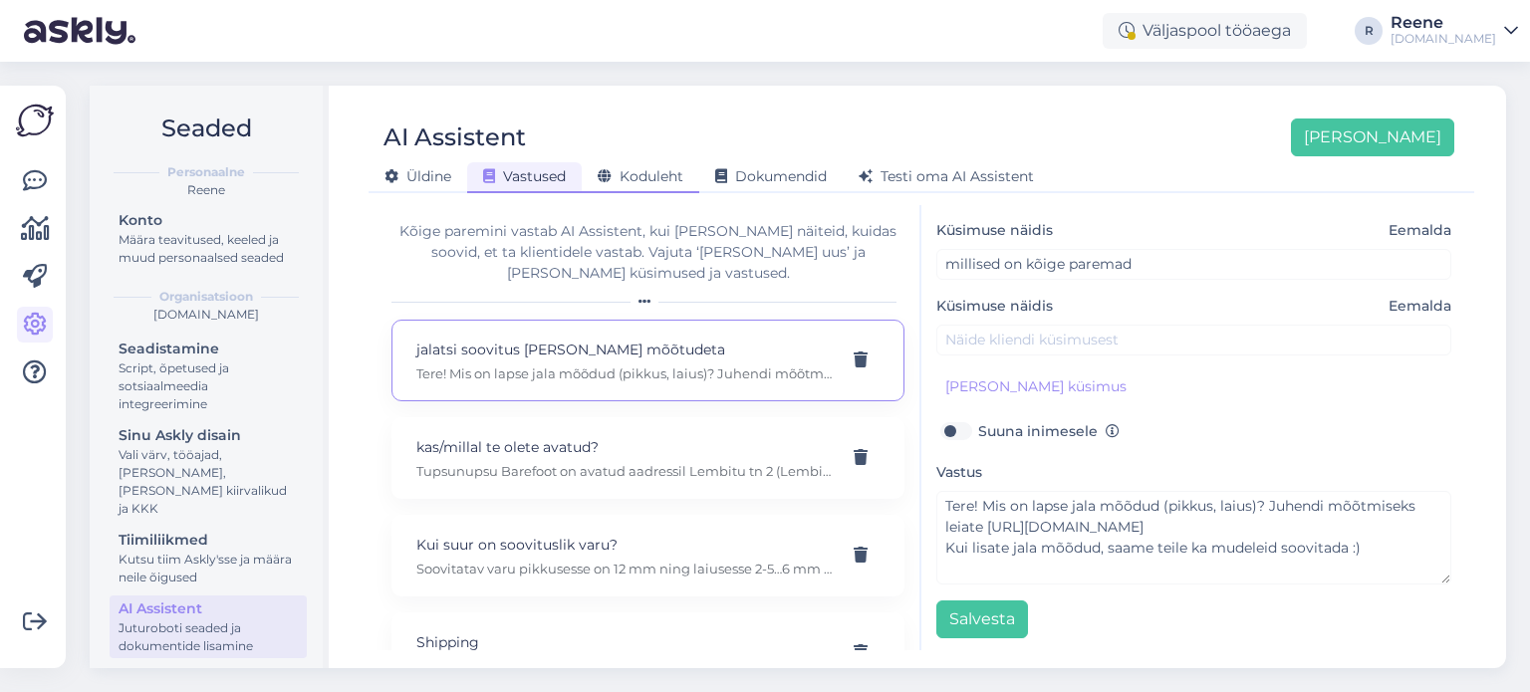
click at [646, 187] on div "Koduleht" at bounding box center [641, 177] width 118 height 31
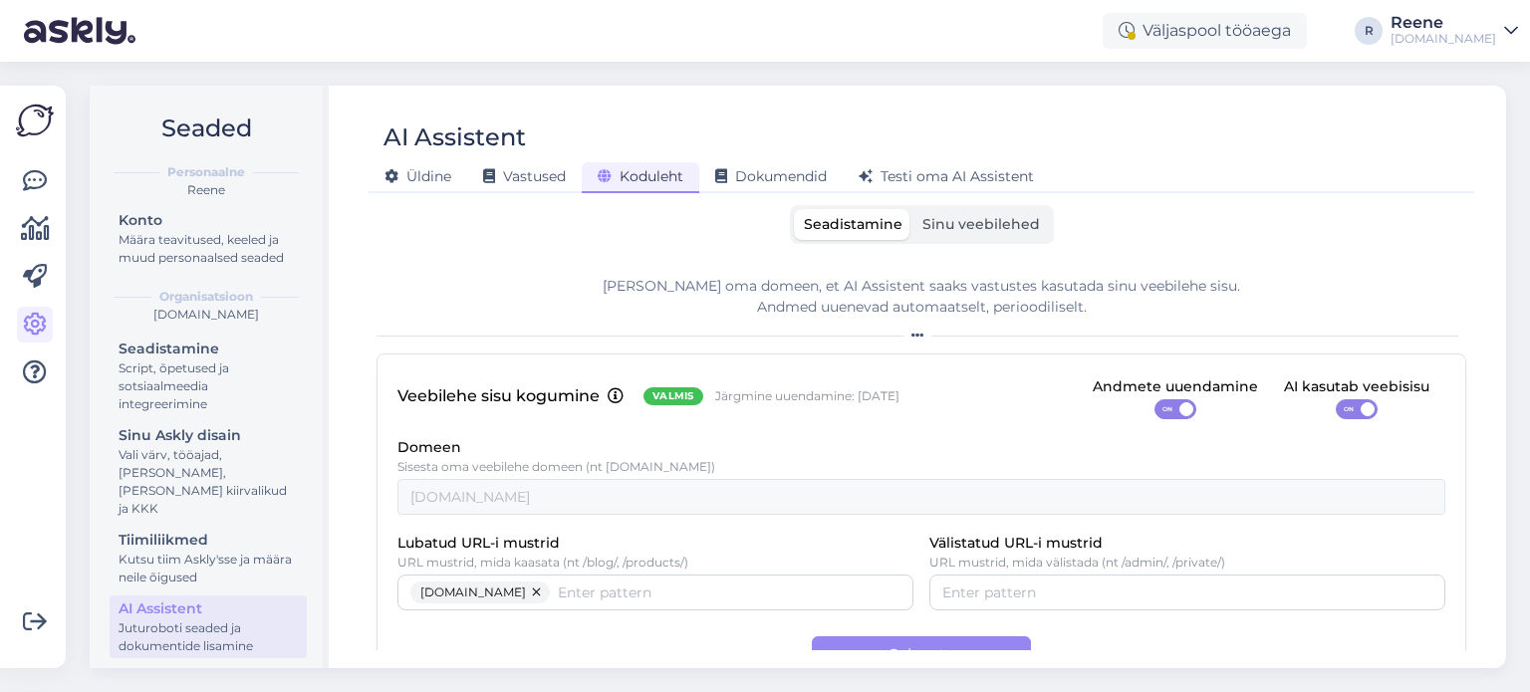
click at [1000, 220] on span "Sinu veebilehed" at bounding box center [982, 224] width 118 height 18
click at [913, 209] on input "Sinu veebilehed" at bounding box center [913, 209] width 0 height 0
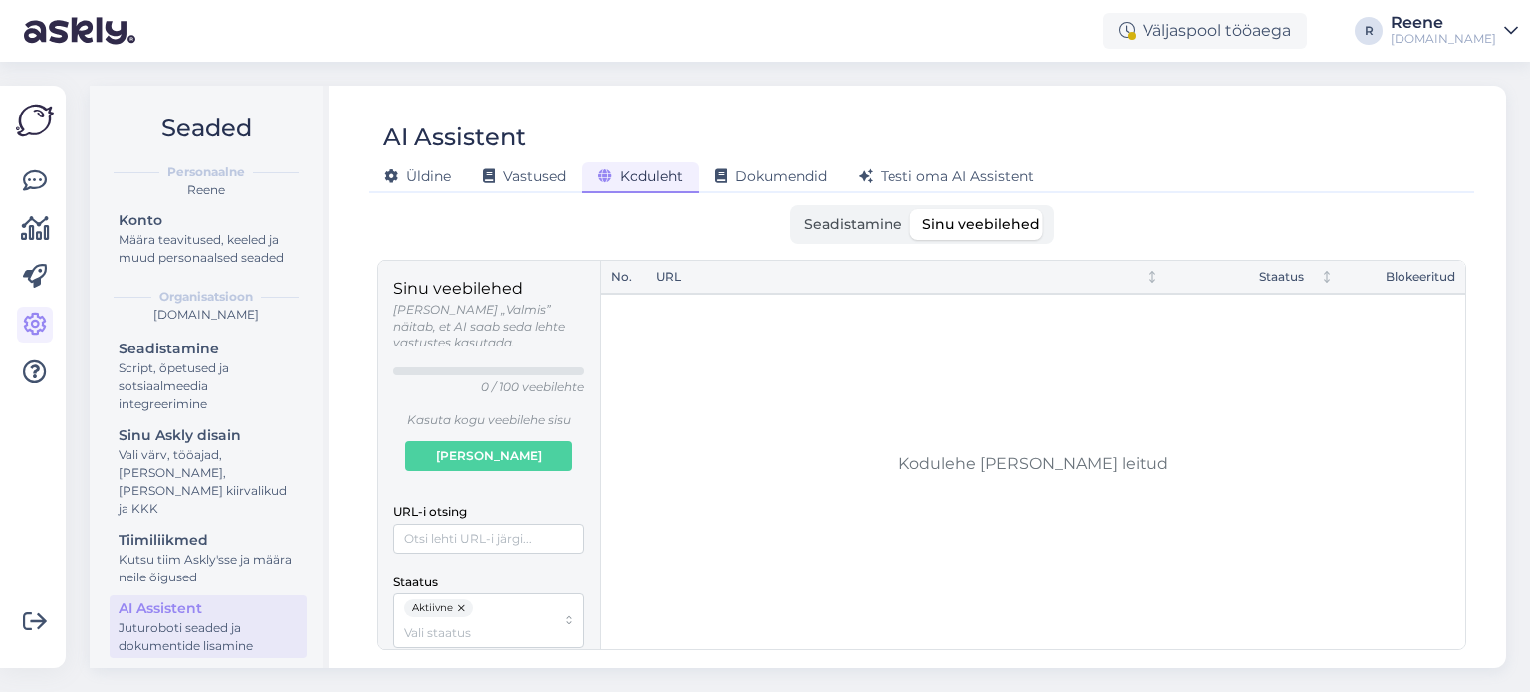
click at [841, 224] on span "Seadistamine" at bounding box center [853, 224] width 99 height 18
click at [794, 209] on input "Seadistamine" at bounding box center [794, 209] width 0 height 0
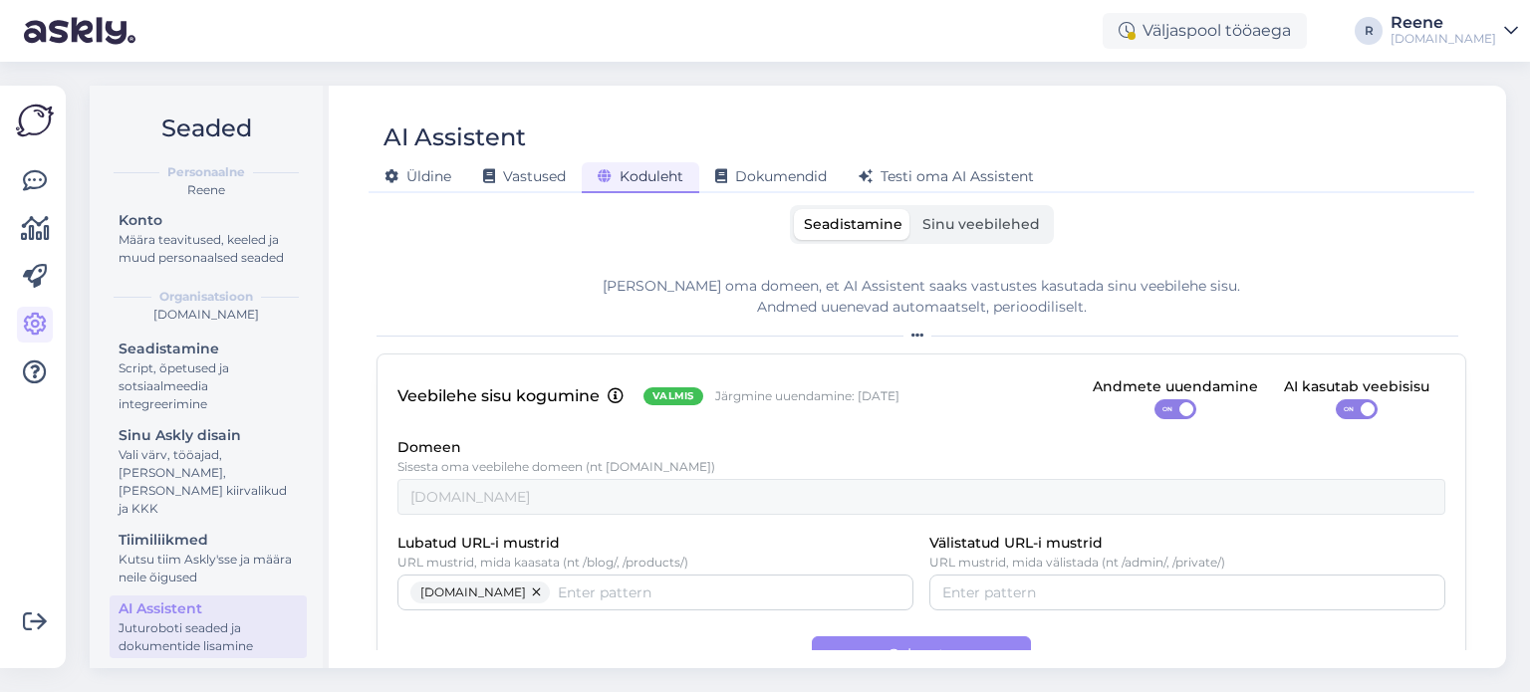
click at [1001, 221] on span "Sinu veebilehed" at bounding box center [982, 224] width 118 height 18
click at [913, 209] on input "Sinu veebilehed" at bounding box center [913, 209] width 0 height 0
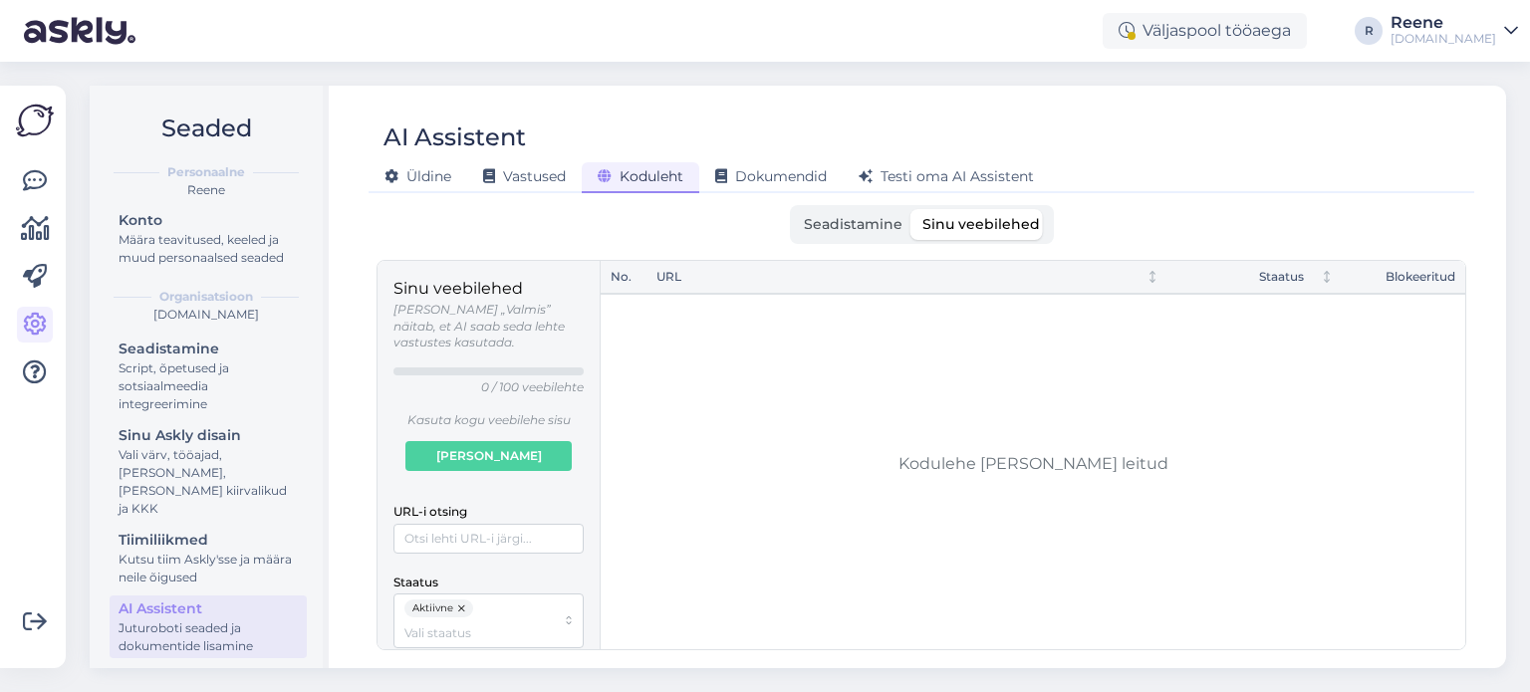
click at [857, 232] on label "Seadistamine" at bounding box center [853, 224] width 119 height 31
click at [794, 209] on input "Seadistamine" at bounding box center [794, 209] width 0 height 0
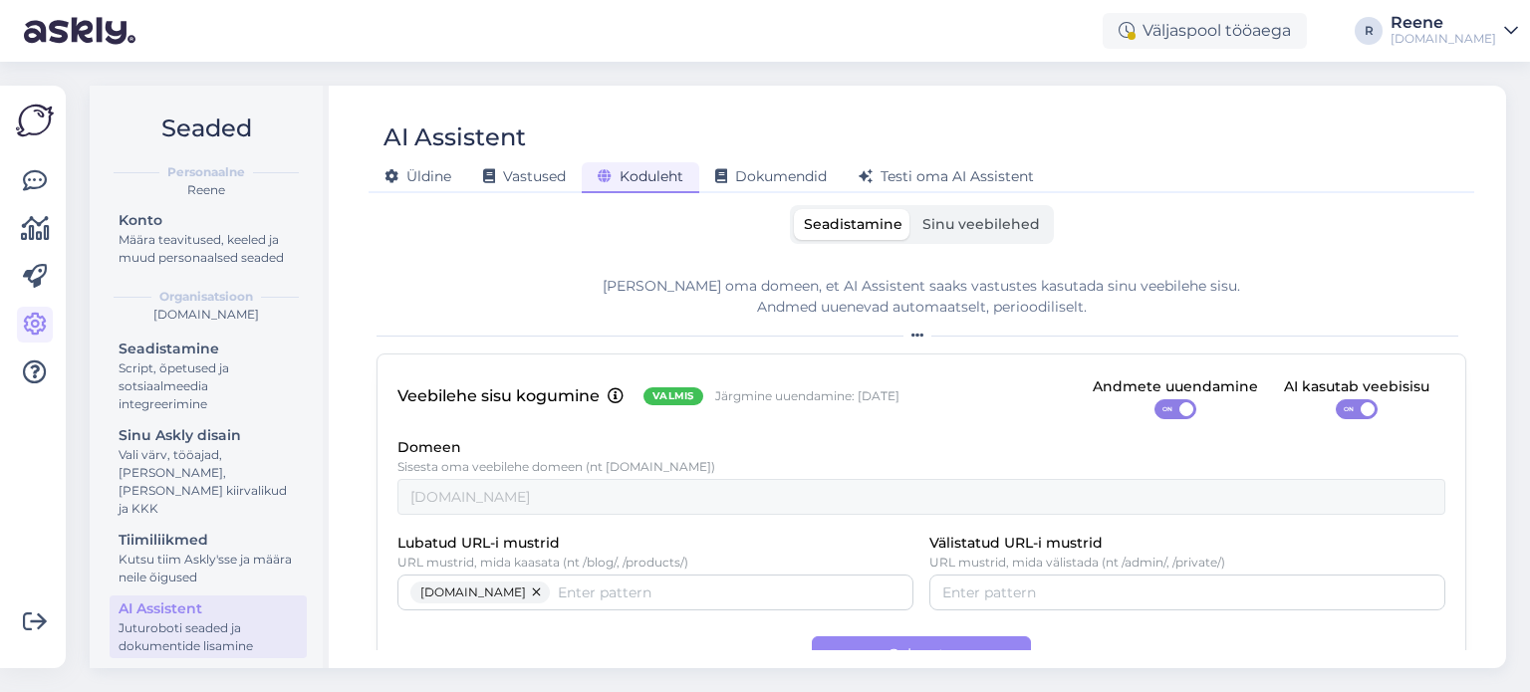
click at [955, 225] on span "Sinu veebilehed" at bounding box center [982, 224] width 118 height 18
click at [913, 209] on input "Sinu veebilehed" at bounding box center [913, 209] width 0 height 0
